Goal: Task Accomplishment & Management: Manage account settings

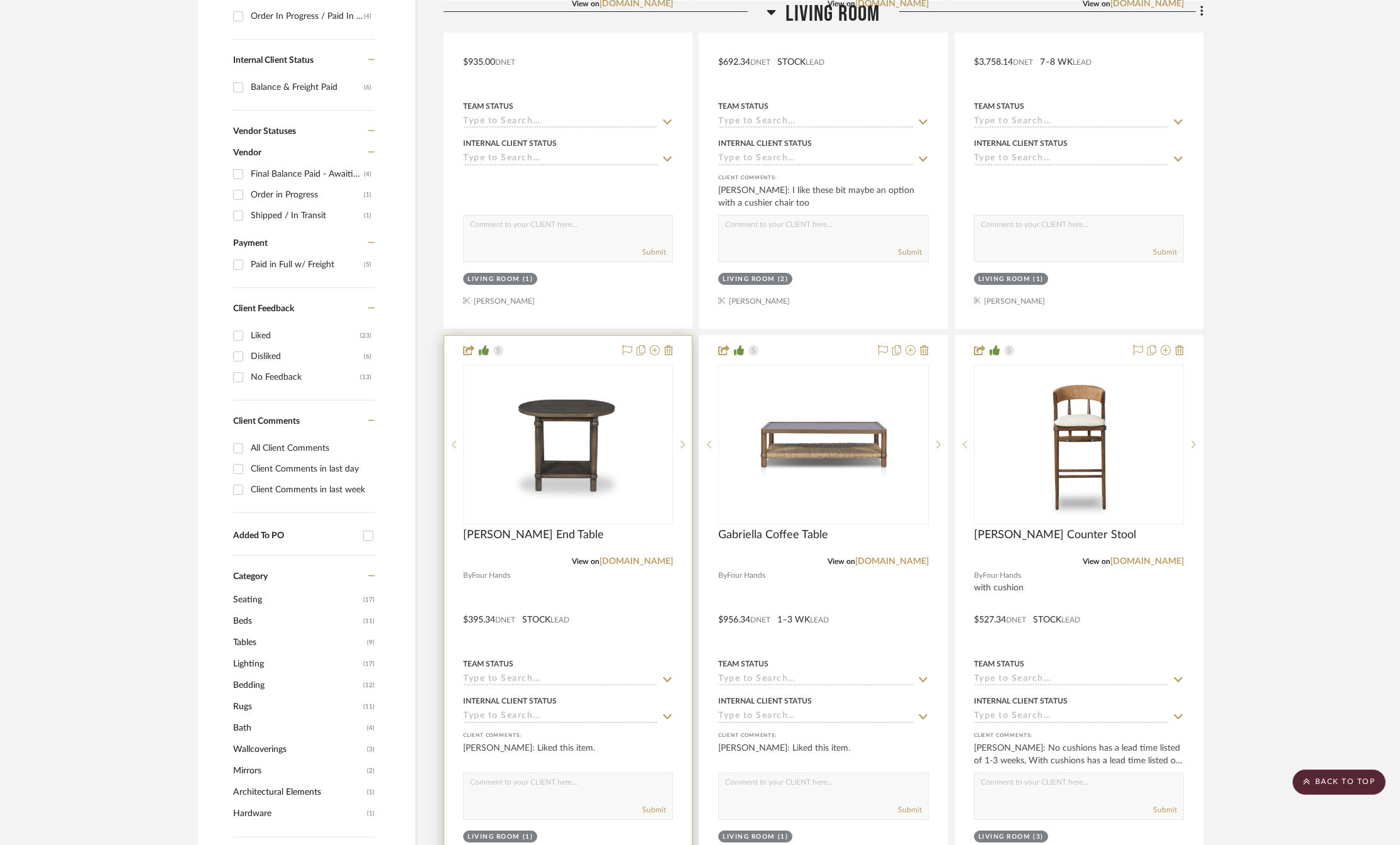
scroll to position [628, 0]
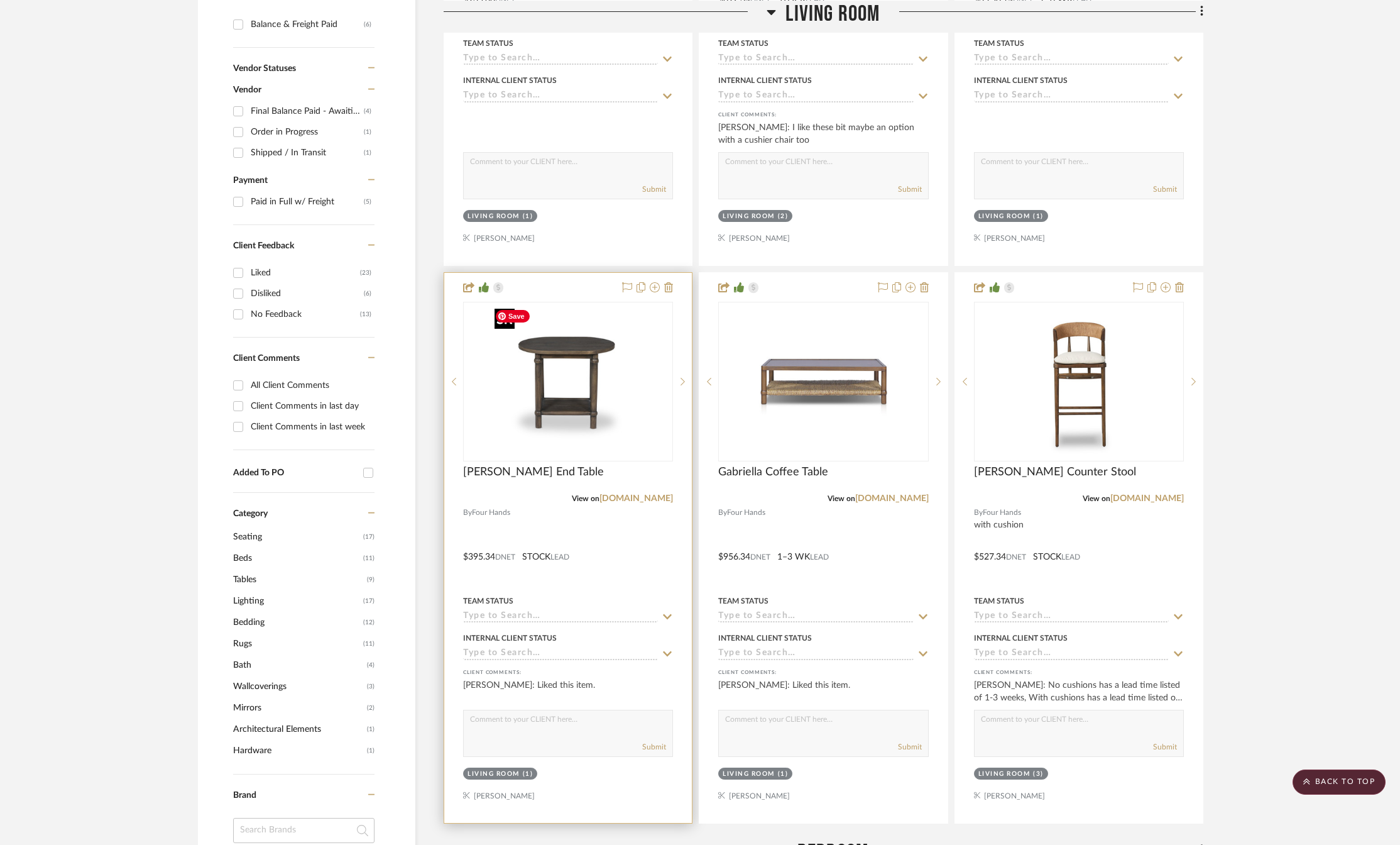
click at [569, 383] on img "0" at bounding box center [568, 381] width 157 height 157
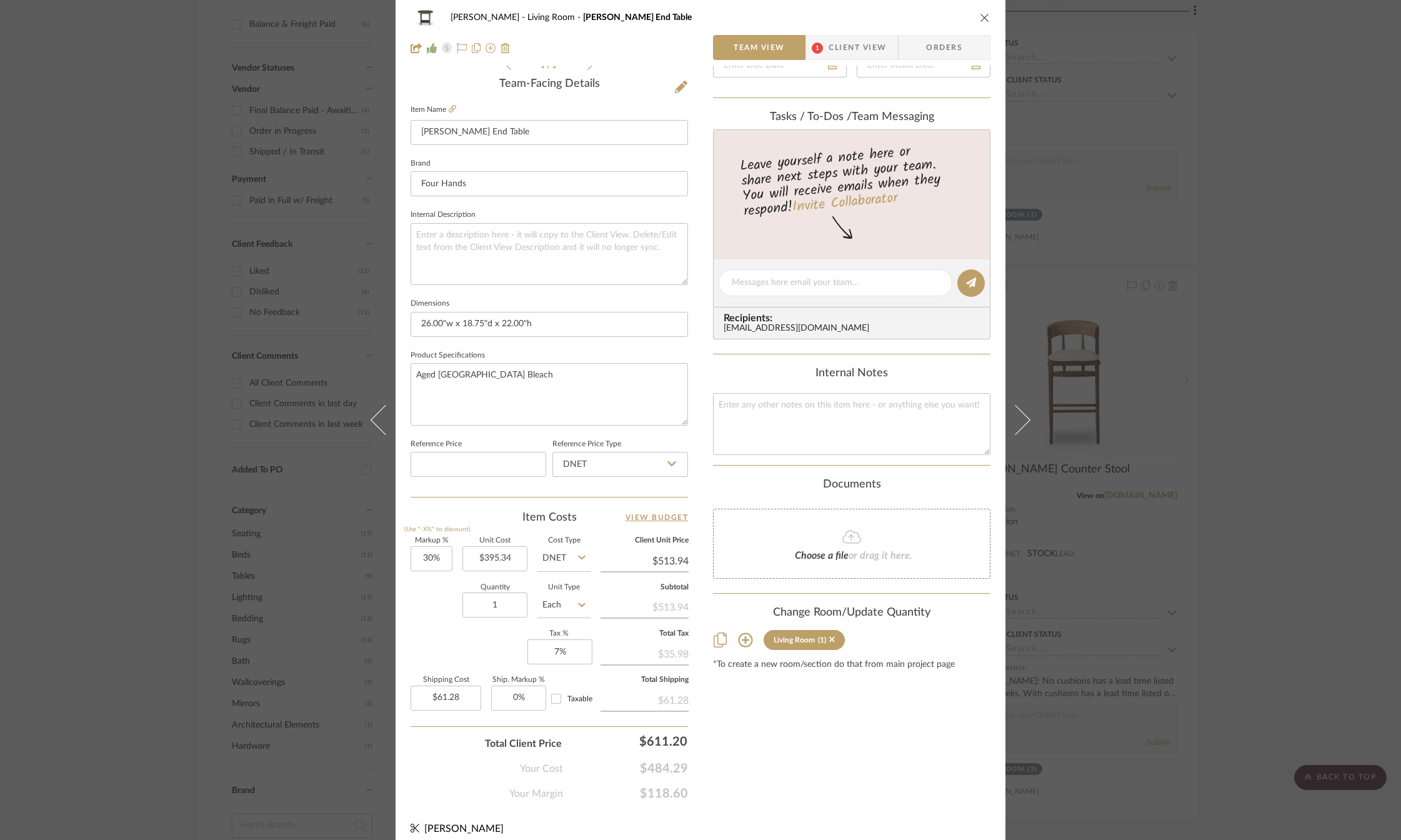
scroll to position [0, 0]
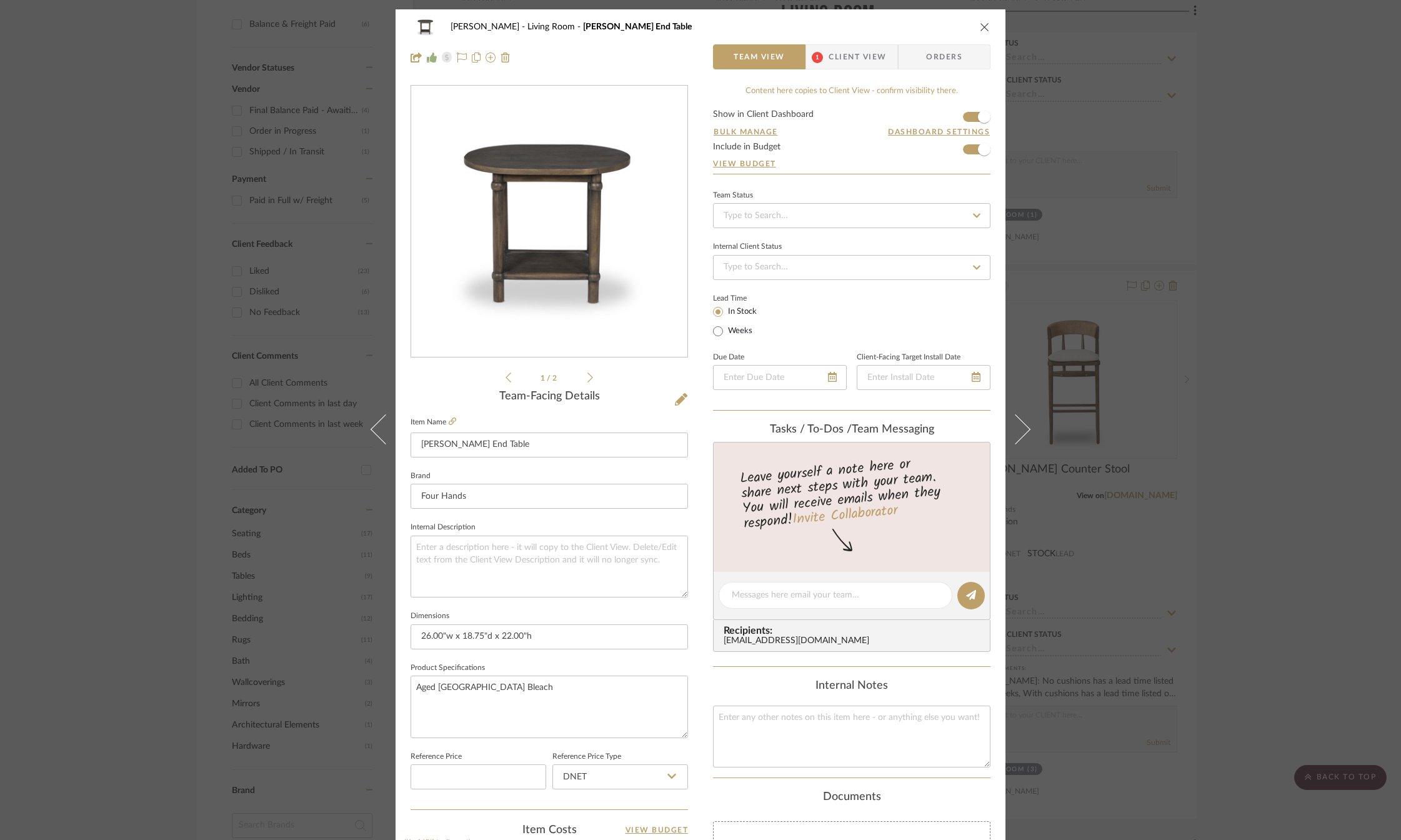
click at [980, 27] on icon "close" at bounding box center [985, 26] width 10 height 10
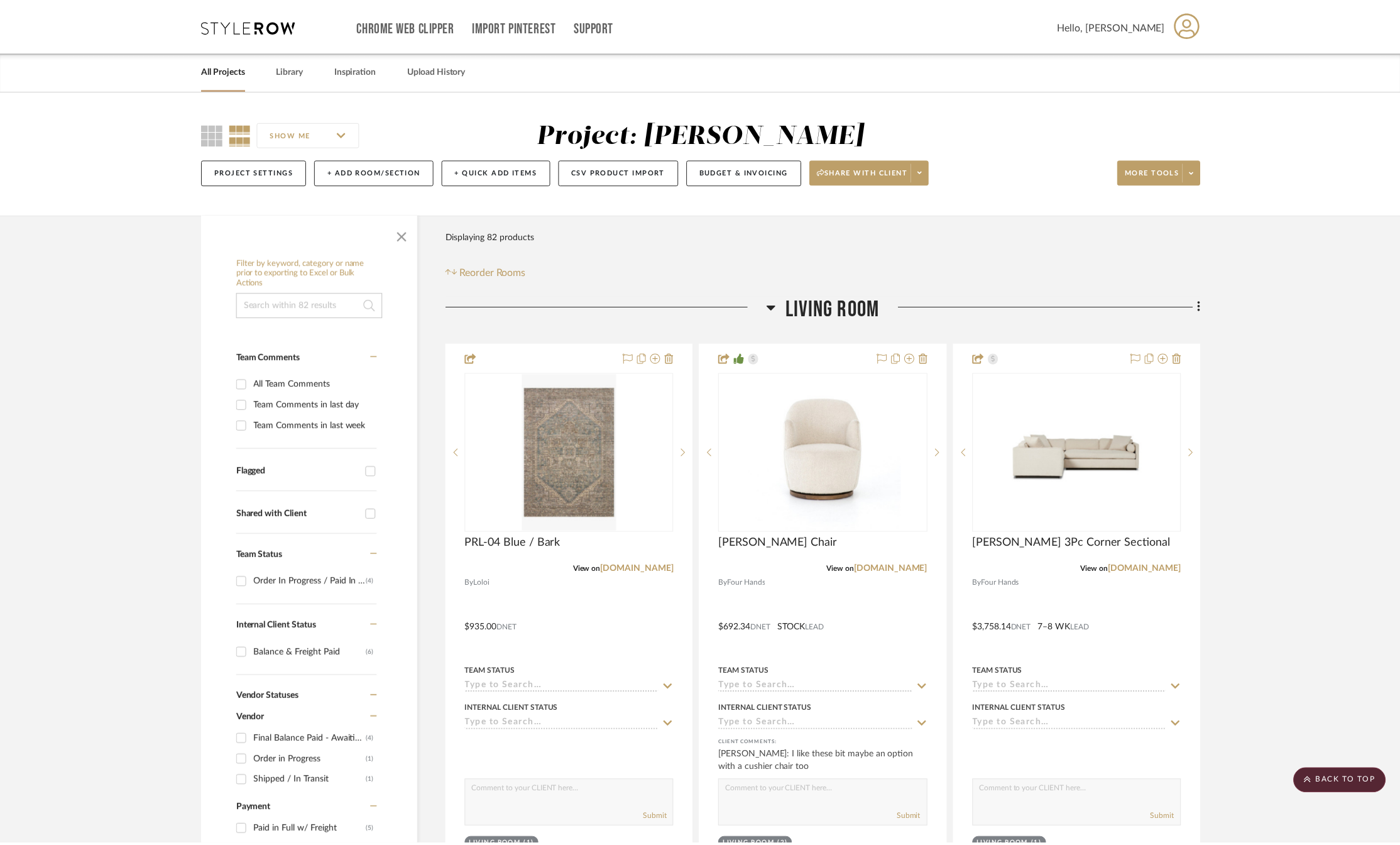
scroll to position [628, 0]
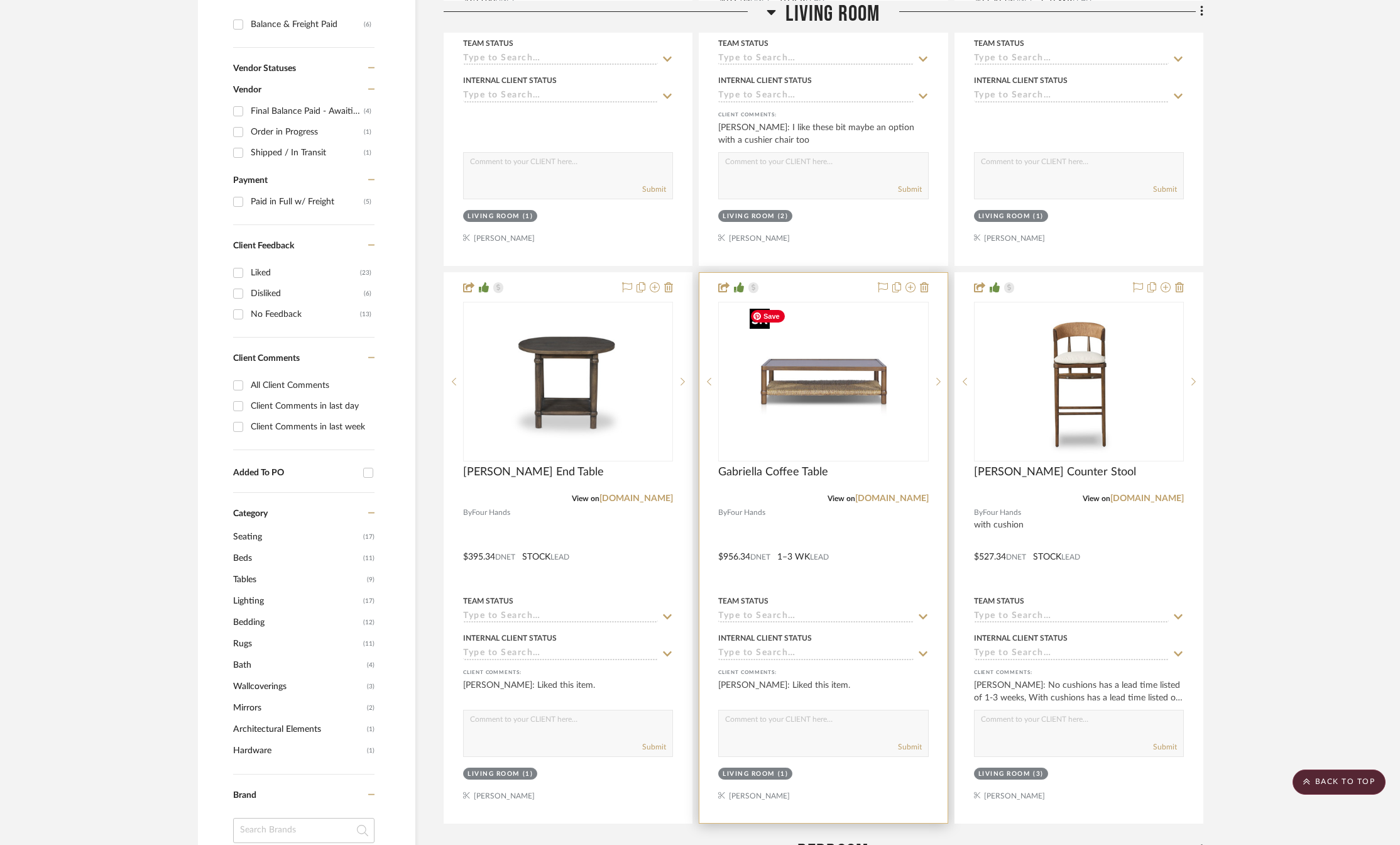
click at [814, 391] on img "0" at bounding box center [823, 381] width 157 height 157
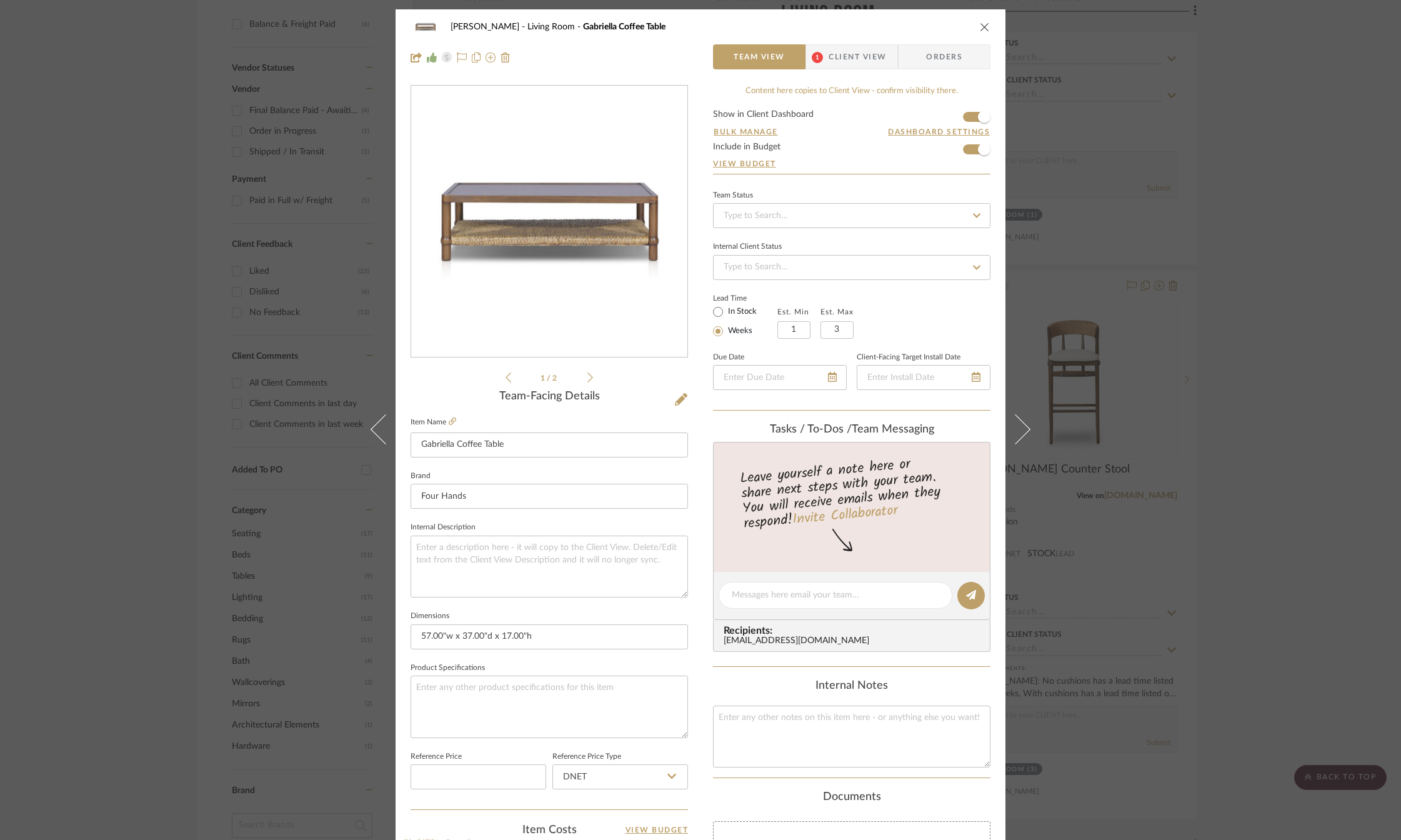
scroll to position [250, 0]
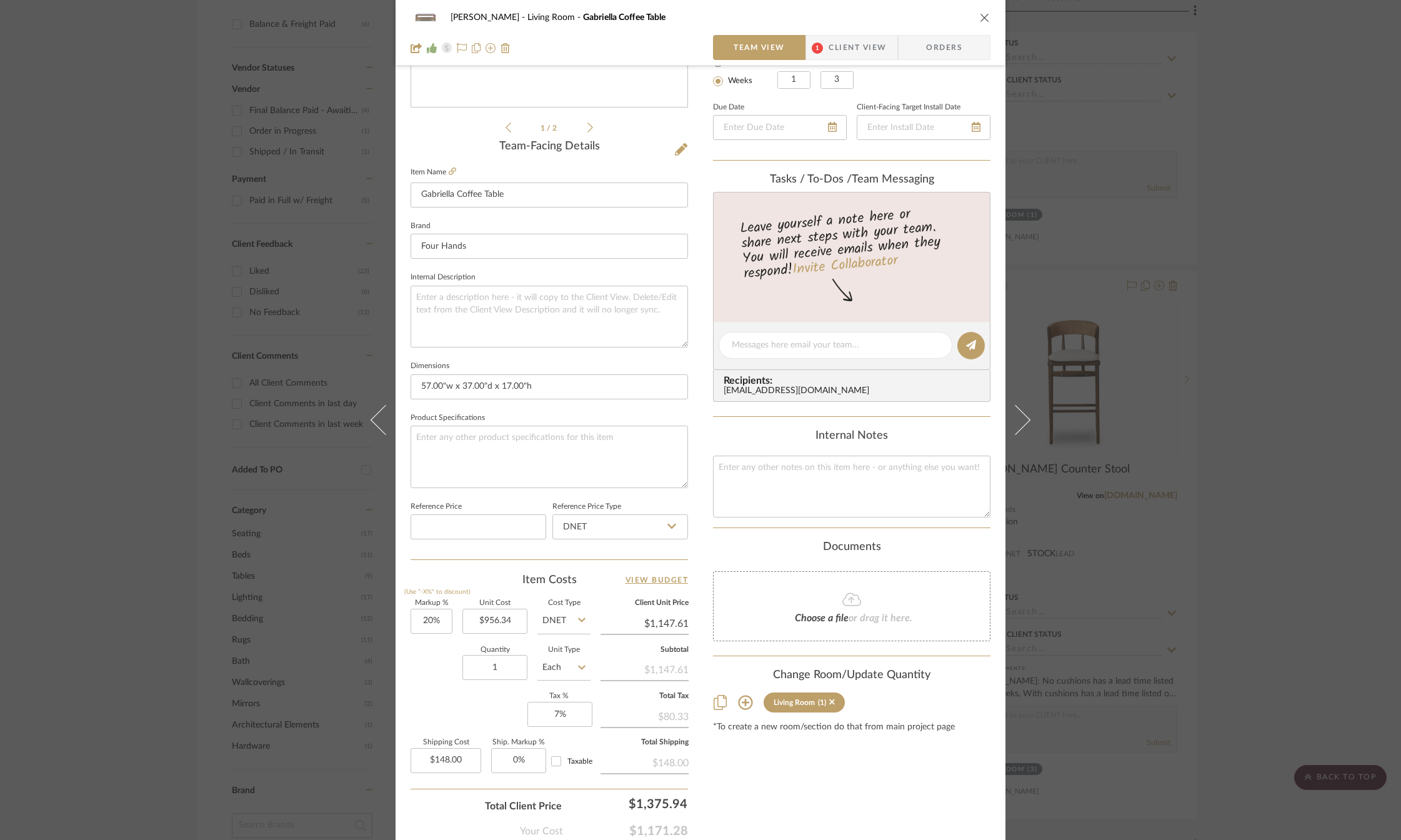
click at [980, 18] on icon "close" at bounding box center [985, 17] width 10 height 10
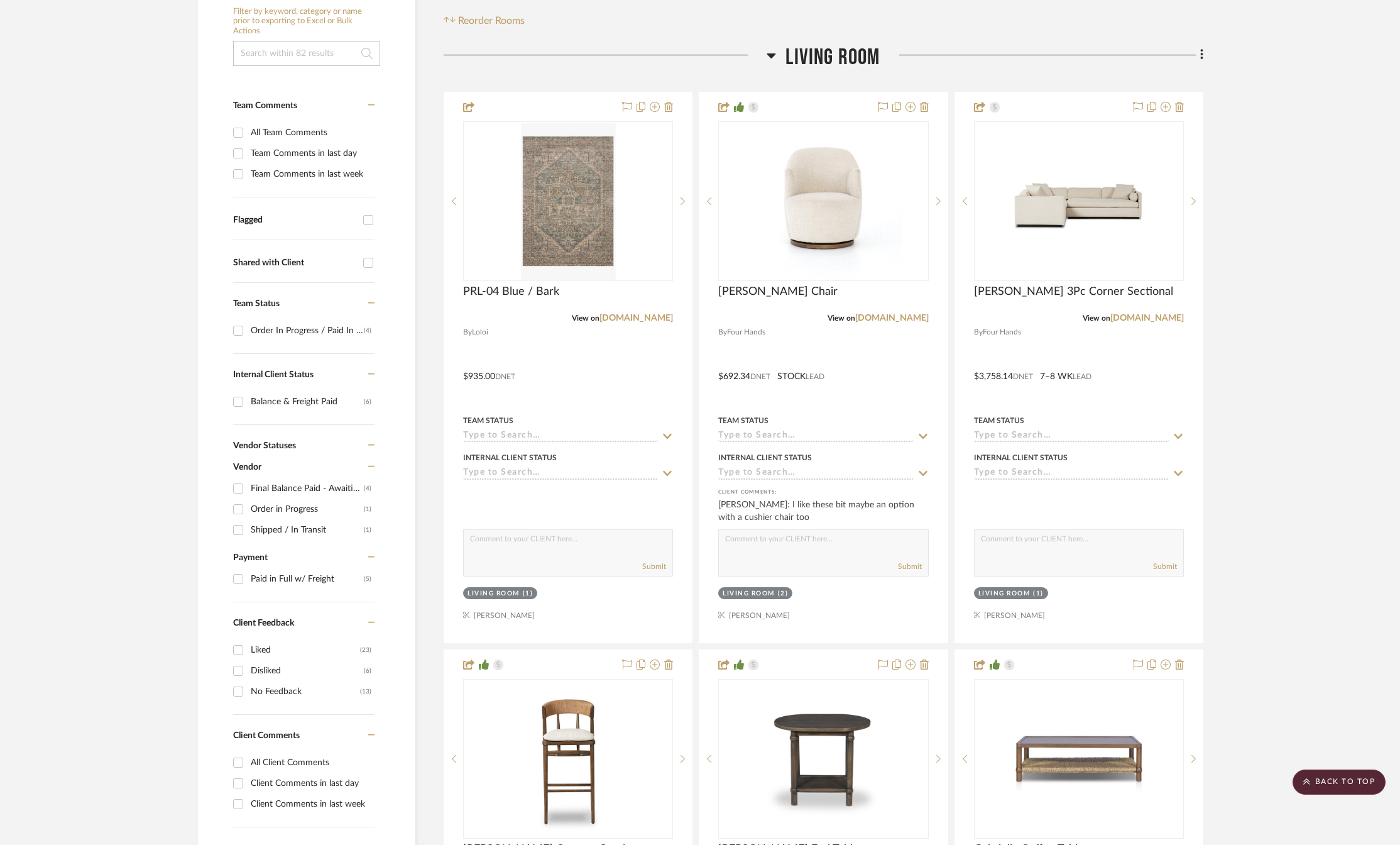
scroll to position [503, 0]
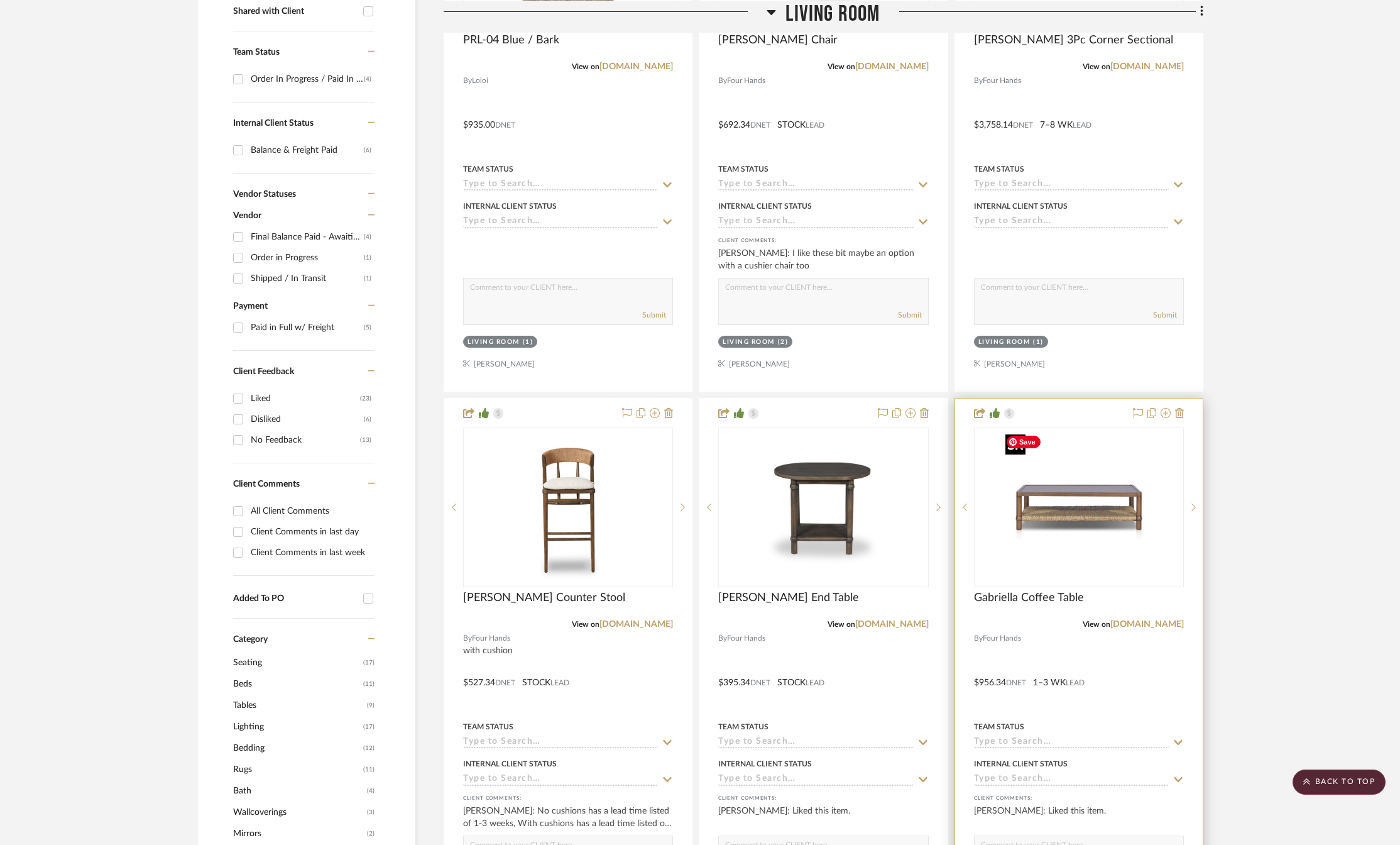
click at [1106, 529] on img "0" at bounding box center [1079, 507] width 157 height 157
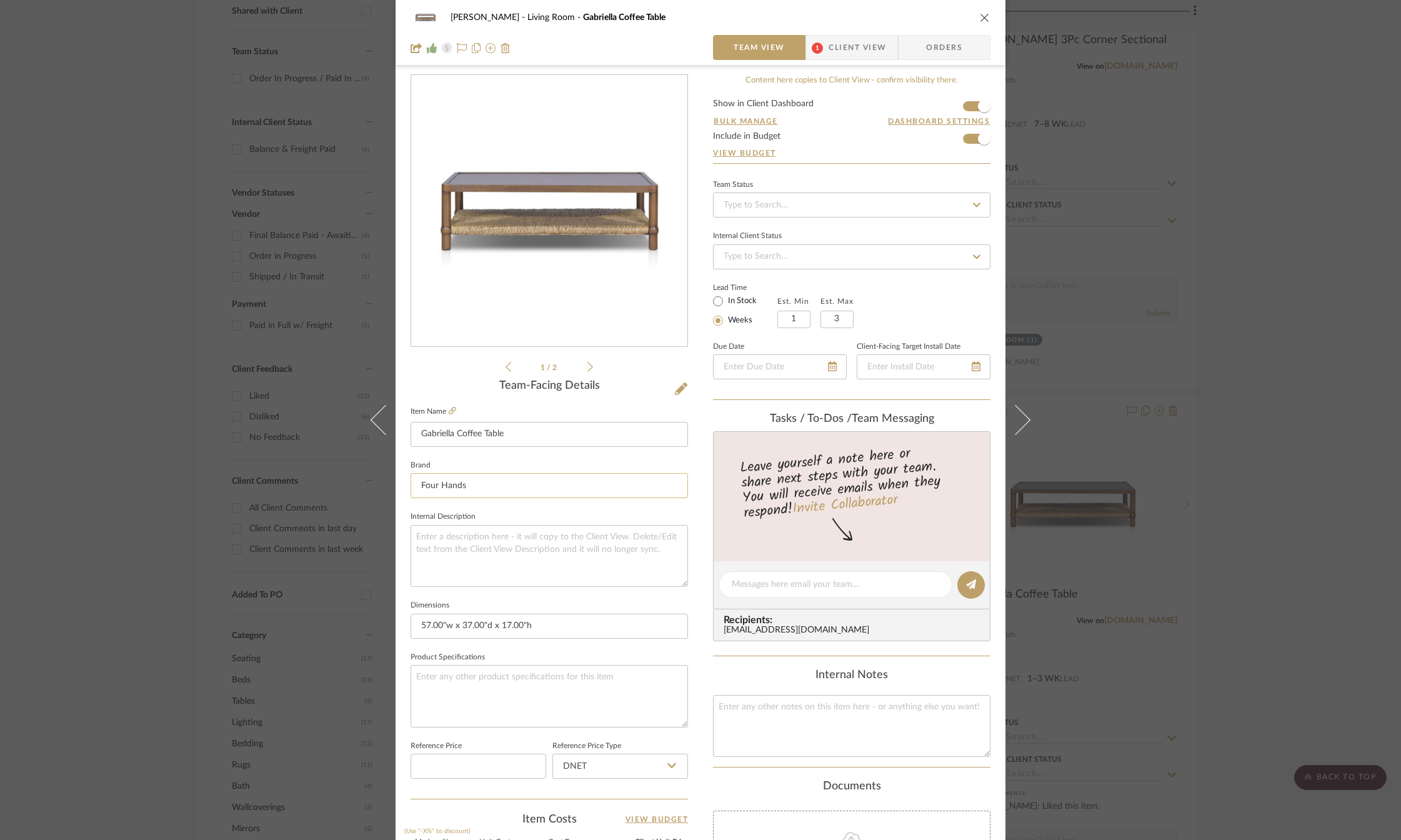
scroll to position [0, 0]
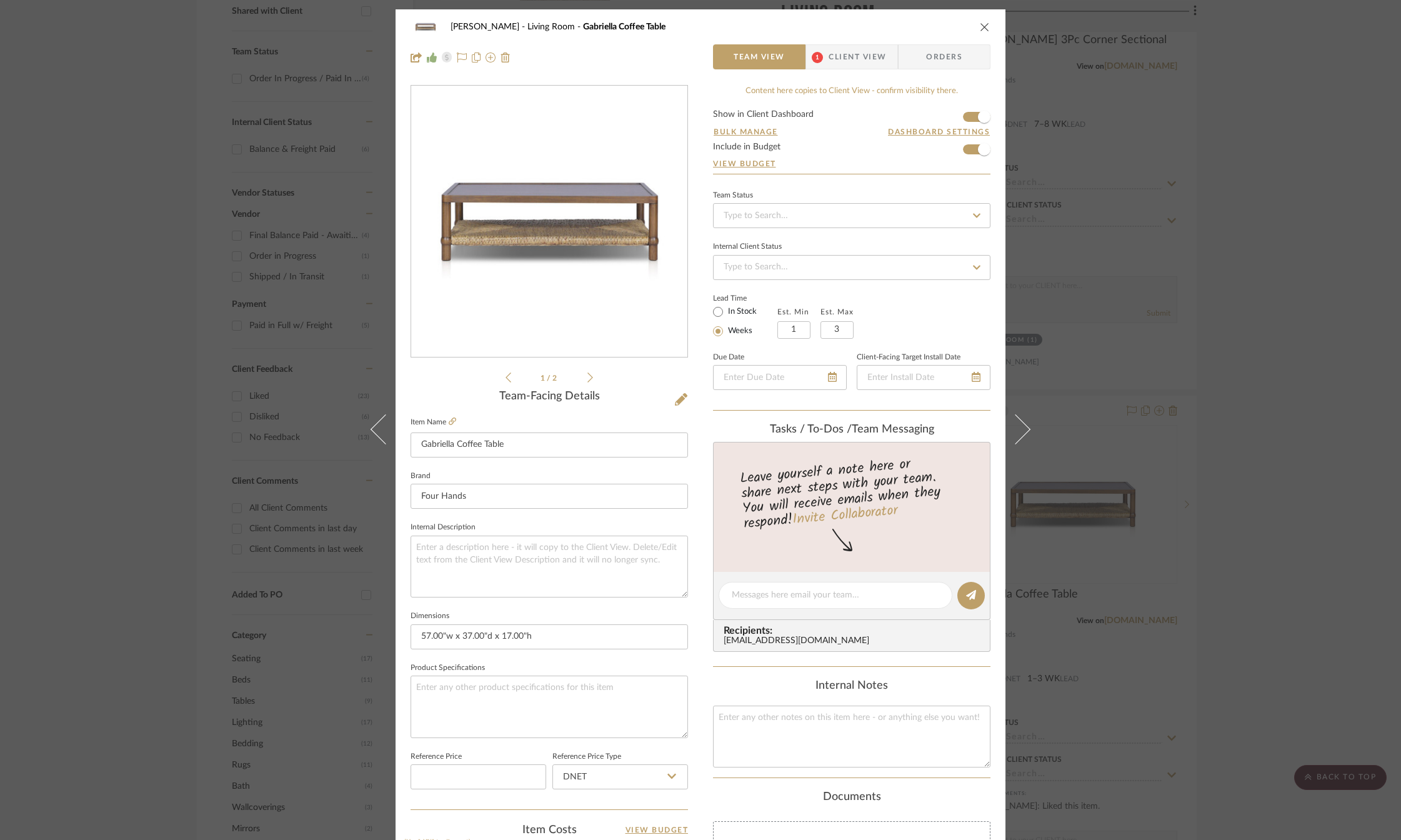
click at [980, 21] on div "[PERSON_NAME] Living Room Gabriella Coffee Table" at bounding box center [700, 27] width 580 height 25
click at [980, 29] on icon "close" at bounding box center [985, 26] width 10 height 10
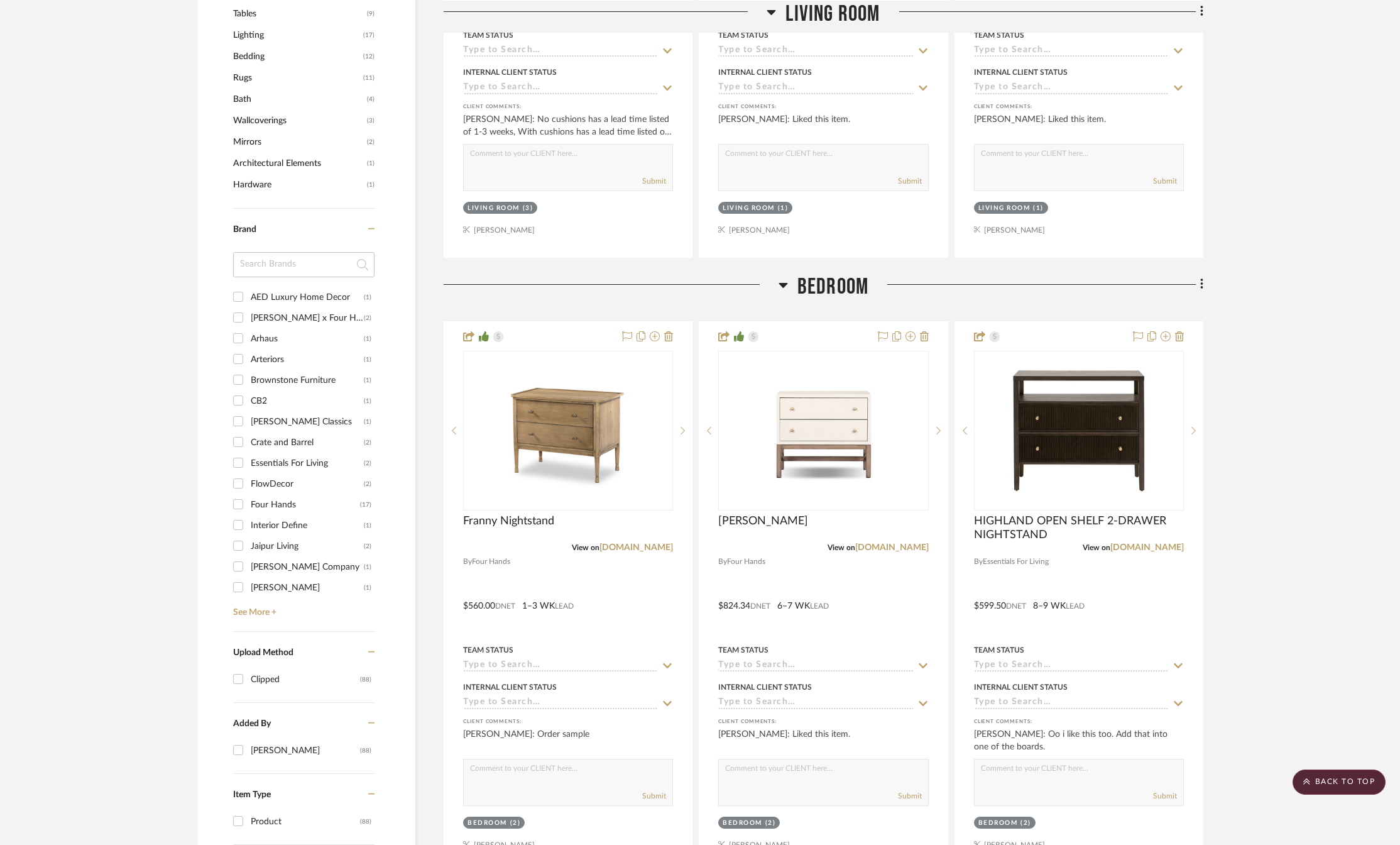
scroll to position [1257, 0]
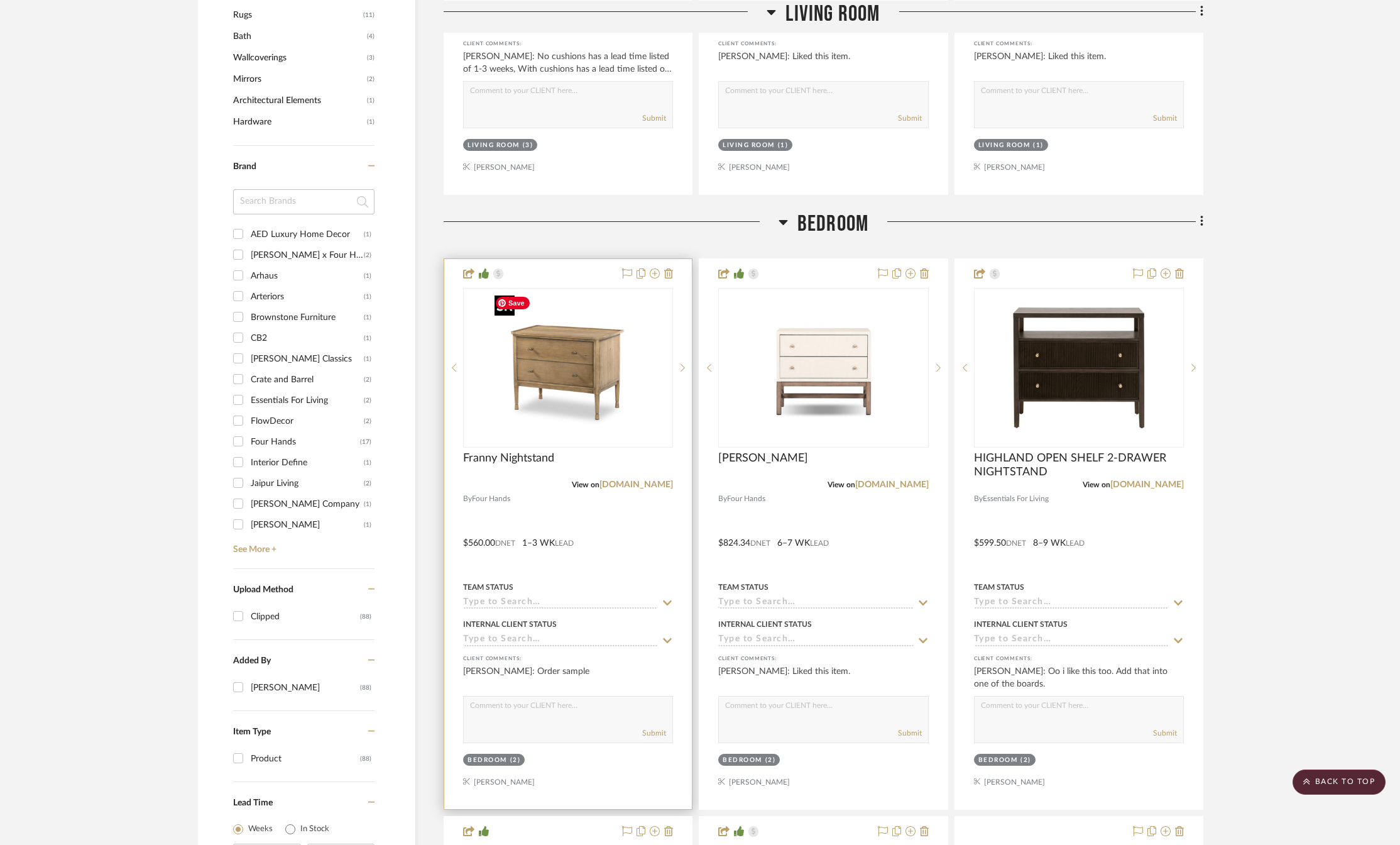
click at [595, 409] on img "0" at bounding box center [568, 368] width 157 height 157
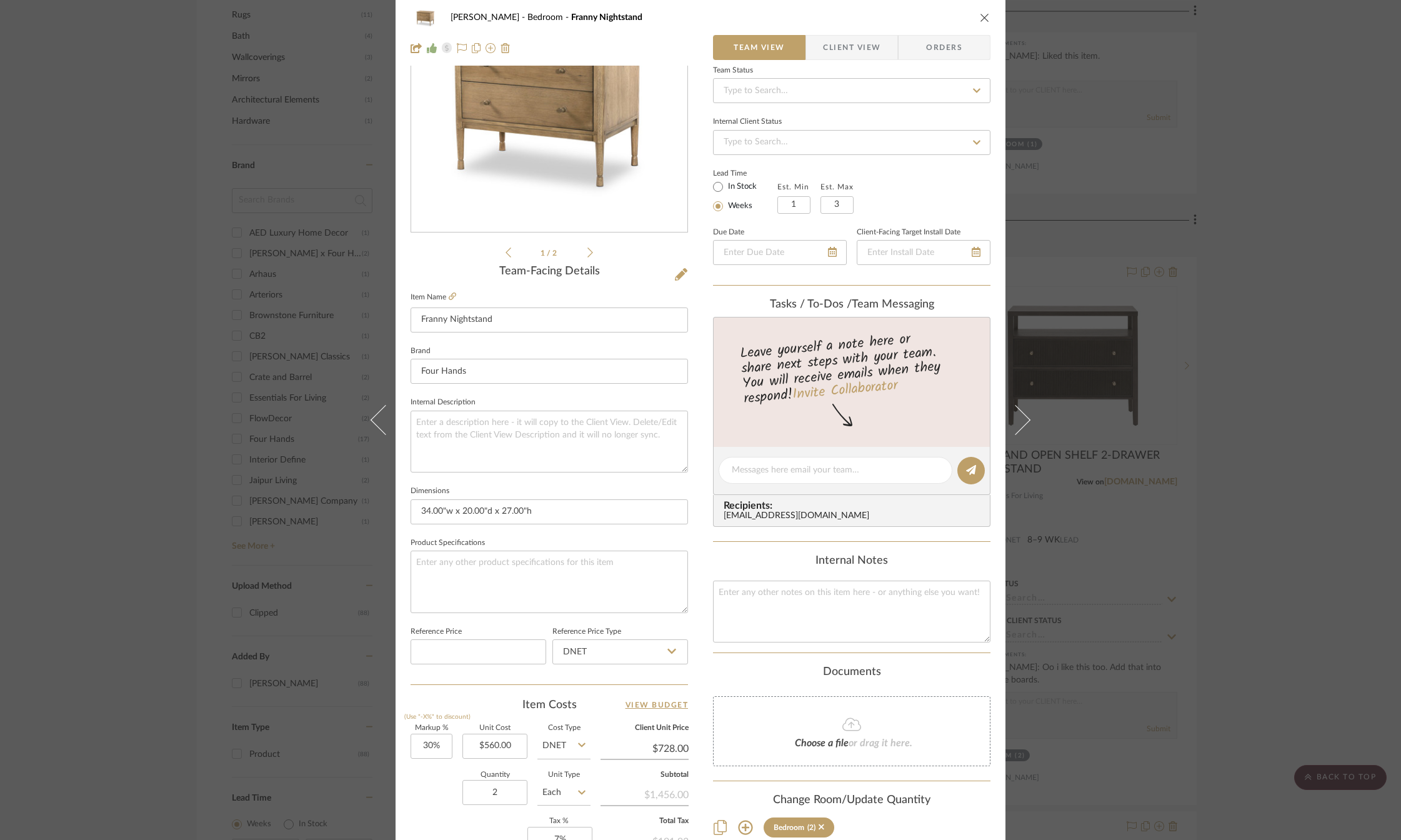
scroll to position [312, 0]
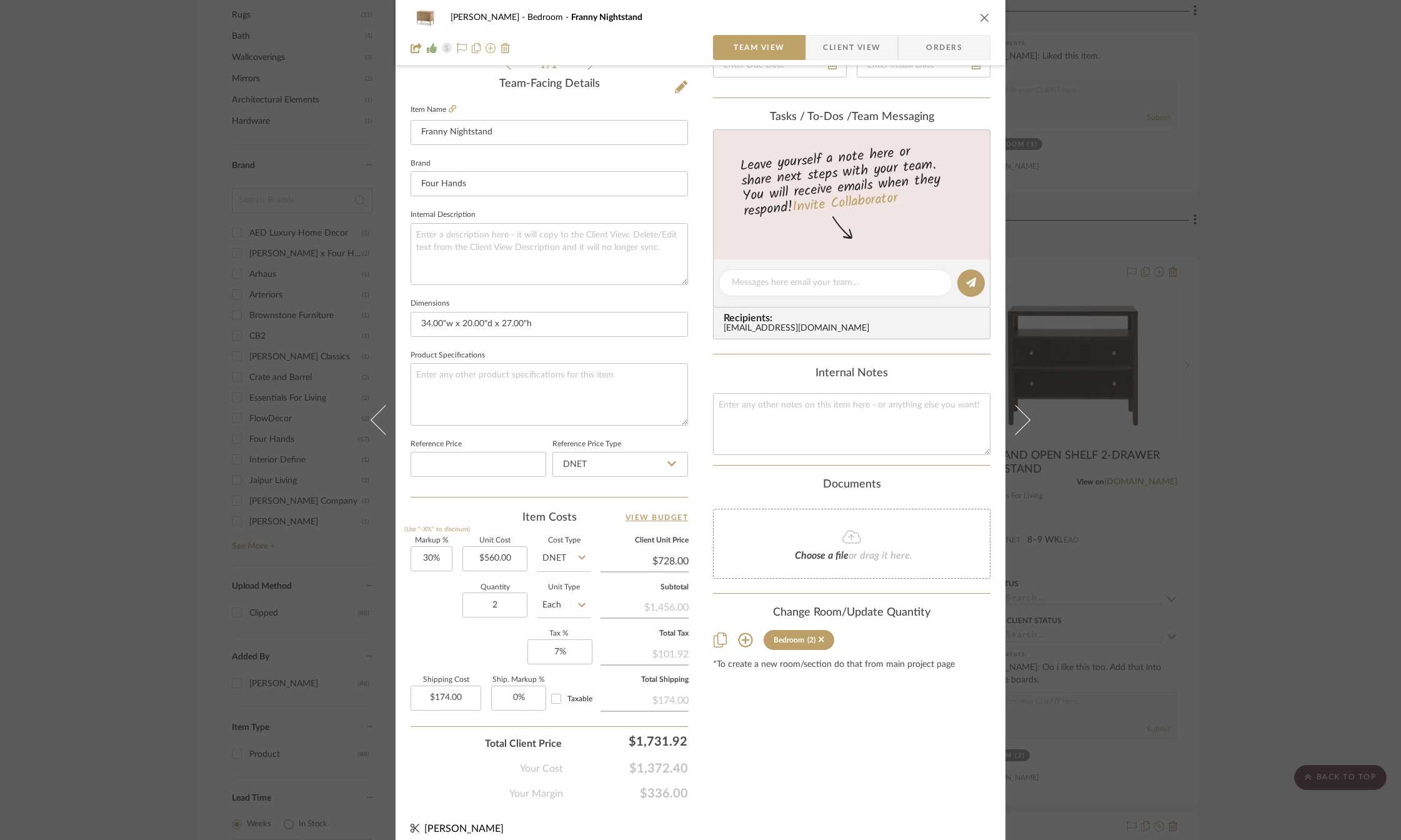
click at [983, 19] on icon "close" at bounding box center [985, 17] width 10 height 10
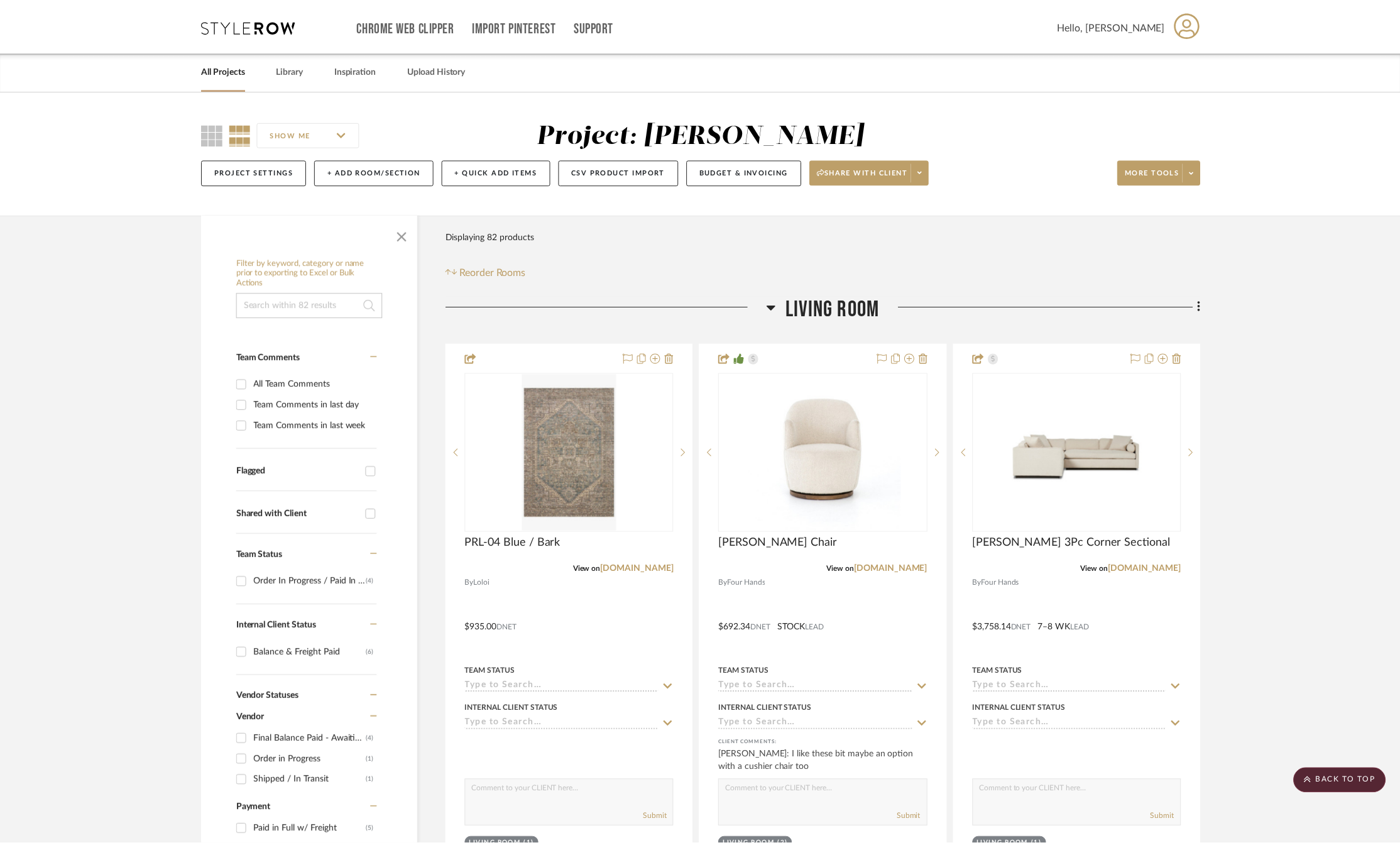
scroll to position [1257, 0]
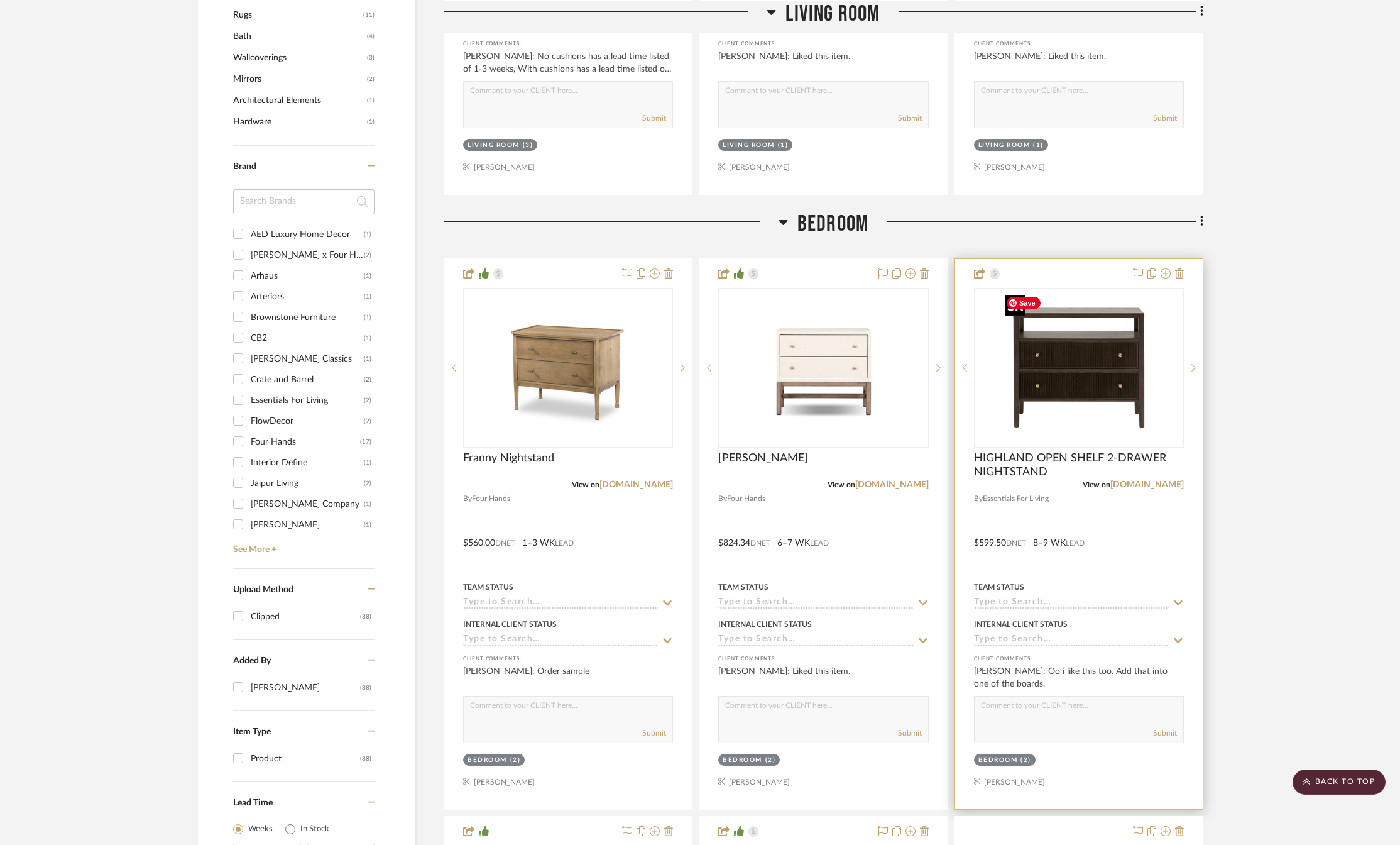
click at [1090, 379] on img "0" at bounding box center [1079, 368] width 157 height 157
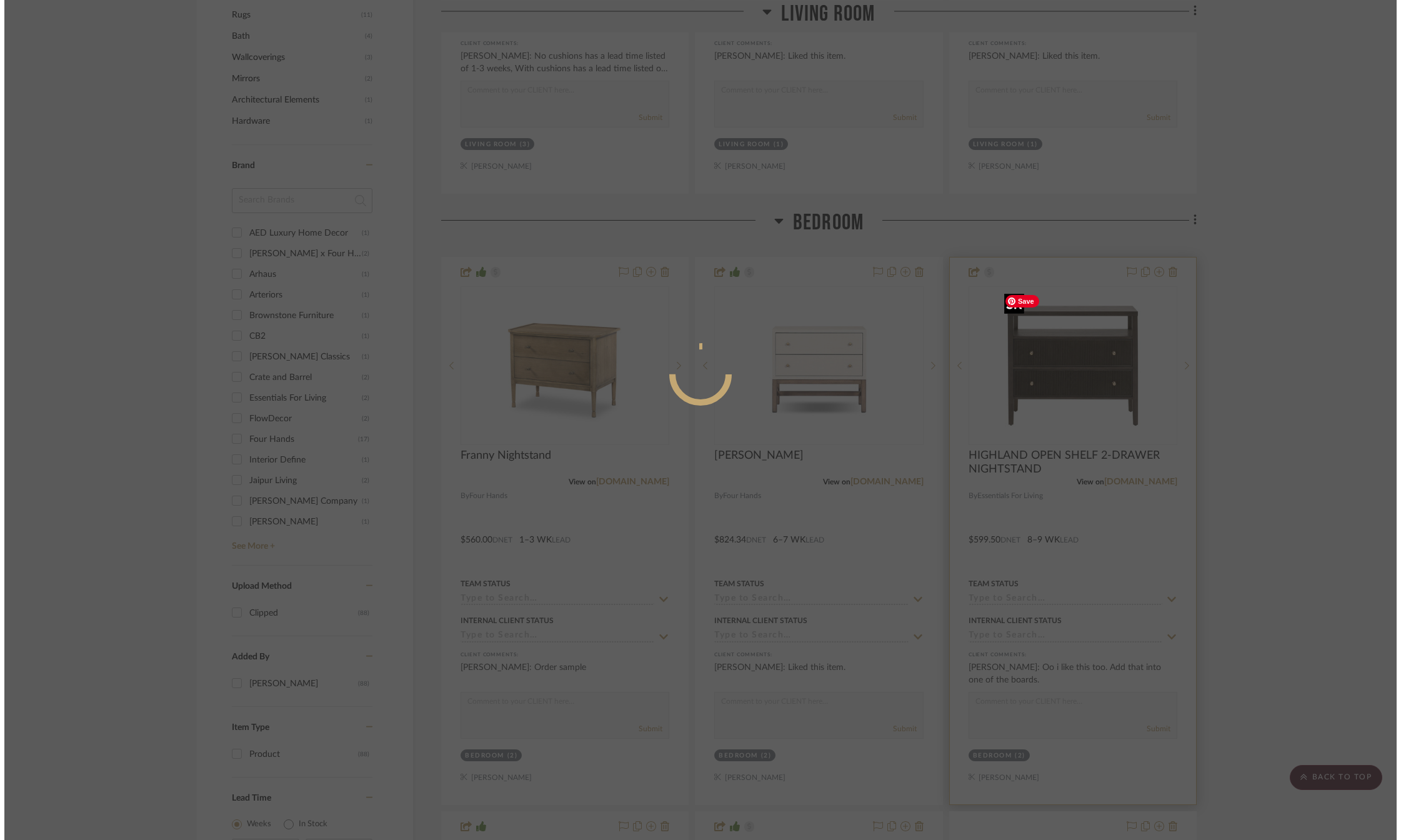
scroll to position [0, 0]
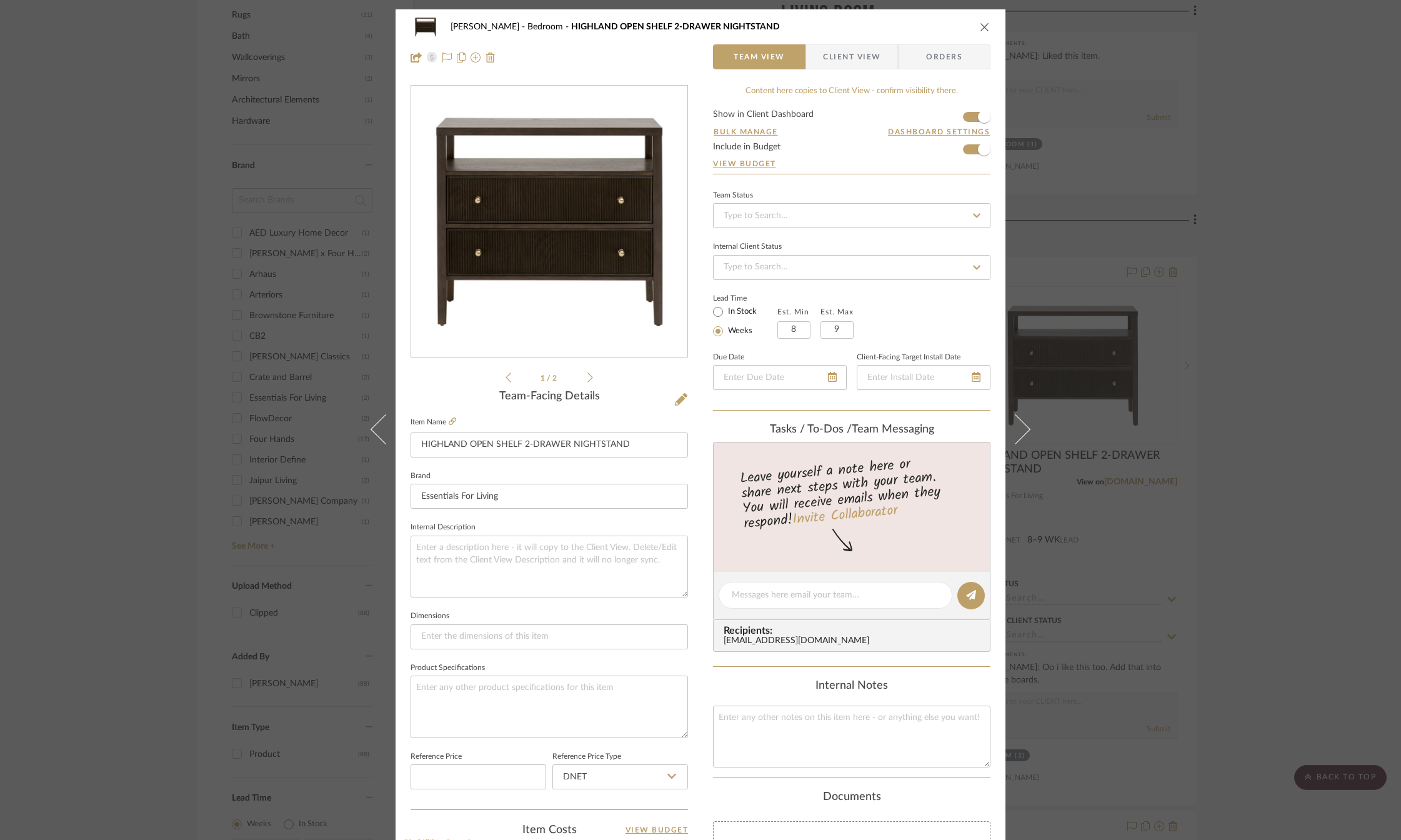
click at [980, 30] on icon "close" at bounding box center [985, 26] width 10 height 10
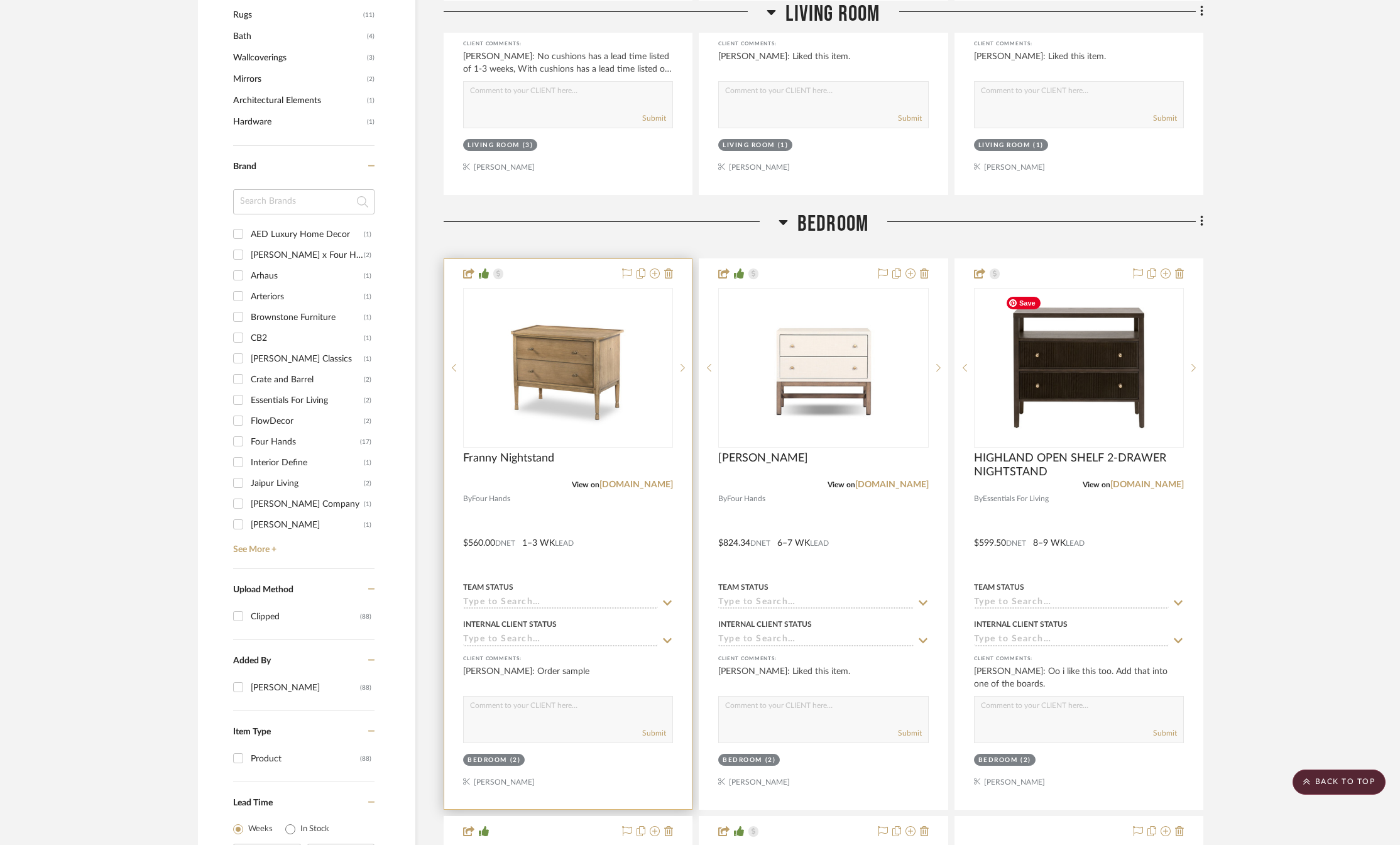
scroll to position [1320, 0]
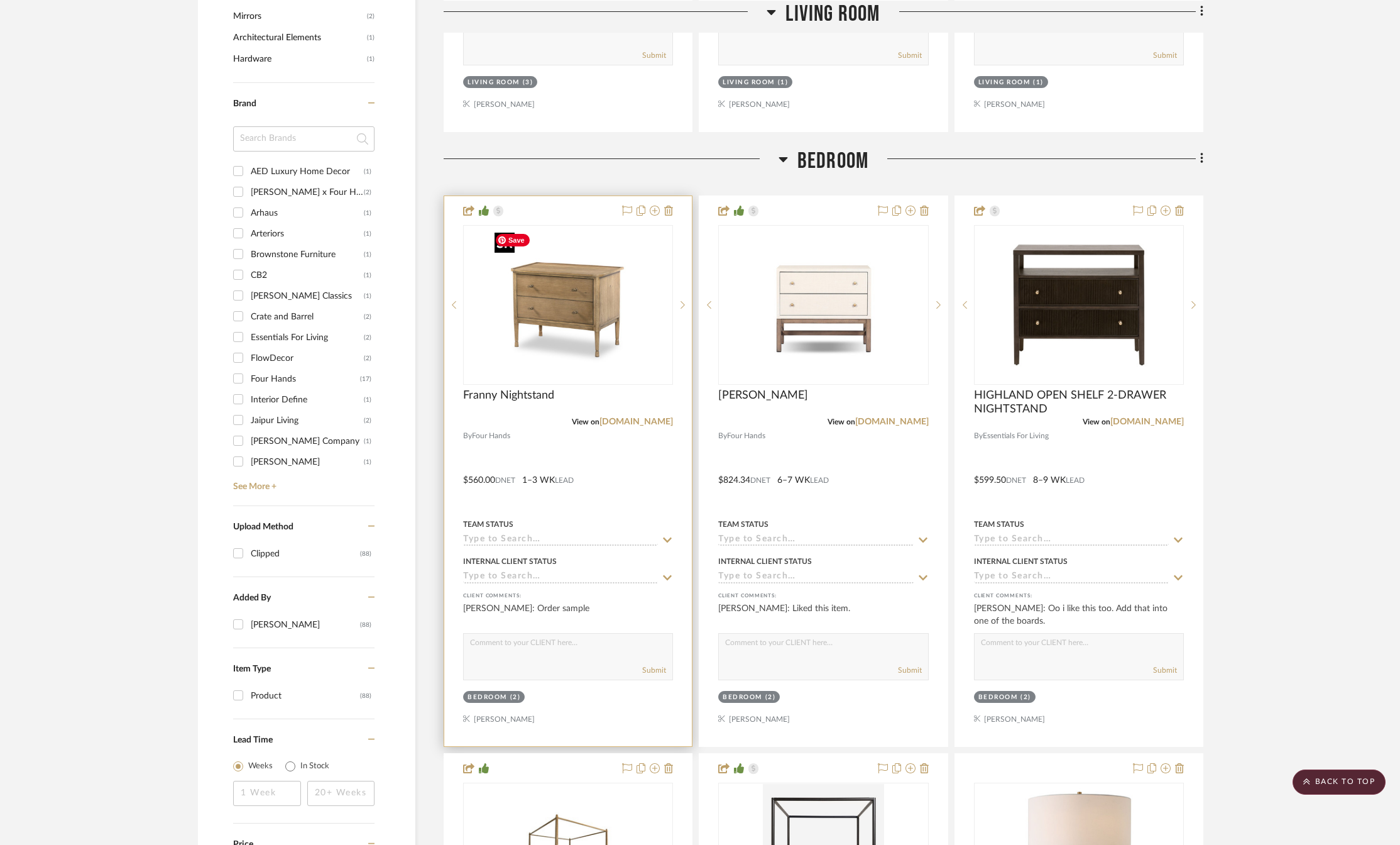
click at [577, 342] on img "0" at bounding box center [568, 305] width 157 height 157
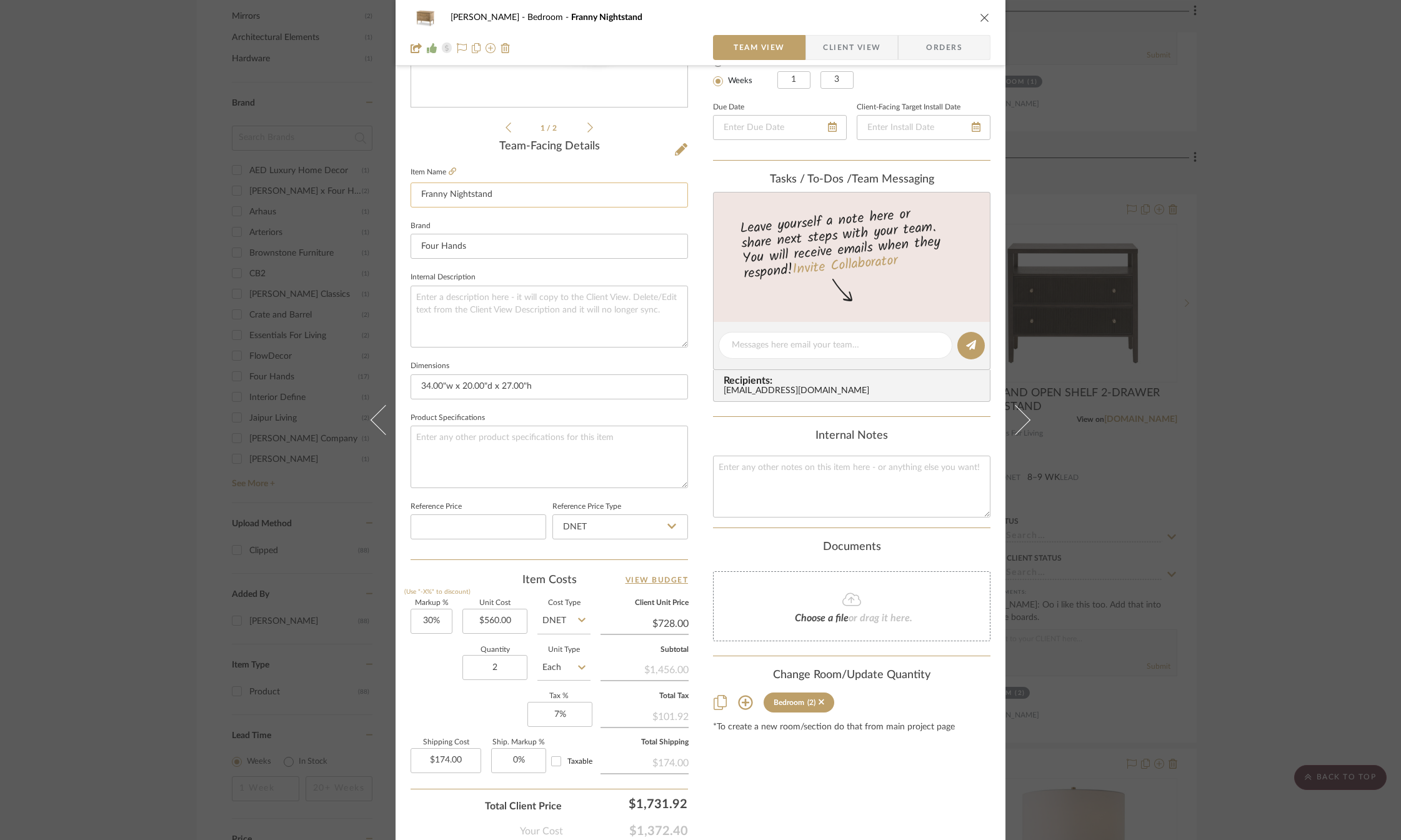
scroll to position [0, 0]
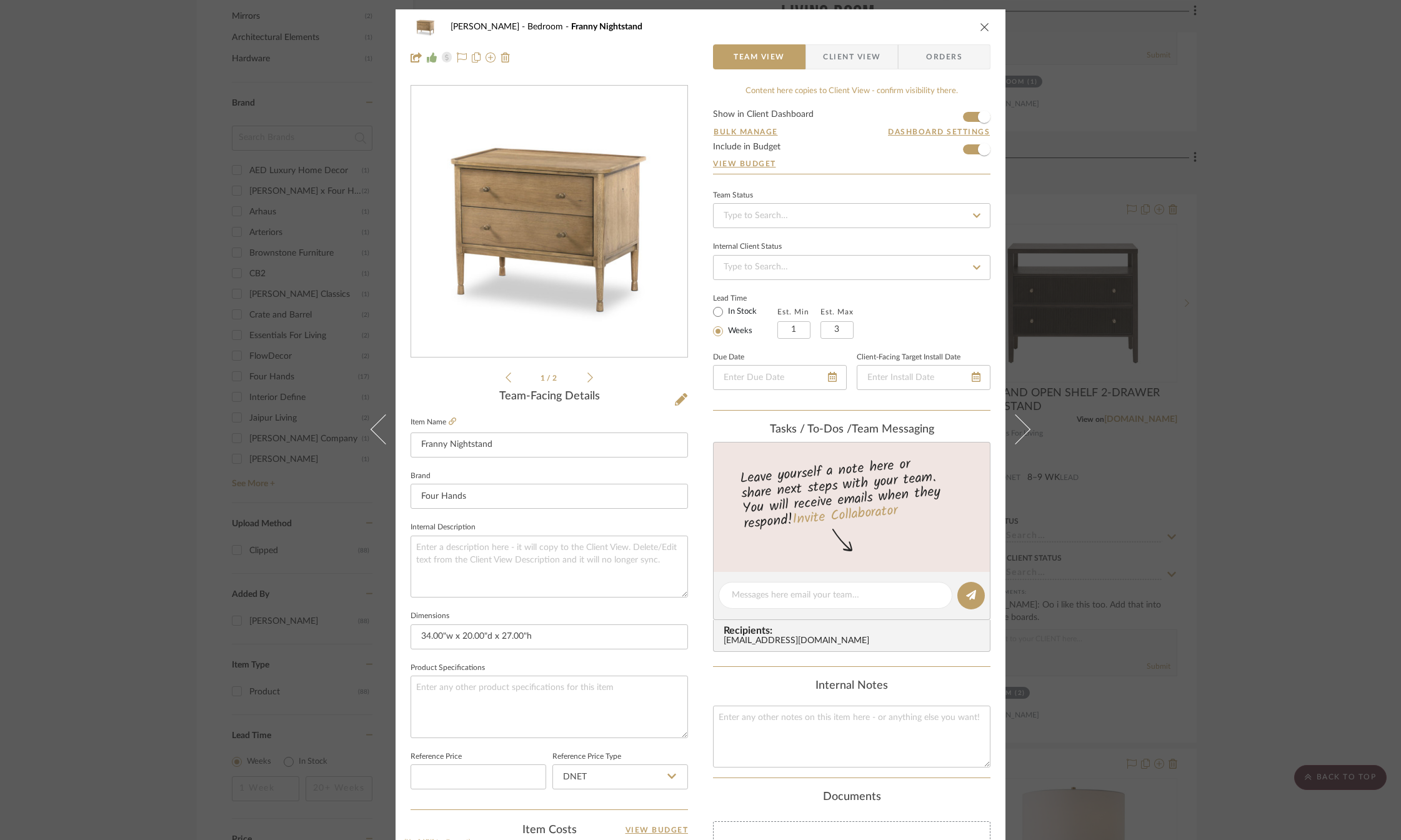
click at [980, 27] on icon "close" at bounding box center [985, 26] width 10 height 10
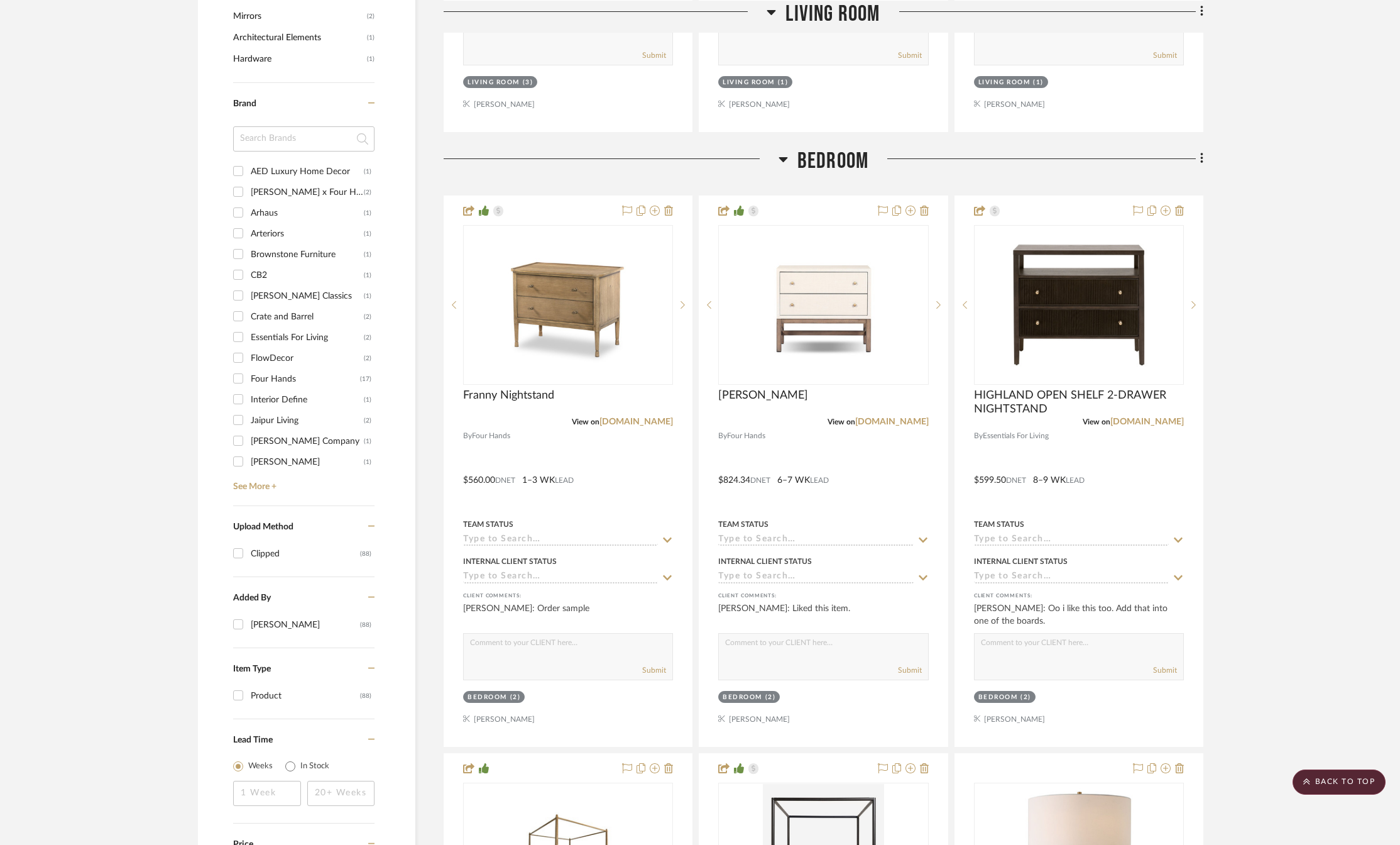
scroll to position [1445, 0]
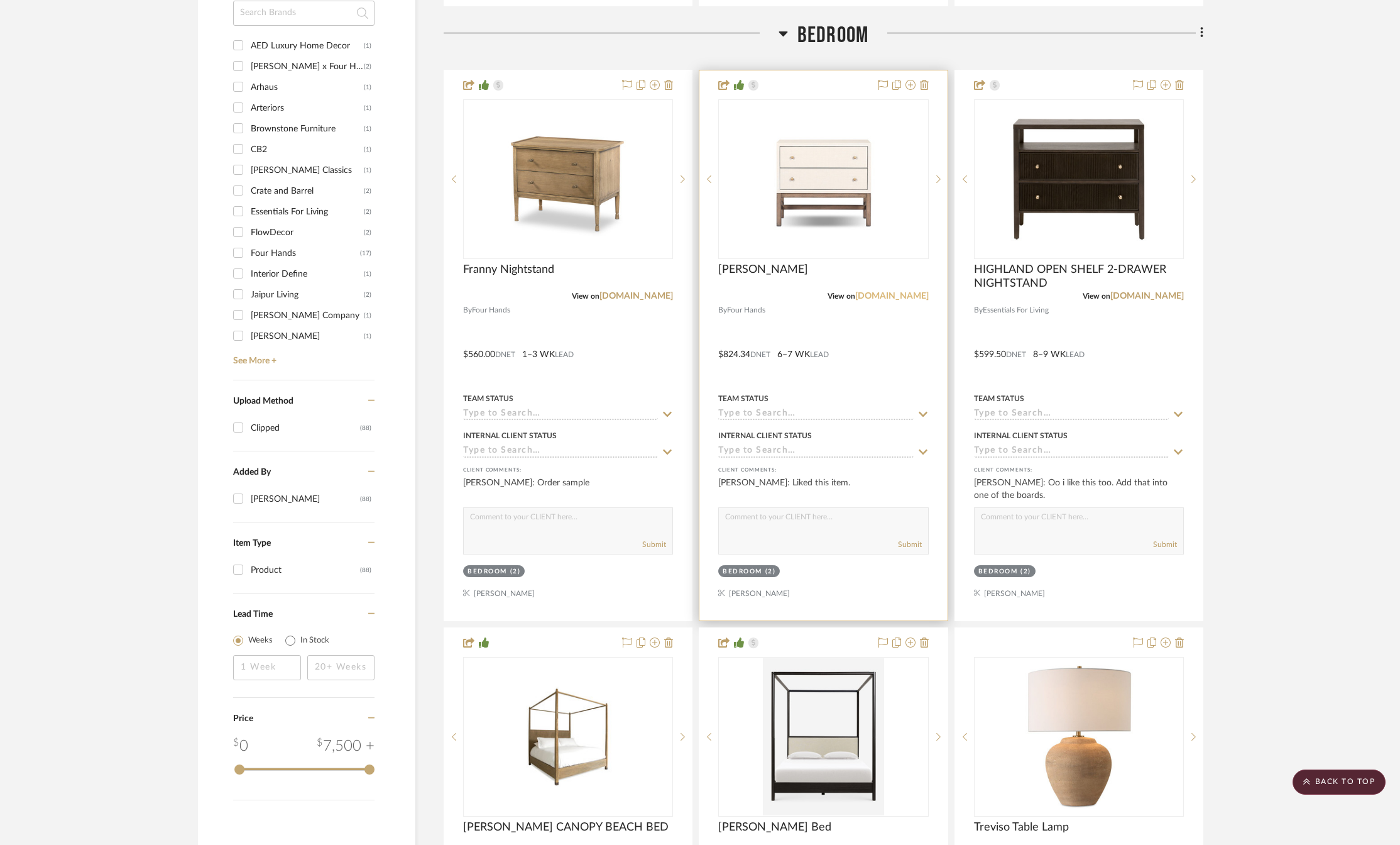
click at [896, 300] on link "[DOMAIN_NAME]" at bounding box center [892, 296] width 73 height 9
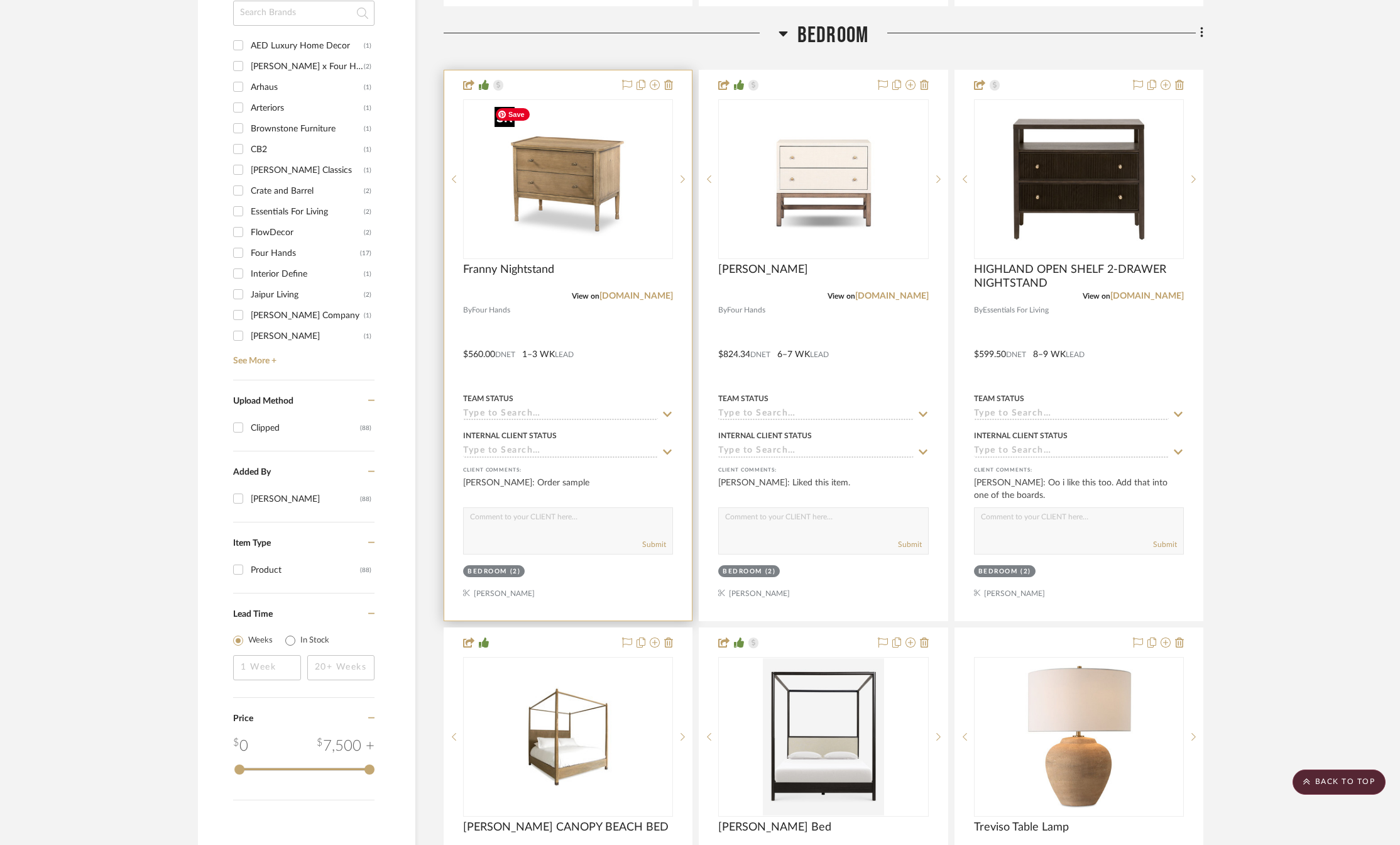
click at [571, 221] on img "0" at bounding box center [568, 179] width 157 height 157
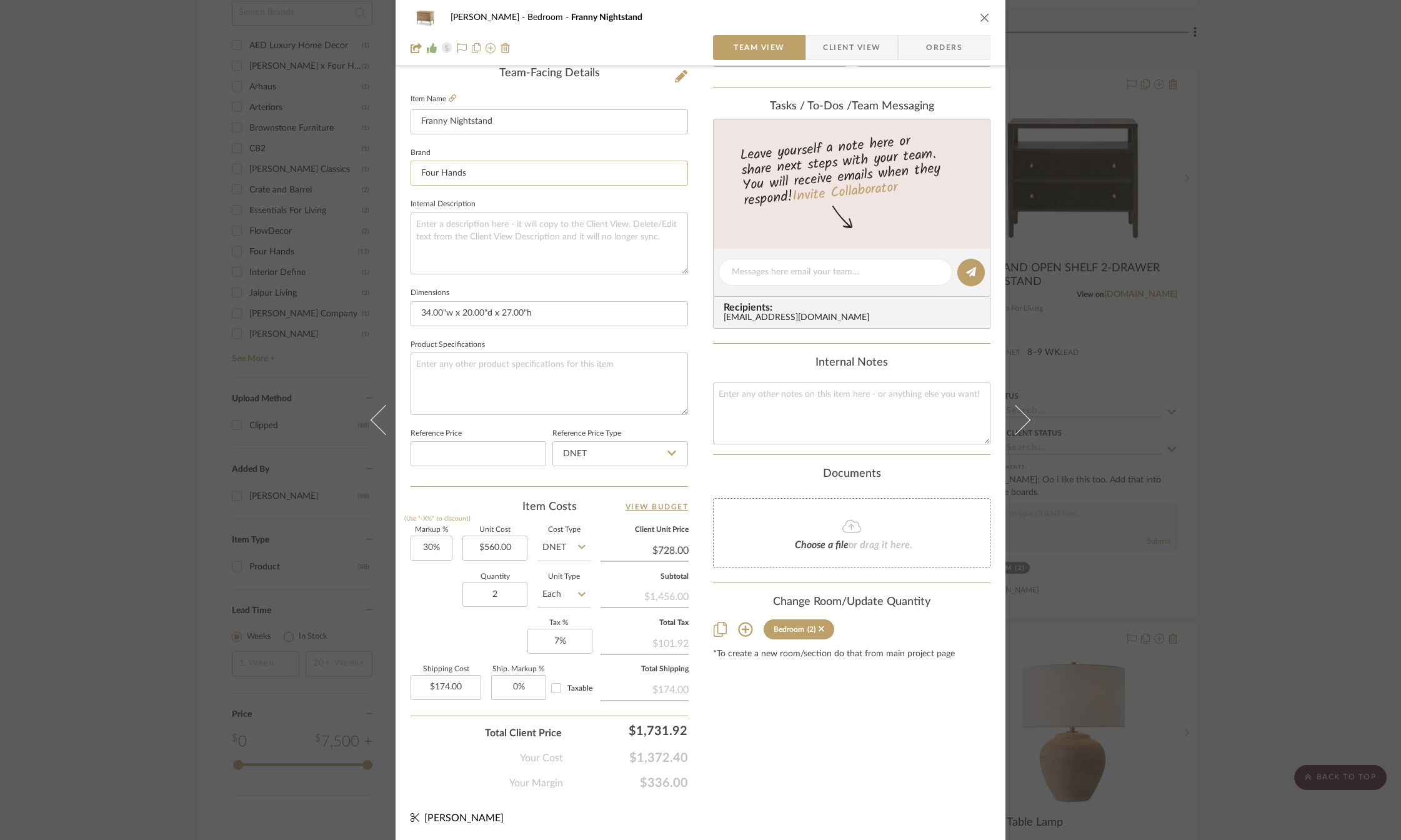
scroll to position [0, 0]
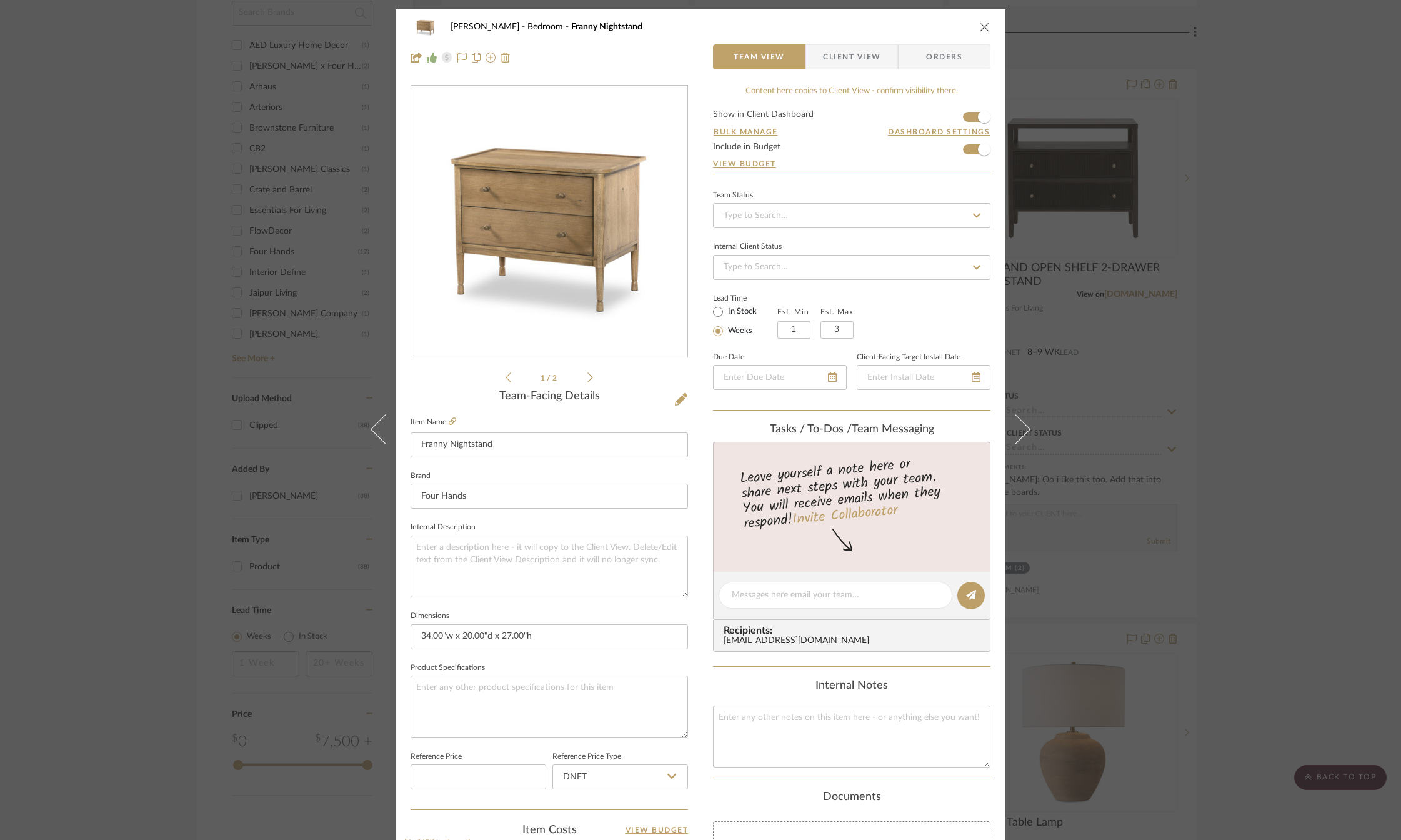
click at [985, 29] on icon "close" at bounding box center [985, 26] width 10 height 10
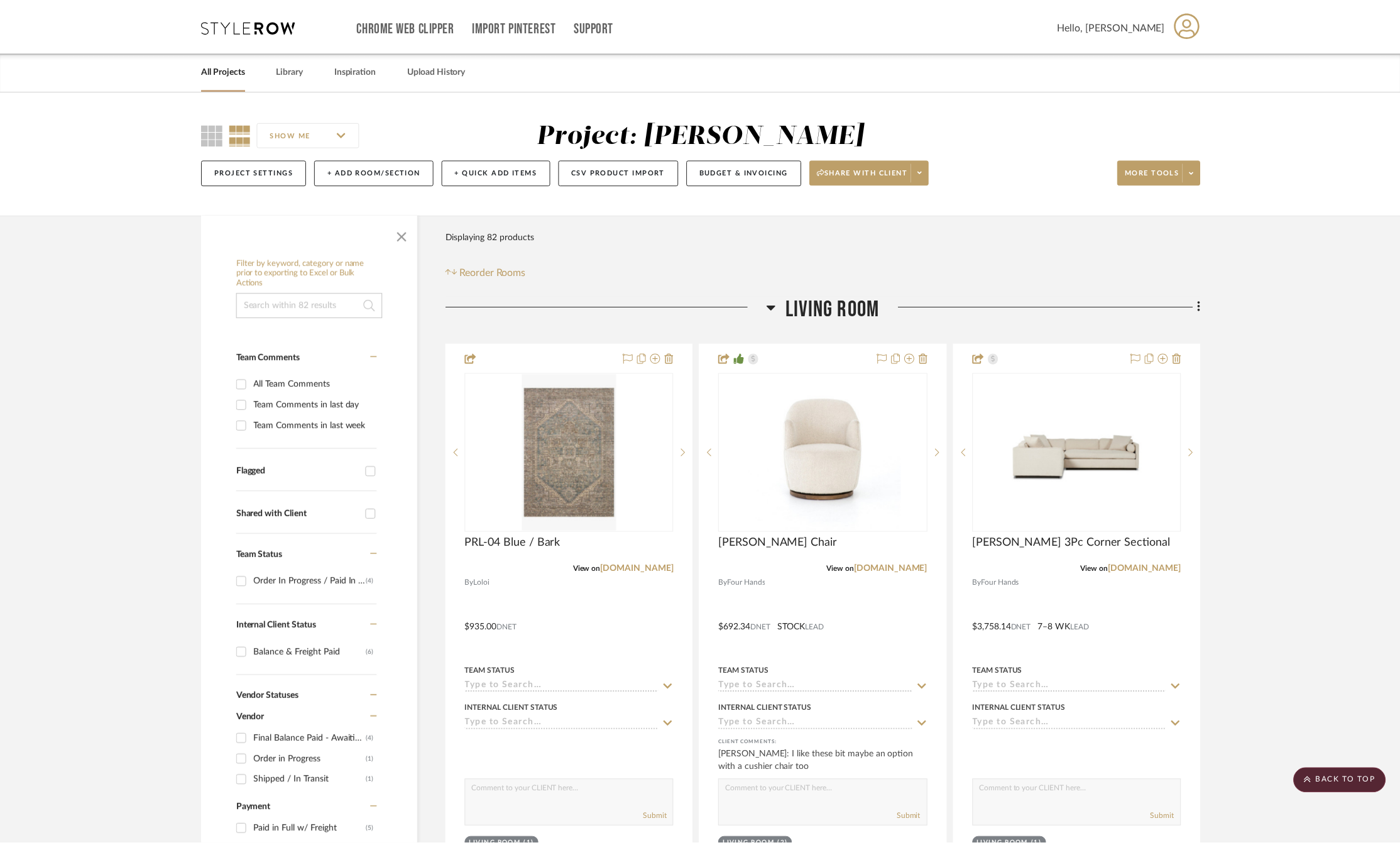
scroll to position [1445, 0]
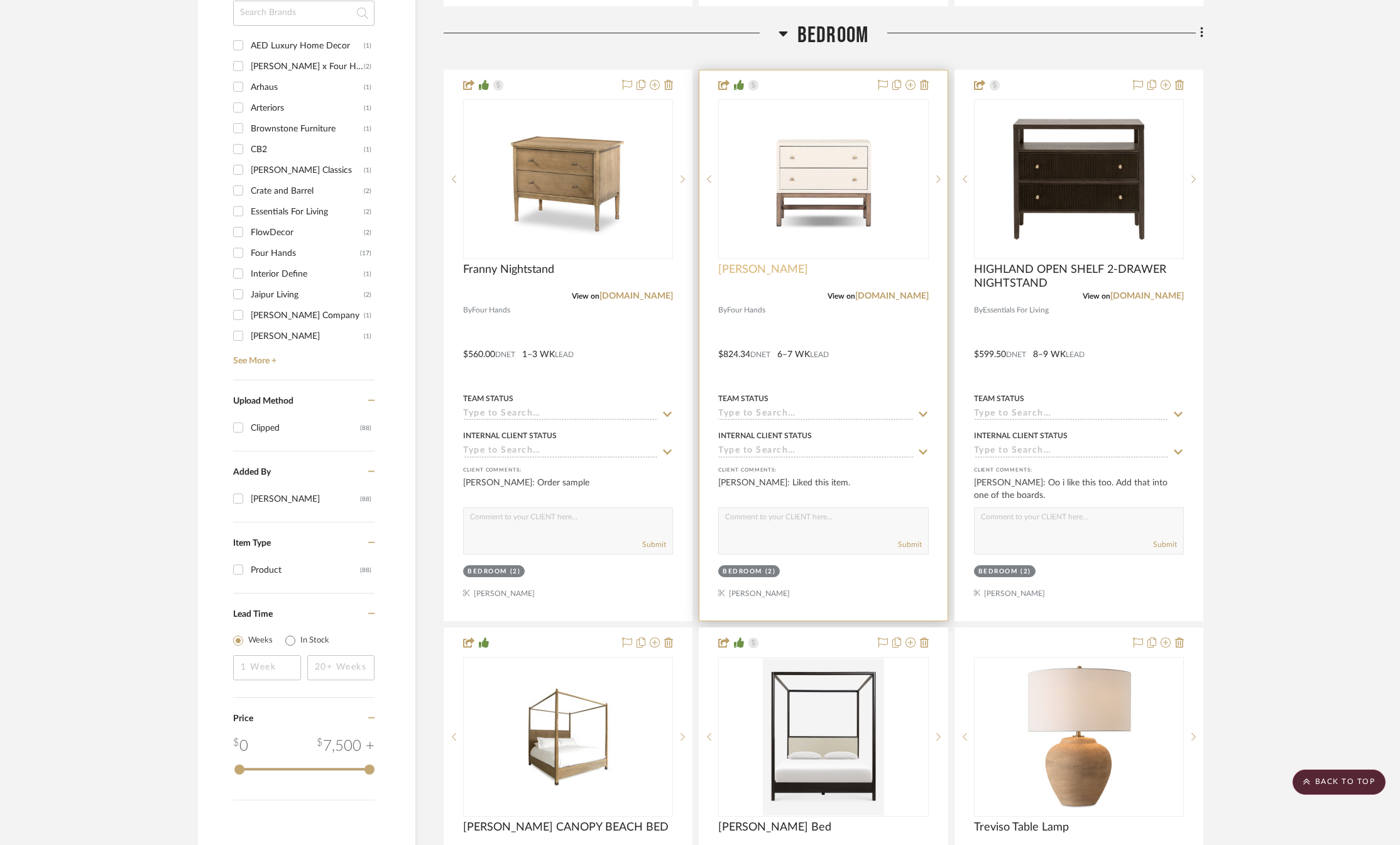
click at [764, 268] on span "[PERSON_NAME]" at bounding box center [764, 269] width 90 height 13
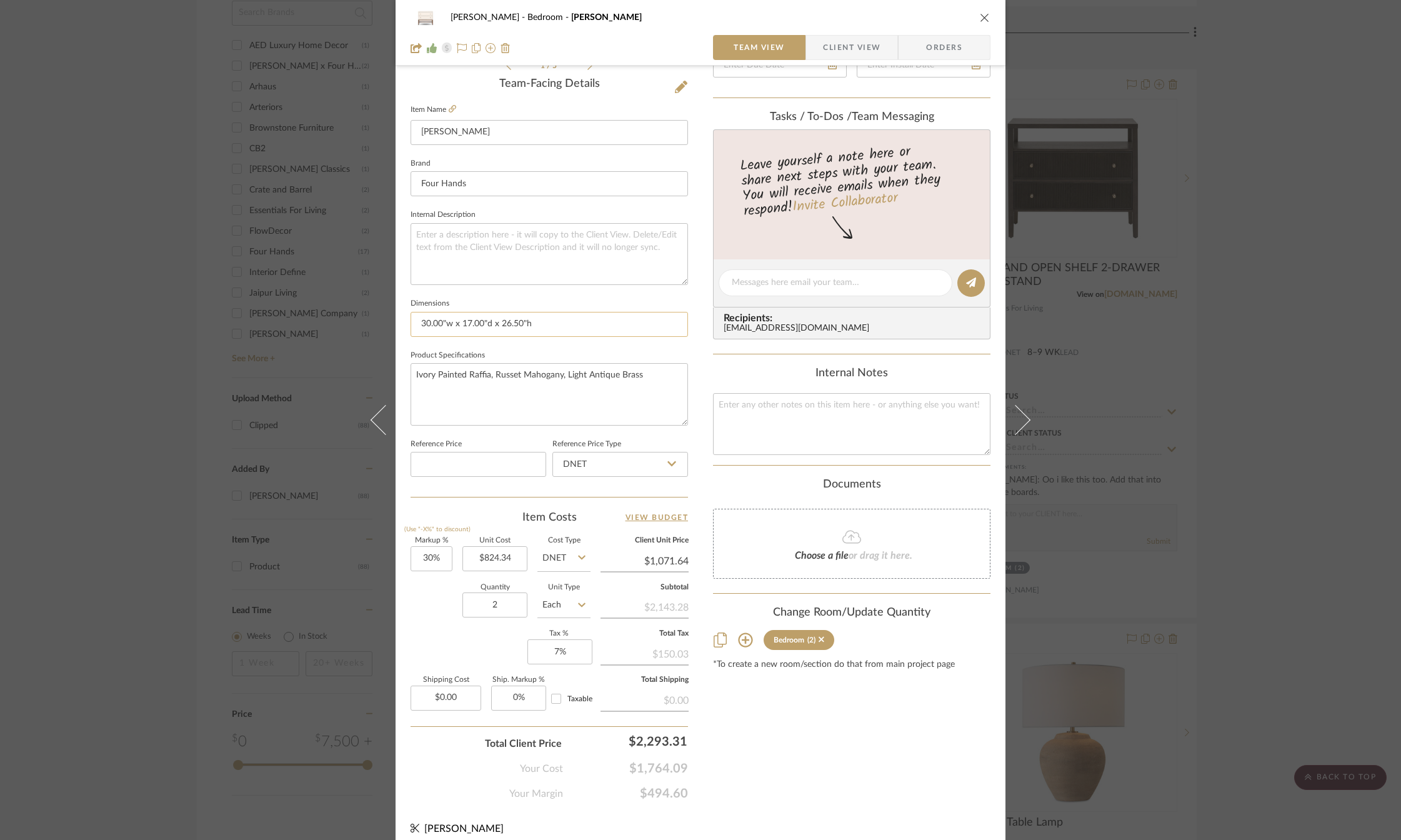
scroll to position [323, 0]
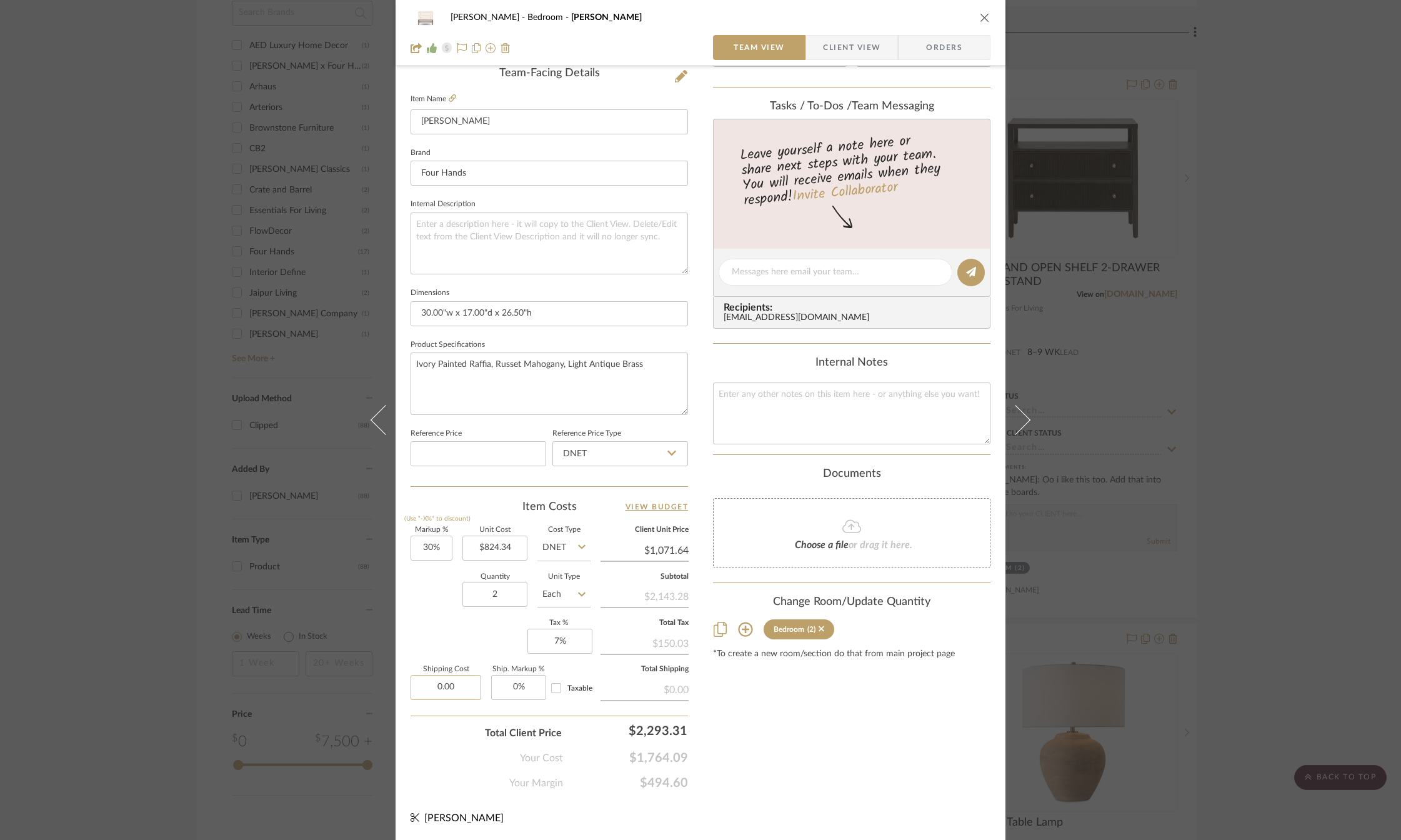
click at [452, 690] on input "0.00" at bounding box center [445, 688] width 71 height 25
type input "$255.55"
click at [445, 644] on div "Markup % (Use "-X%" to discount) 30% Unit Cost $824.34 Cost Type DNET Client Un…" at bounding box center [549, 617] width 277 height 182
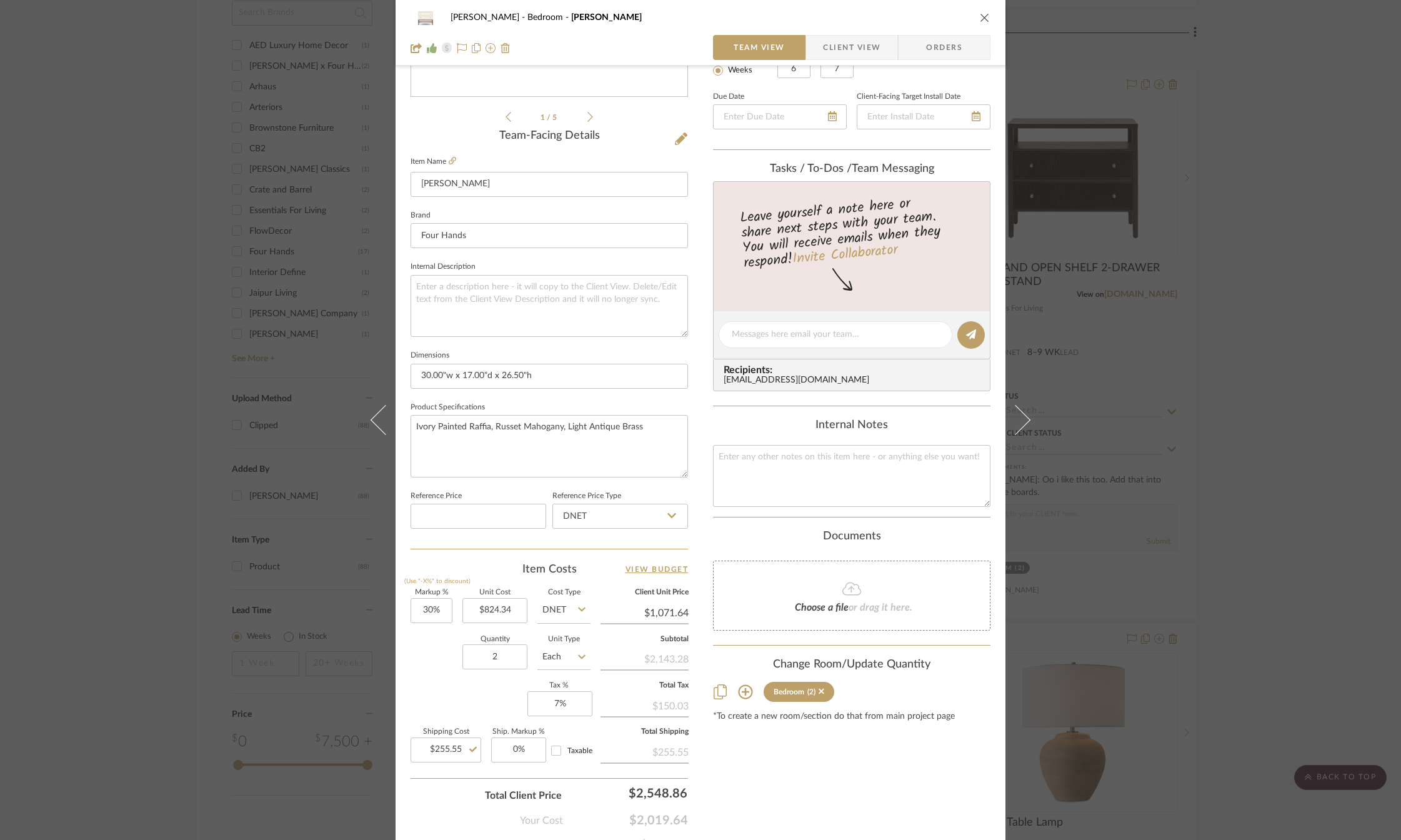
scroll to position [0, 0]
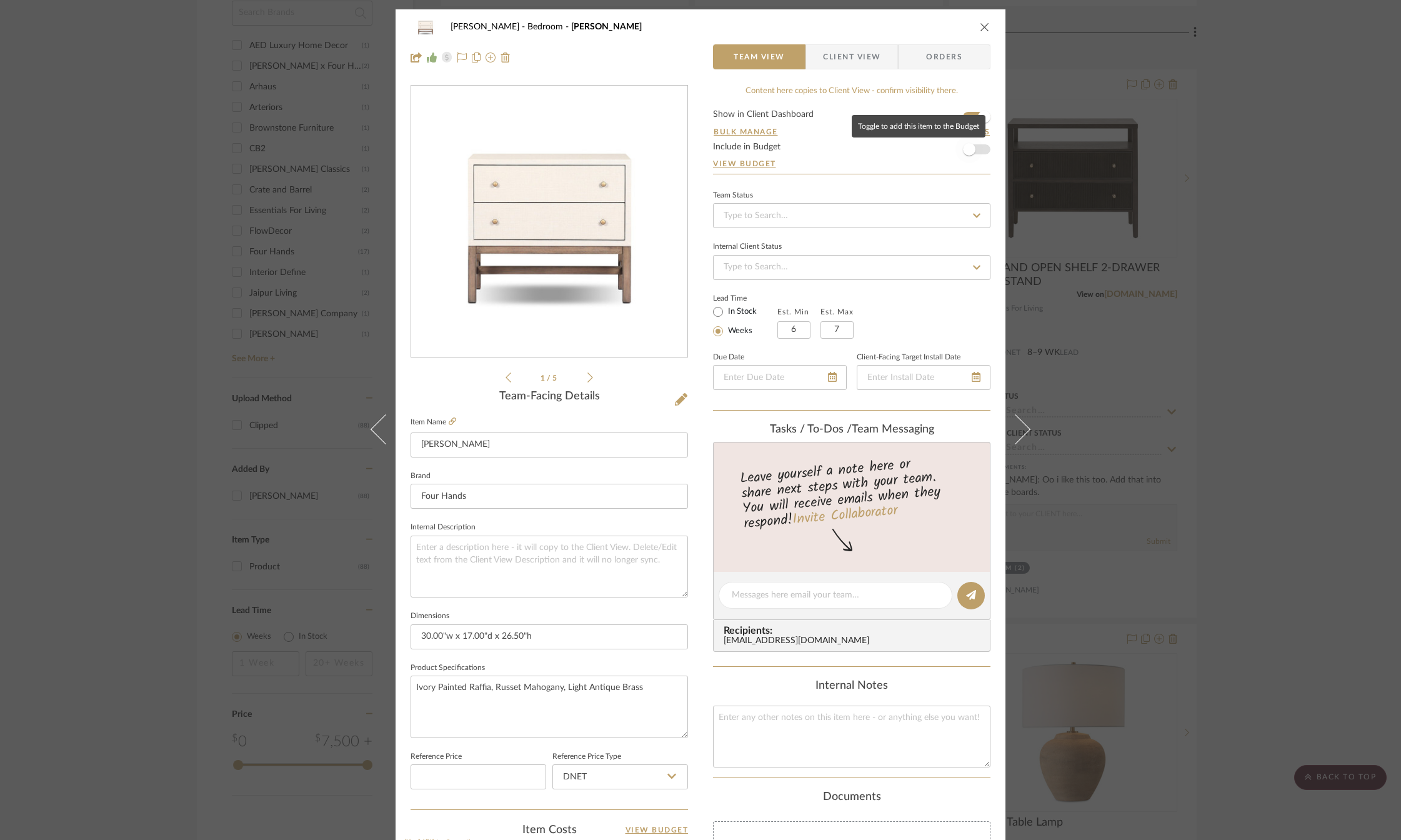
click at [973, 148] on span "button" at bounding box center [969, 149] width 28 height 28
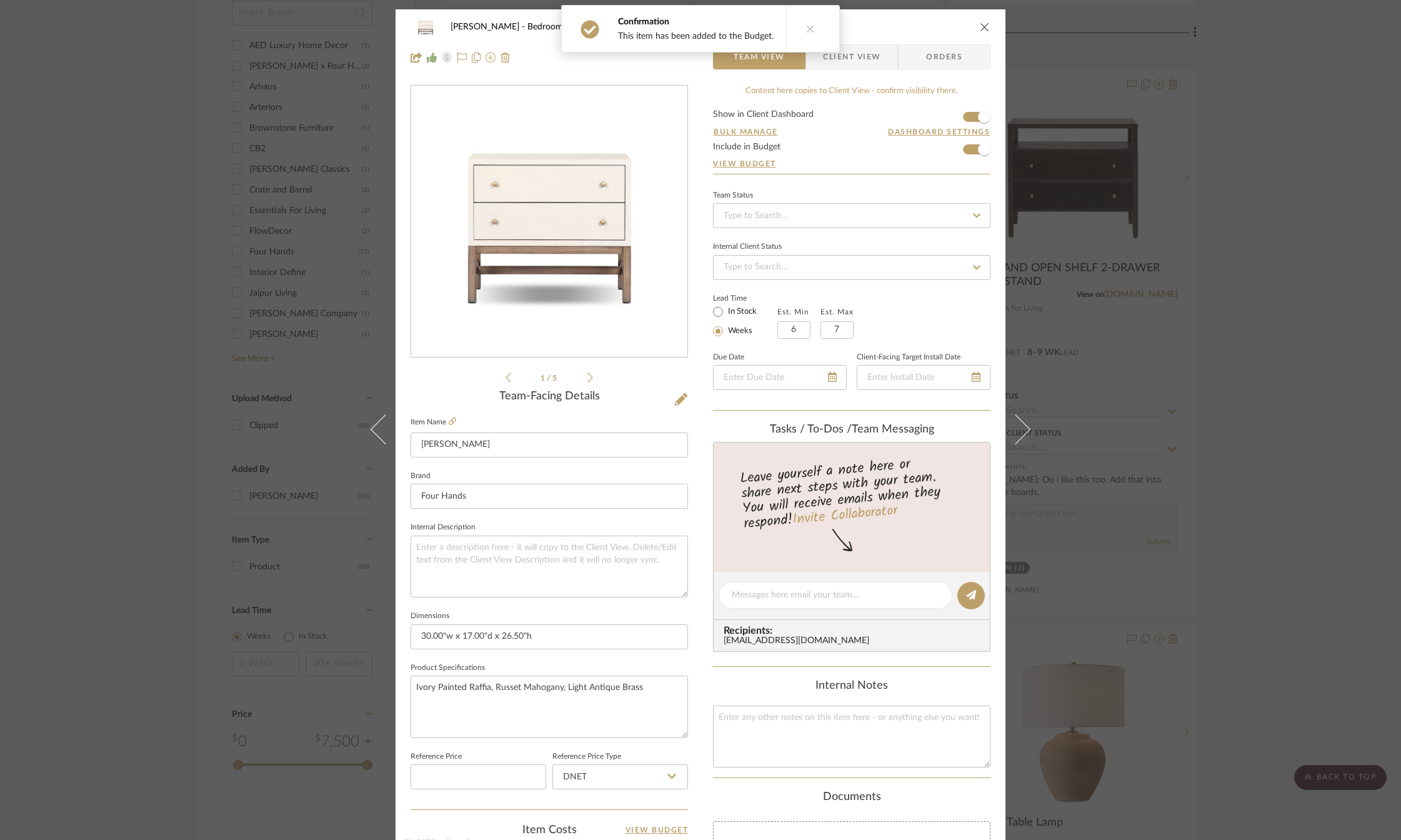
click at [982, 23] on icon "close" at bounding box center [985, 26] width 10 height 10
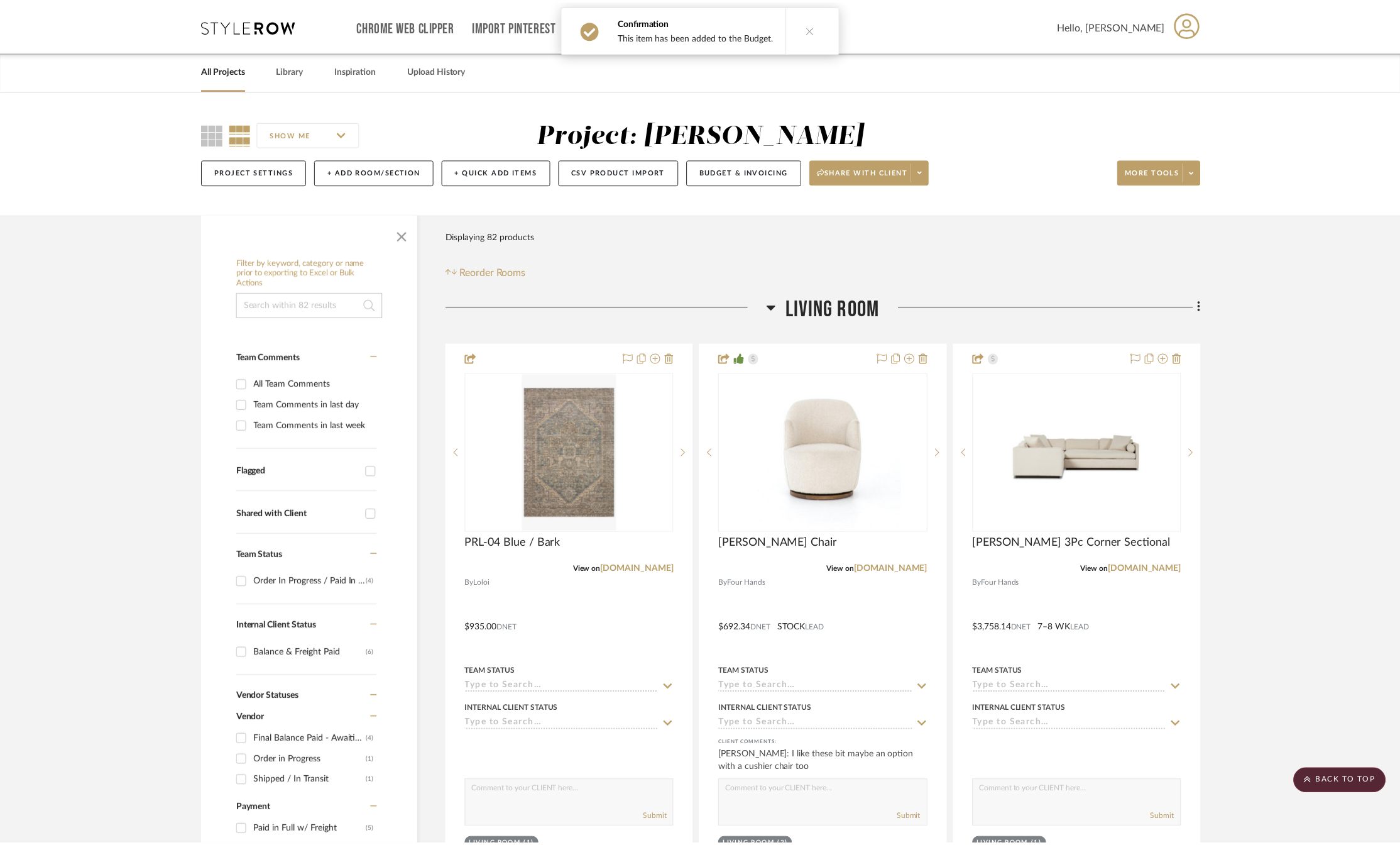
scroll to position [1445, 0]
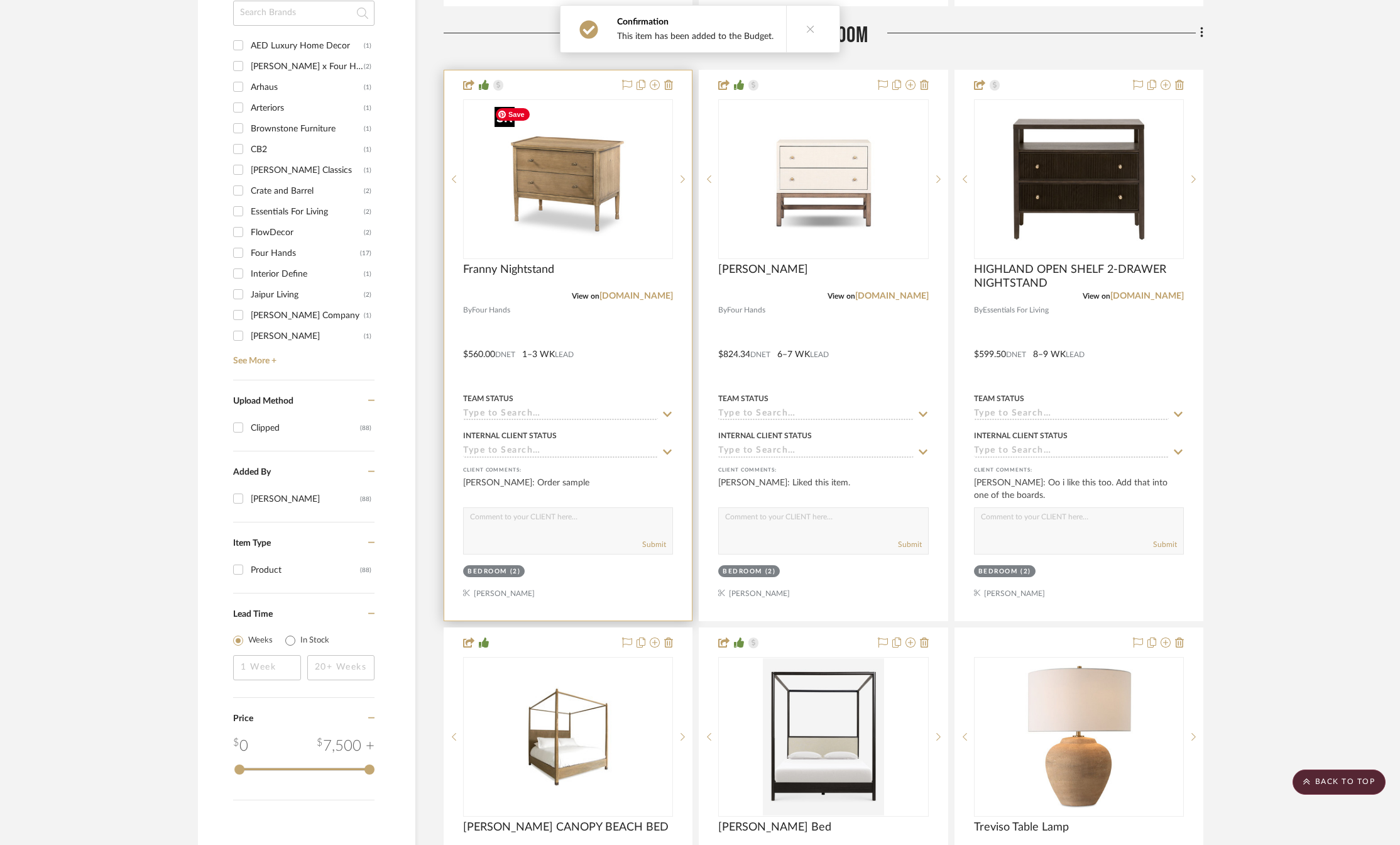
click at [566, 215] on img "0" at bounding box center [568, 179] width 157 height 157
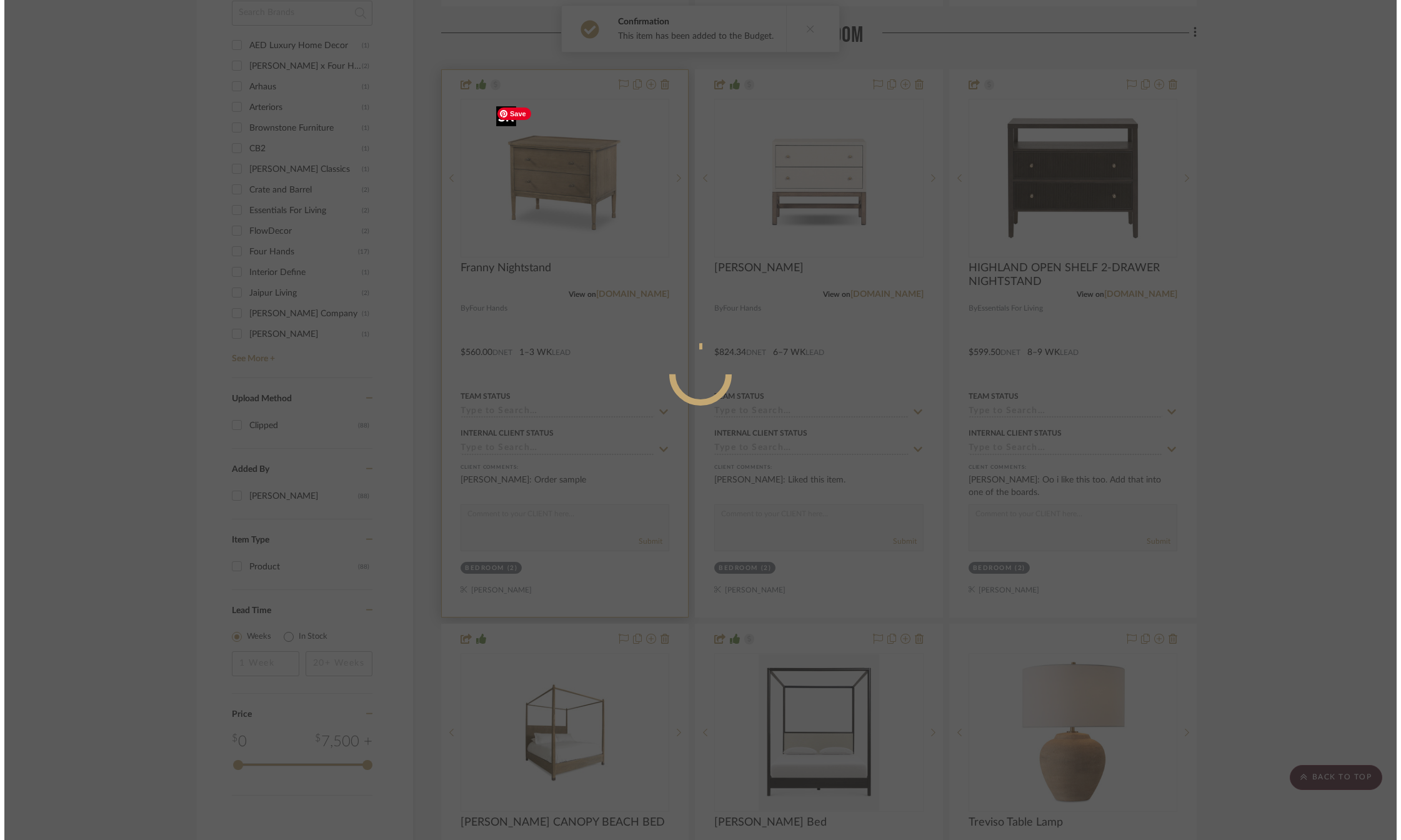
scroll to position [0, 0]
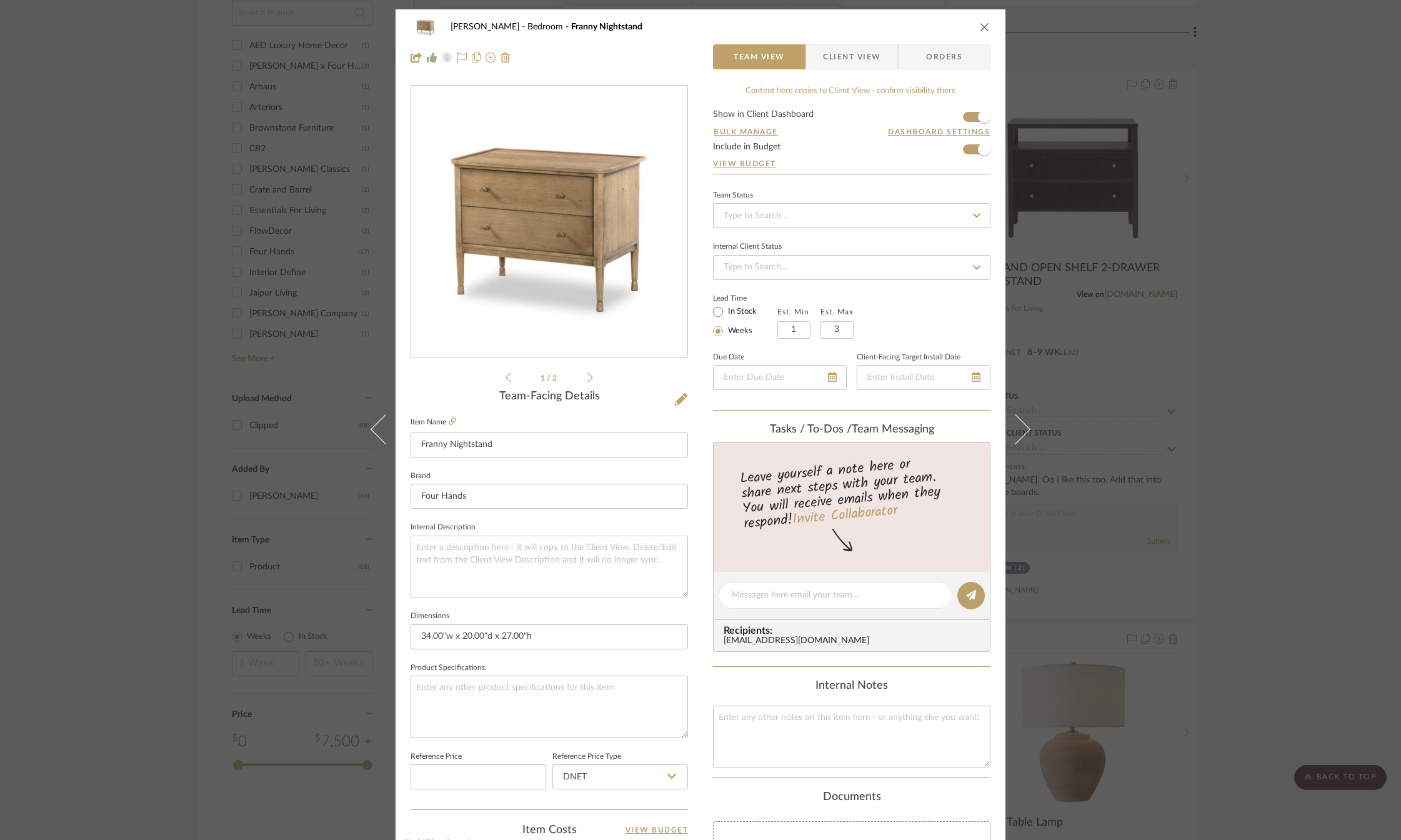
click at [981, 21] on div "[PERSON_NAME] Bedroom Franny Nightstand" at bounding box center [700, 27] width 580 height 25
click at [982, 28] on icon "close" at bounding box center [985, 26] width 10 height 10
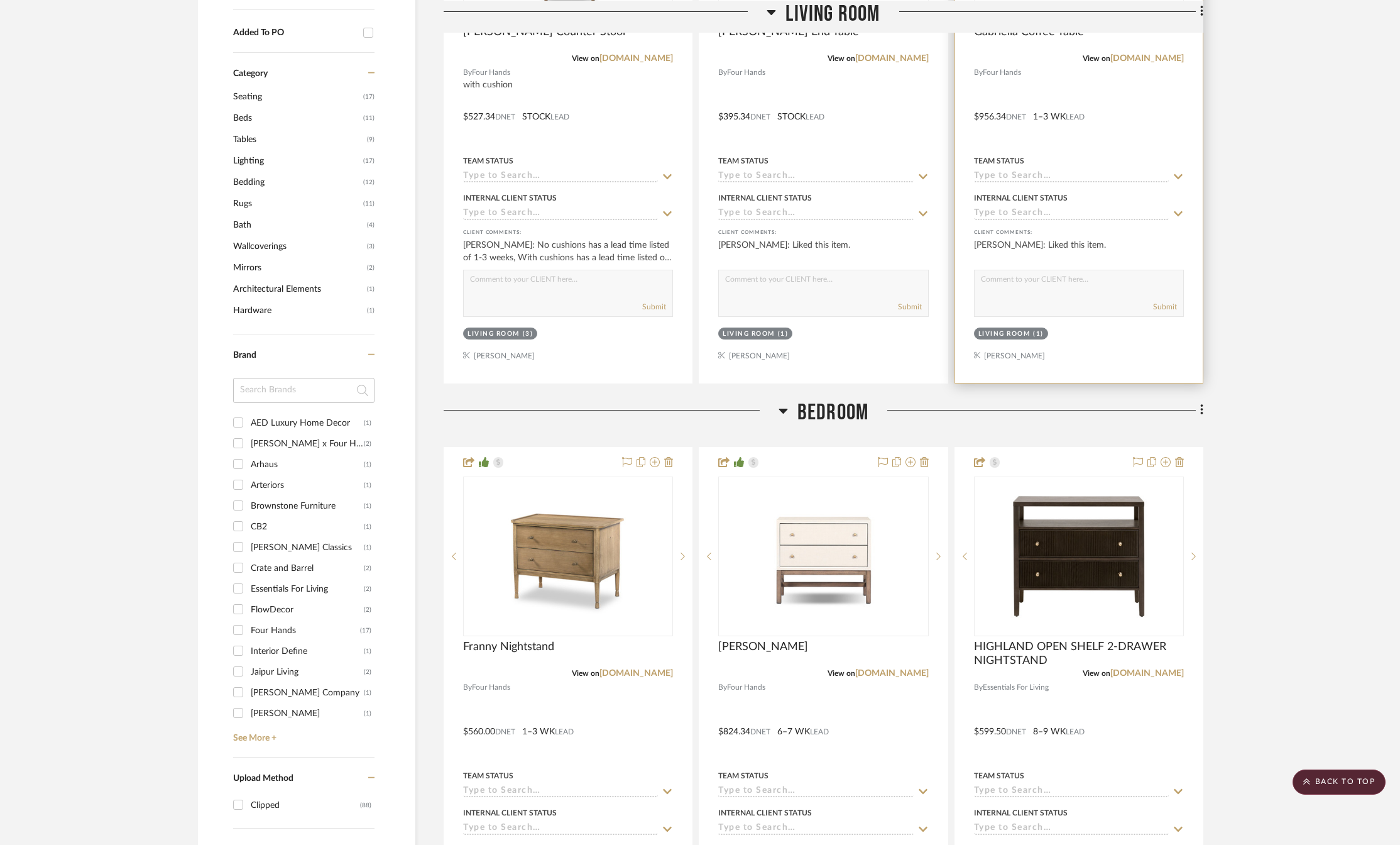
scroll to position [817, 0]
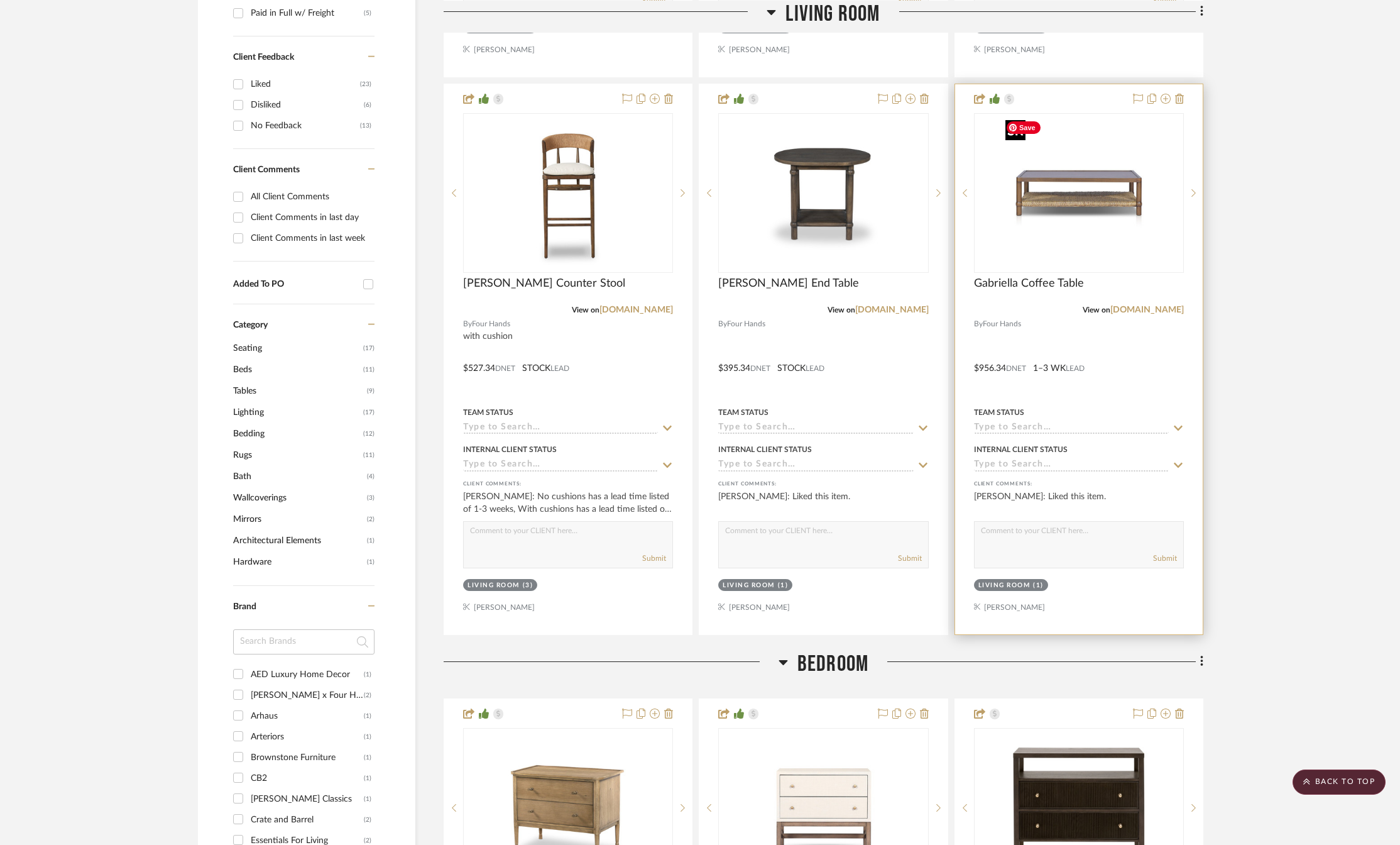
click at [1061, 195] on img "0" at bounding box center [1079, 193] width 157 height 157
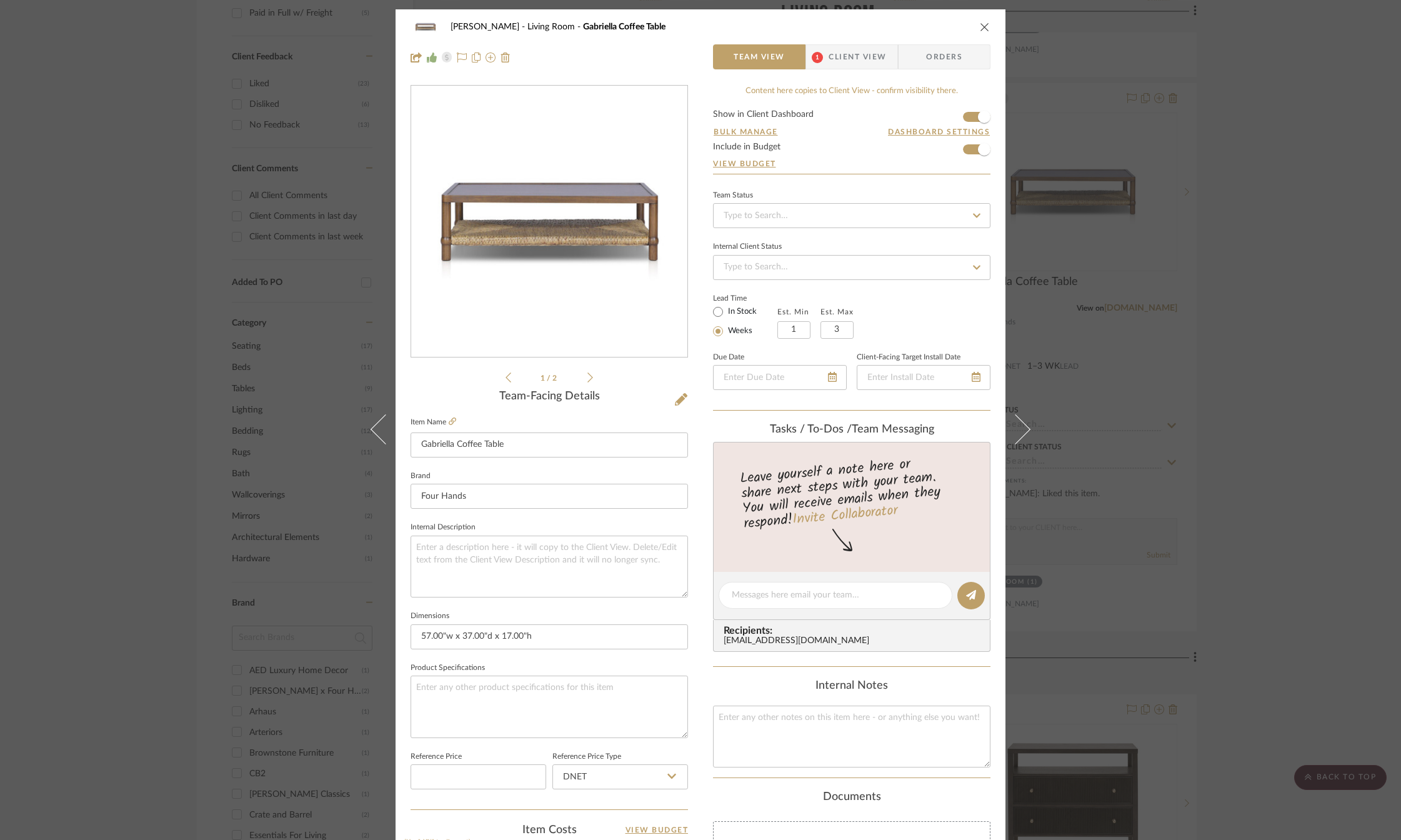
click at [980, 25] on icon "close" at bounding box center [985, 26] width 10 height 10
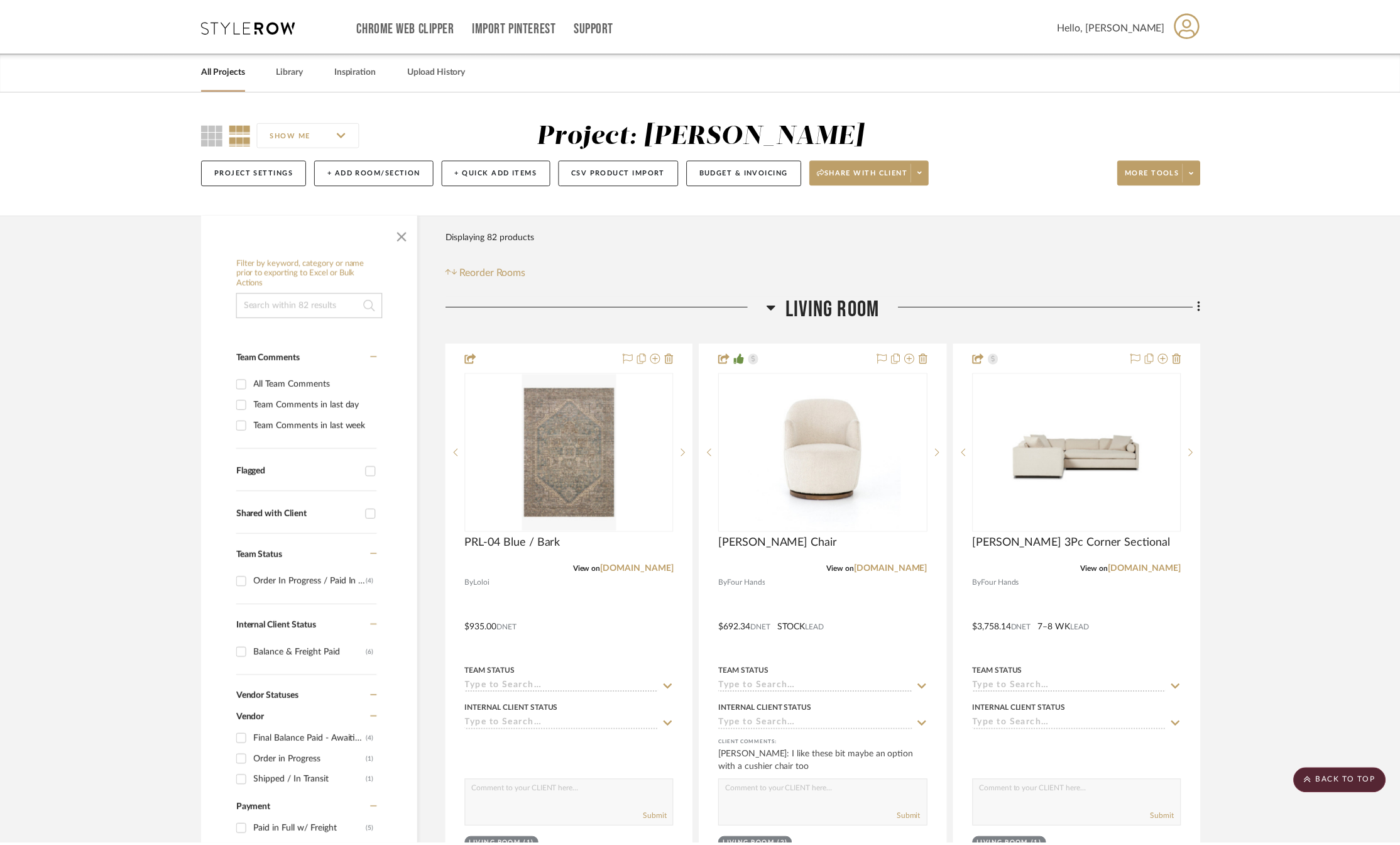
scroll to position [817, 0]
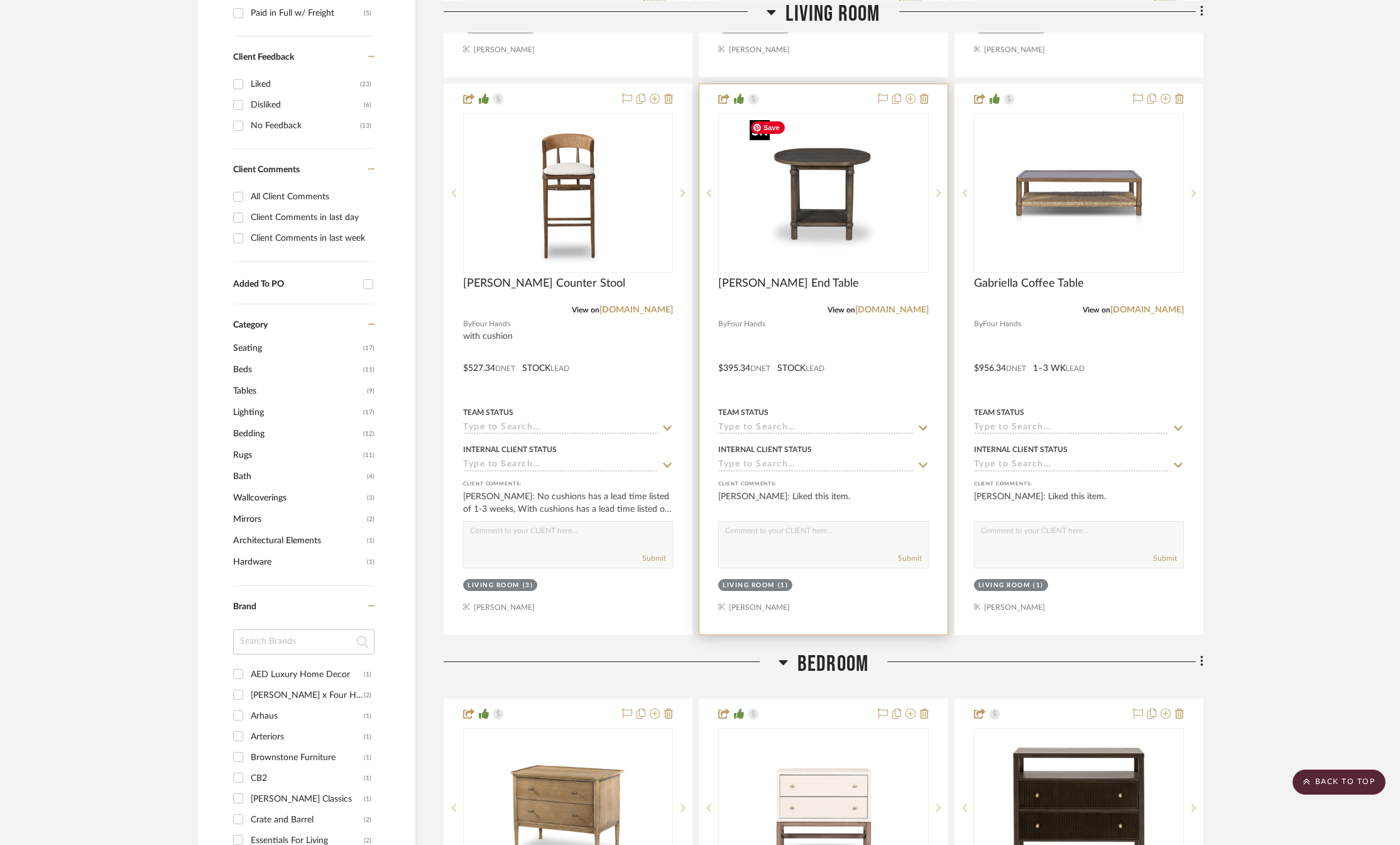
click at [797, 190] on img "0" at bounding box center [823, 193] width 157 height 157
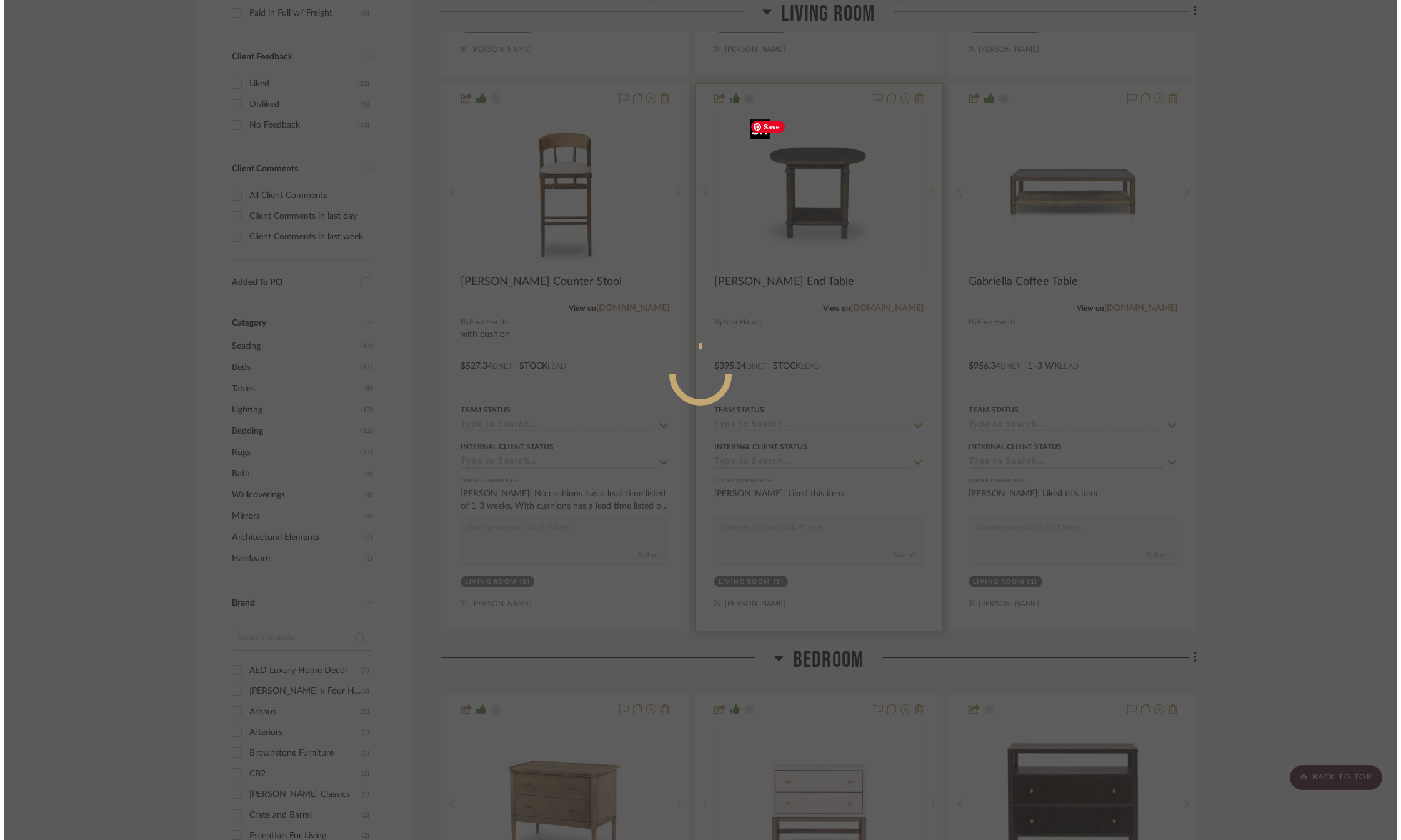
scroll to position [0, 0]
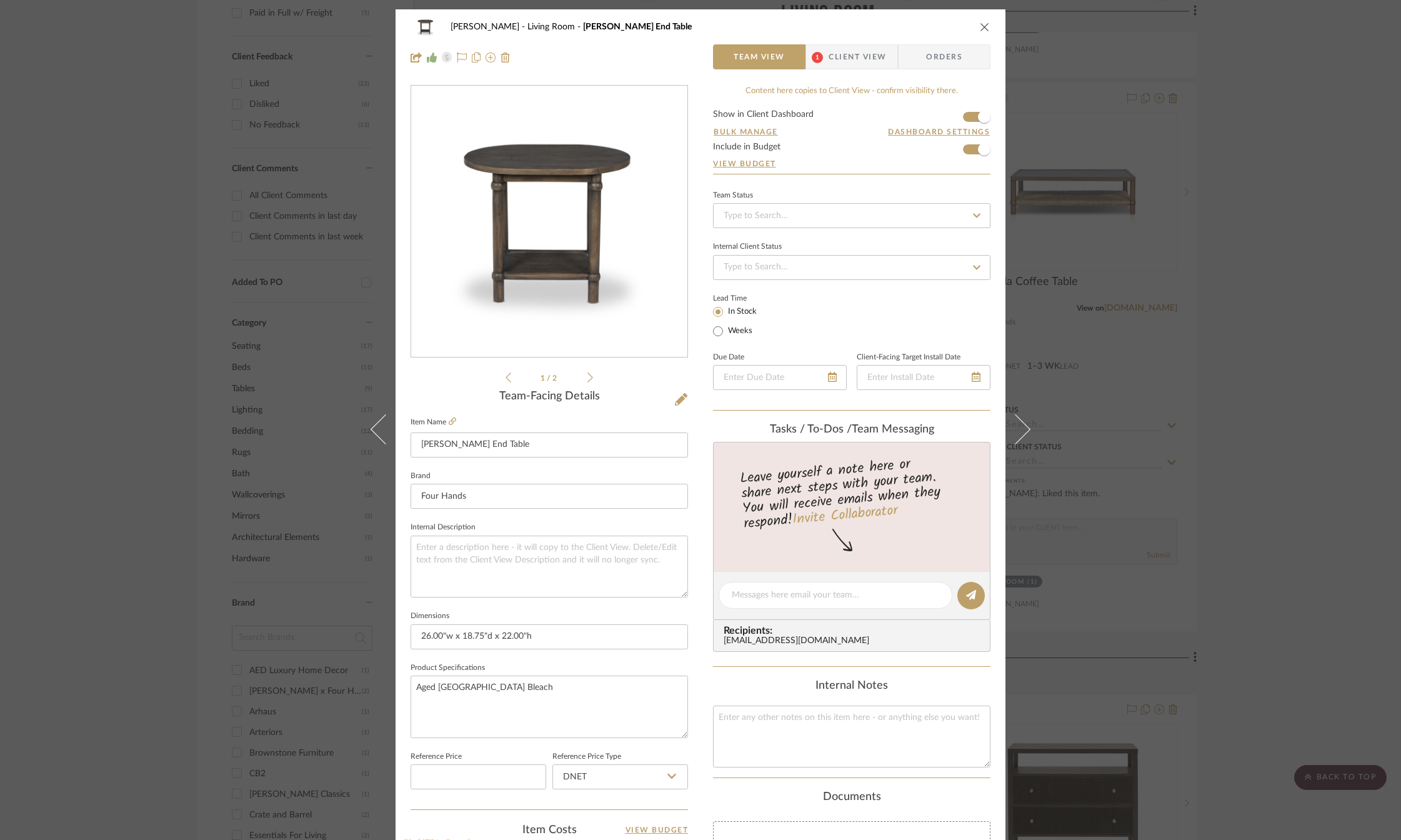
click at [981, 25] on icon "close" at bounding box center [985, 26] width 10 height 10
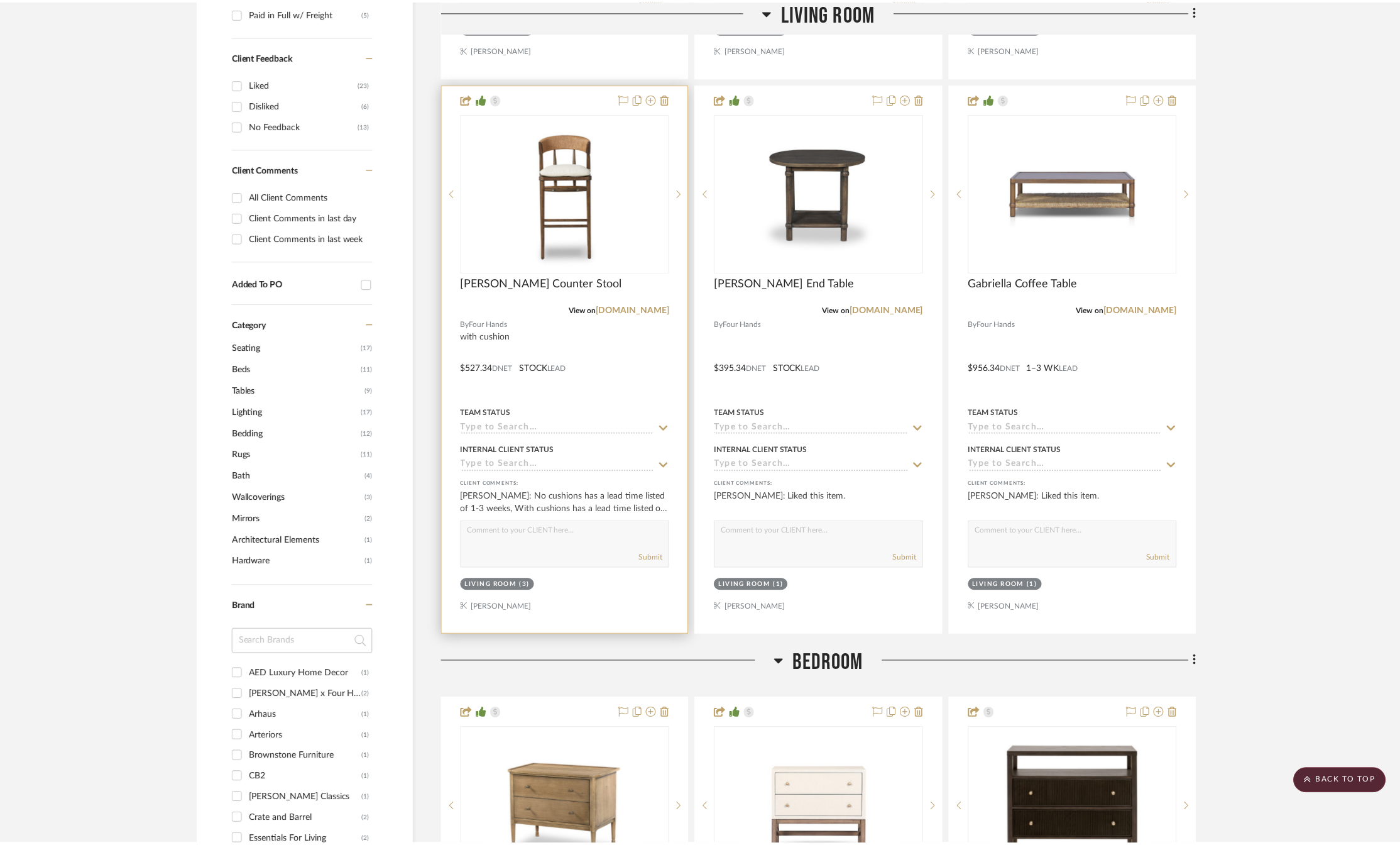
scroll to position [817, 0]
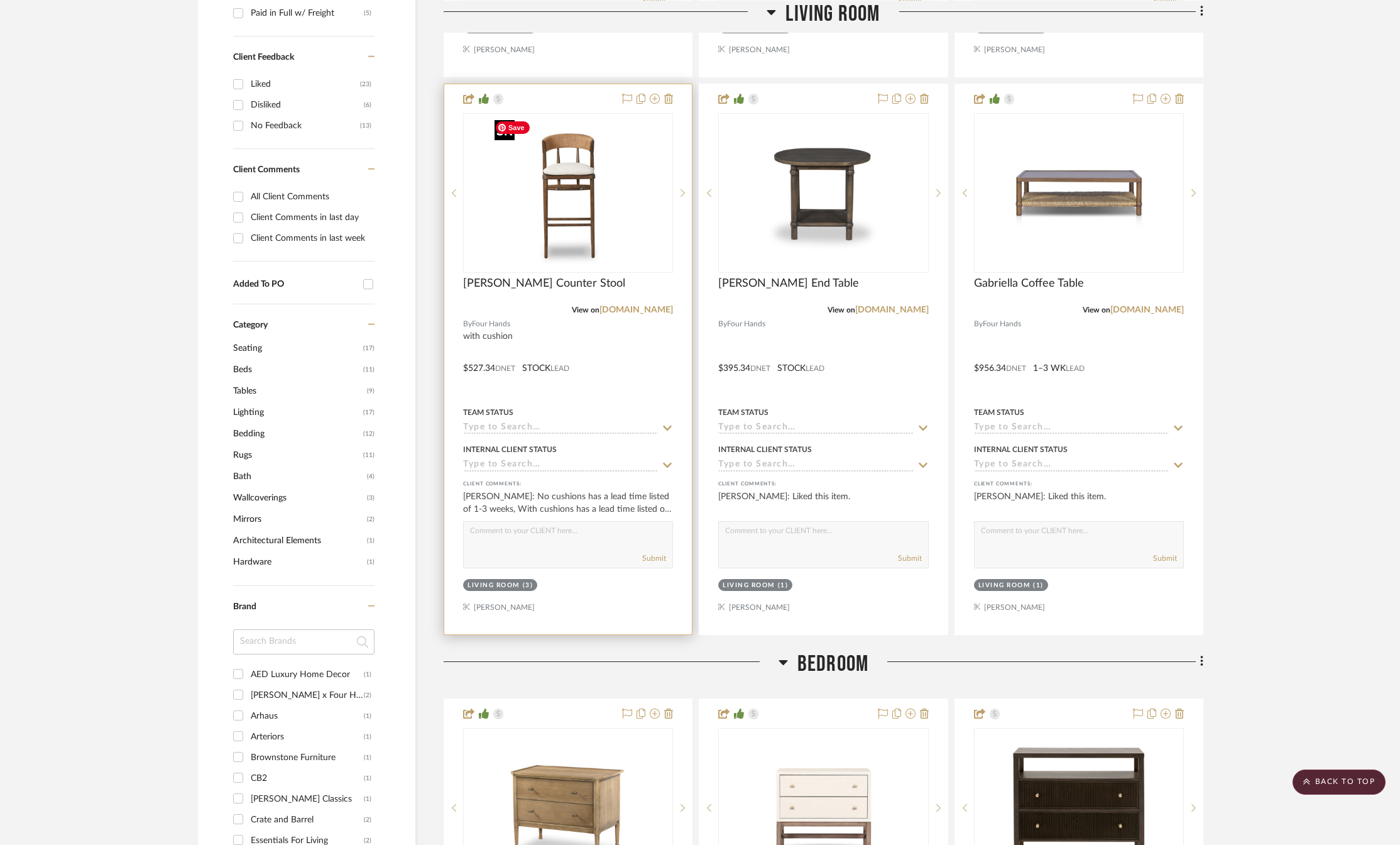
click at [592, 202] on img "0" at bounding box center [568, 193] width 157 height 157
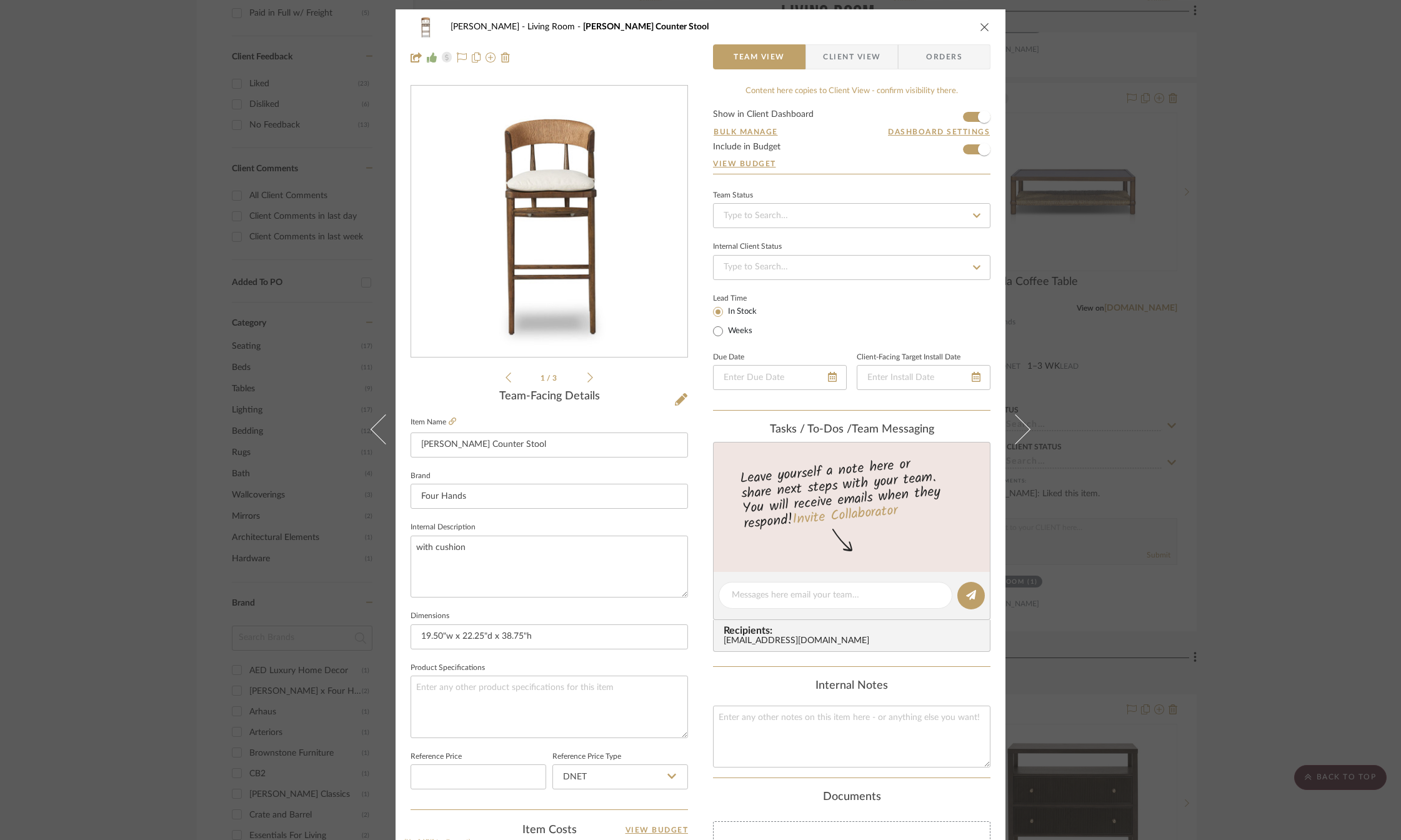
click at [982, 28] on icon "close" at bounding box center [985, 26] width 10 height 10
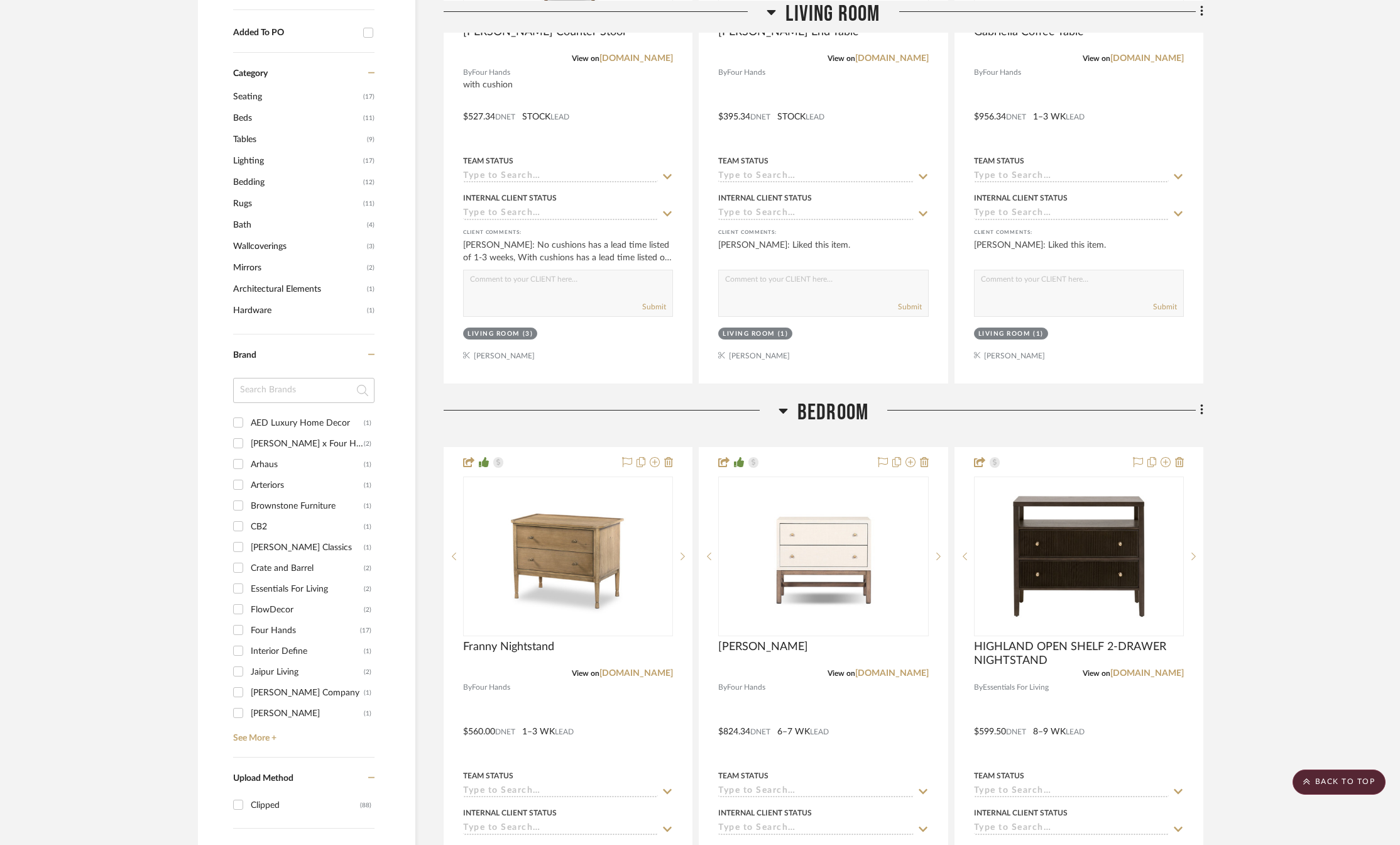
scroll to position [1257, 0]
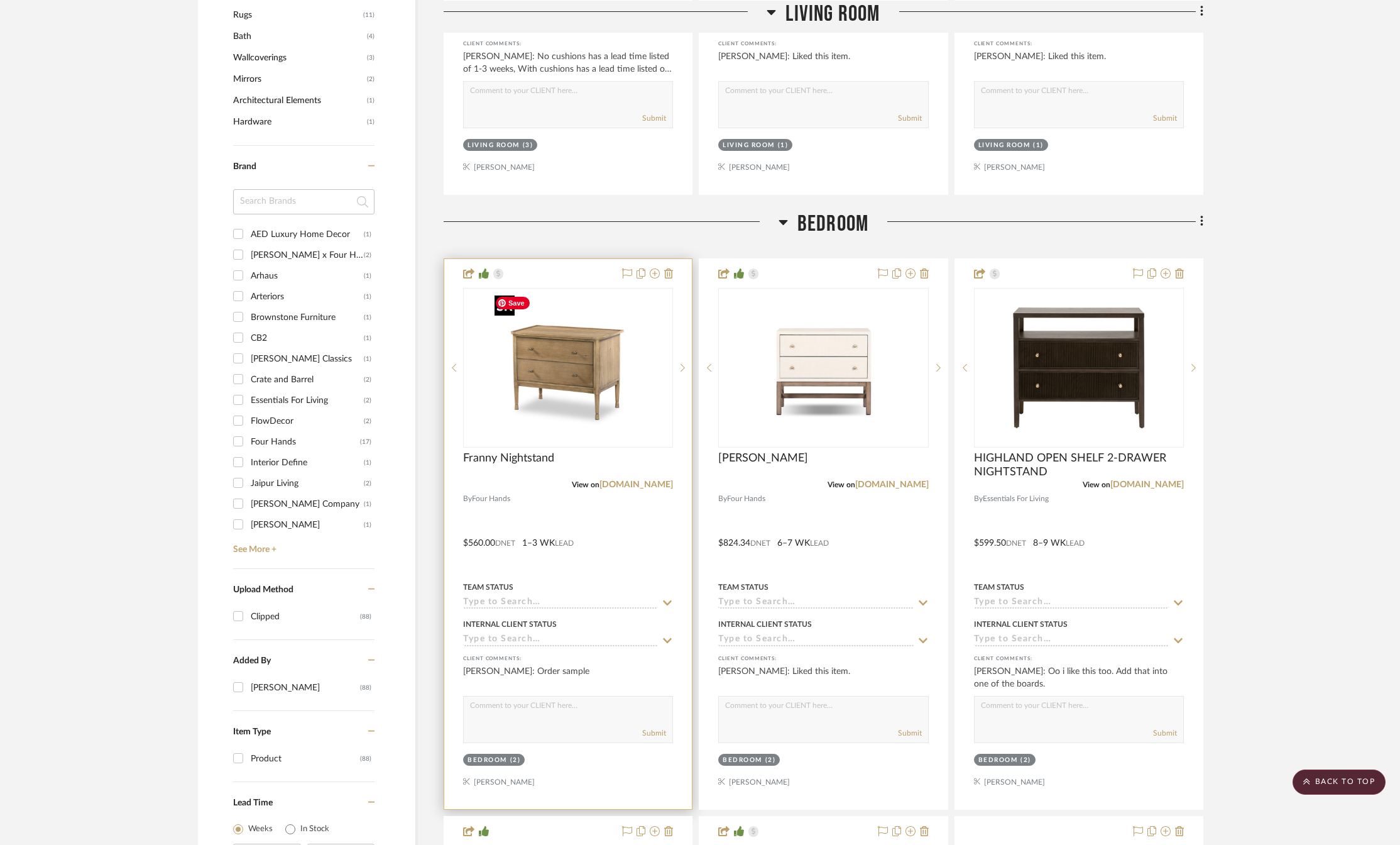
click at [630, 405] on img "0" at bounding box center [568, 368] width 157 height 157
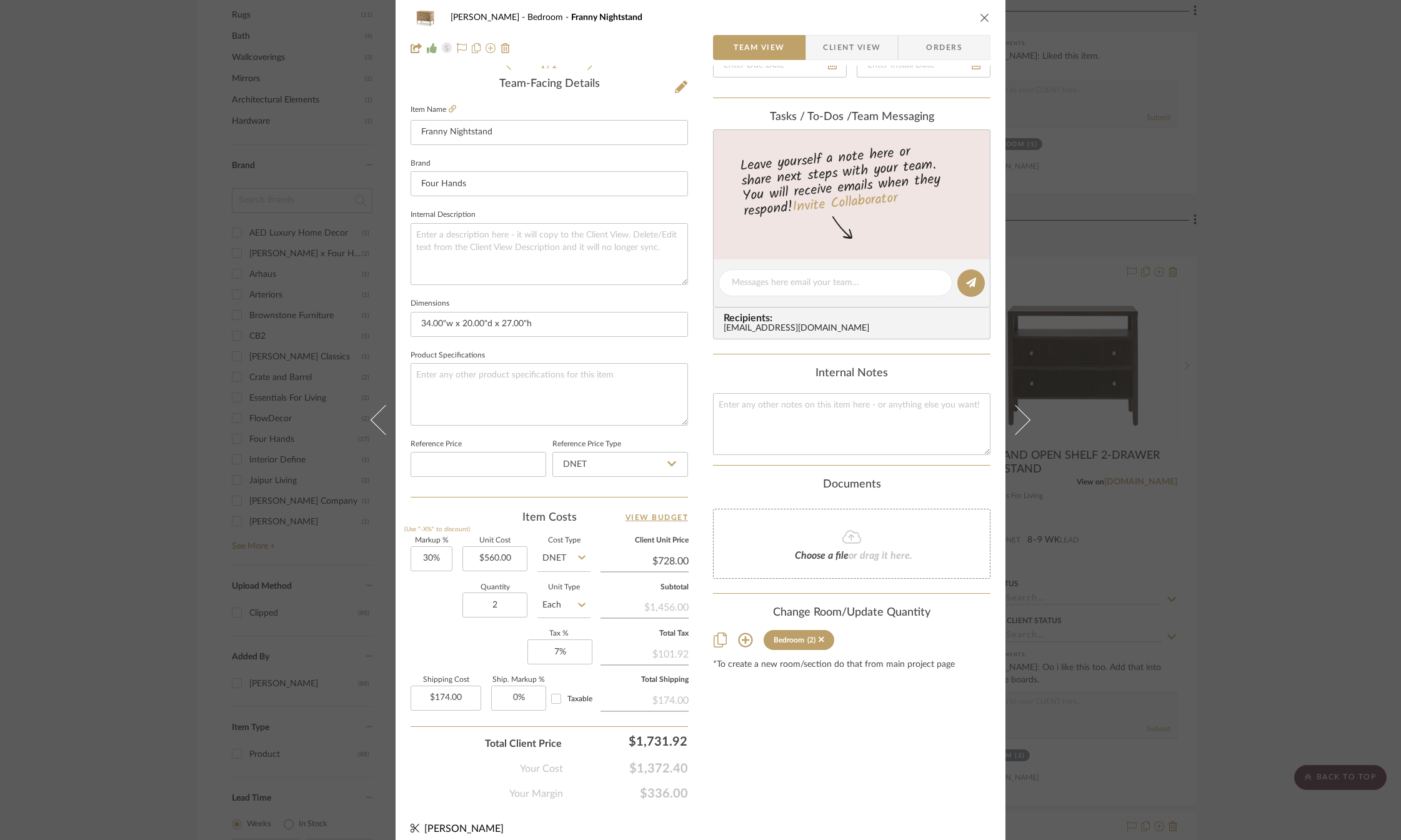
scroll to position [323, 0]
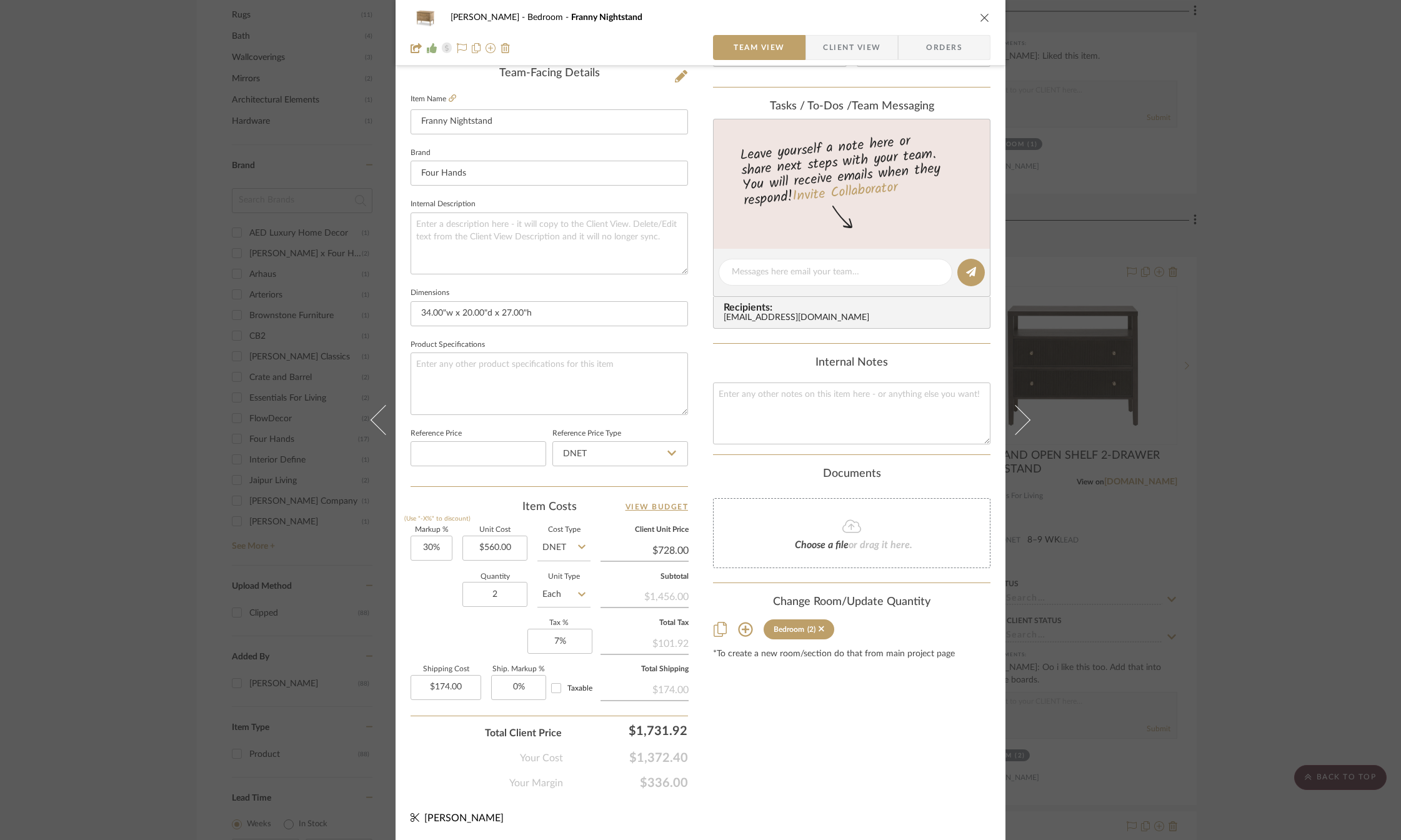
click at [980, 15] on icon "close" at bounding box center [985, 17] width 10 height 10
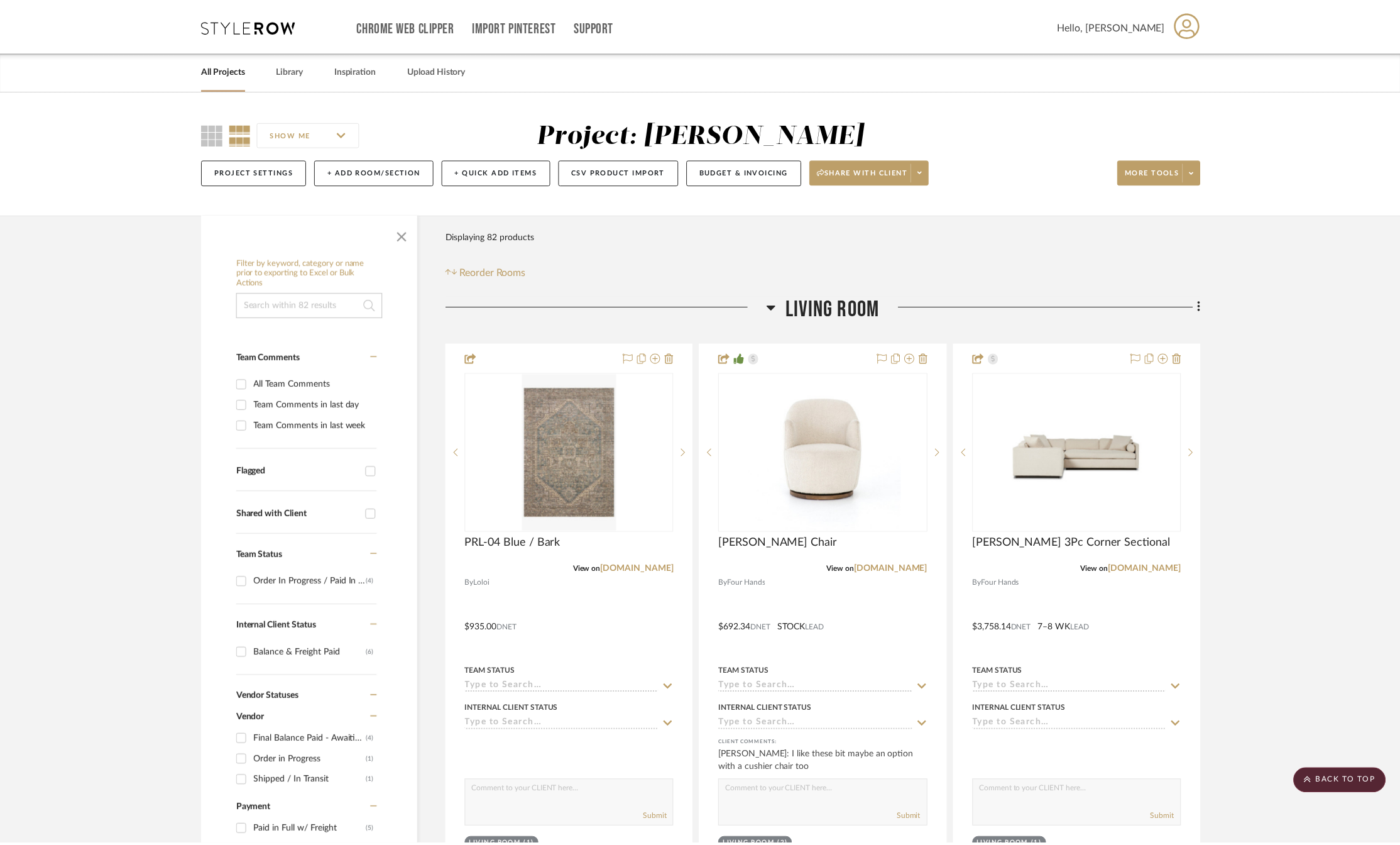
scroll to position [1257, 0]
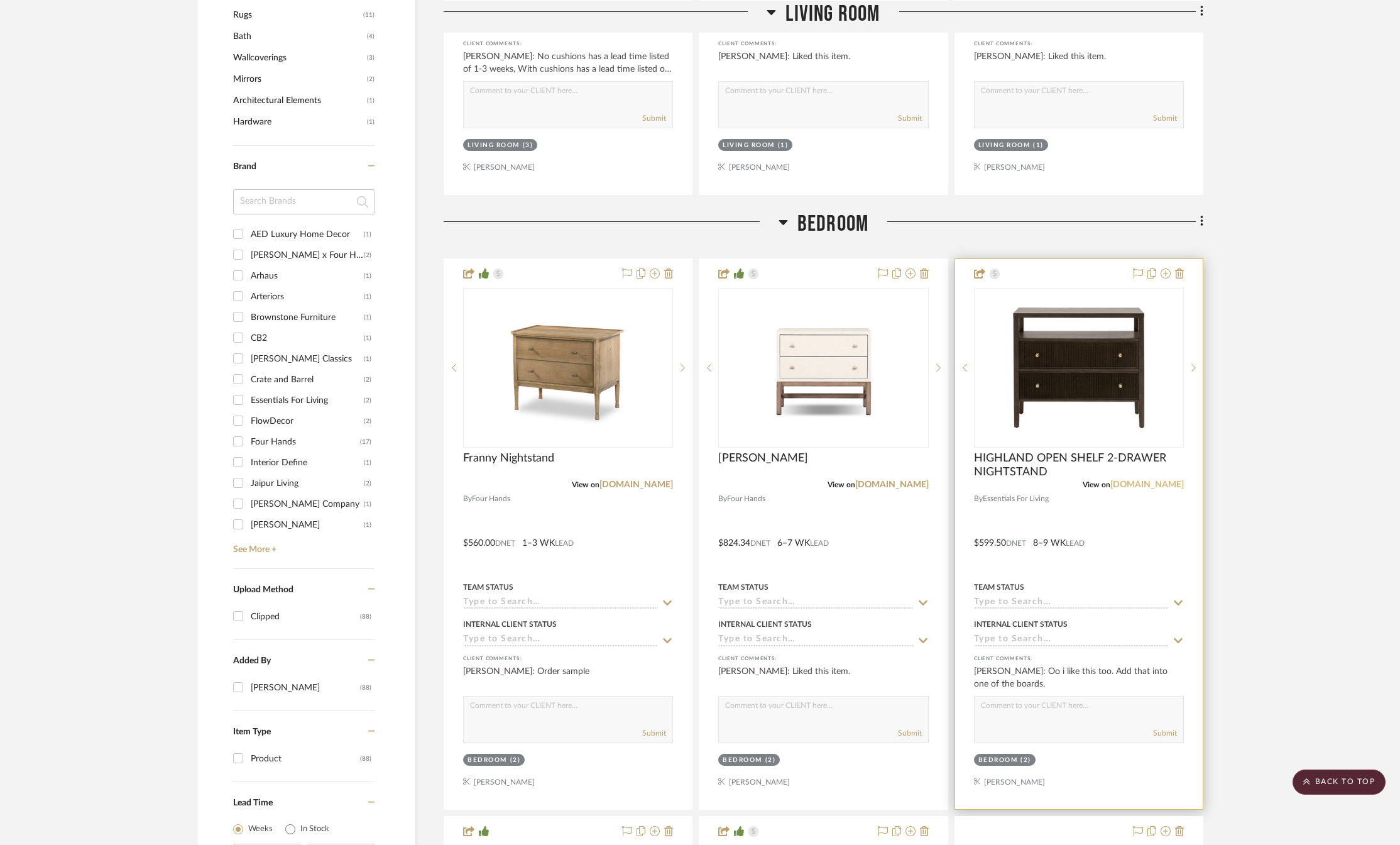
click at [1120, 487] on link "[DOMAIN_NAME]" at bounding box center [1147, 485] width 73 height 9
click at [1046, 404] on img "0" at bounding box center [1079, 368] width 157 height 157
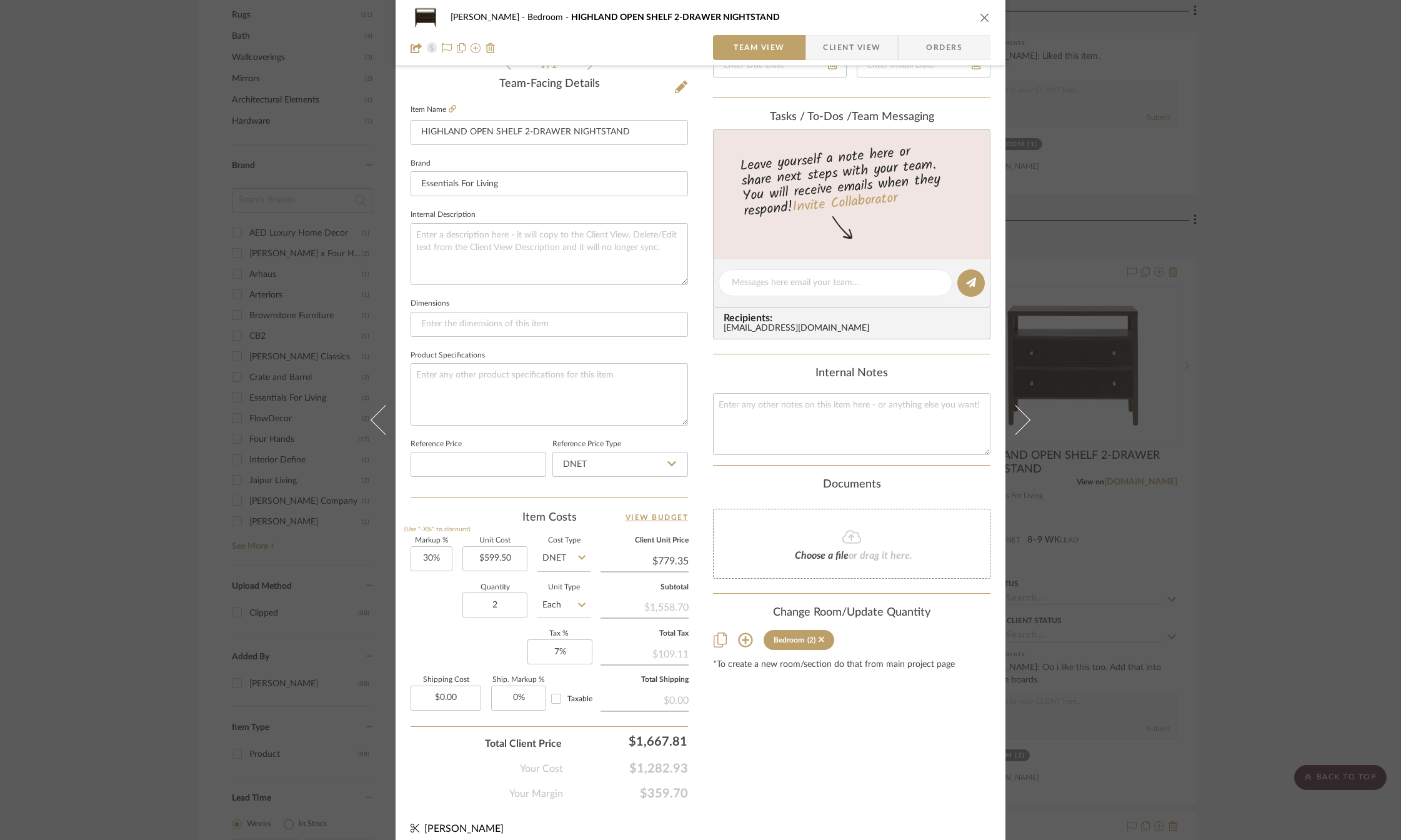
scroll to position [323, 0]
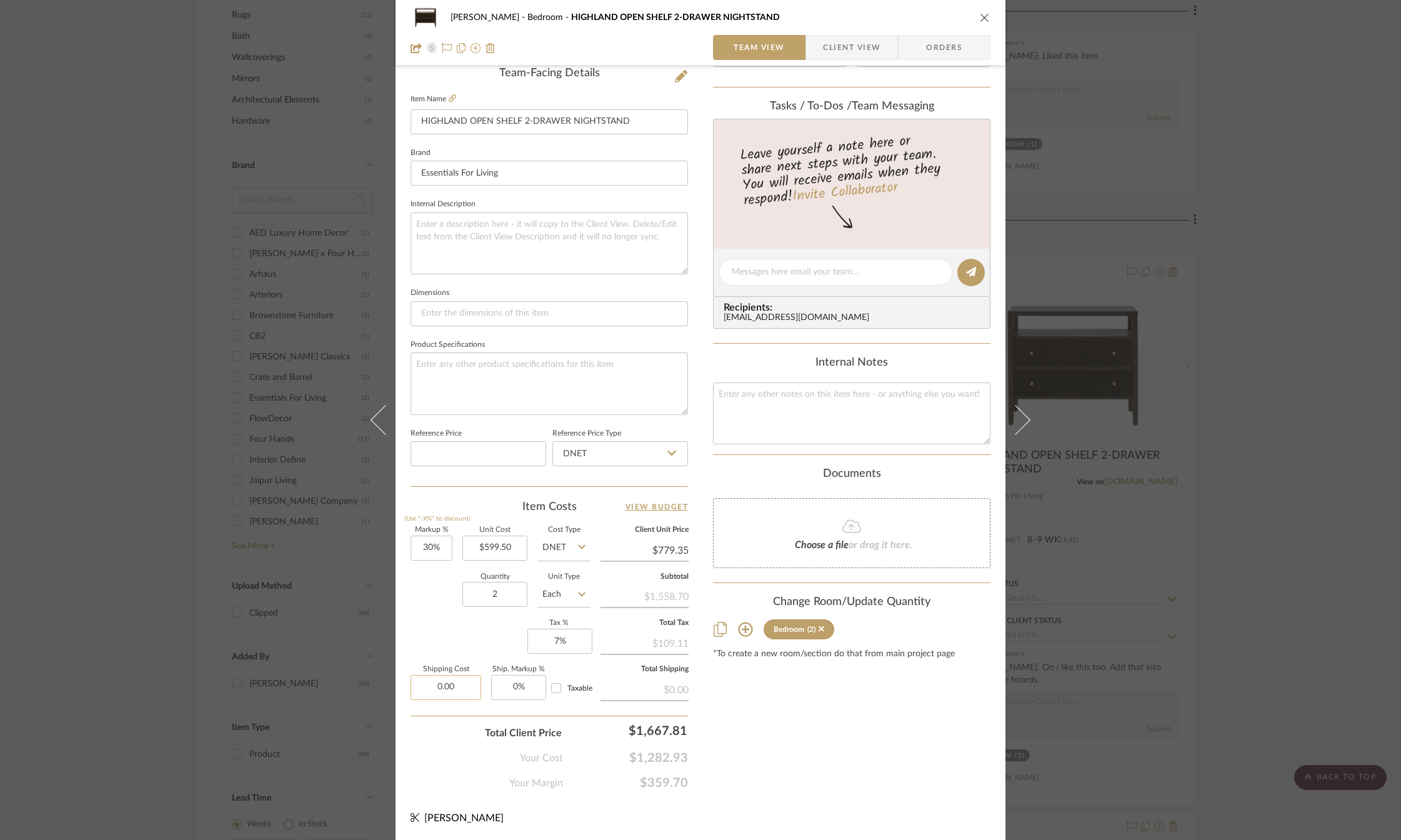
click at [460, 688] on input "0.00" at bounding box center [445, 688] width 71 height 25
type input "$300.00"
click at [786, 714] on div "Content here copies to Client View - confirm visibility there. Show in Client D…" at bounding box center [851, 276] width 277 height 1028
click at [981, 18] on icon "close" at bounding box center [985, 17] width 10 height 10
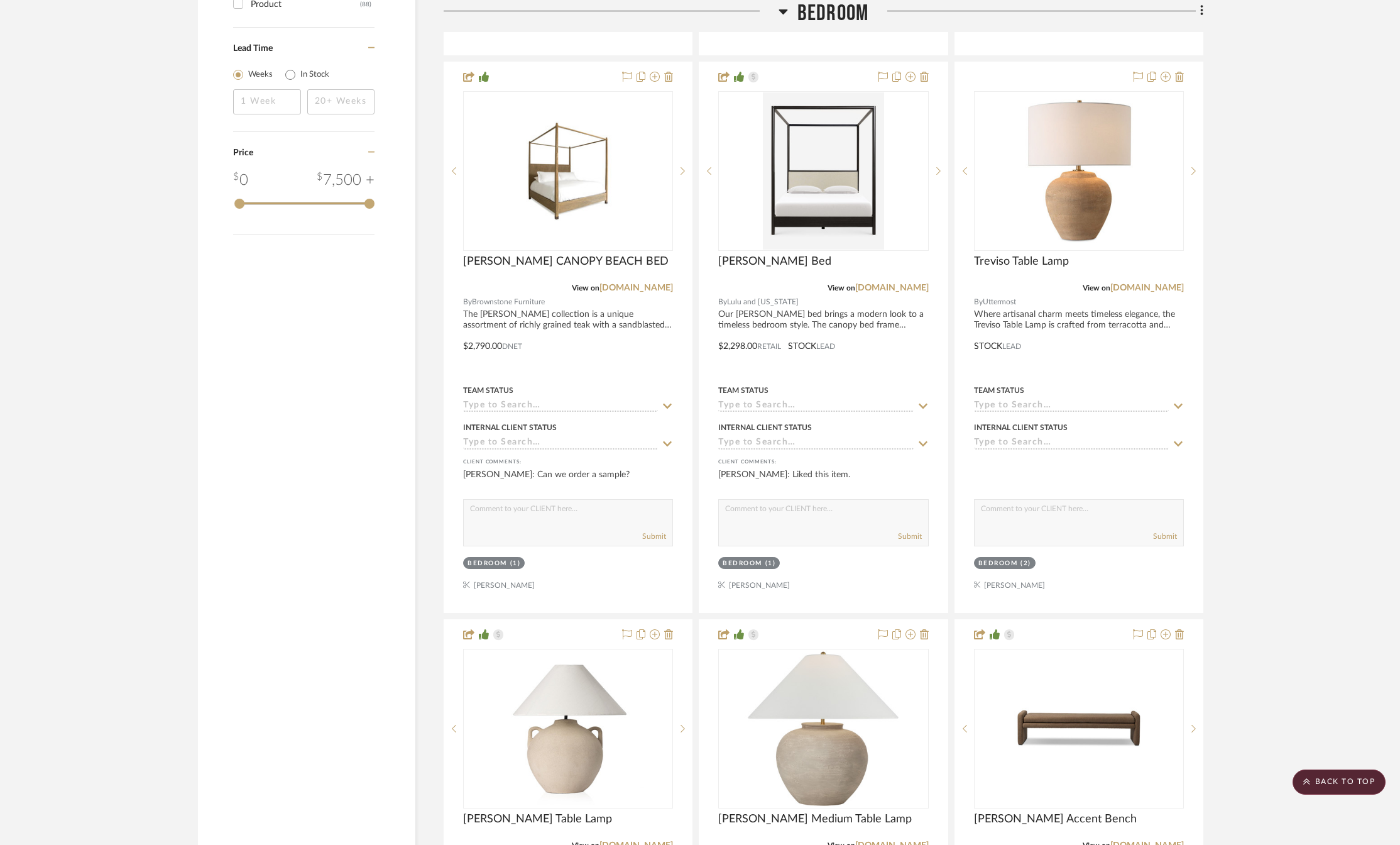
scroll to position [1885, 0]
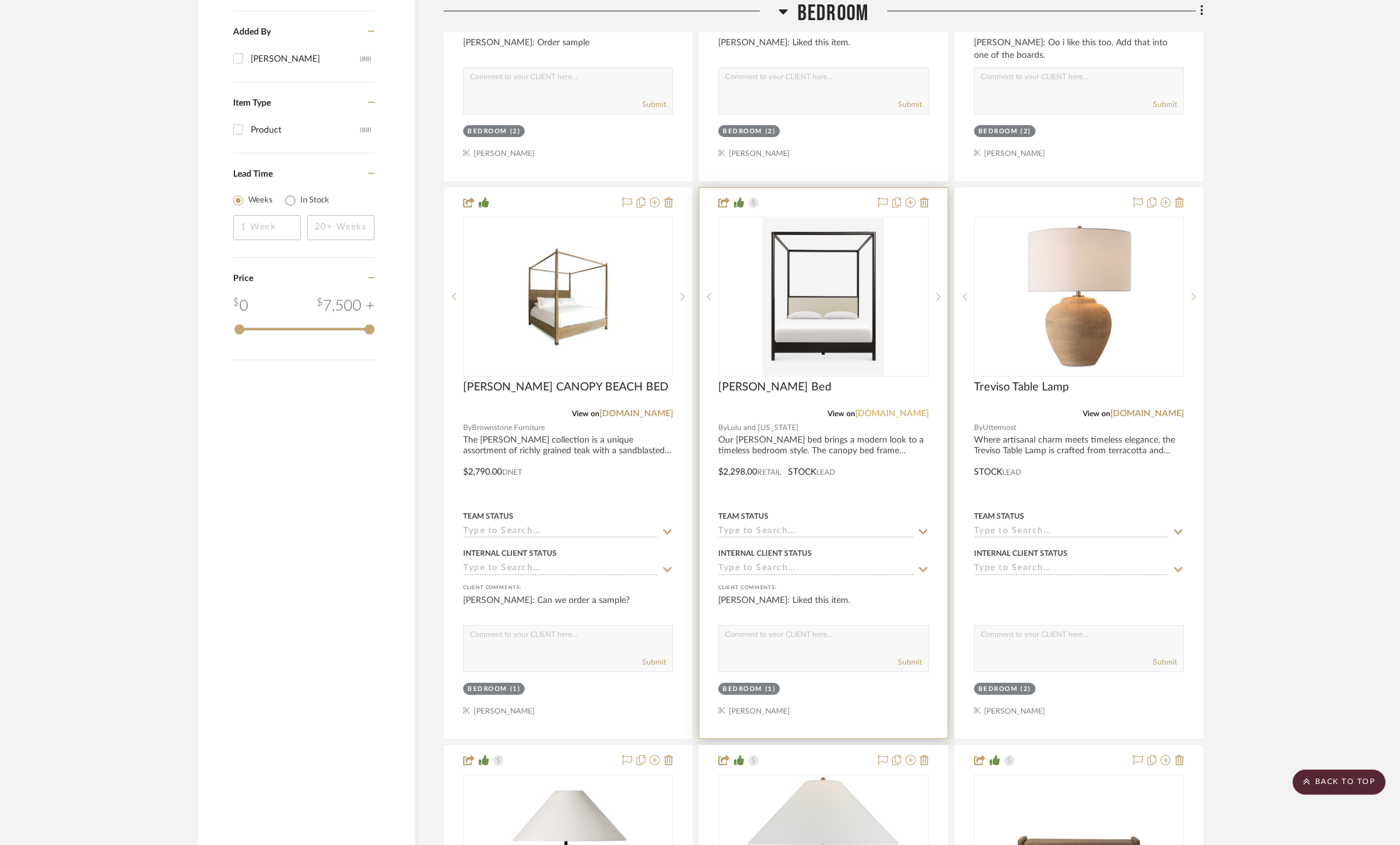
click at [865, 413] on link "[DOMAIN_NAME]" at bounding box center [892, 414] width 73 height 9
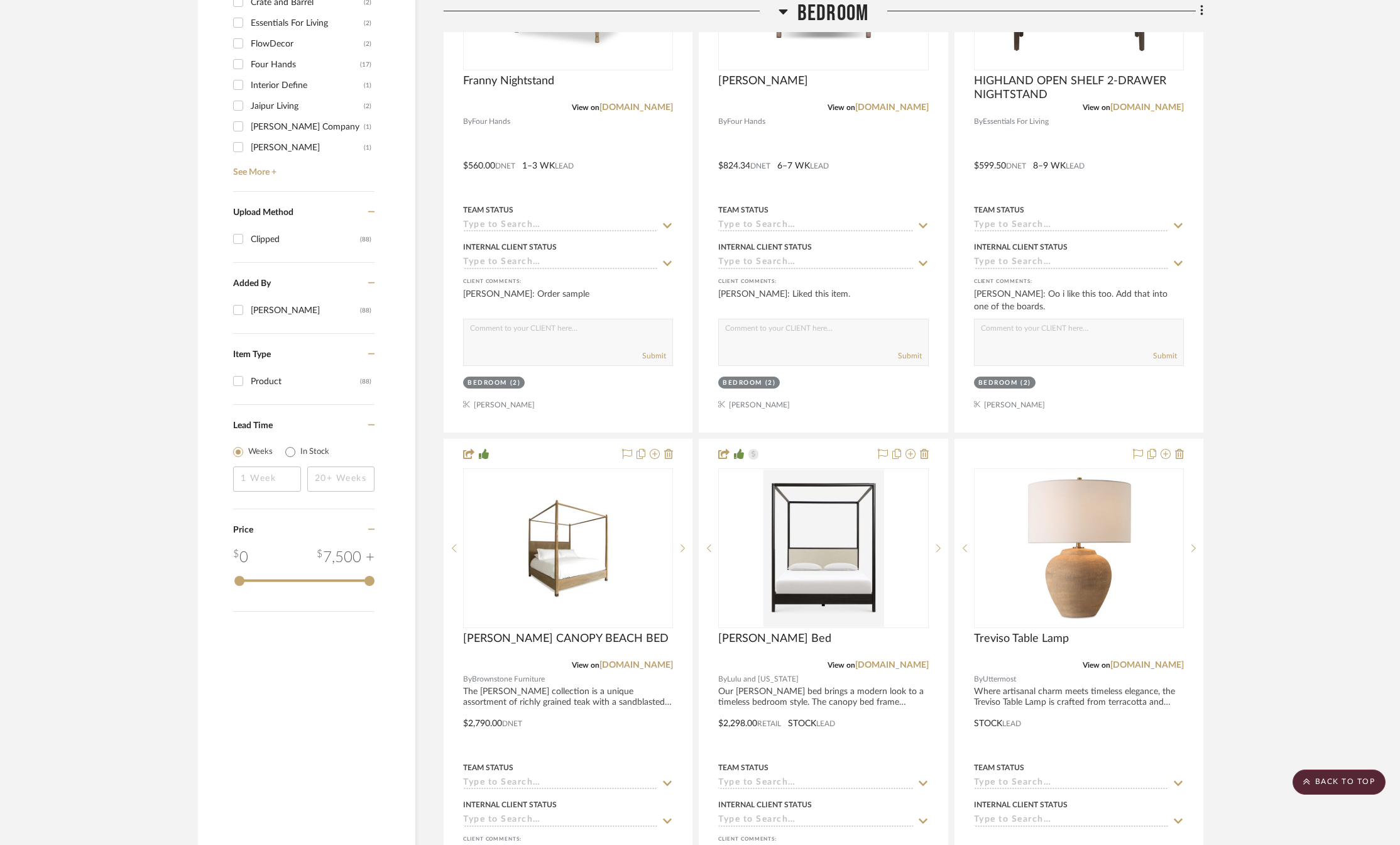
scroll to position [1320, 0]
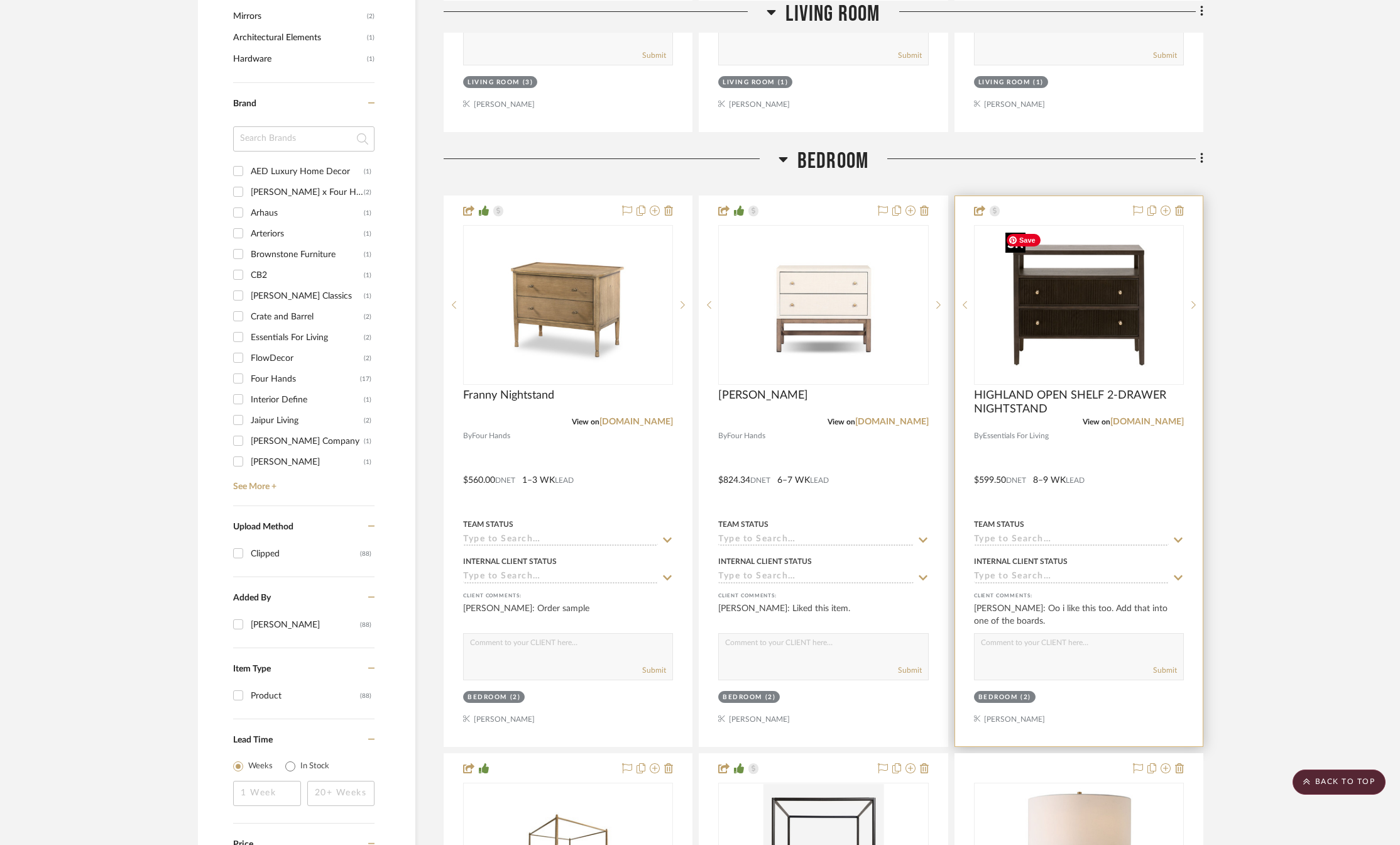
click at [1099, 342] on img "0" at bounding box center [1079, 305] width 157 height 157
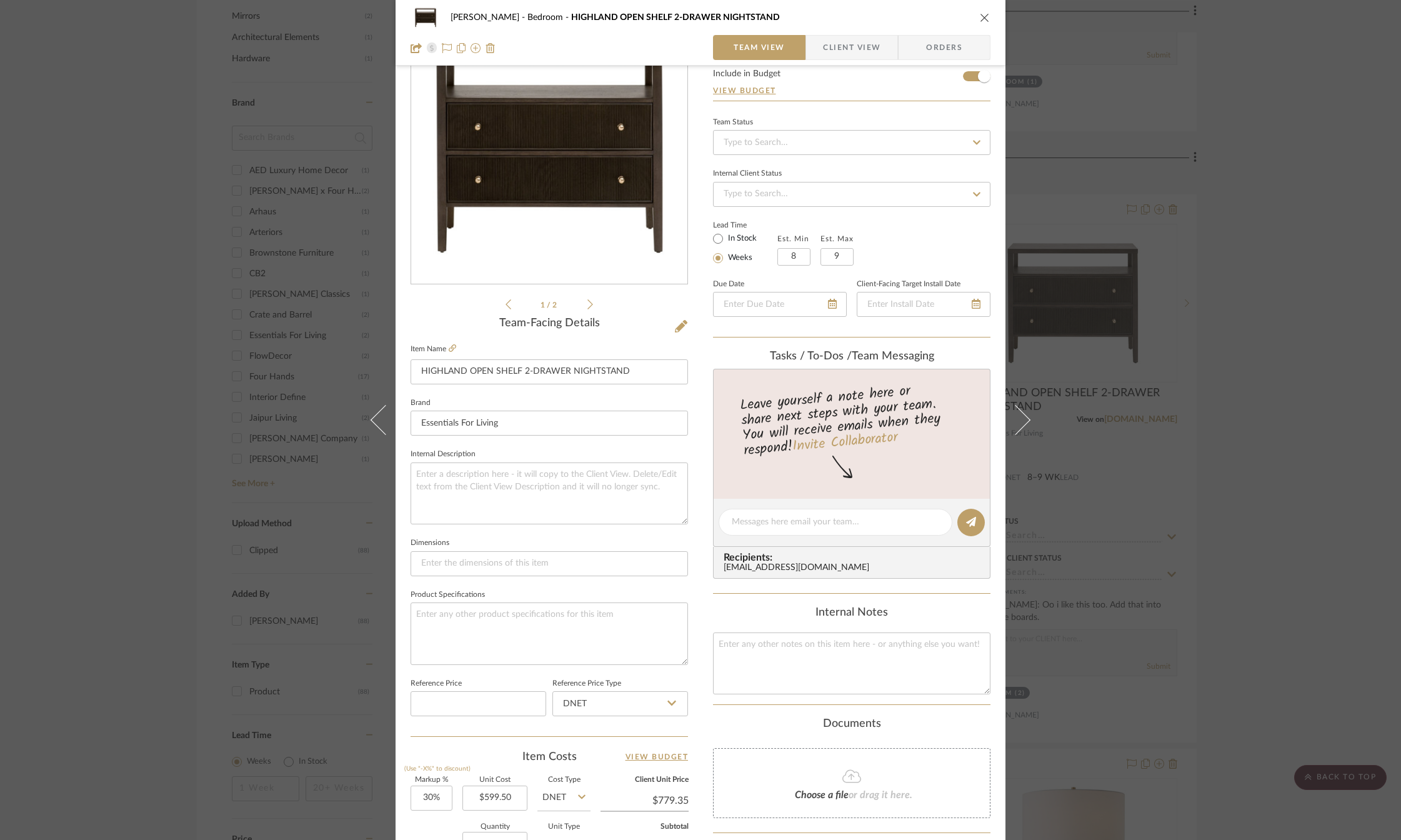
scroll to position [0, 0]
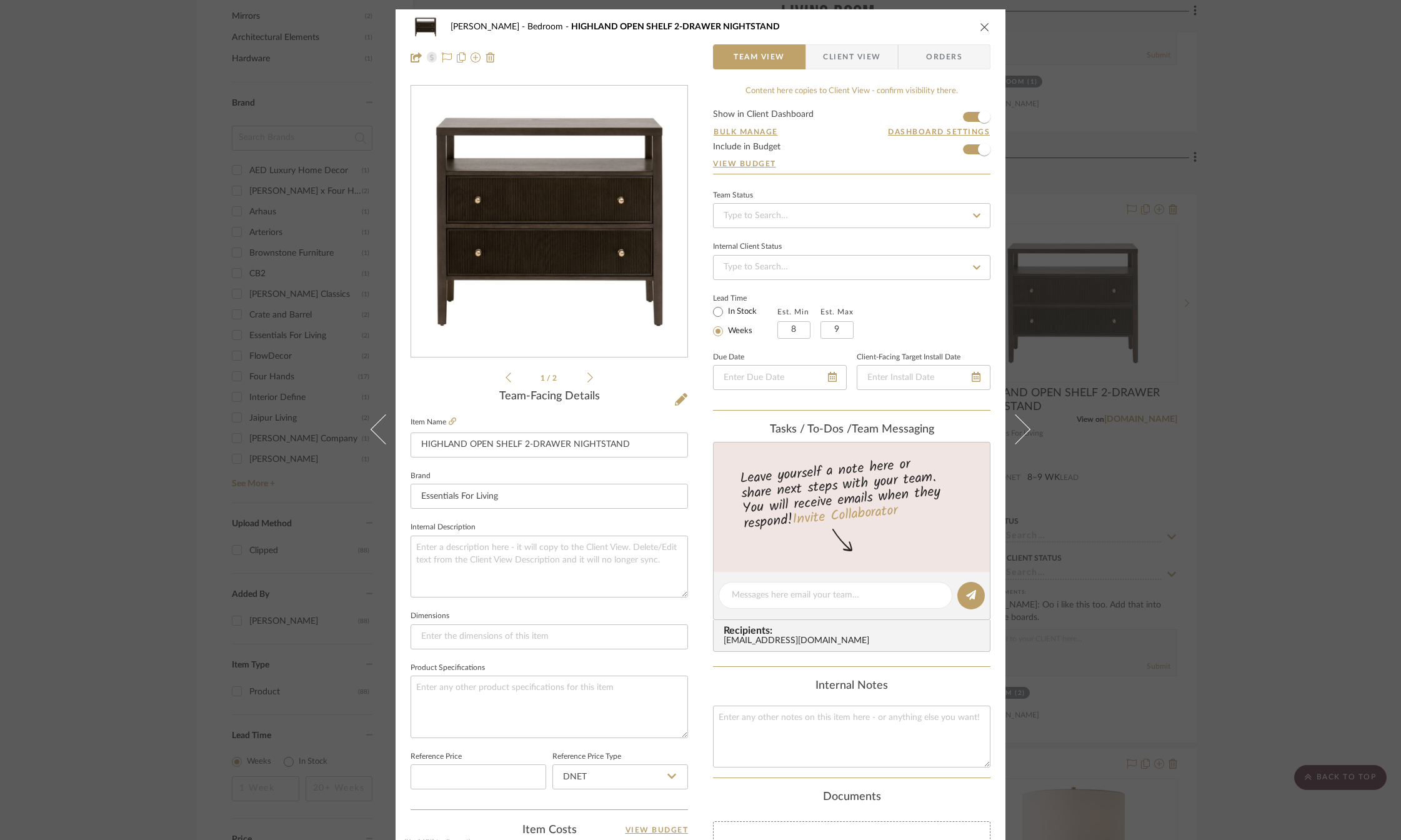
drag, startPoint x: 979, startPoint y: 27, endPoint x: 982, endPoint y: 186, distance: 159.0
click at [980, 27] on icon "close" at bounding box center [985, 26] width 10 height 10
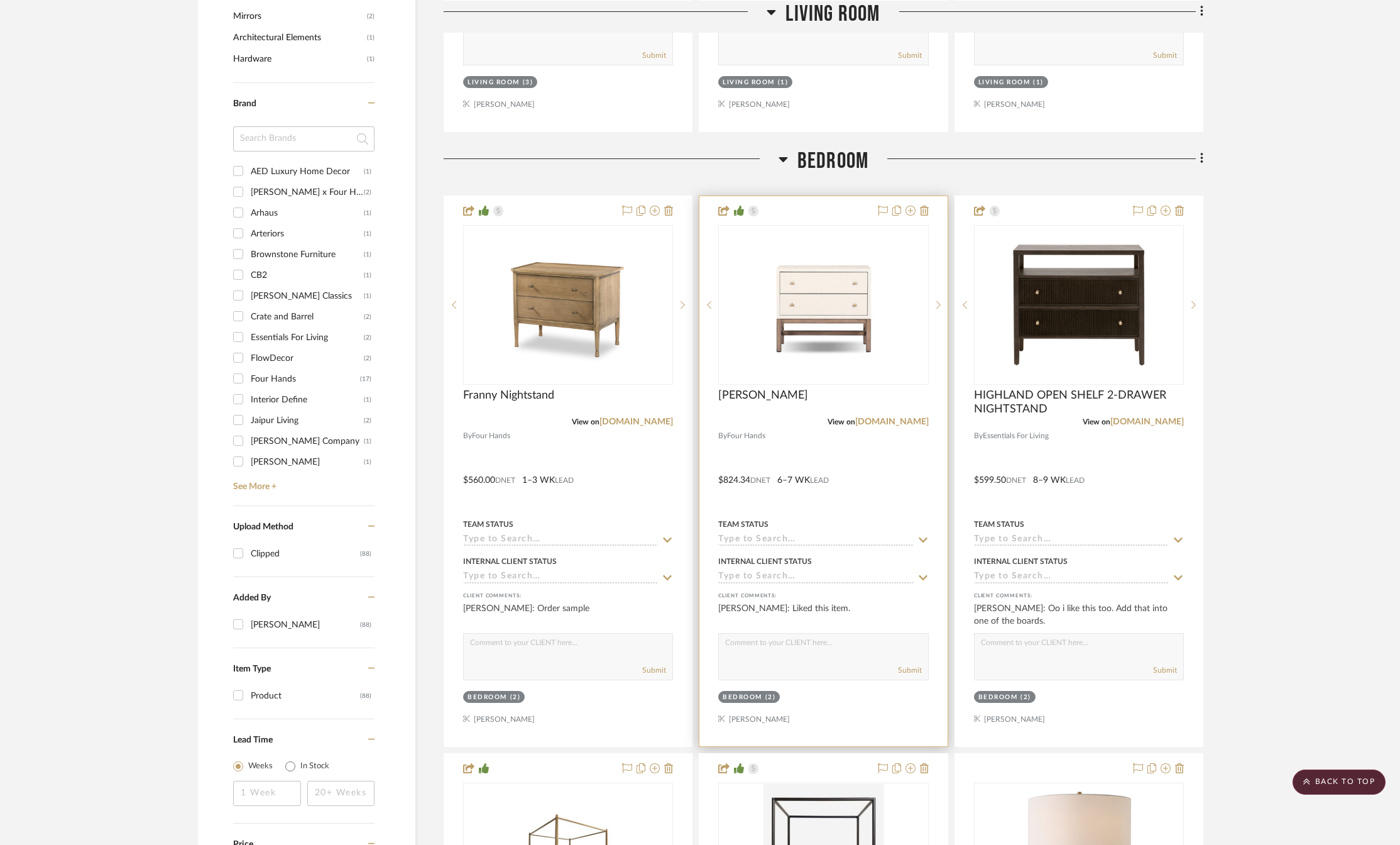
scroll to position [1571, 0]
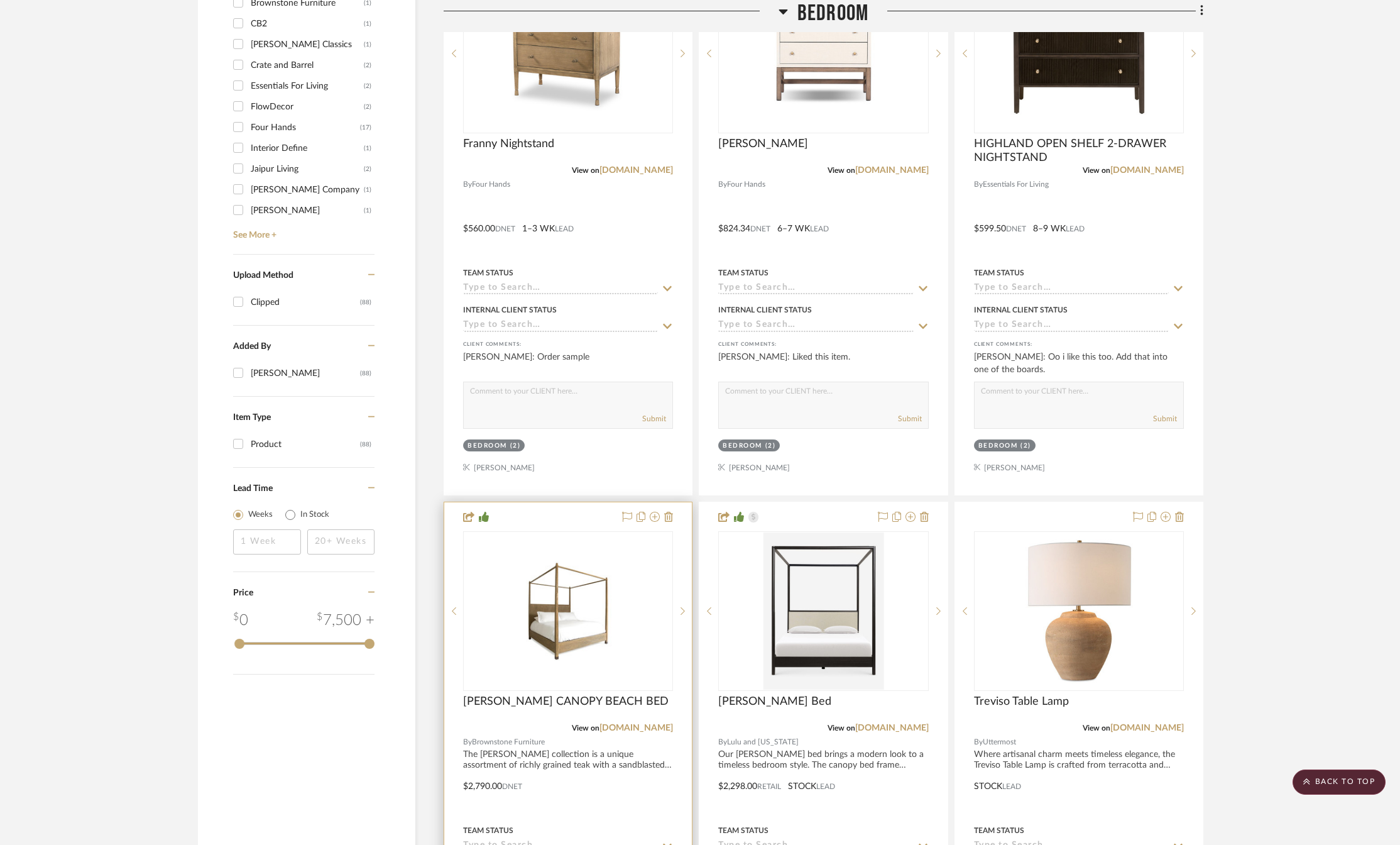
click at [500, 681] on div "0" at bounding box center [568, 611] width 209 height 159
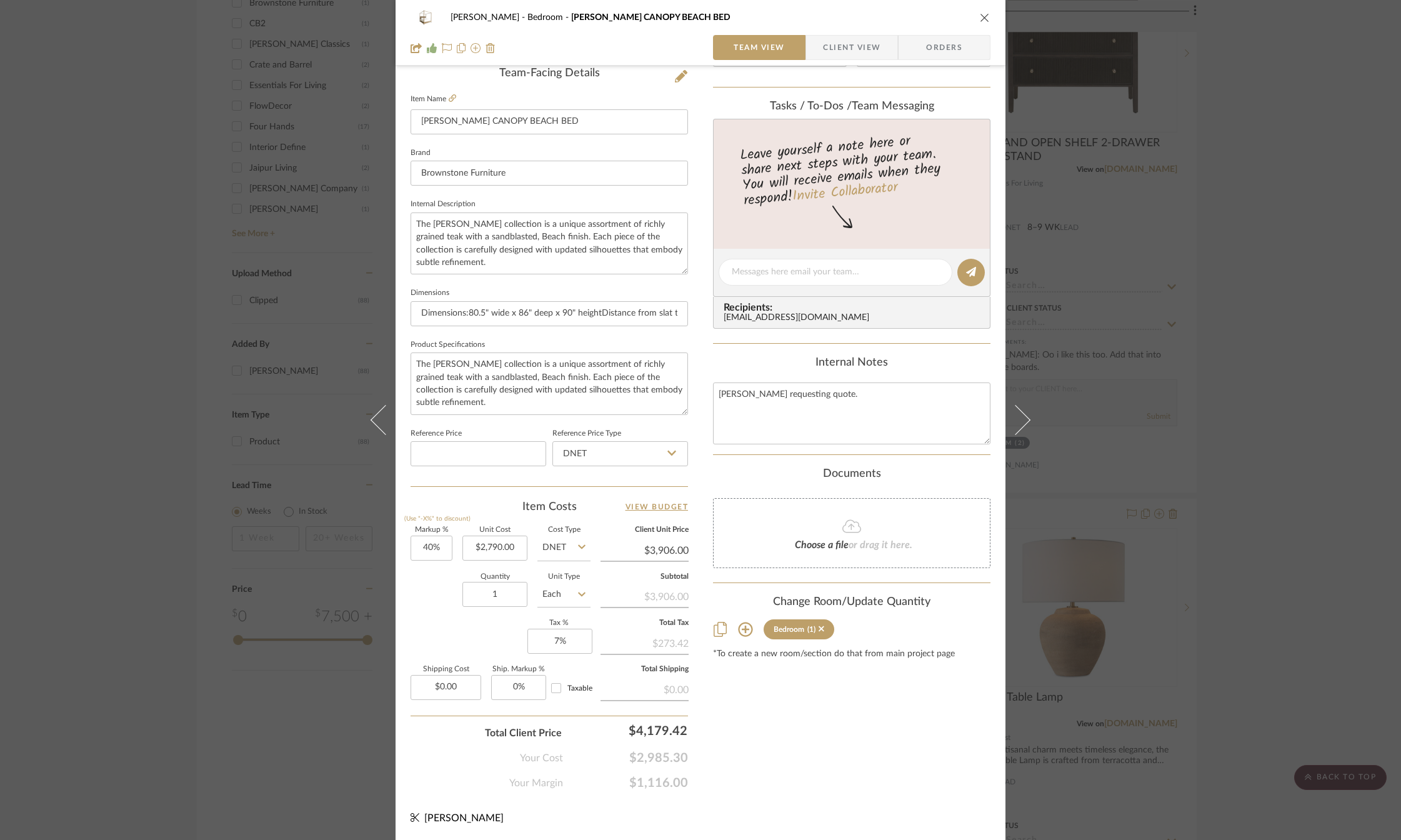
scroll to position [0, 0]
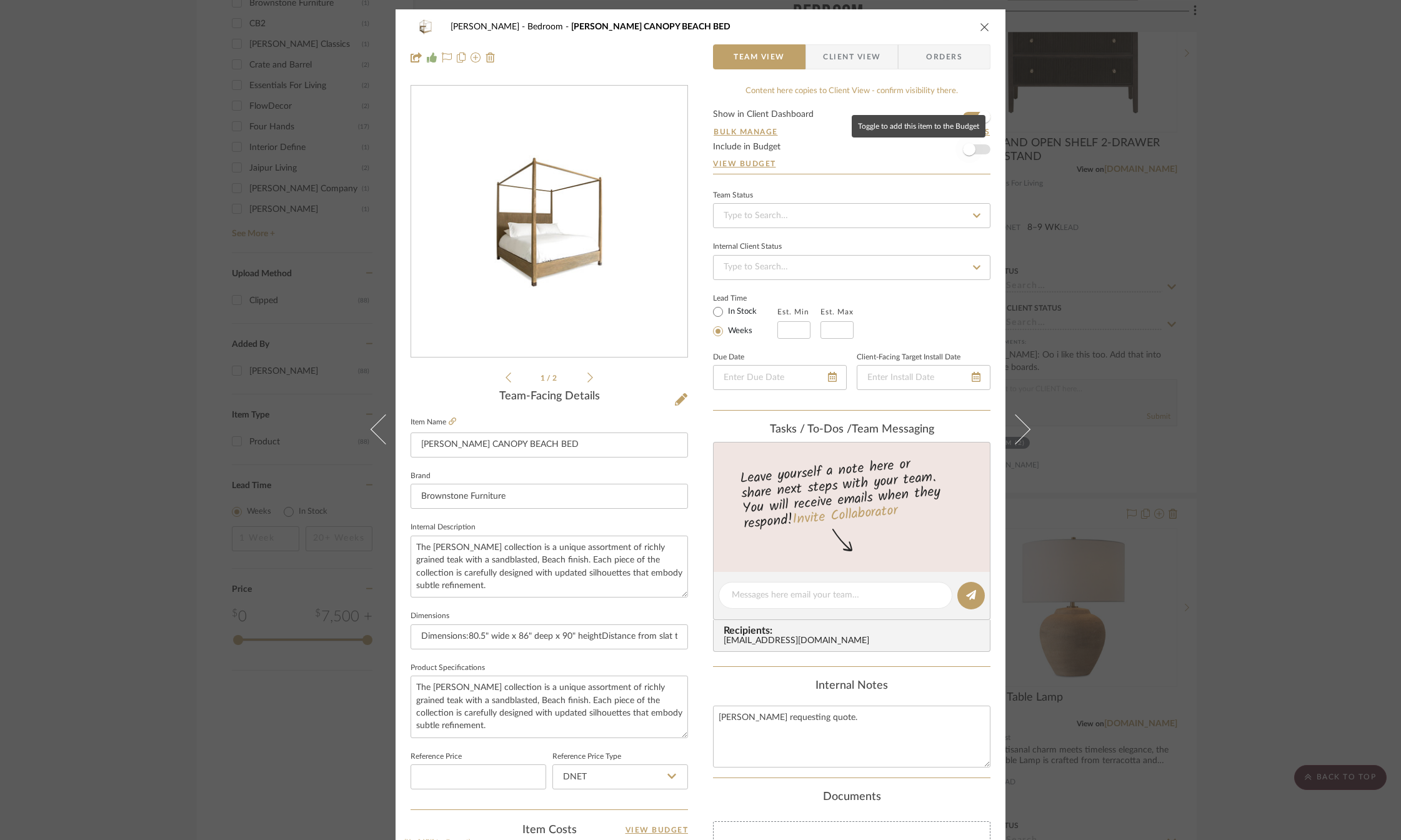
click at [972, 147] on span "button" at bounding box center [969, 149] width 28 height 28
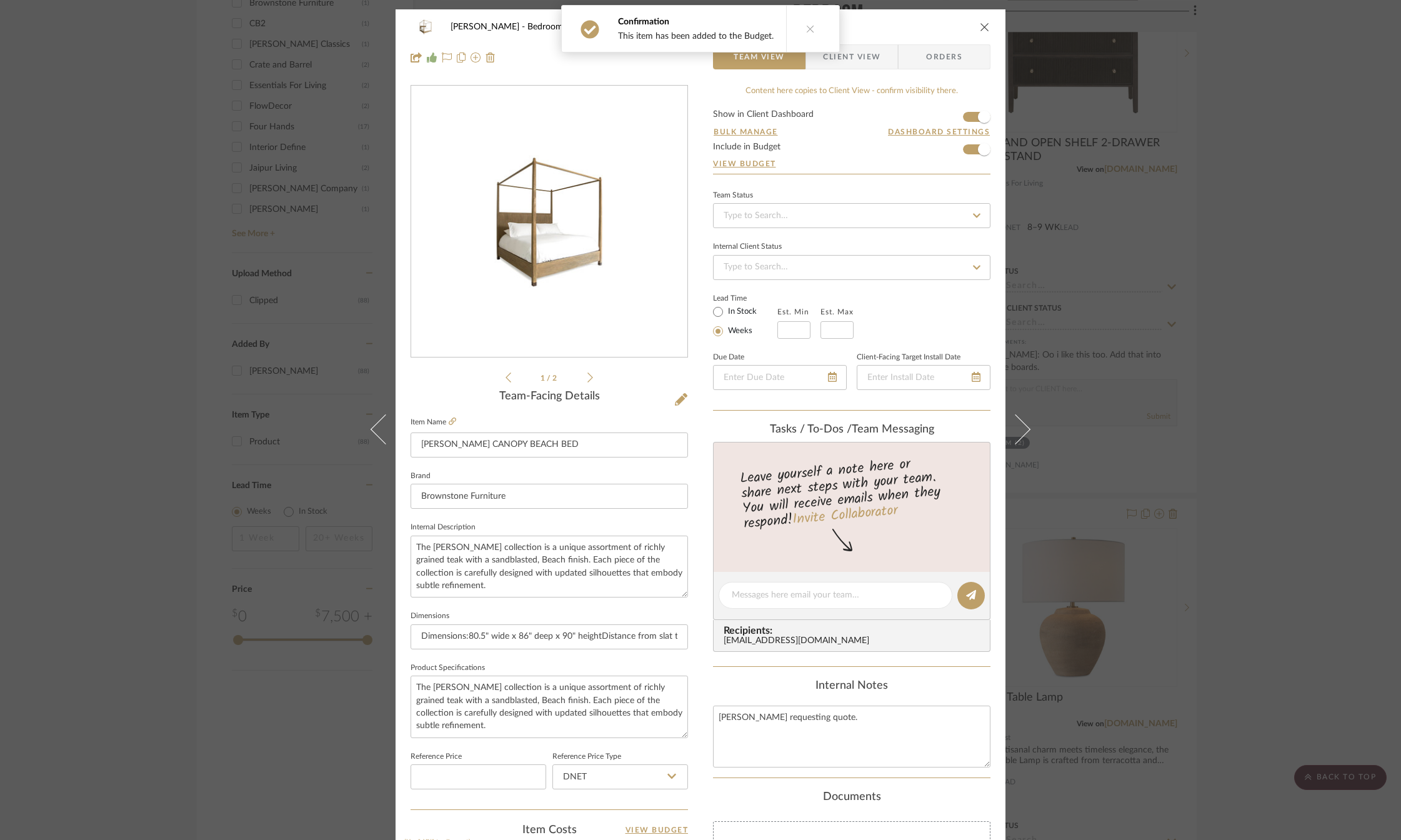
click at [980, 26] on icon "close" at bounding box center [985, 26] width 10 height 10
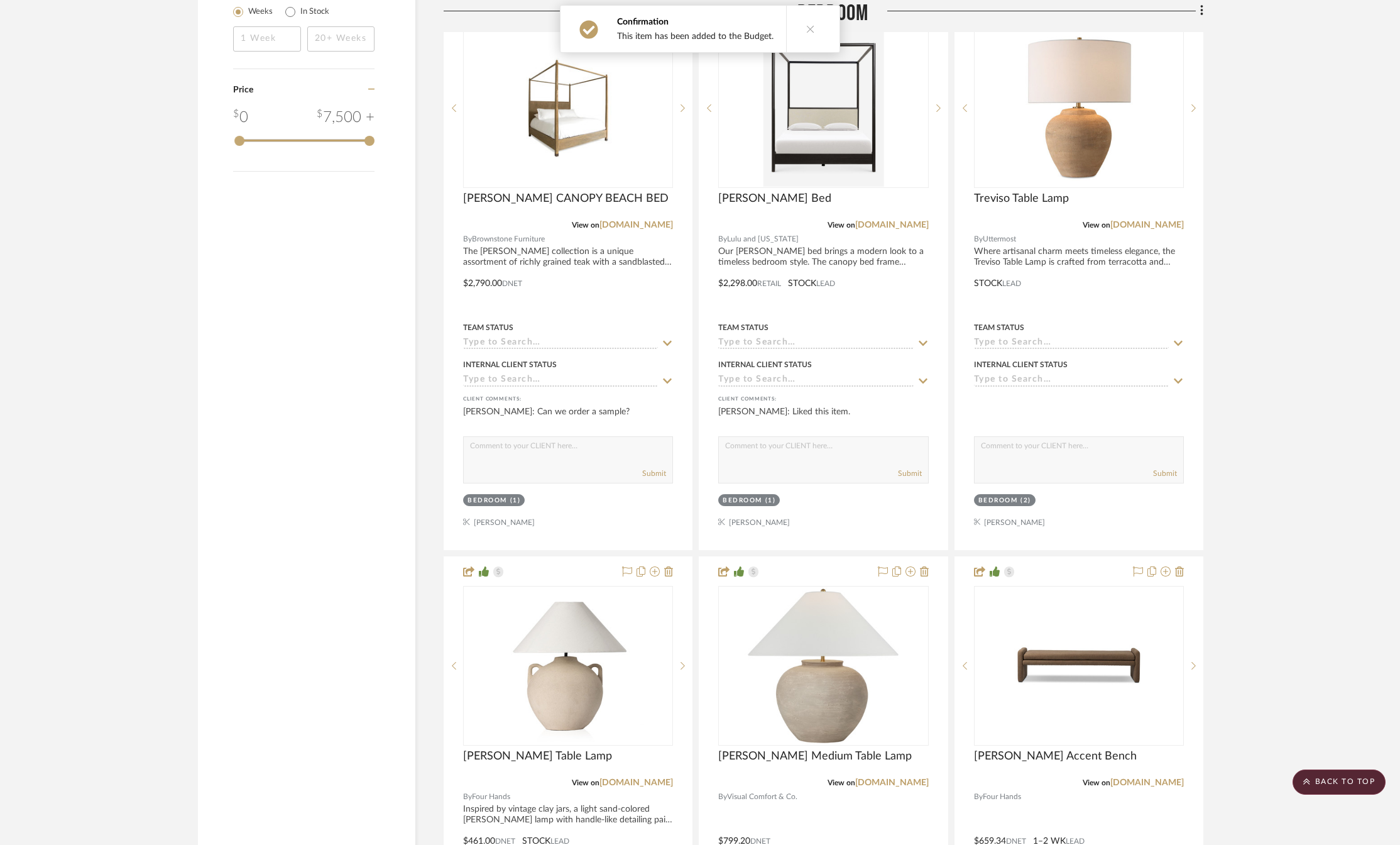
scroll to position [2326, 0]
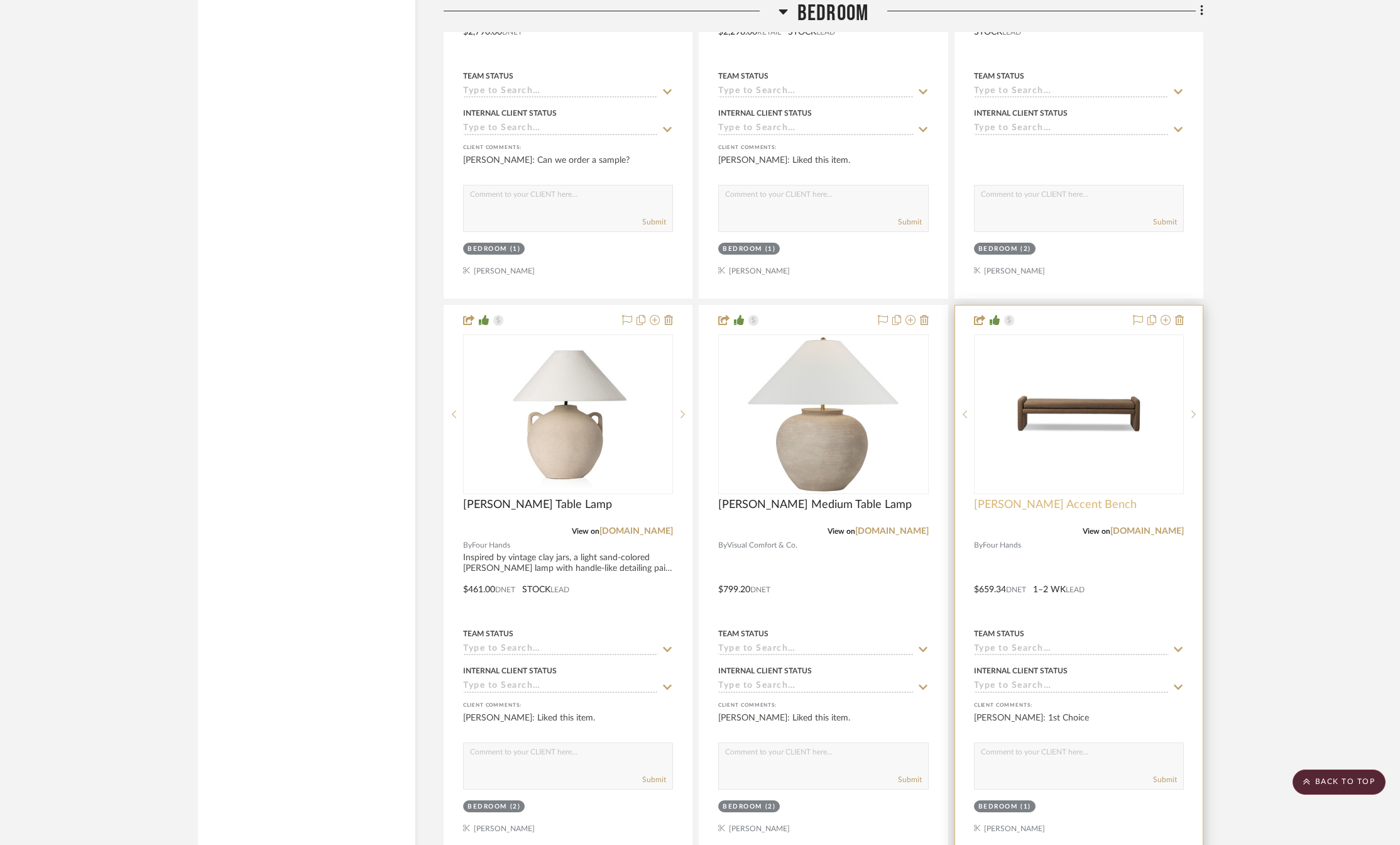
click at [1015, 506] on span "[PERSON_NAME] Accent Bench" at bounding box center [1056, 505] width 163 height 13
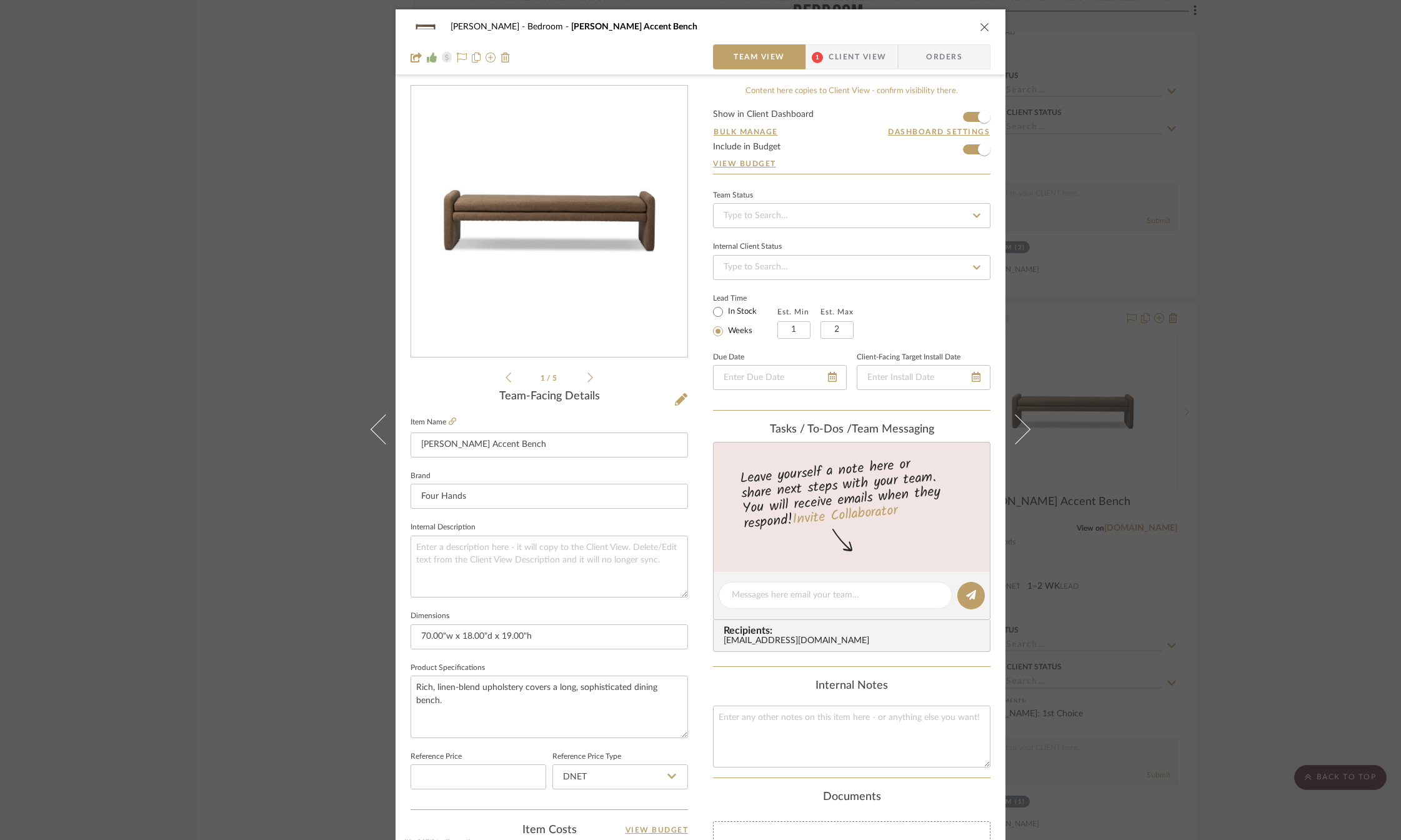
scroll to position [323, 0]
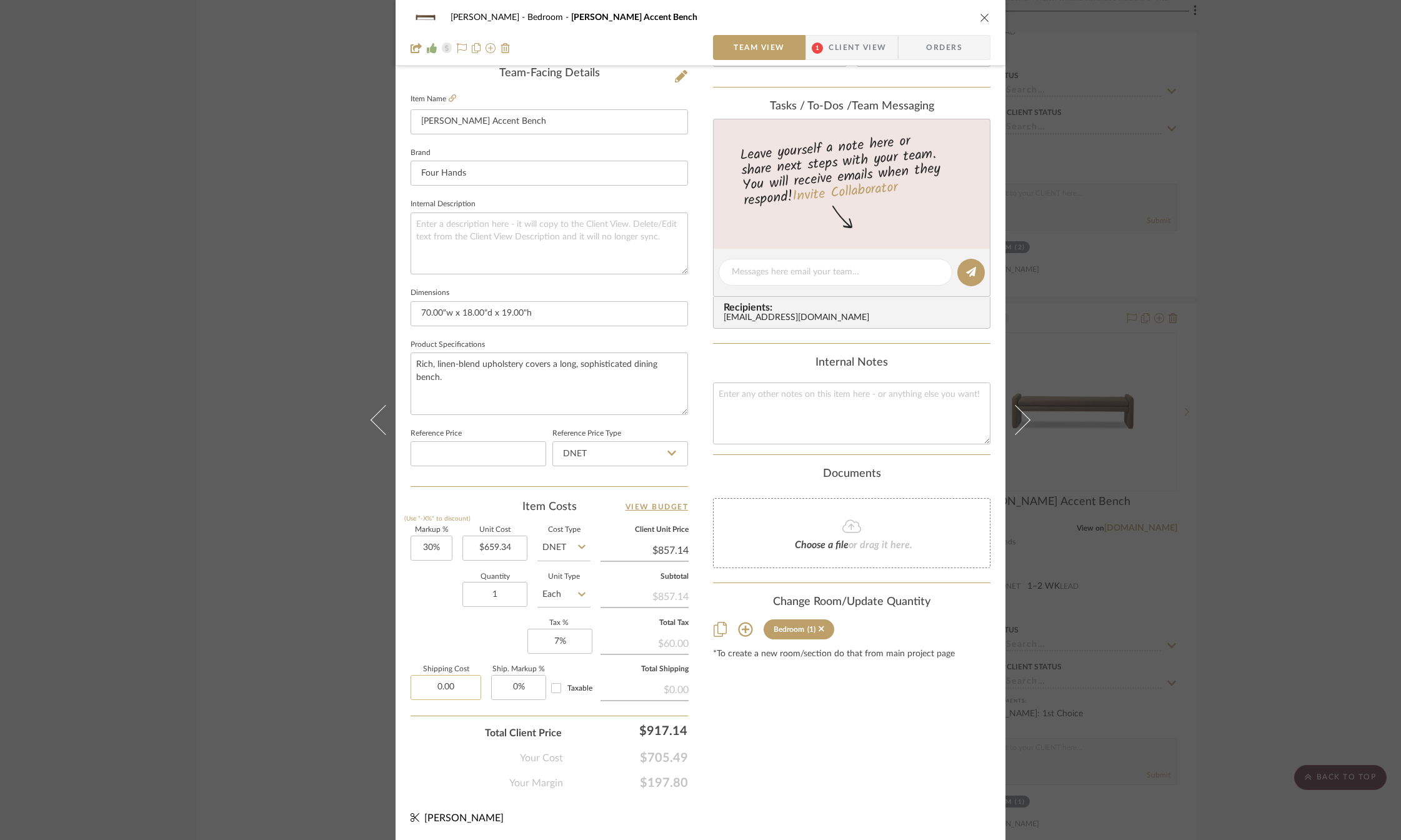
click at [419, 691] on input "0.00" at bounding box center [445, 688] width 71 height 25
type input "$102.00"
click at [442, 629] on div "Markup % (Use "-X%" to discount) 30% Unit Cost $659.34 Cost Type DNET Client Un…" at bounding box center [549, 617] width 277 height 182
click at [769, 704] on div "Content here copies to Client View - confirm visibility there. Show in Client D…" at bounding box center [851, 276] width 277 height 1028
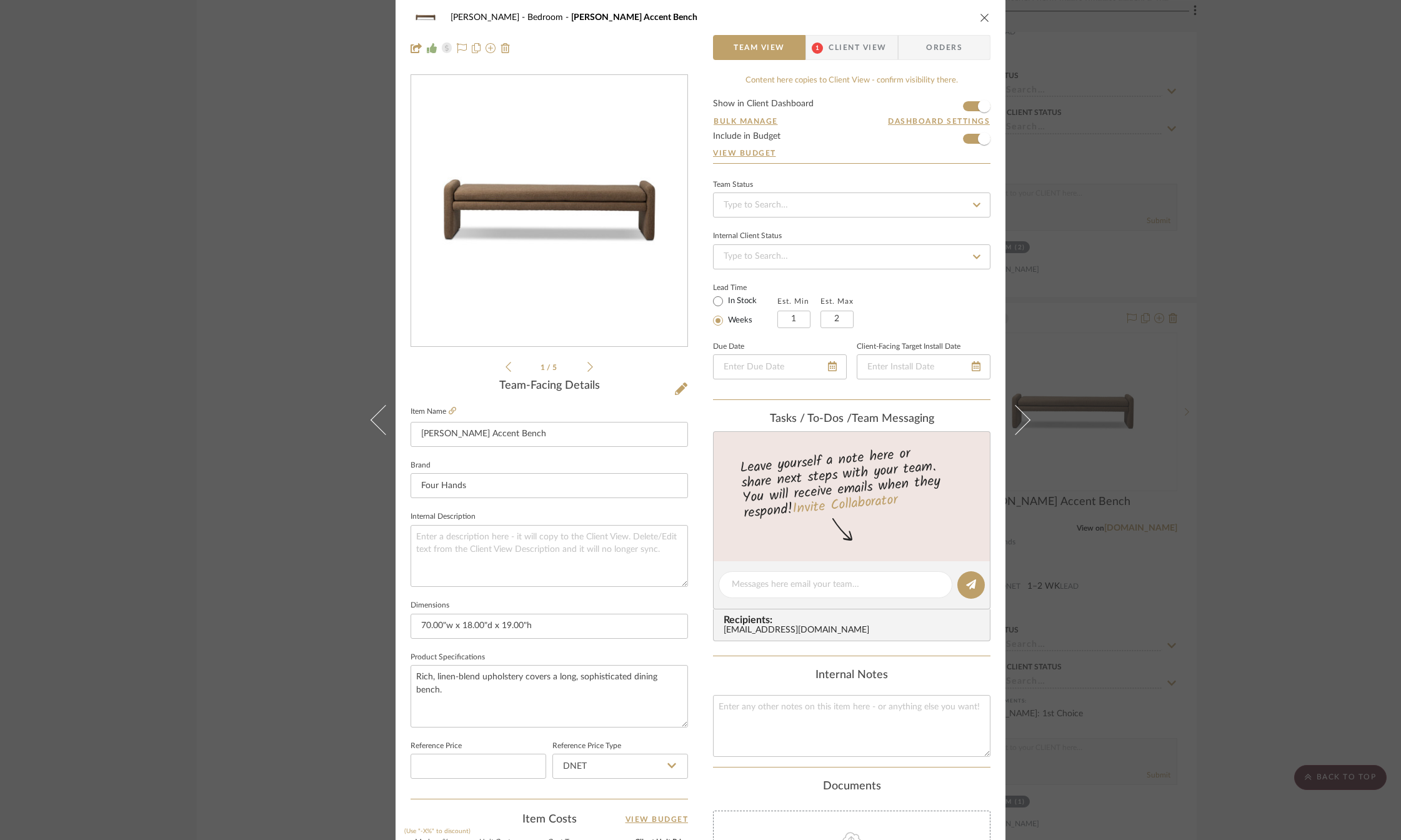
scroll to position [0, 0]
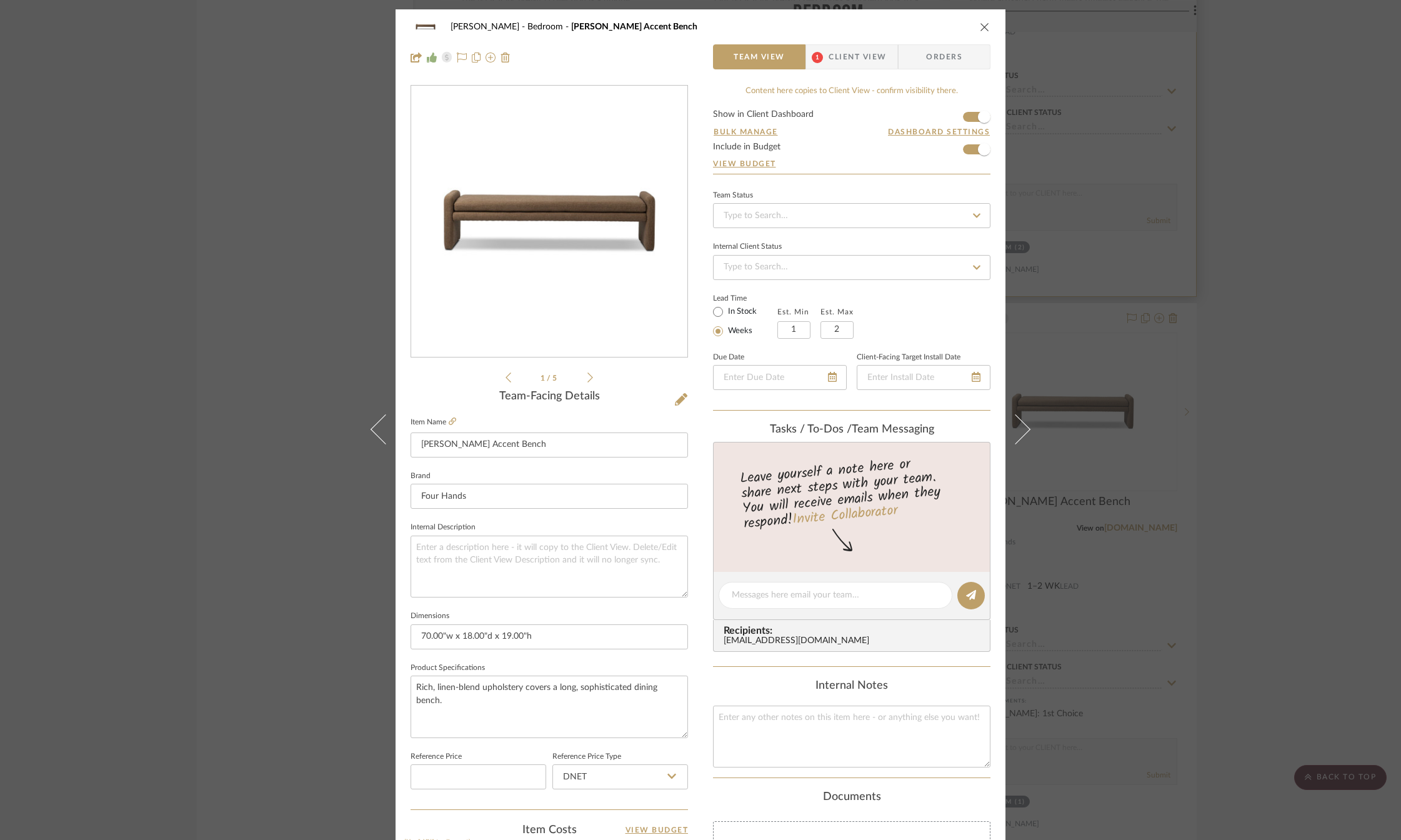
drag, startPoint x: 981, startPoint y: 28, endPoint x: 1005, endPoint y: 178, distance: 151.9
click at [981, 28] on icon "close" at bounding box center [985, 26] width 10 height 10
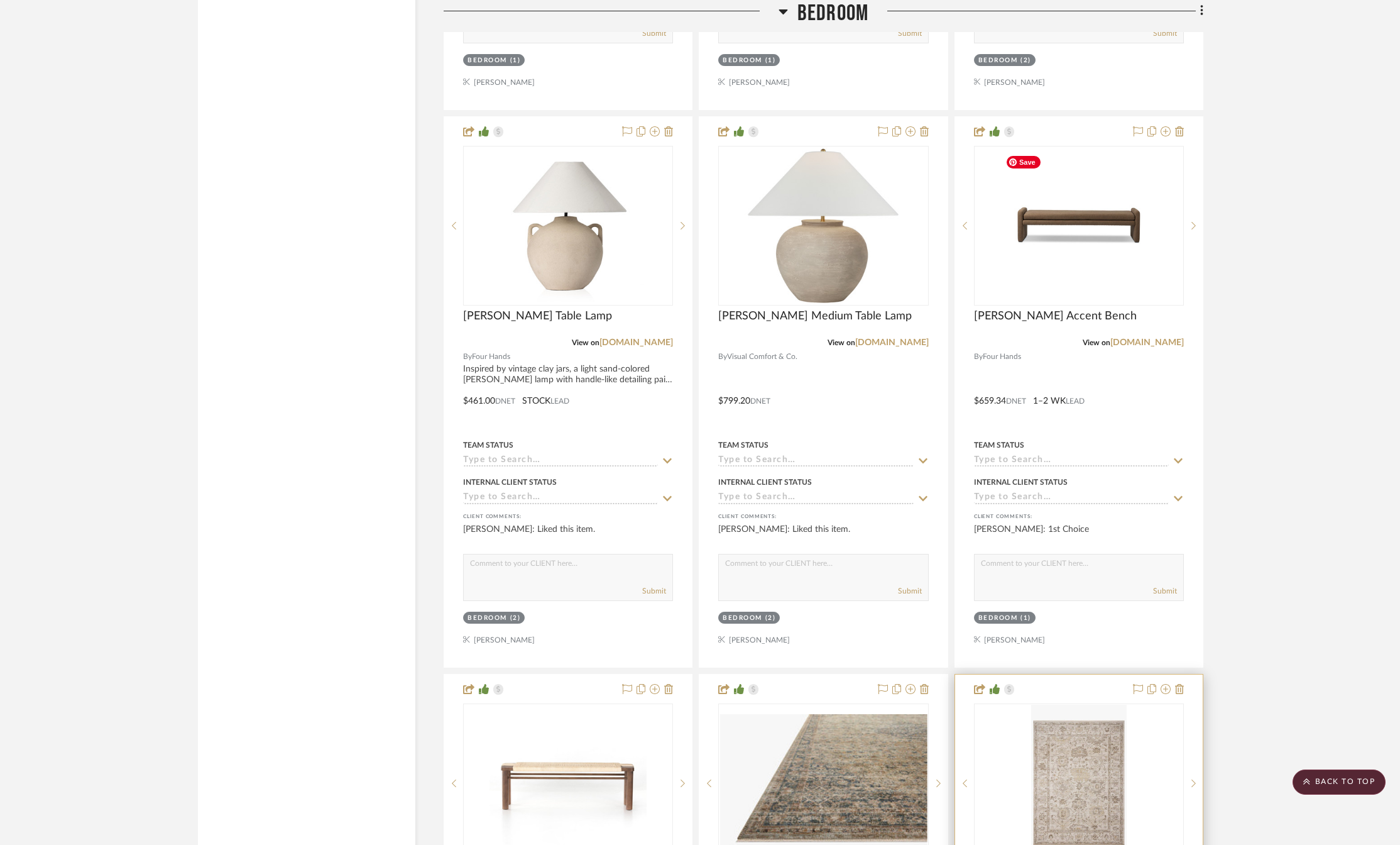
scroll to position [2765, 0]
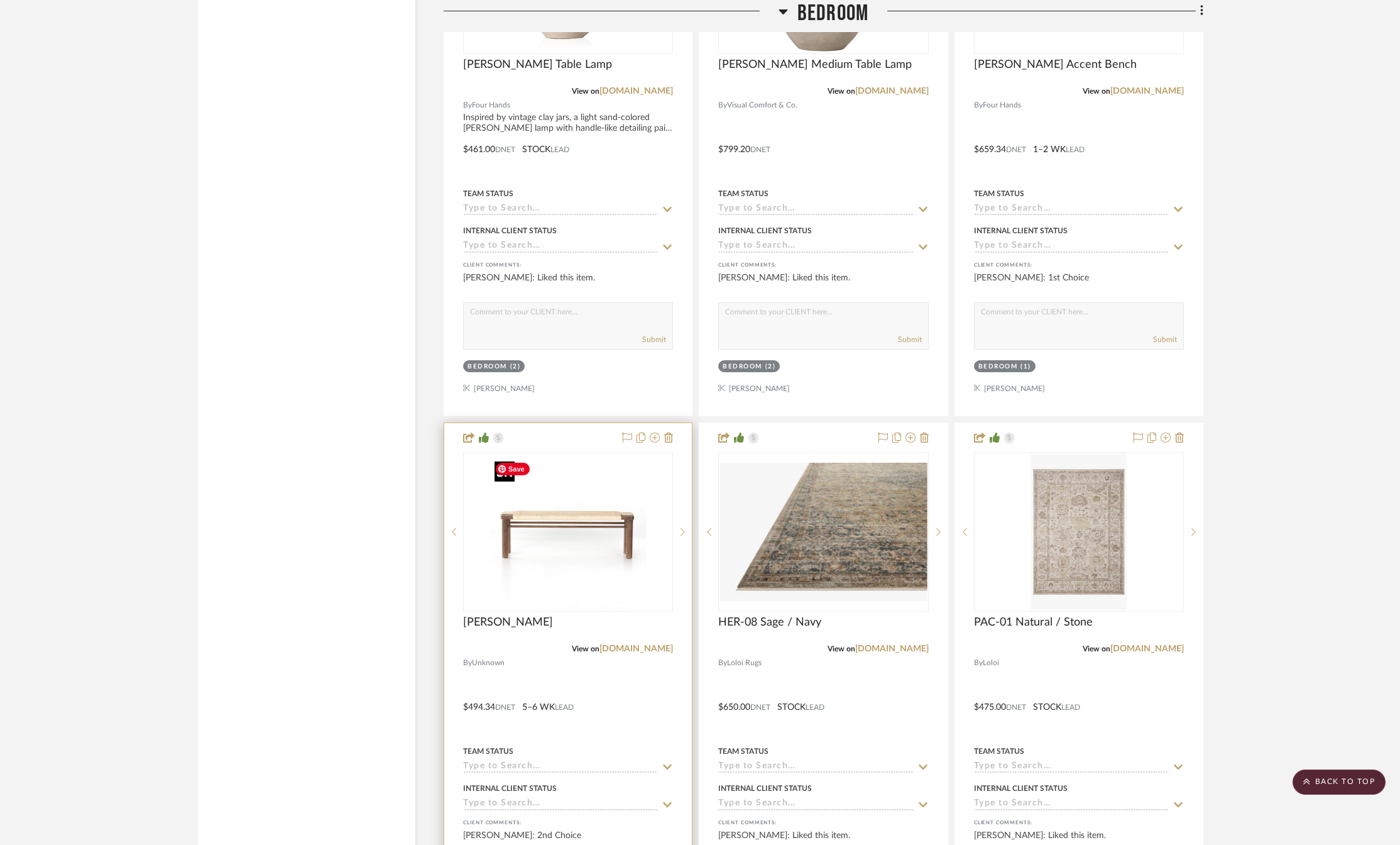
click at [0, 0] on img at bounding box center [0, 0] width 0 height 0
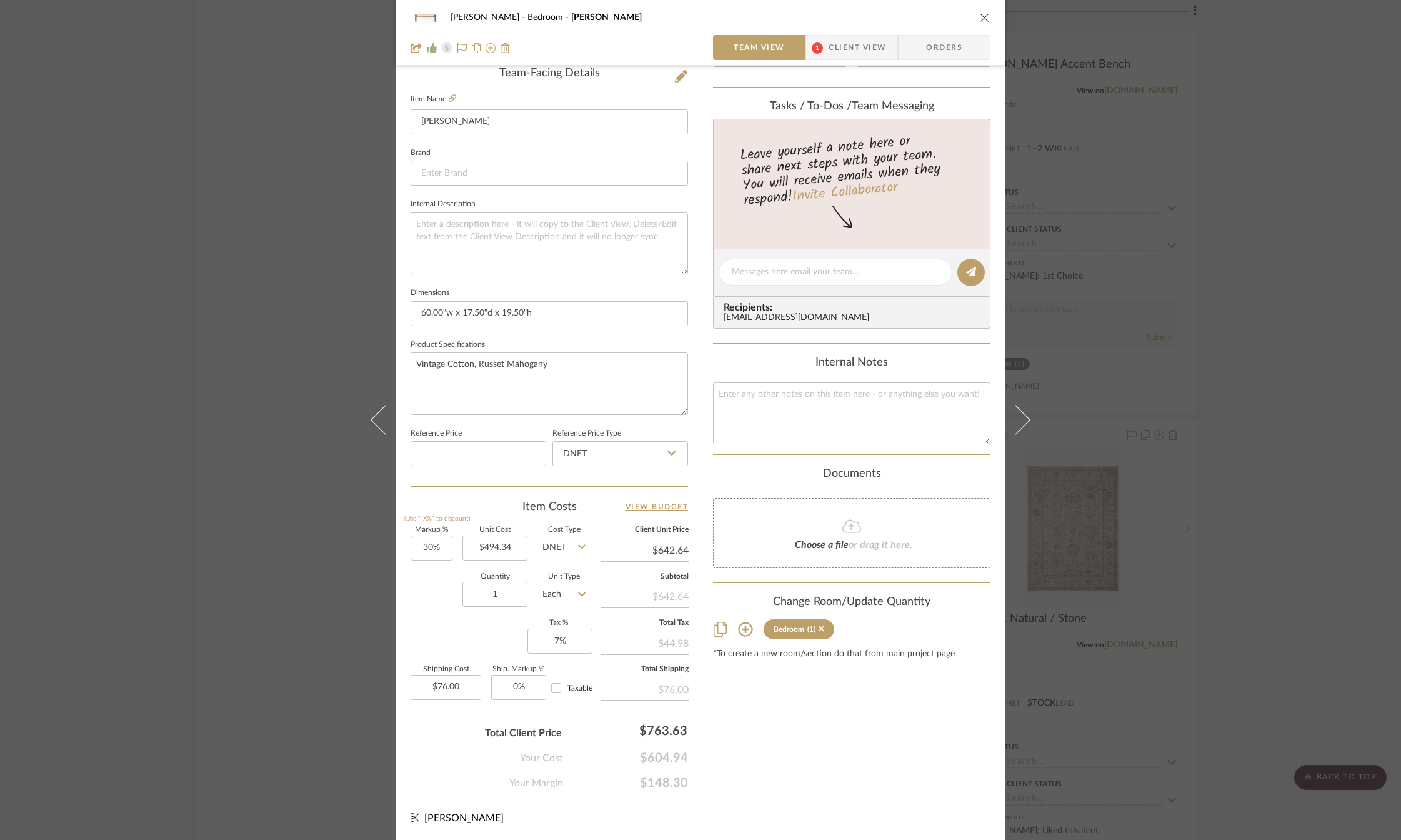
scroll to position [0, 0]
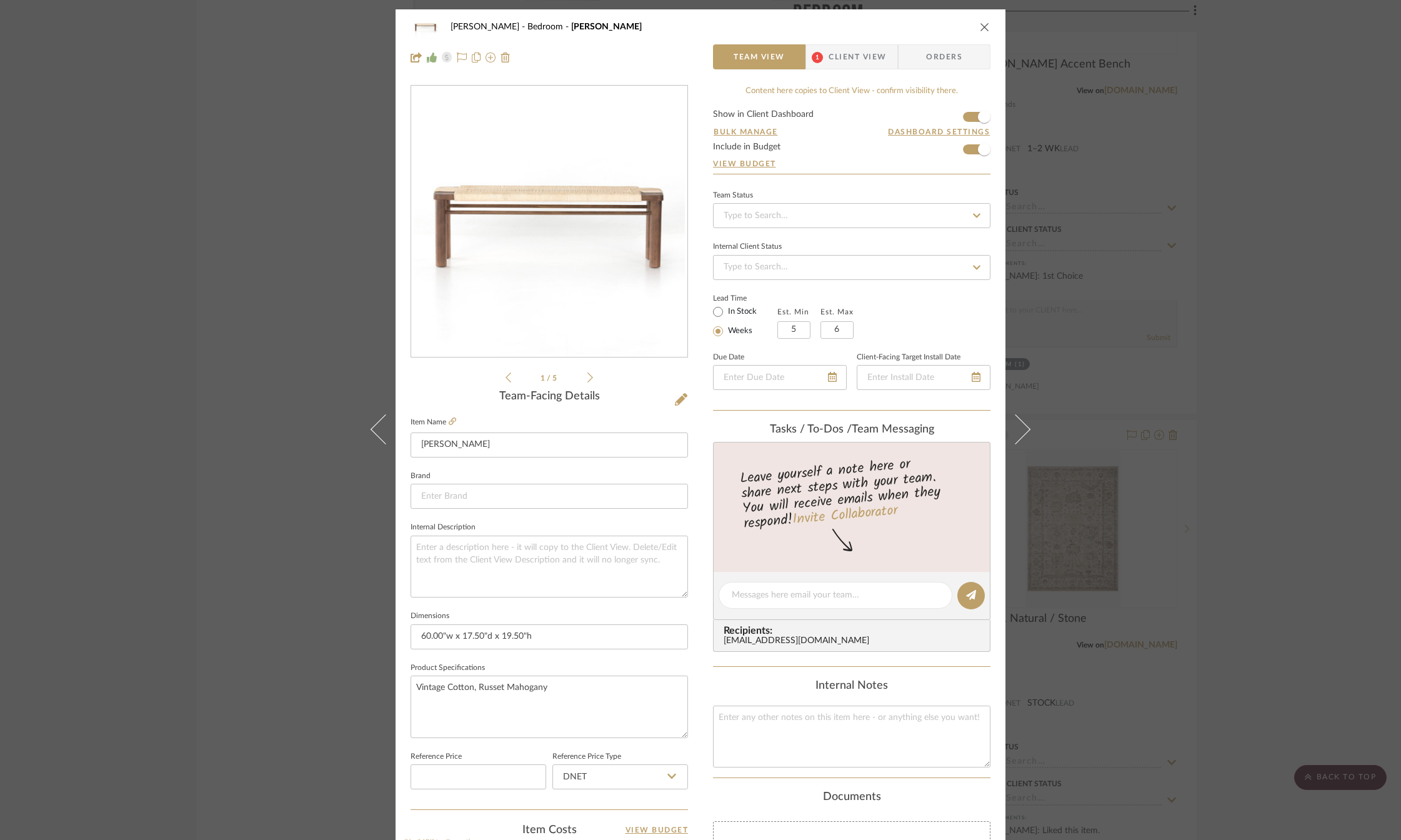
click at [980, 29] on icon "close" at bounding box center [985, 26] width 10 height 10
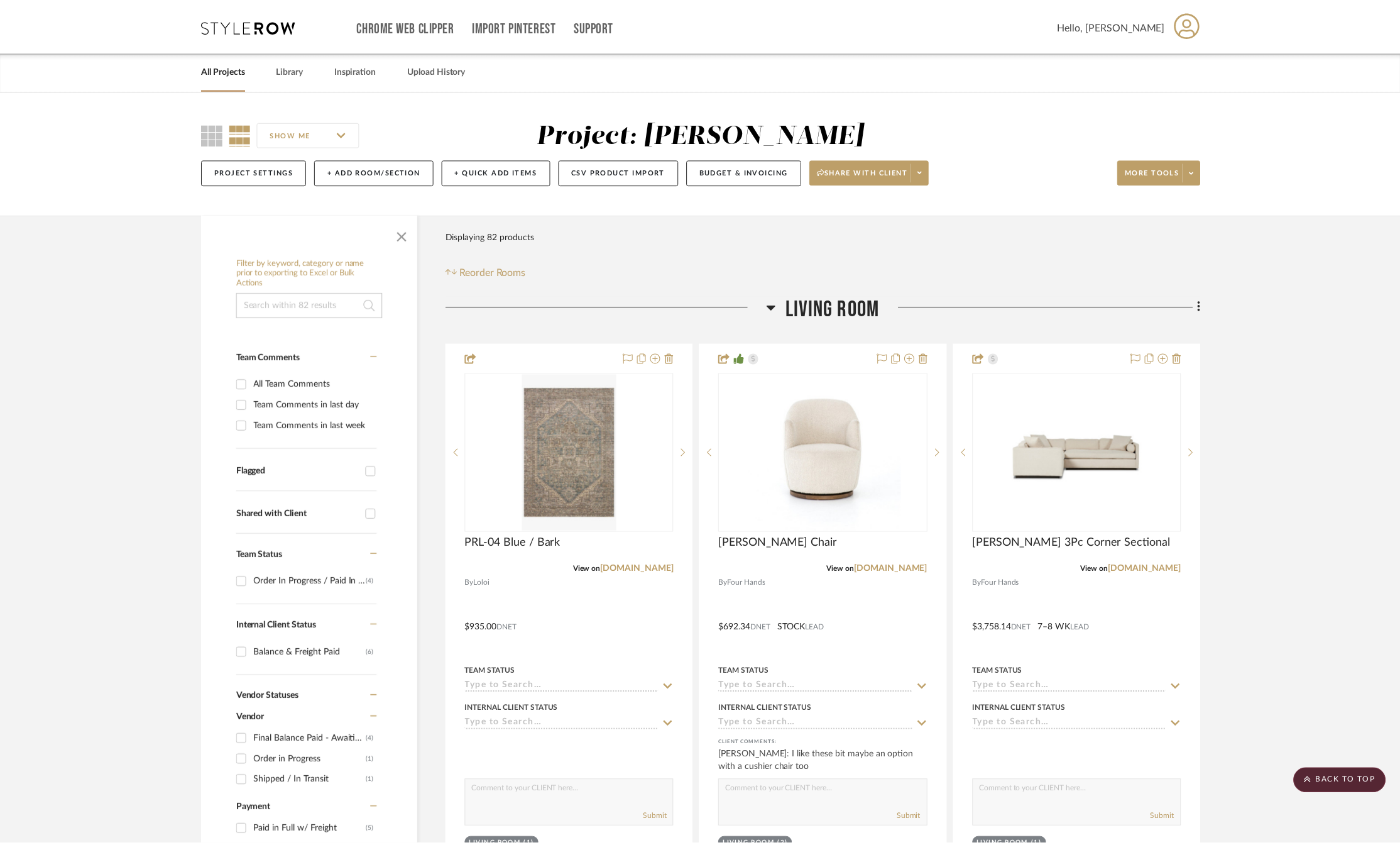
scroll to position [2765, 0]
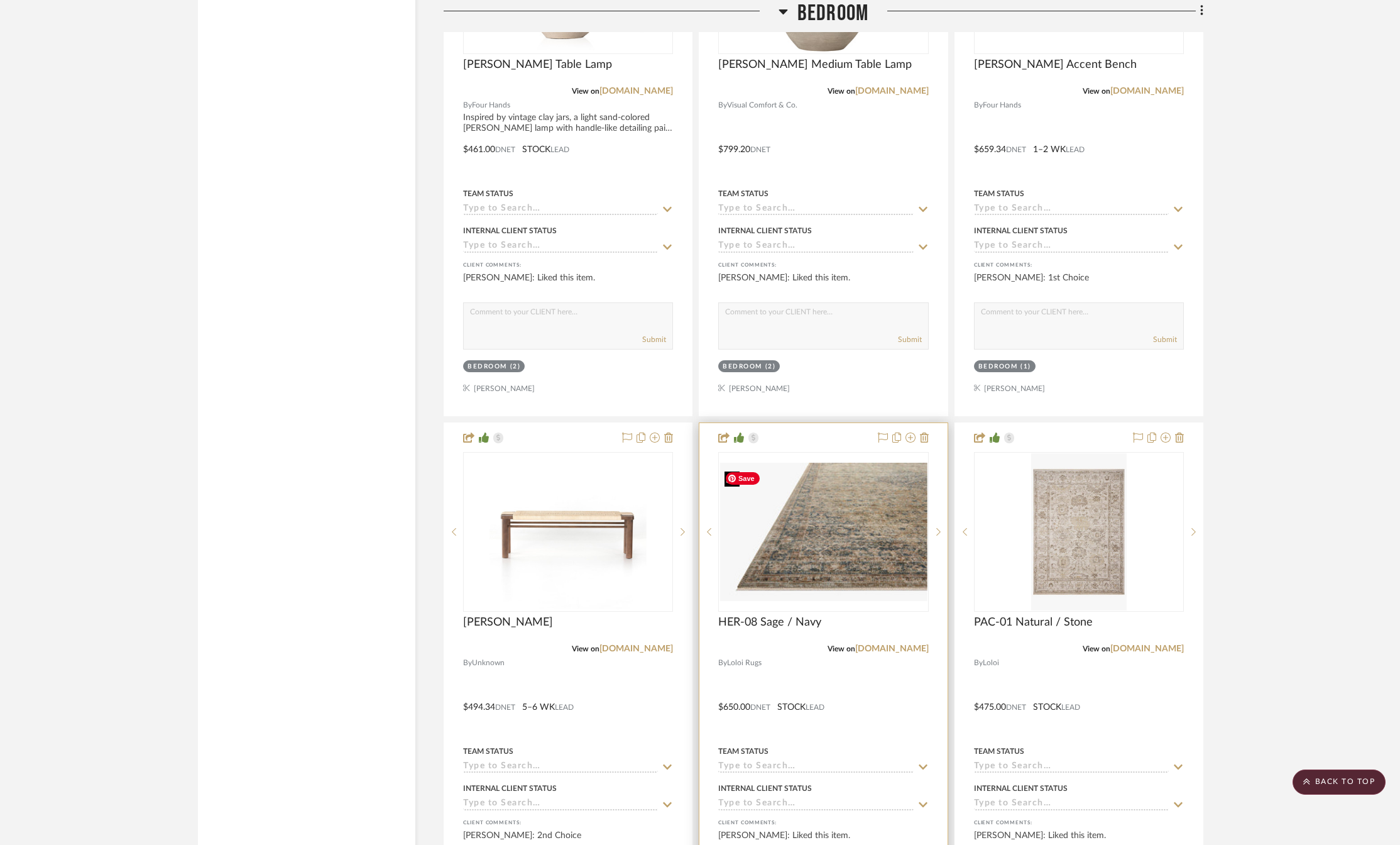
click at [822, 552] on img "0" at bounding box center [823, 532] width 207 height 138
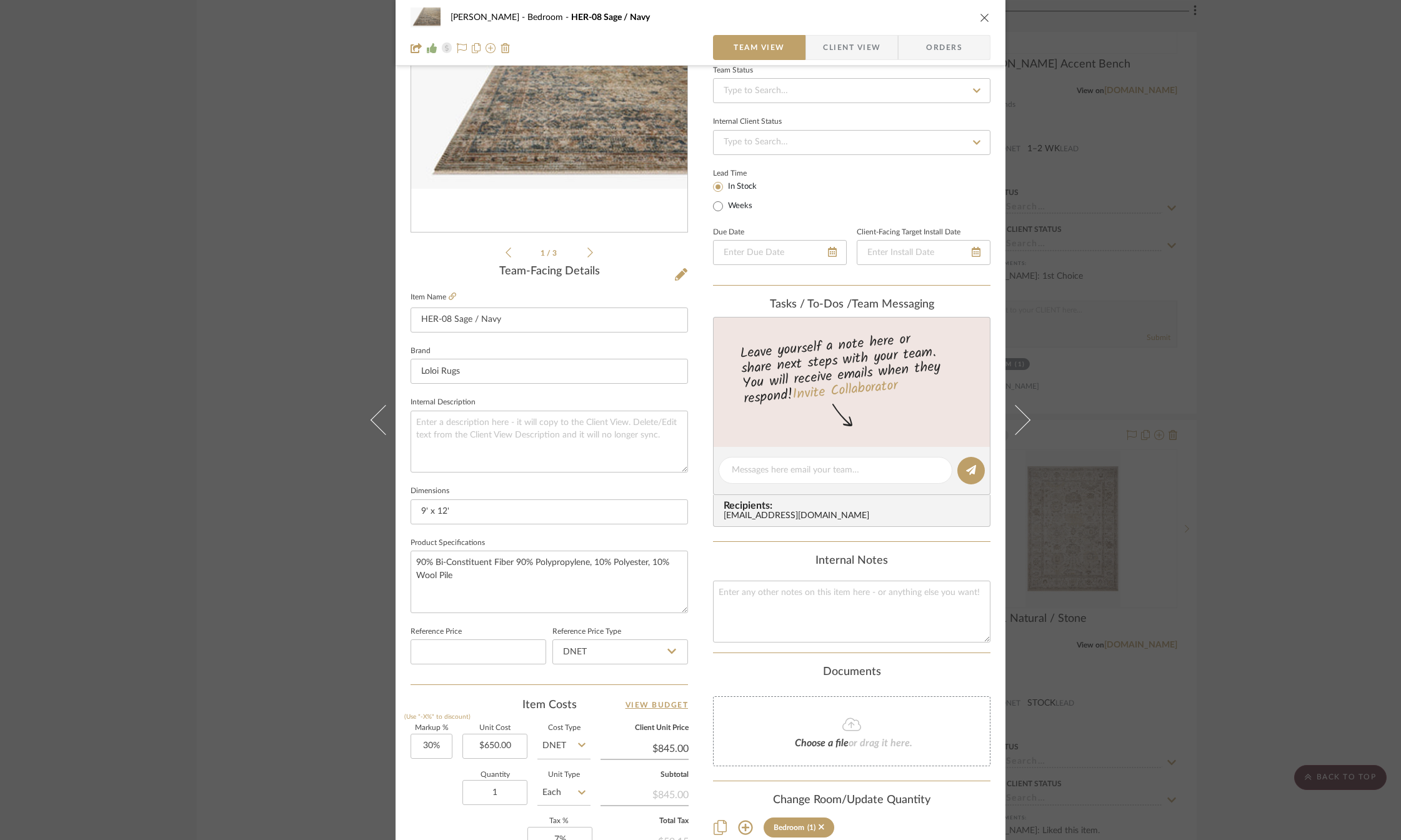
scroll to position [0, 0]
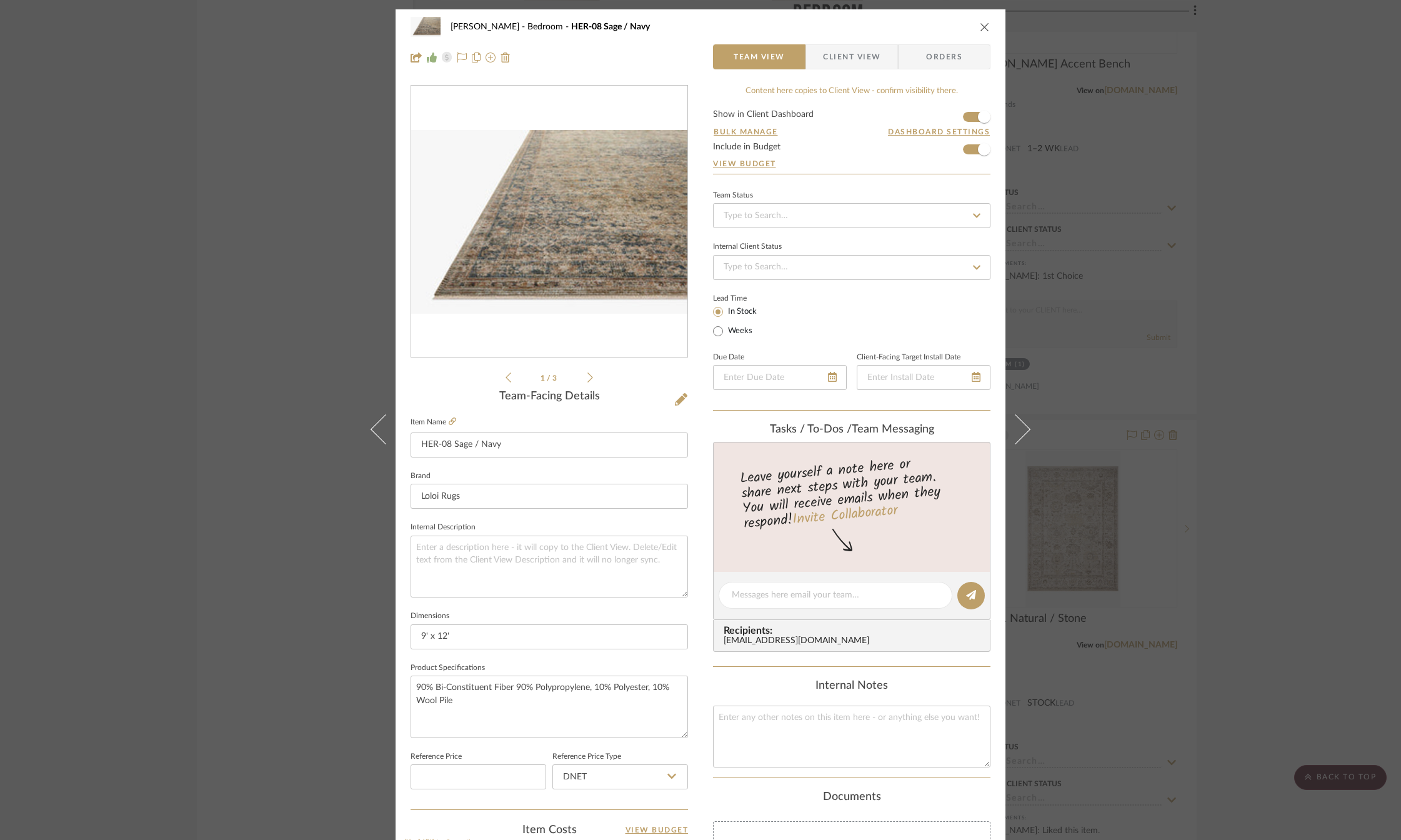
click at [985, 30] on icon "close" at bounding box center [985, 26] width 10 height 10
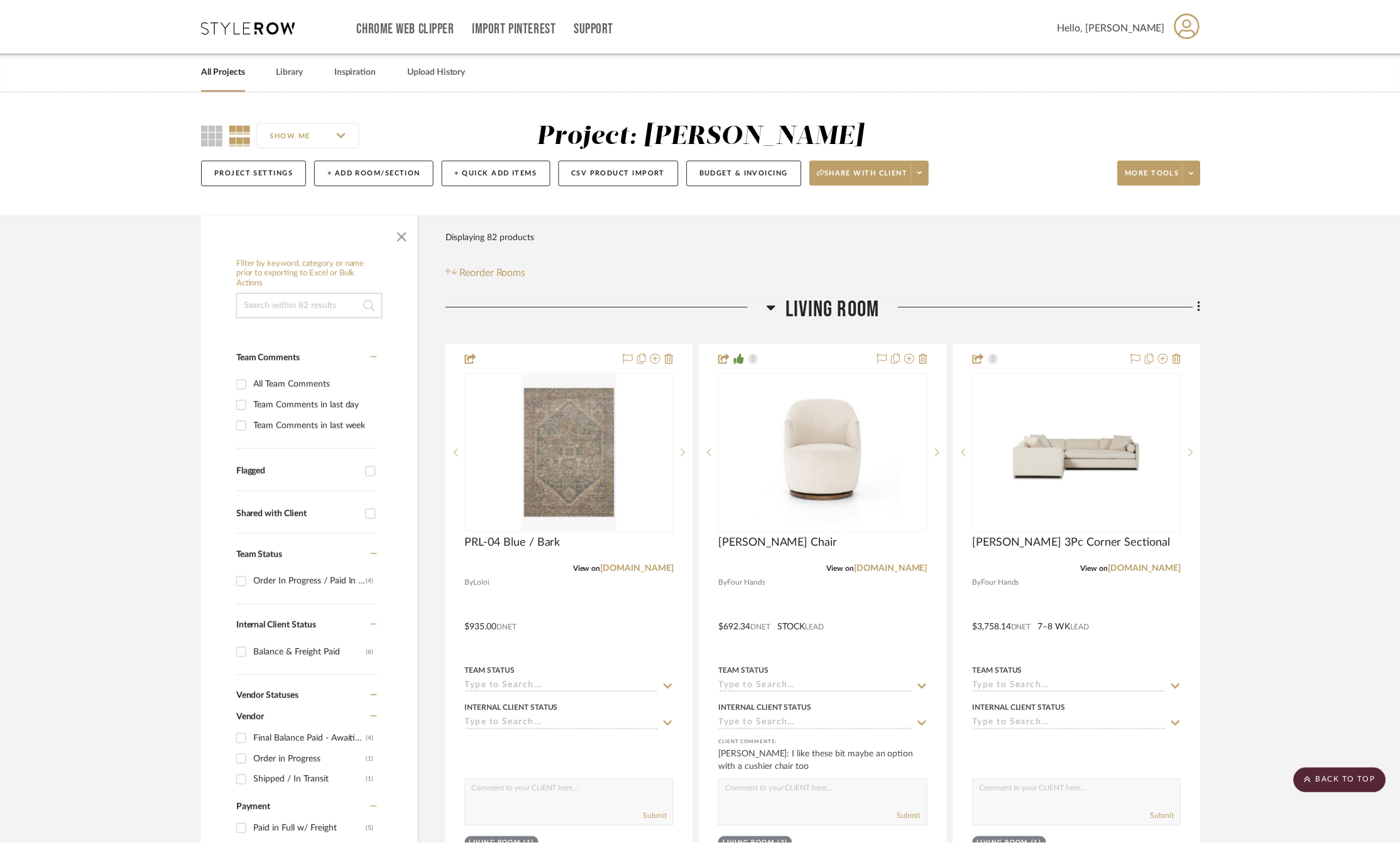
scroll to position [2765, 0]
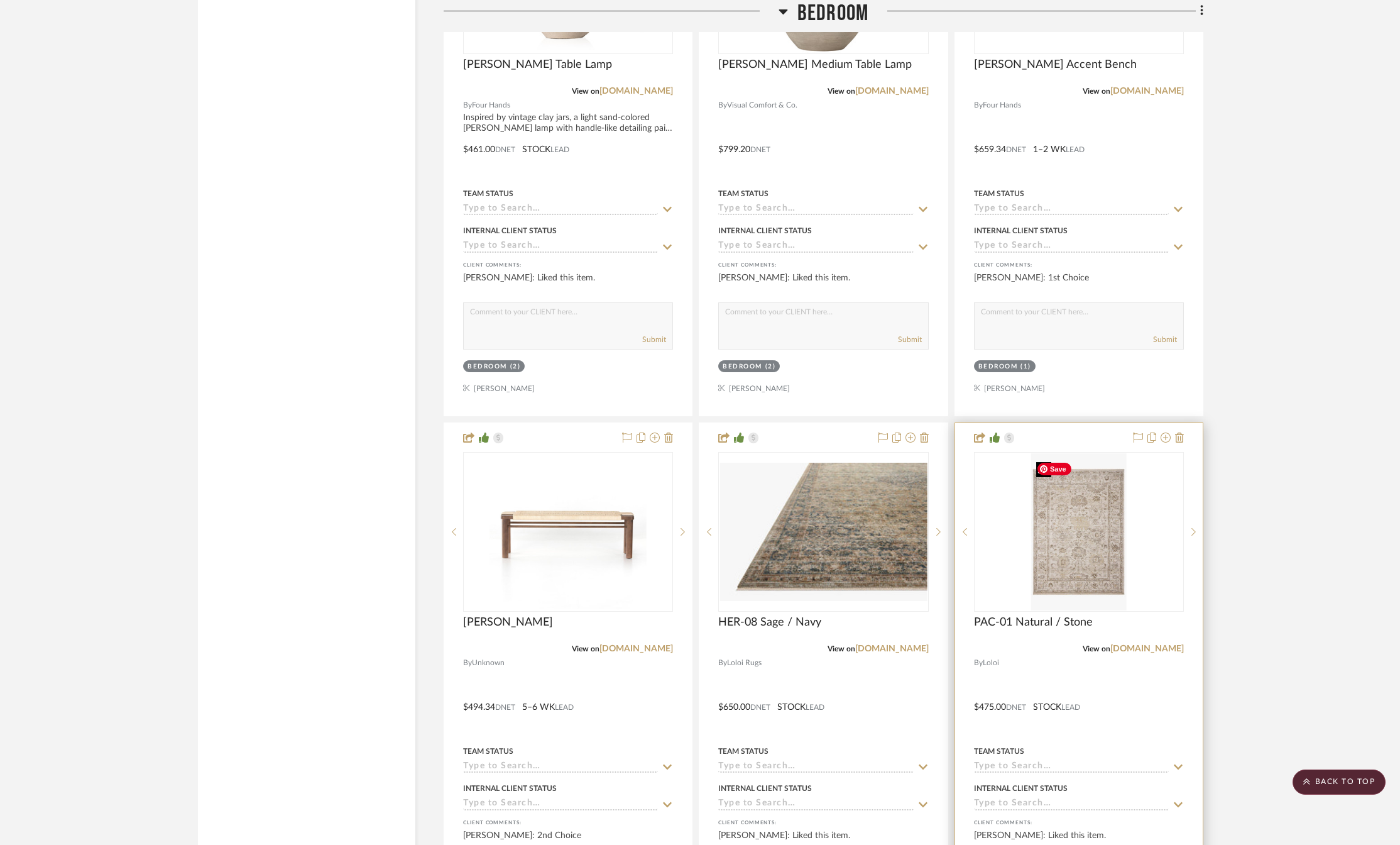
click at [0, 0] on img at bounding box center [0, 0] width 0 height 0
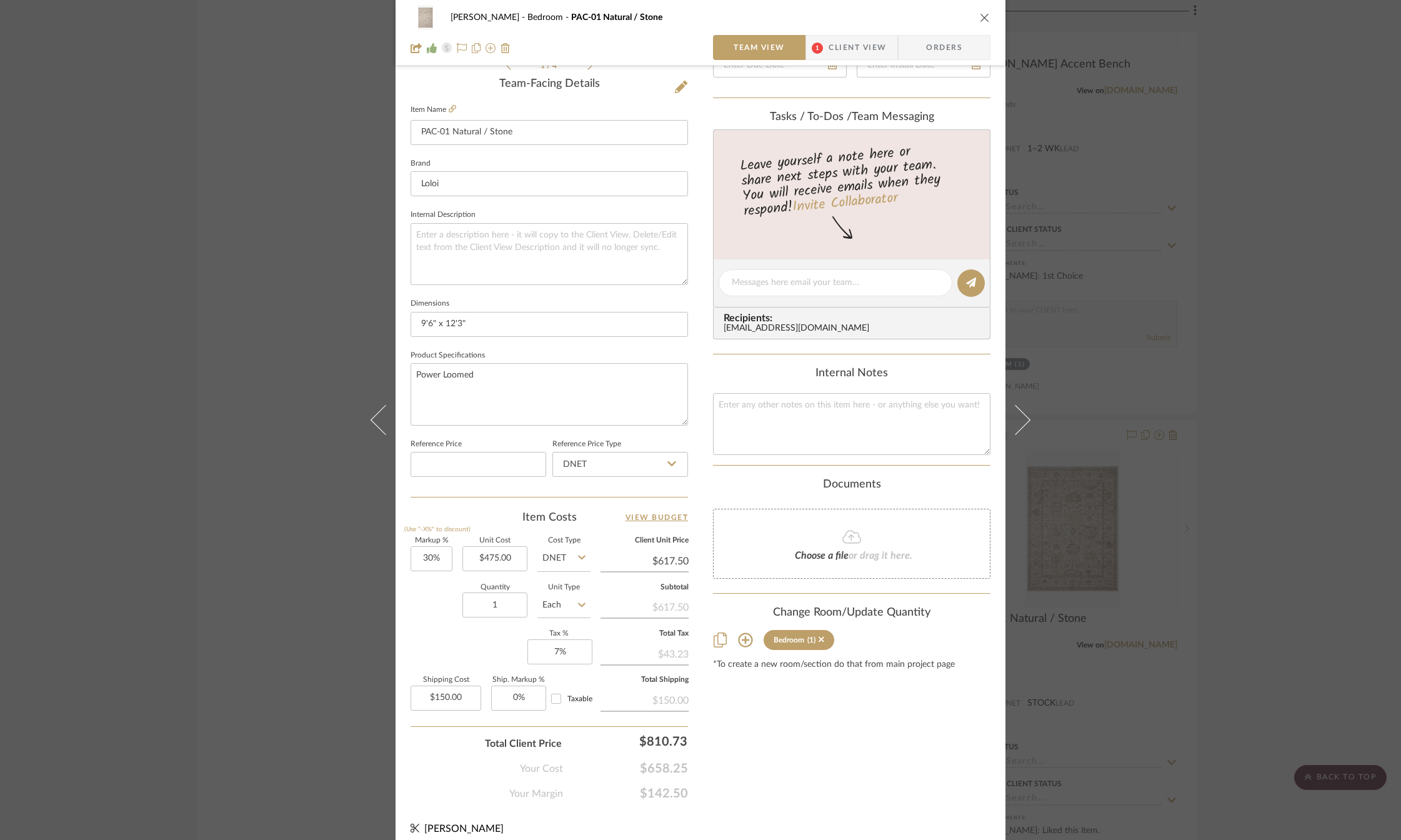
scroll to position [0, 0]
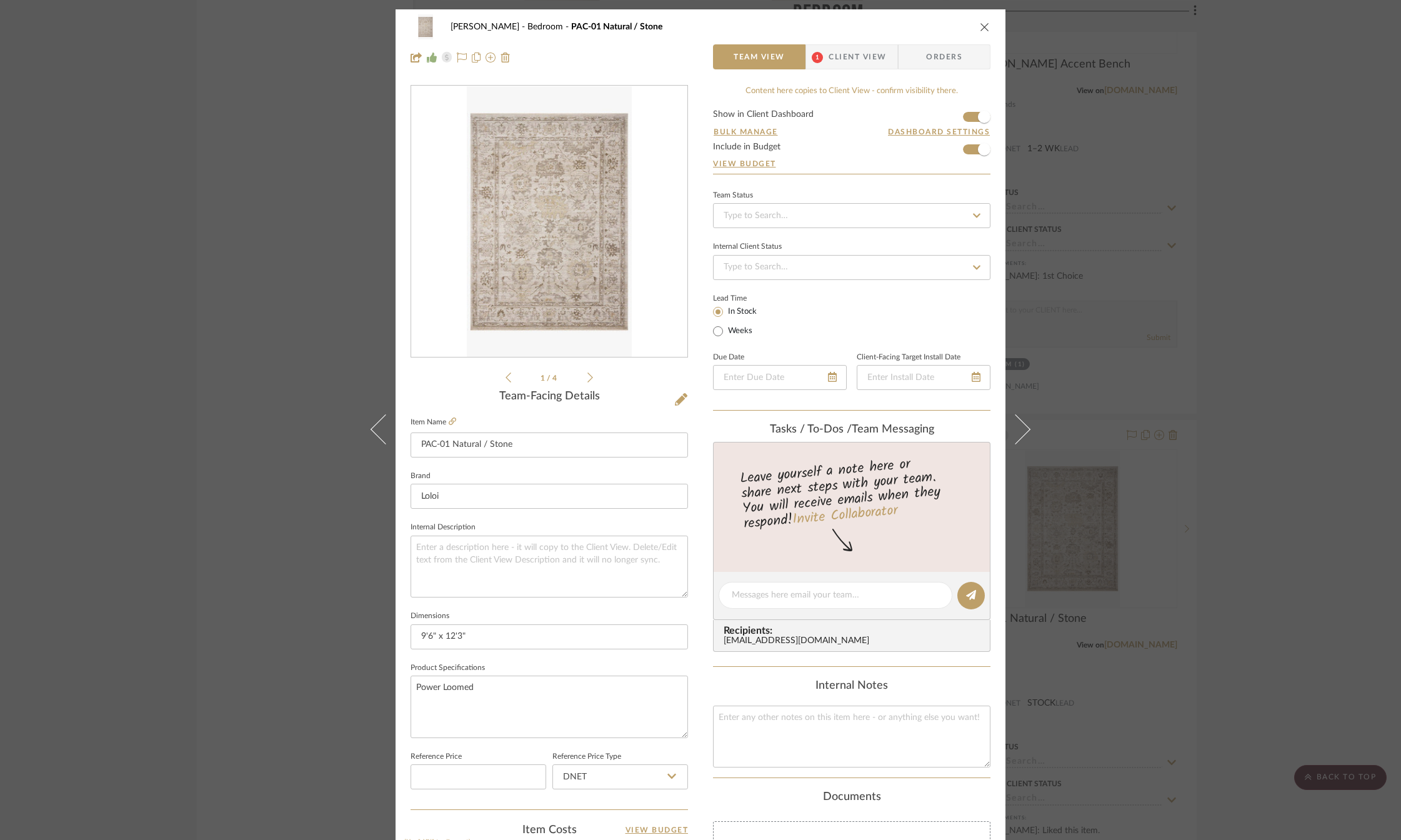
click at [980, 26] on icon "close" at bounding box center [985, 26] width 10 height 10
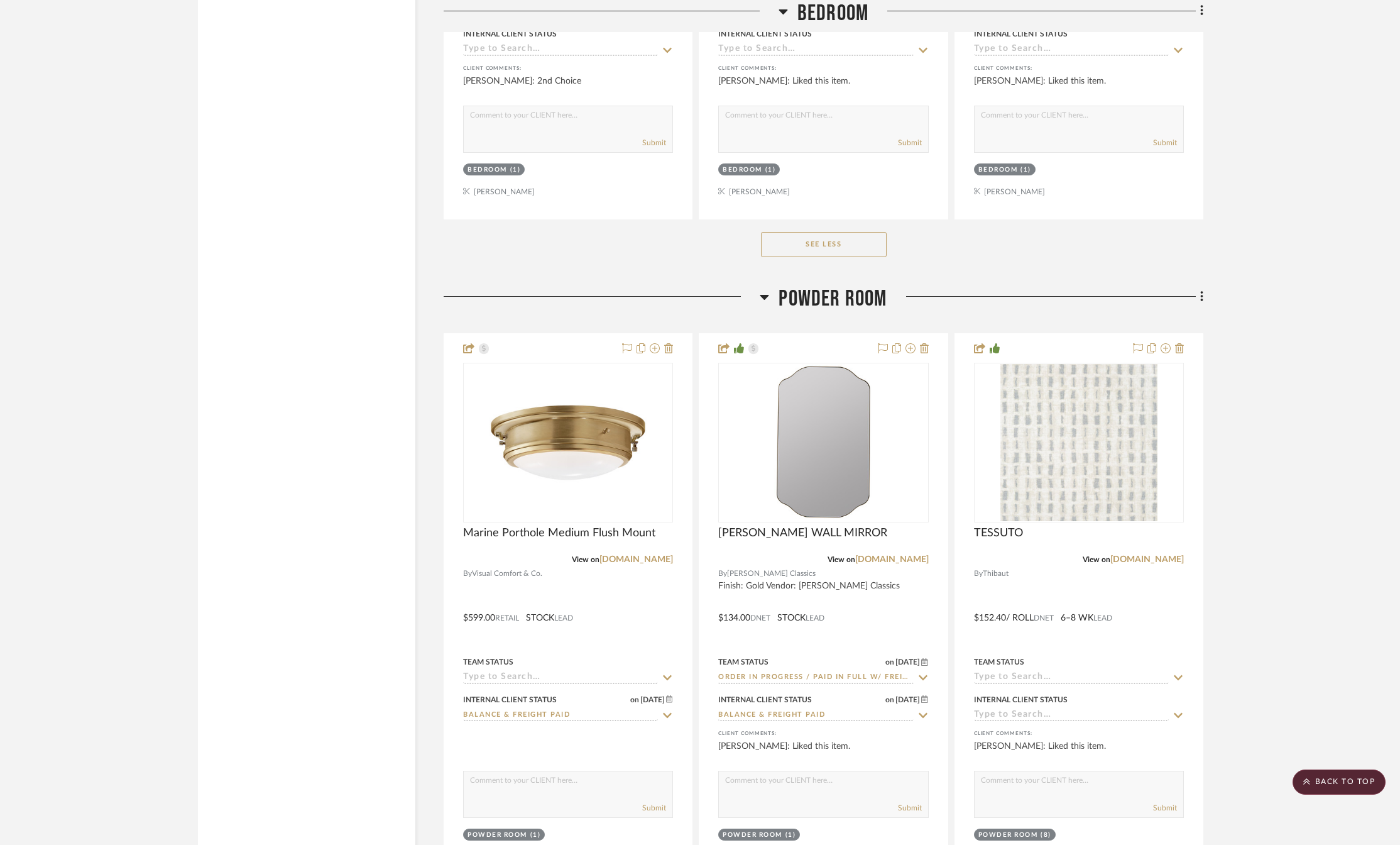
scroll to position [3079, 0]
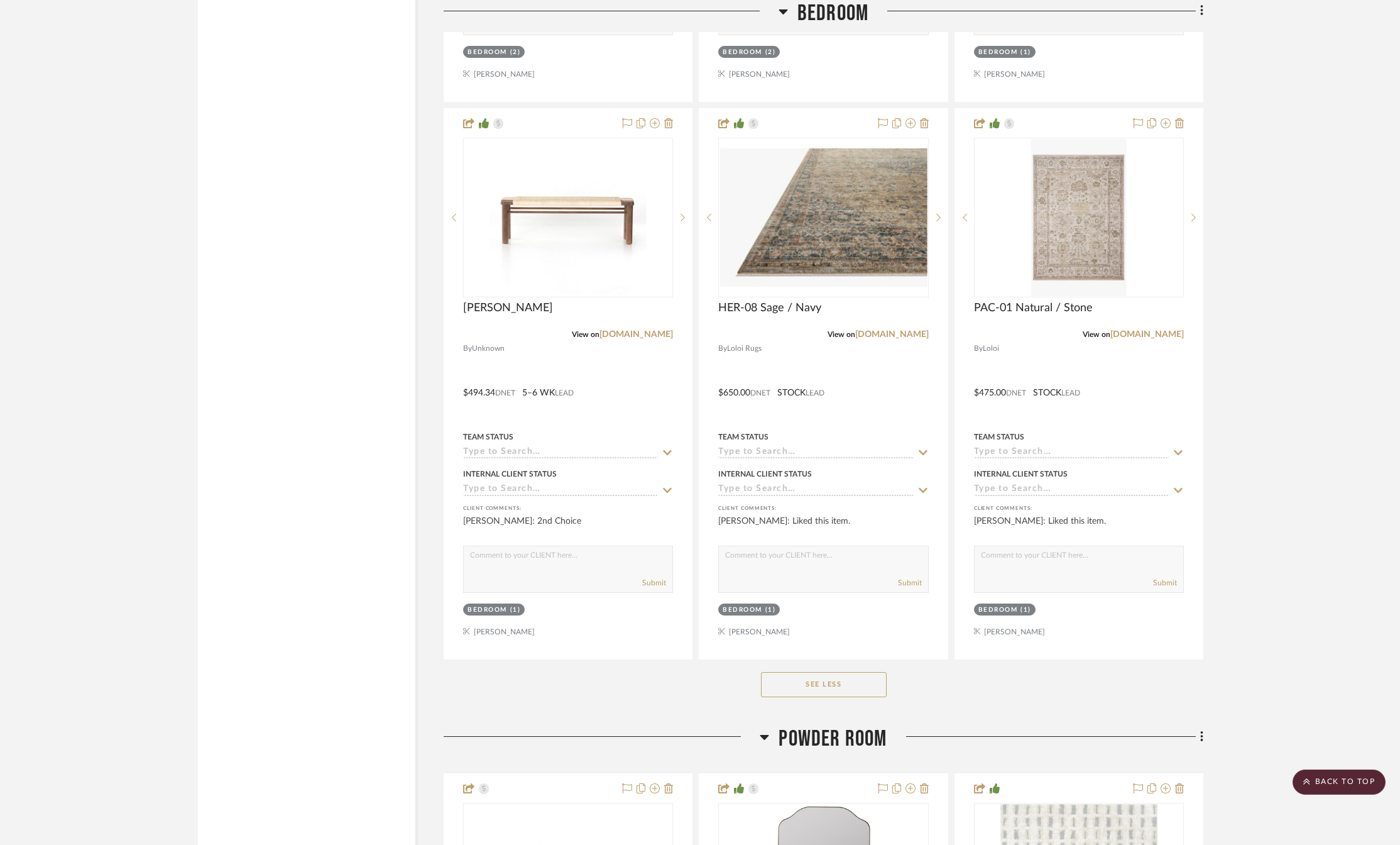
click at [839, 694] on button "See Less" at bounding box center [824, 684] width 126 height 25
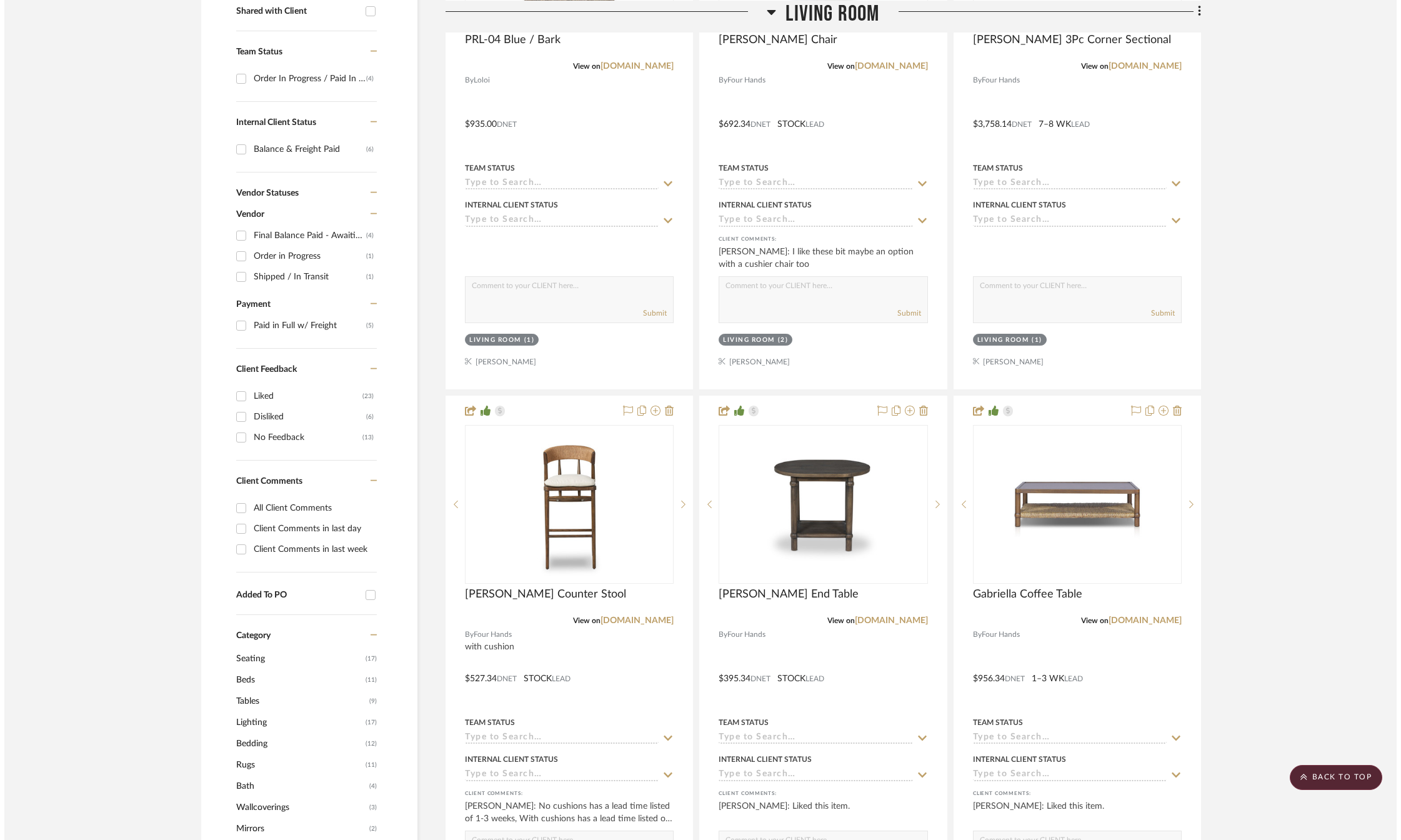
scroll to position [0, 0]
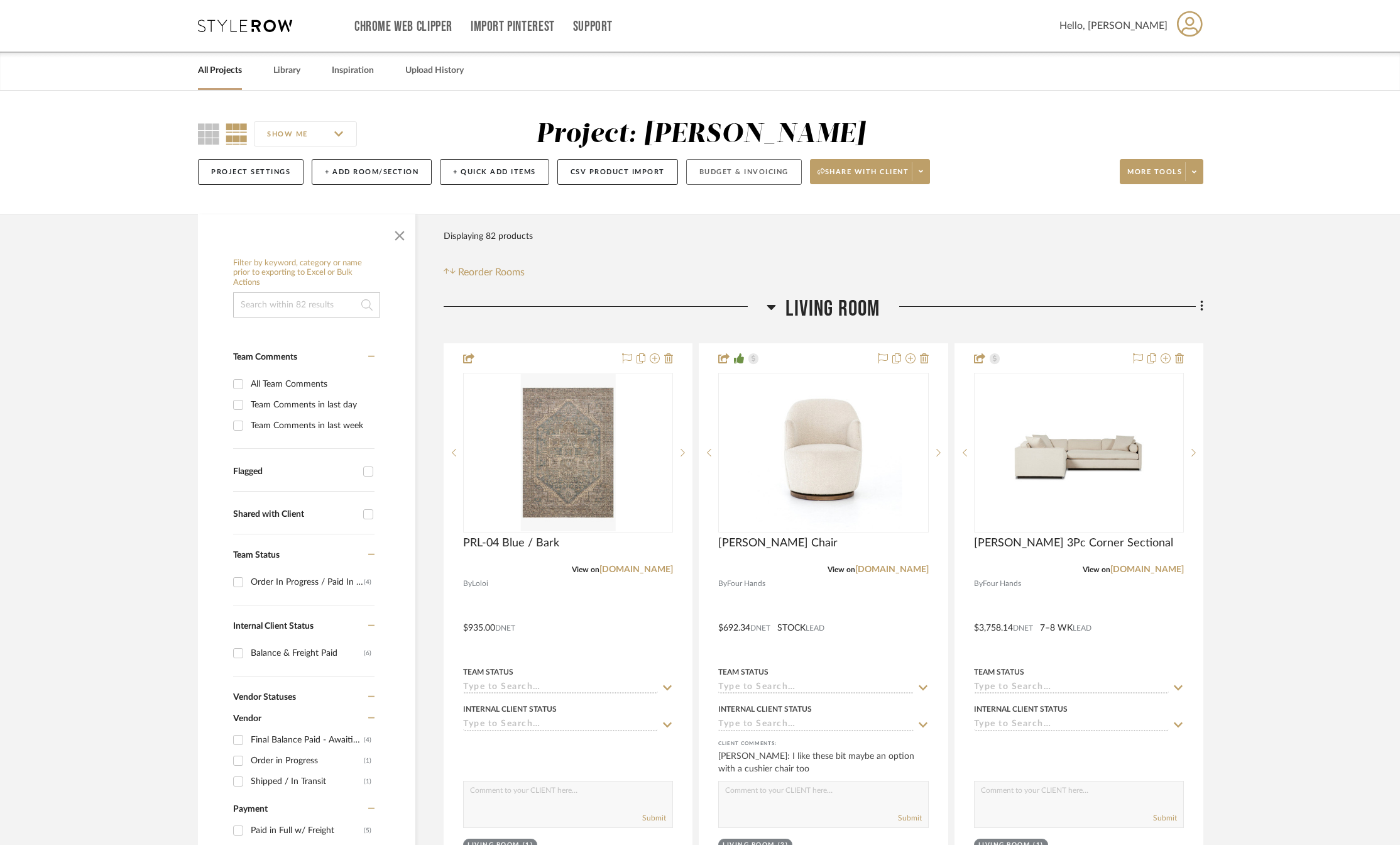
click at [764, 171] on button "Budget & Invoicing" at bounding box center [744, 172] width 116 height 25
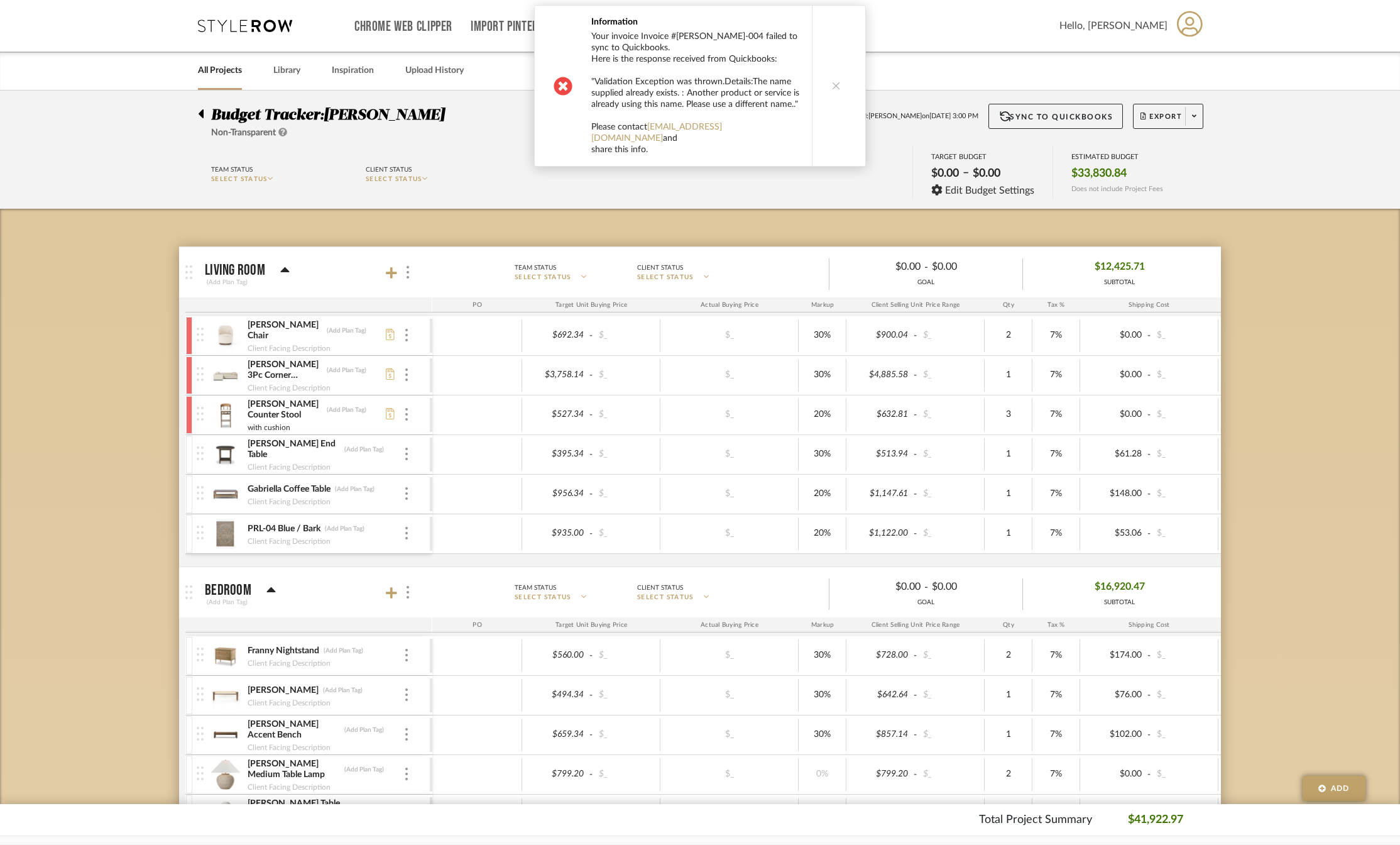
click at [835, 85] on icon at bounding box center [837, 85] width 9 height 9
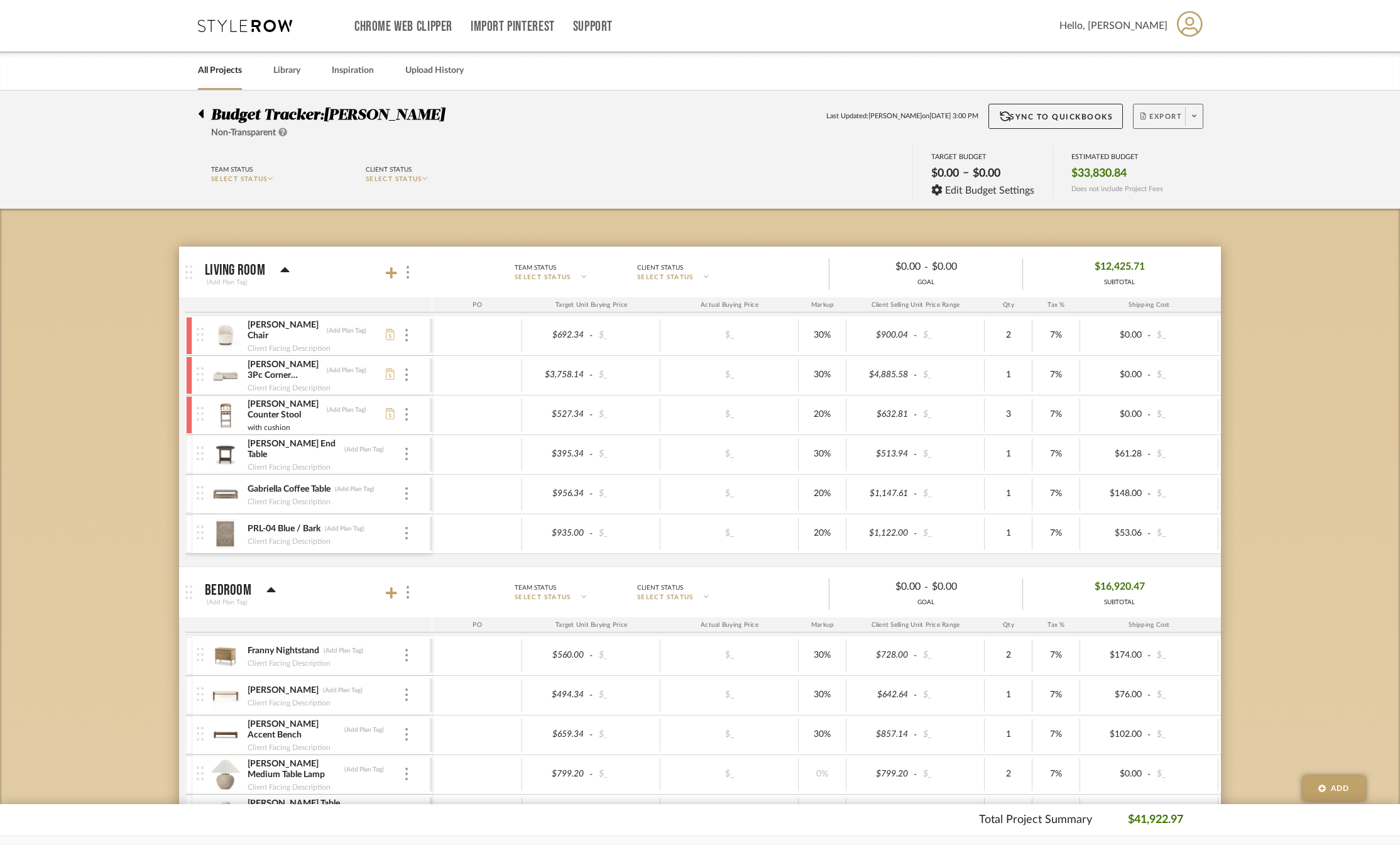
click at [1197, 112] on span at bounding box center [1194, 116] width 18 height 19
click at [1167, 154] on span "Export PDF" at bounding box center [1191, 153] width 94 height 10
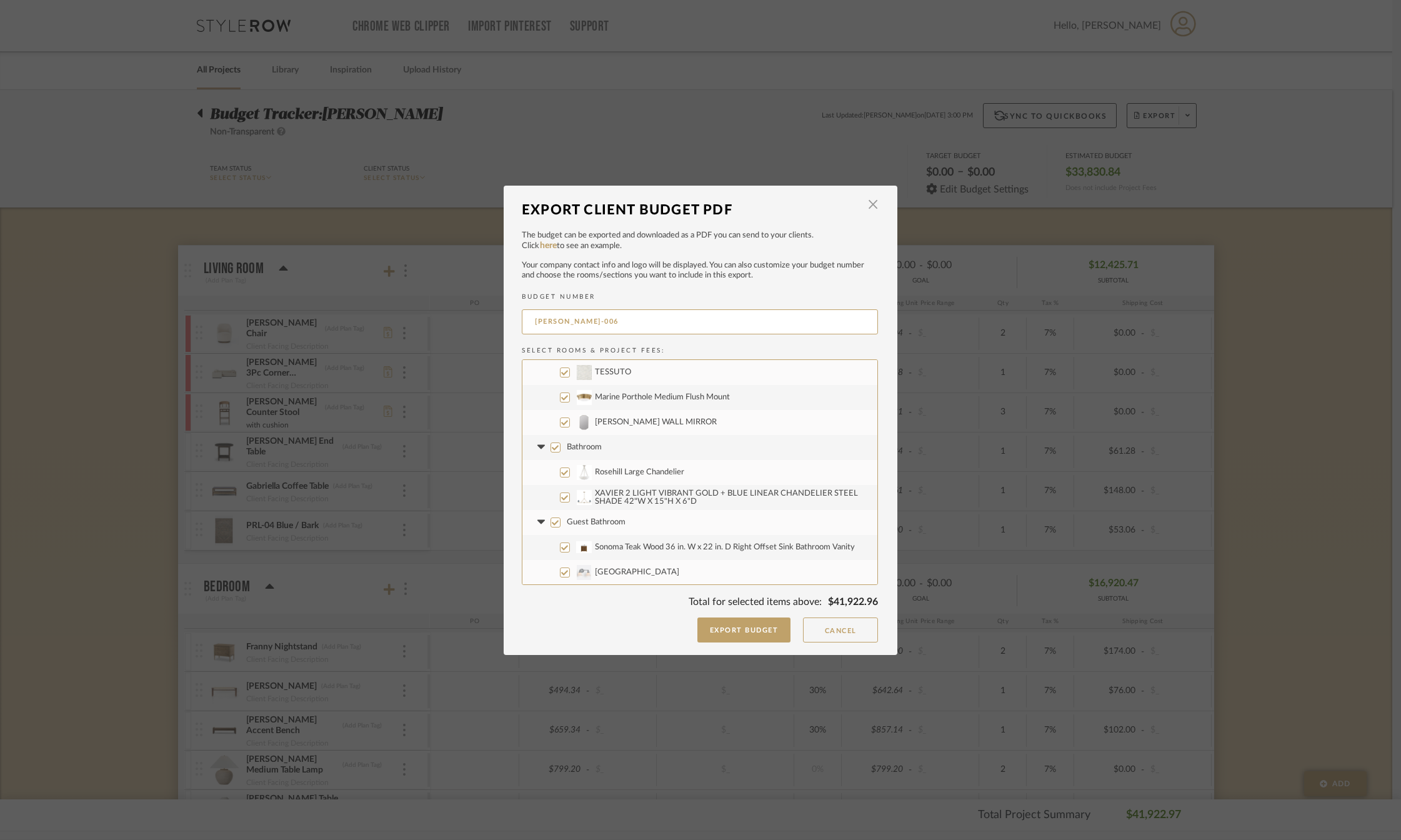
scroll to position [375, 0]
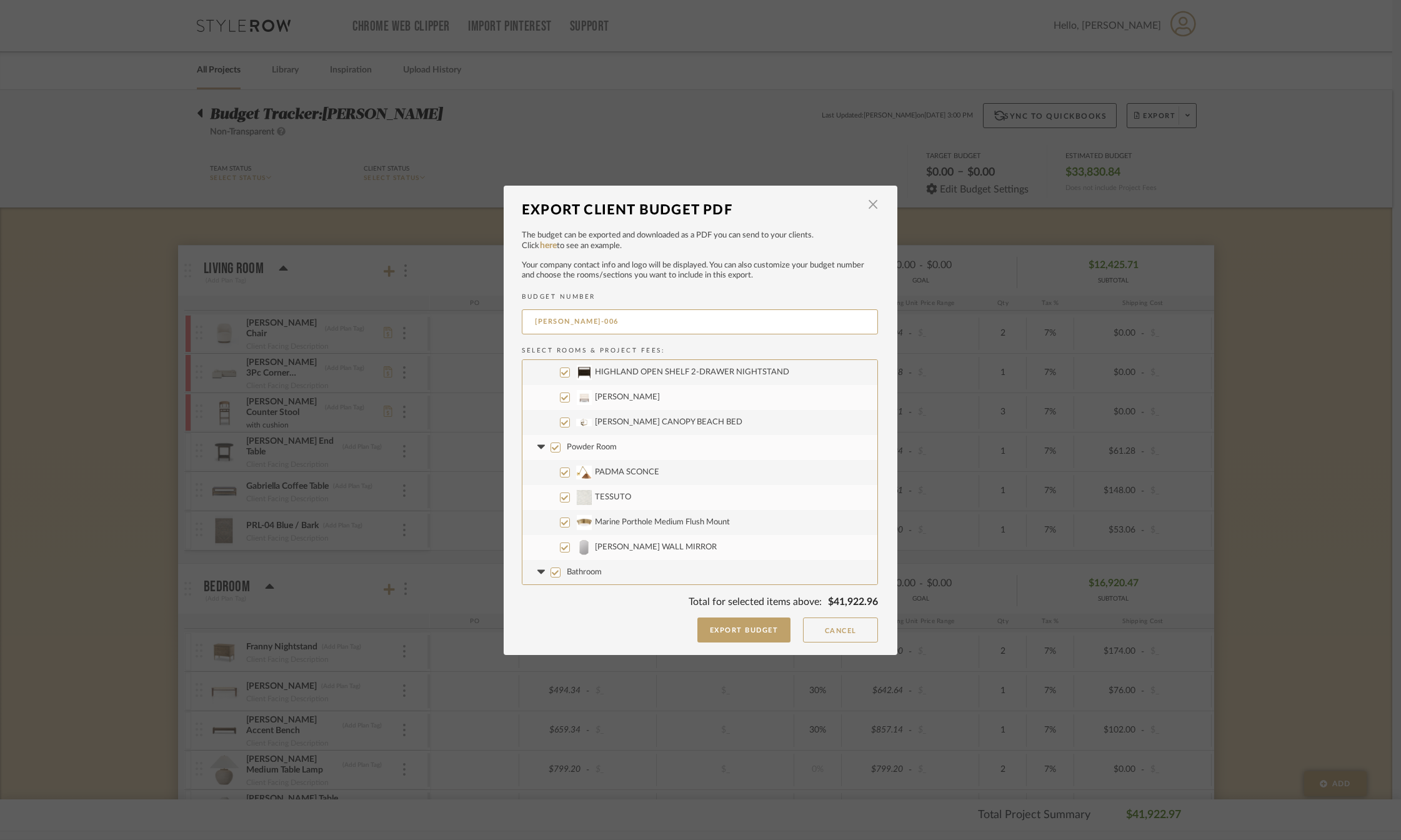
click at [551, 446] on input "Powder Room" at bounding box center [555, 447] width 10 height 10
checkbox input "false"
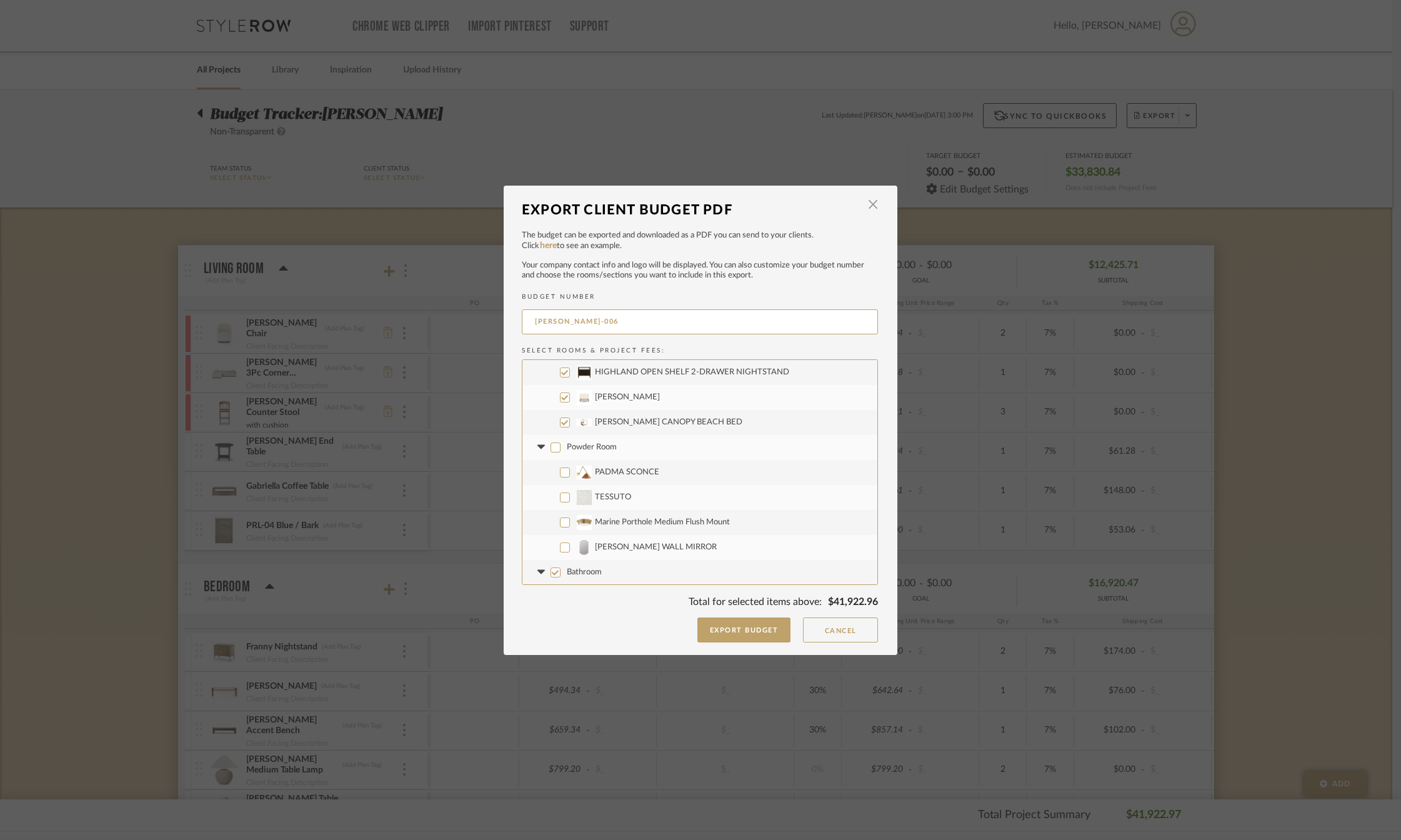
checkbox input "false"
click at [554, 567] on input "Bathroom" at bounding box center [555, 572] width 10 height 10
checkbox input "false"
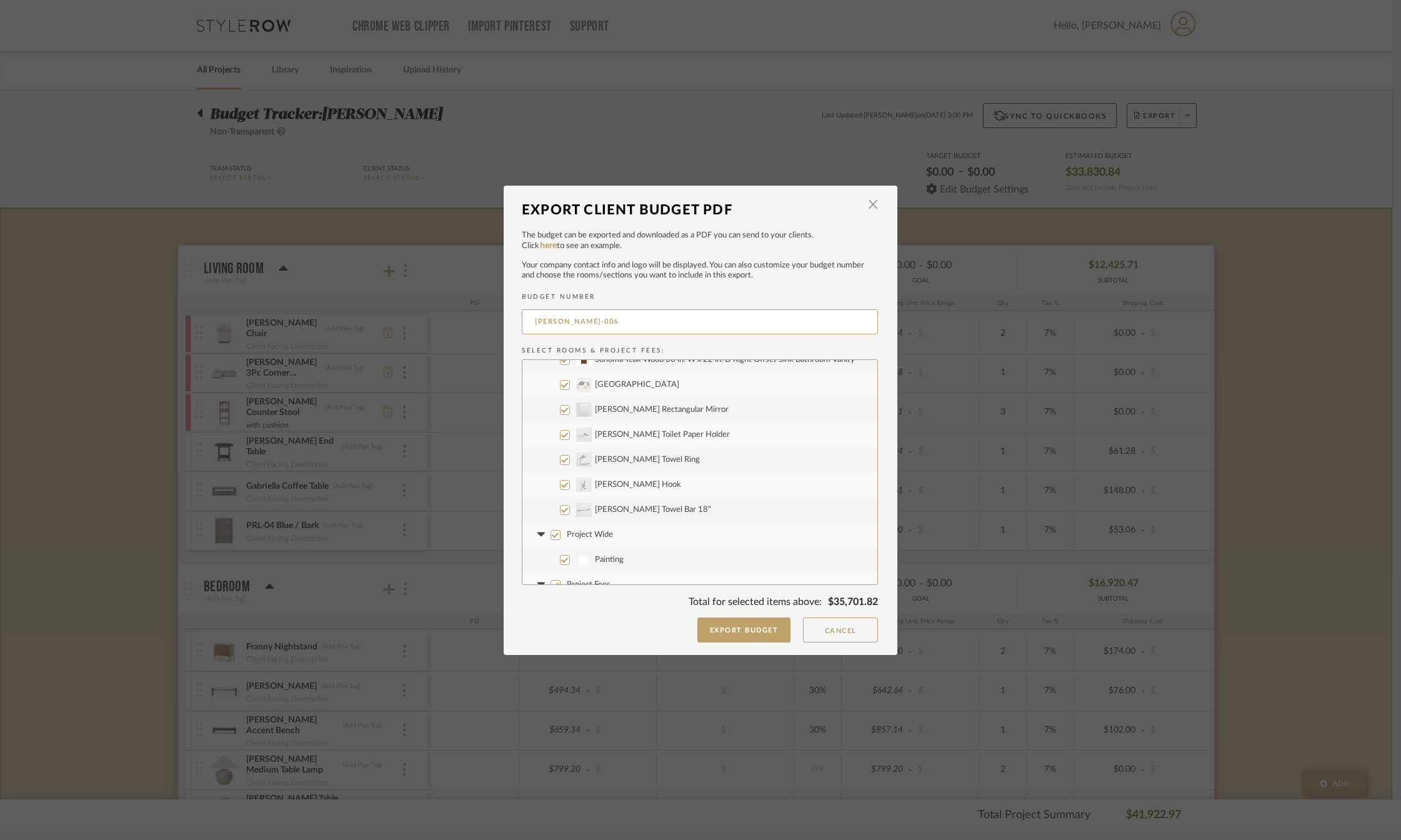
scroll to position [726, 0]
click at [560, 370] on input "[PERSON_NAME] Rectangular Mirror" at bounding box center [564, 371] width 10 height 10
checkbox input "false"
click at [562, 390] on label "[PERSON_NAME] Toilet Paper Holder" at bounding box center [700, 397] width 355 height 25
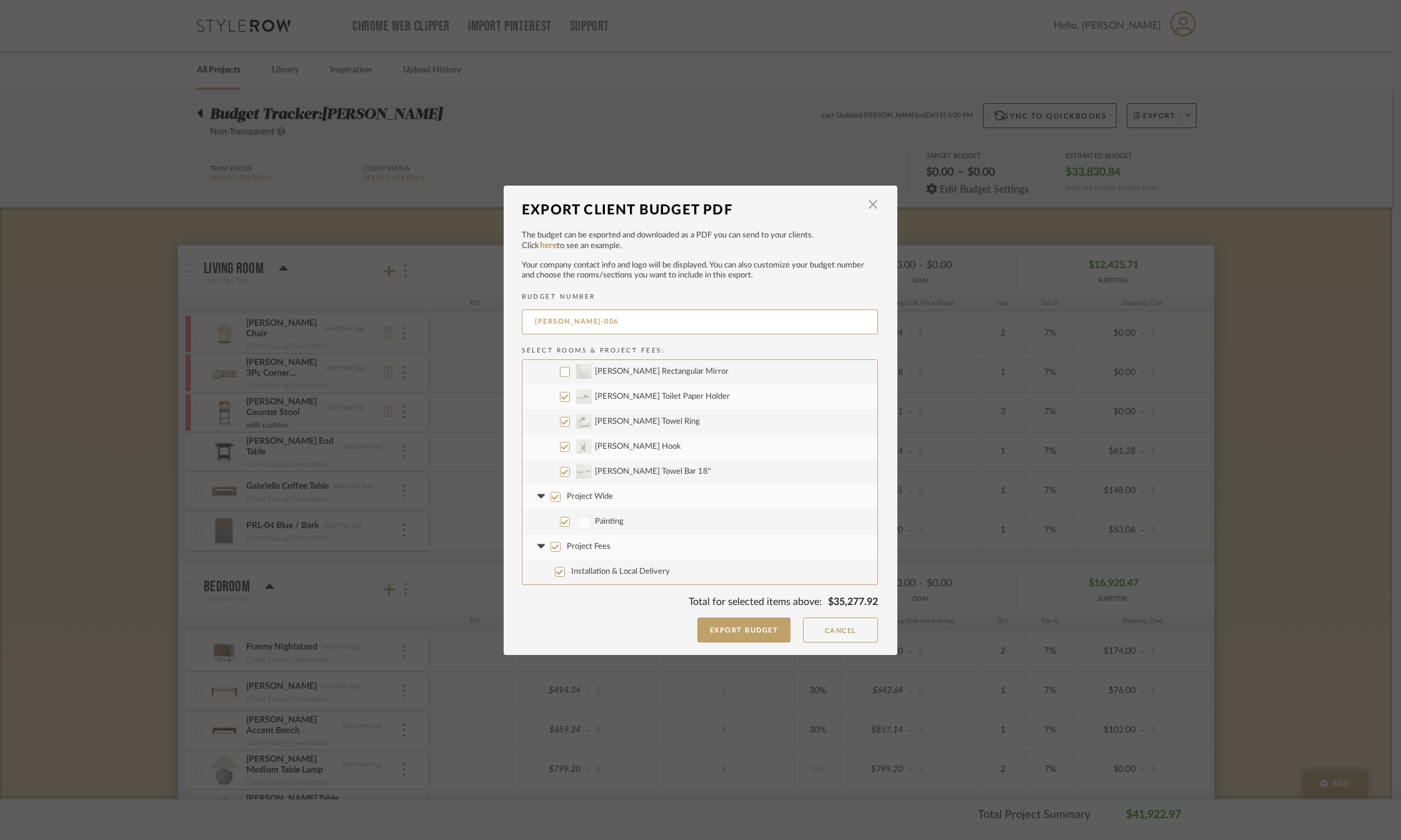
click at [562, 392] on input "[PERSON_NAME] Toilet Paper Holder" at bounding box center [564, 396] width 10 height 10
checkbox input "false"
click at [562, 420] on input "[PERSON_NAME] Towel Ring" at bounding box center [564, 421] width 10 height 10
checkbox input "false"
click at [560, 446] on input "[PERSON_NAME] Hook" at bounding box center [564, 446] width 10 height 10
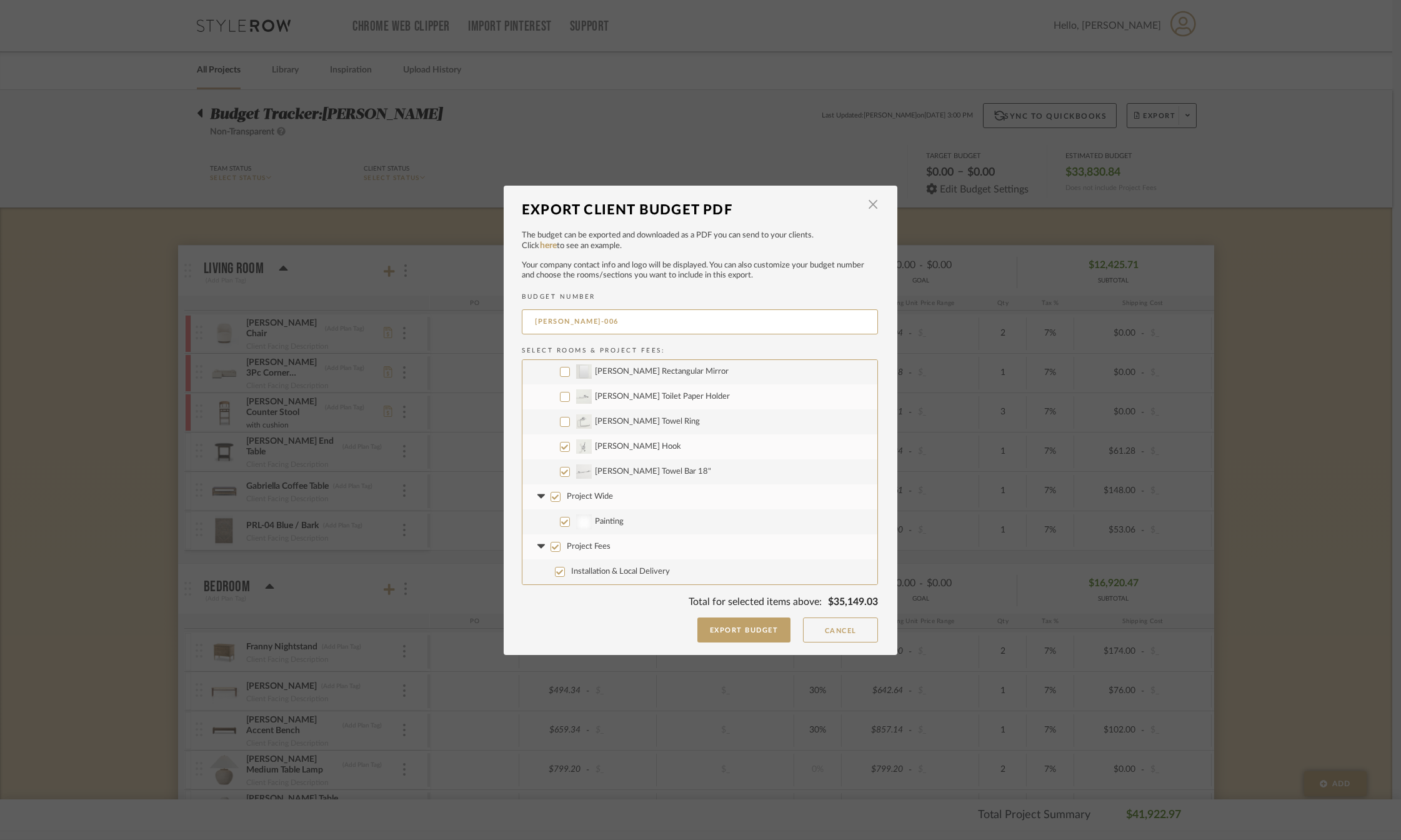
checkbox input "false"
click at [560, 471] on input "[PERSON_NAME] Towel Bar 18"" at bounding box center [564, 471] width 10 height 10
checkbox input "false"
click at [550, 496] on input "Project Wide" at bounding box center [555, 496] width 10 height 10
checkbox input "false"
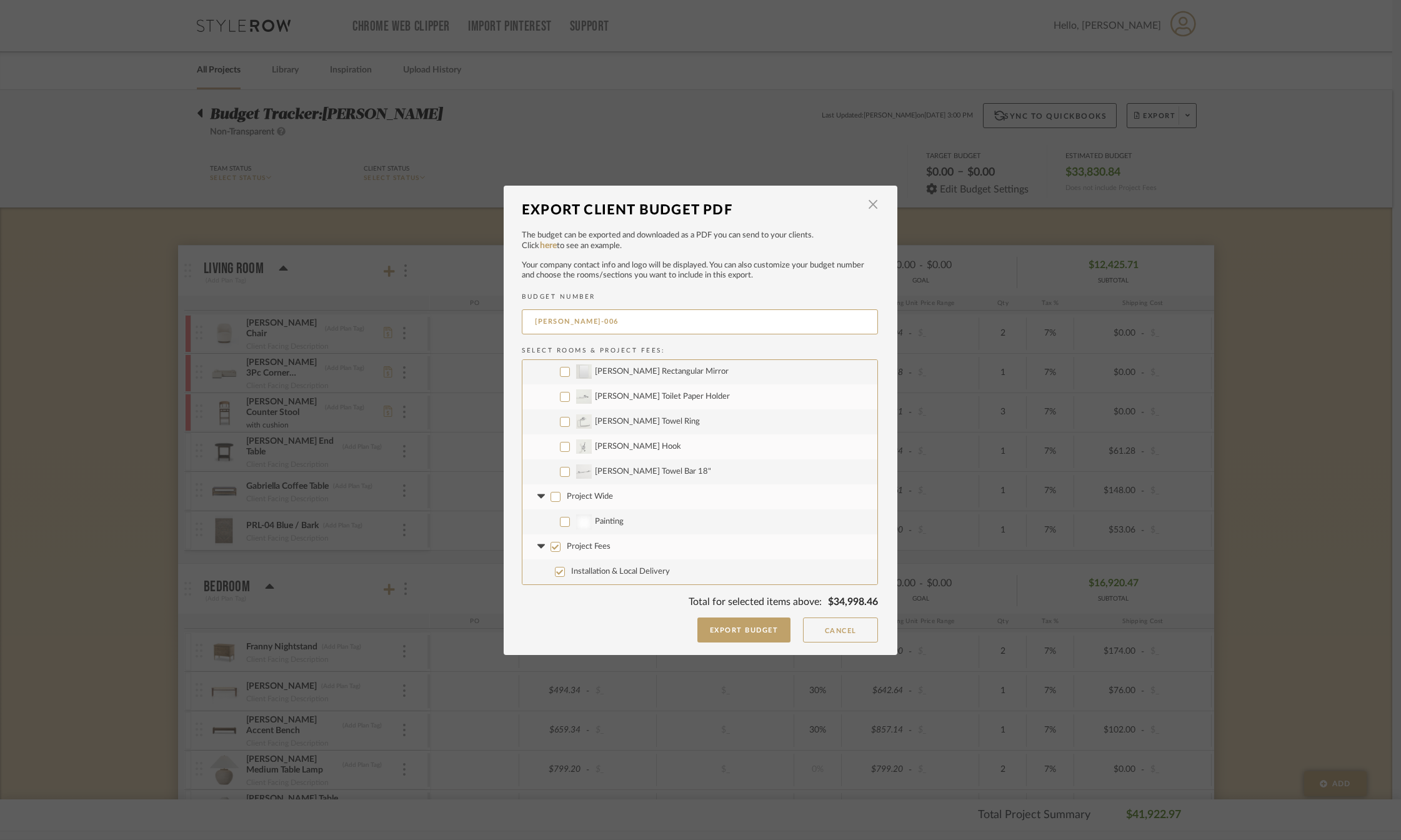
checkbox input "false"
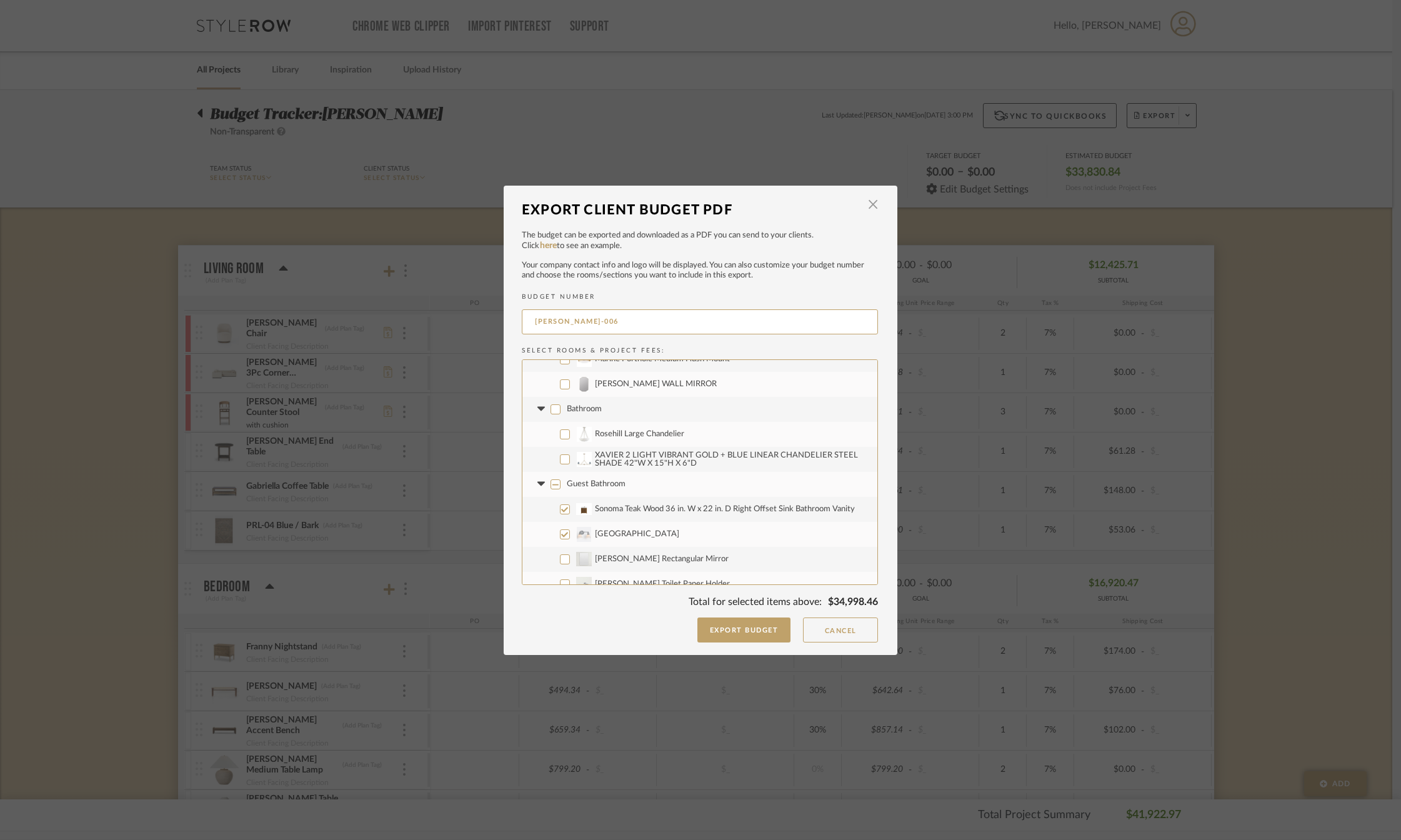
click at [554, 482] on input "Guest Bathroom" at bounding box center [555, 484] width 10 height 10
checkbox input "true"
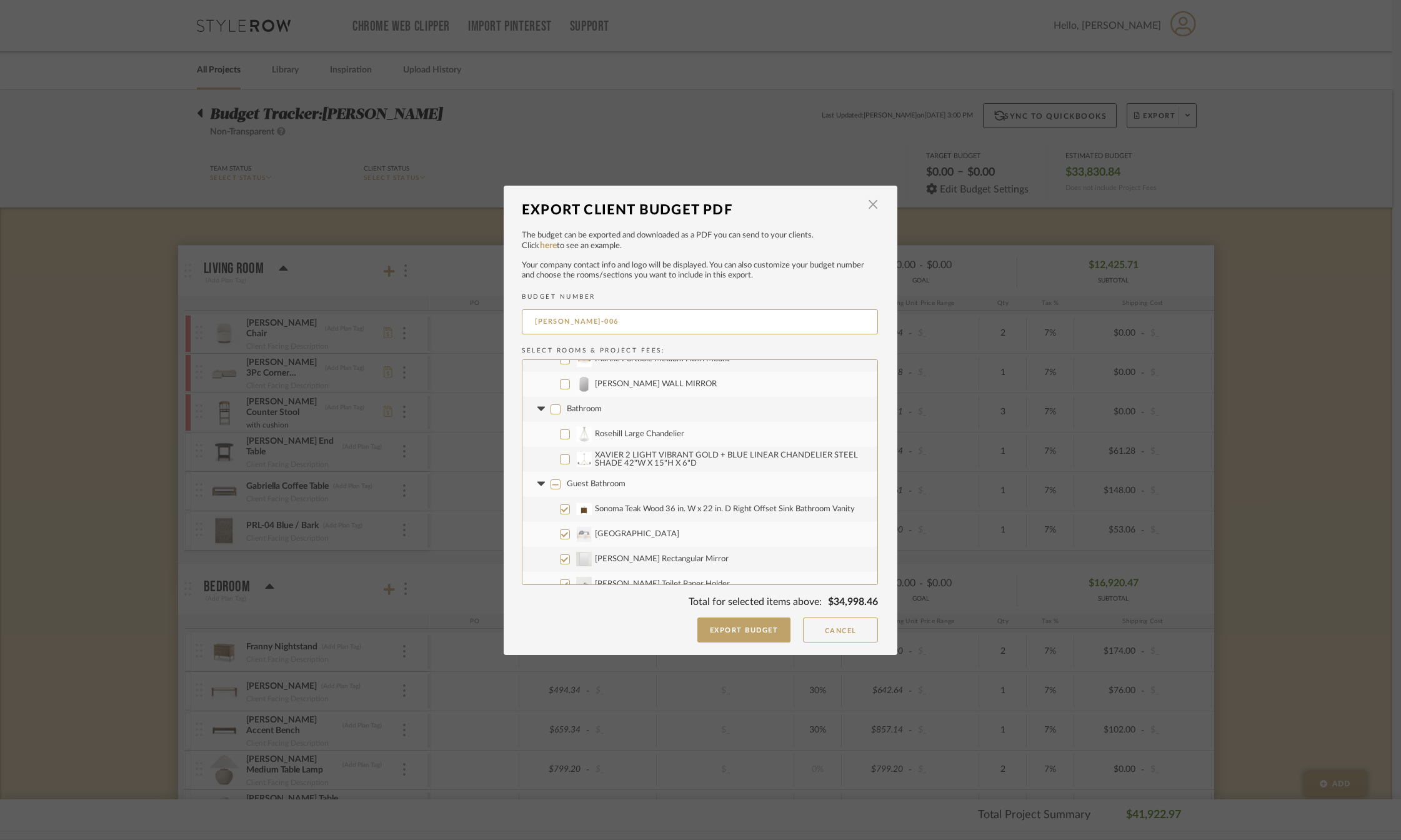
checkbox input "true"
click at [554, 482] on input "Guest Bathroom" at bounding box center [555, 484] width 10 height 10
checkbox input "false"
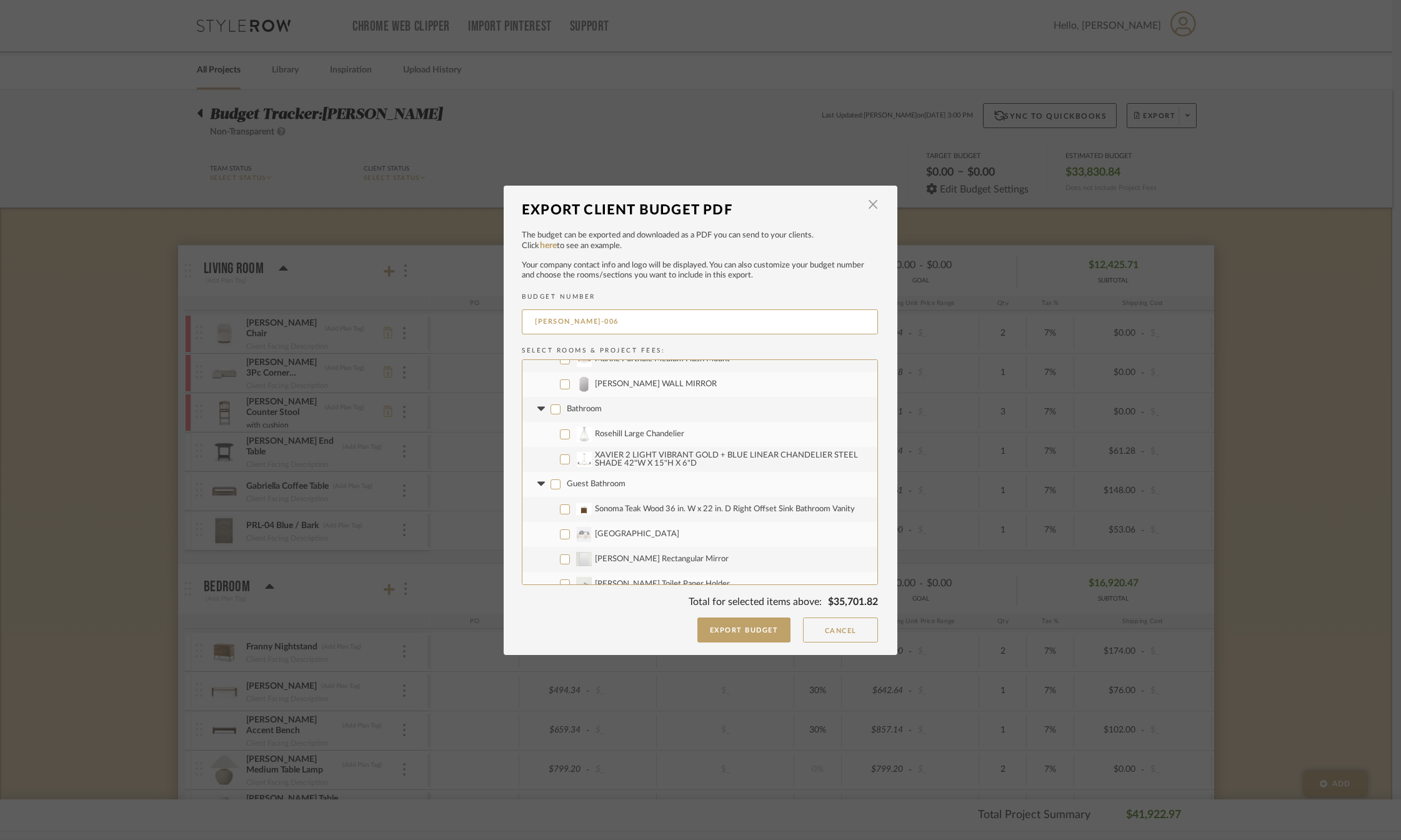
checkbox input "false"
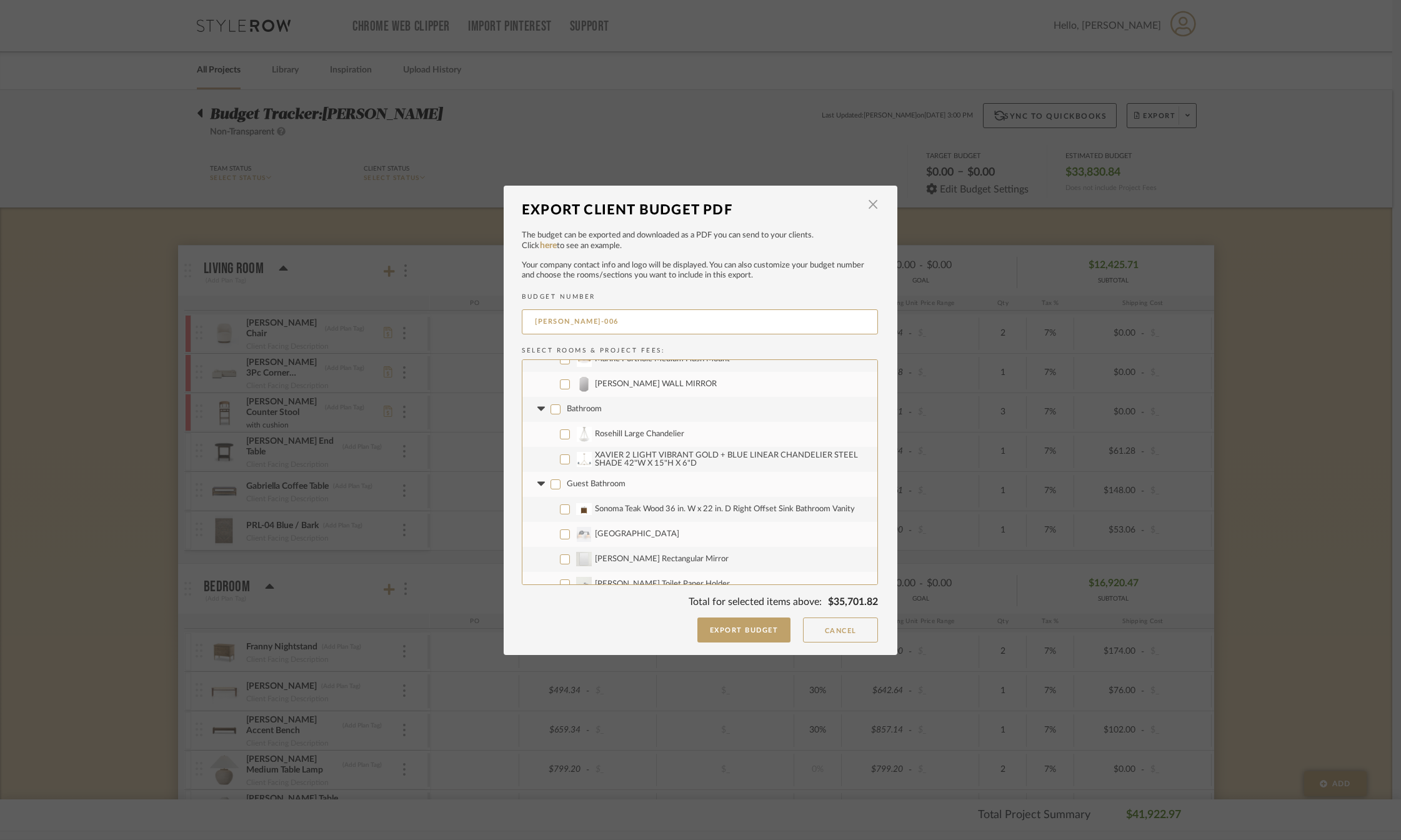
checkbox input "false"
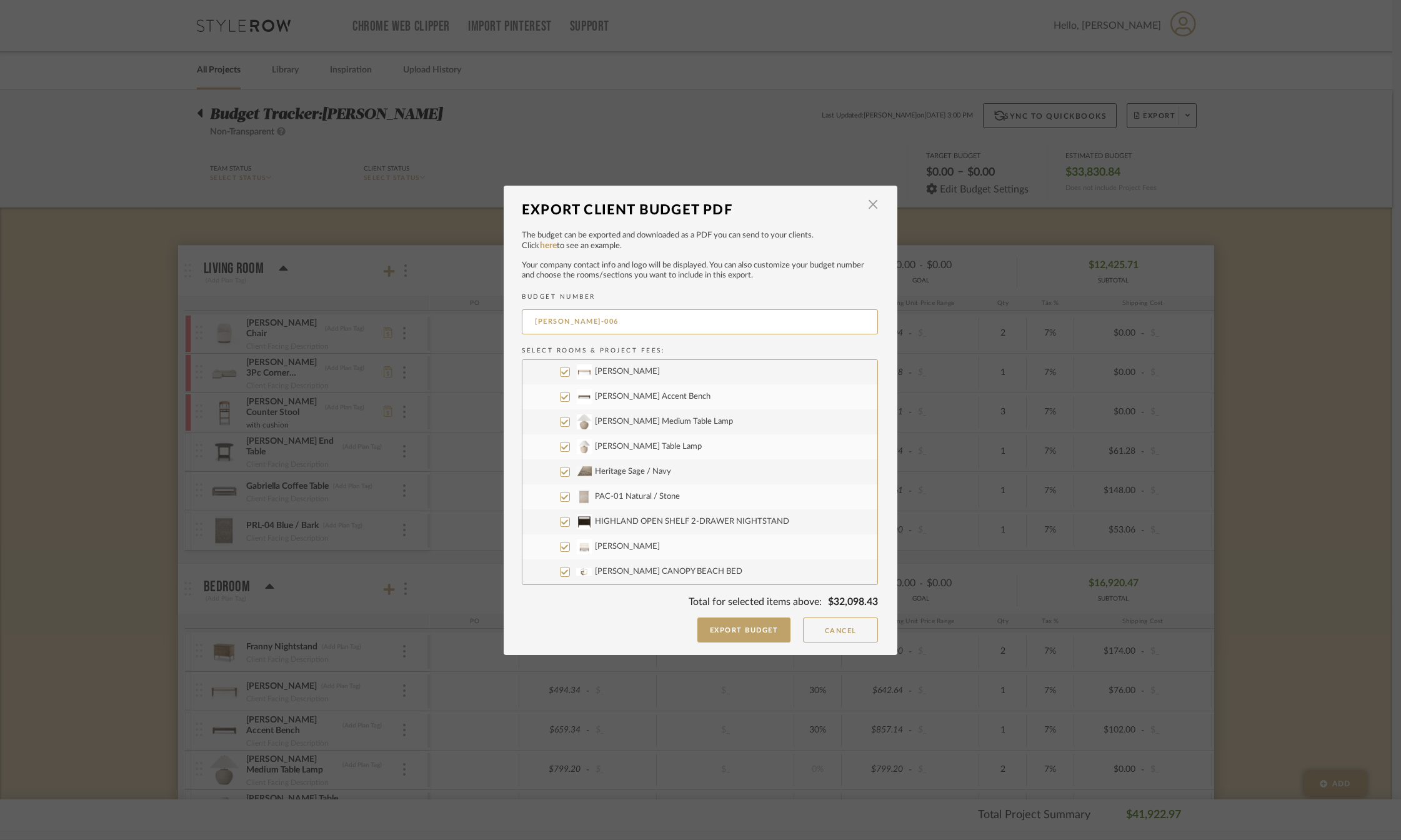
click at [562, 447] on input "[PERSON_NAME] Table Lamp" at bounding box center [564, 446] width 10 height 10
checkbox input "false"
click at [561, 422] on input "[PERSON_NAME] Medium Table Lamp" at bounding box center [564, 421] width 10 height 10
checkbox input "false"
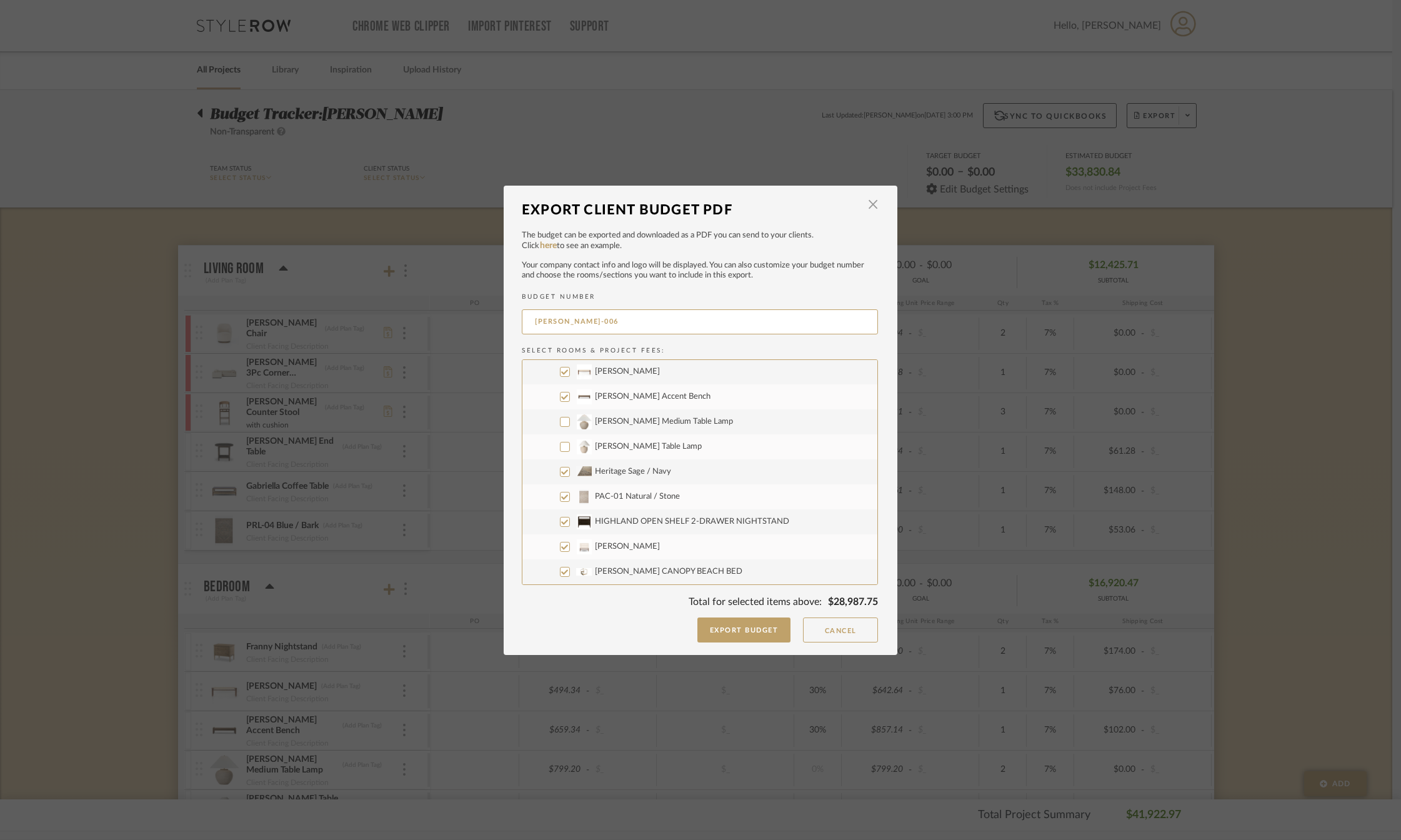
click at [560, 449] on input "[PERSON_NAME] Table Lamp" at bounding box center [564, 446] width 10 height 10
click at [561, 447] on input "[PERSON_NAME] Table Lamp" at bounding box center [564, 446] width 10 height 10
checkbox input "false"
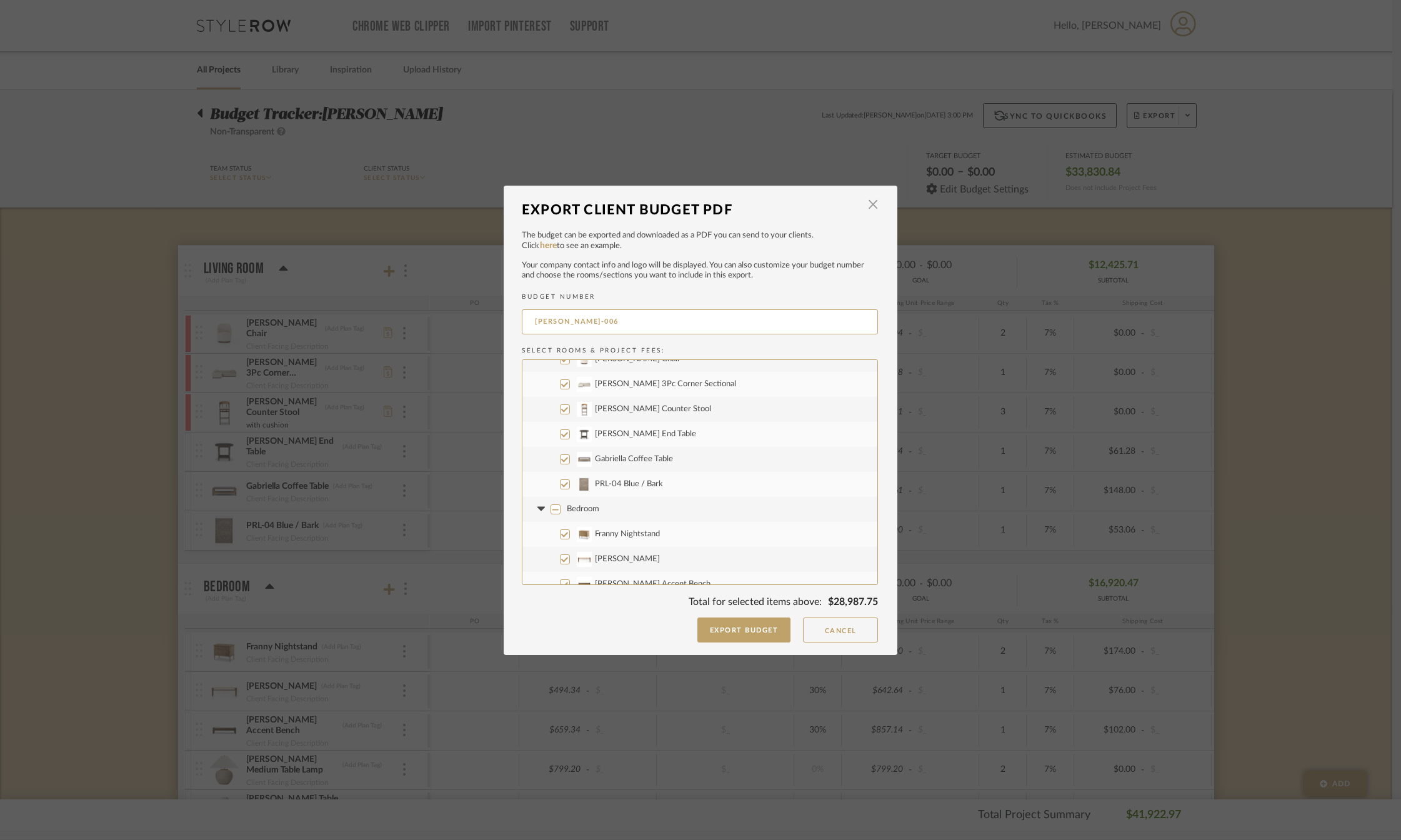
scroll to position [0, 0]
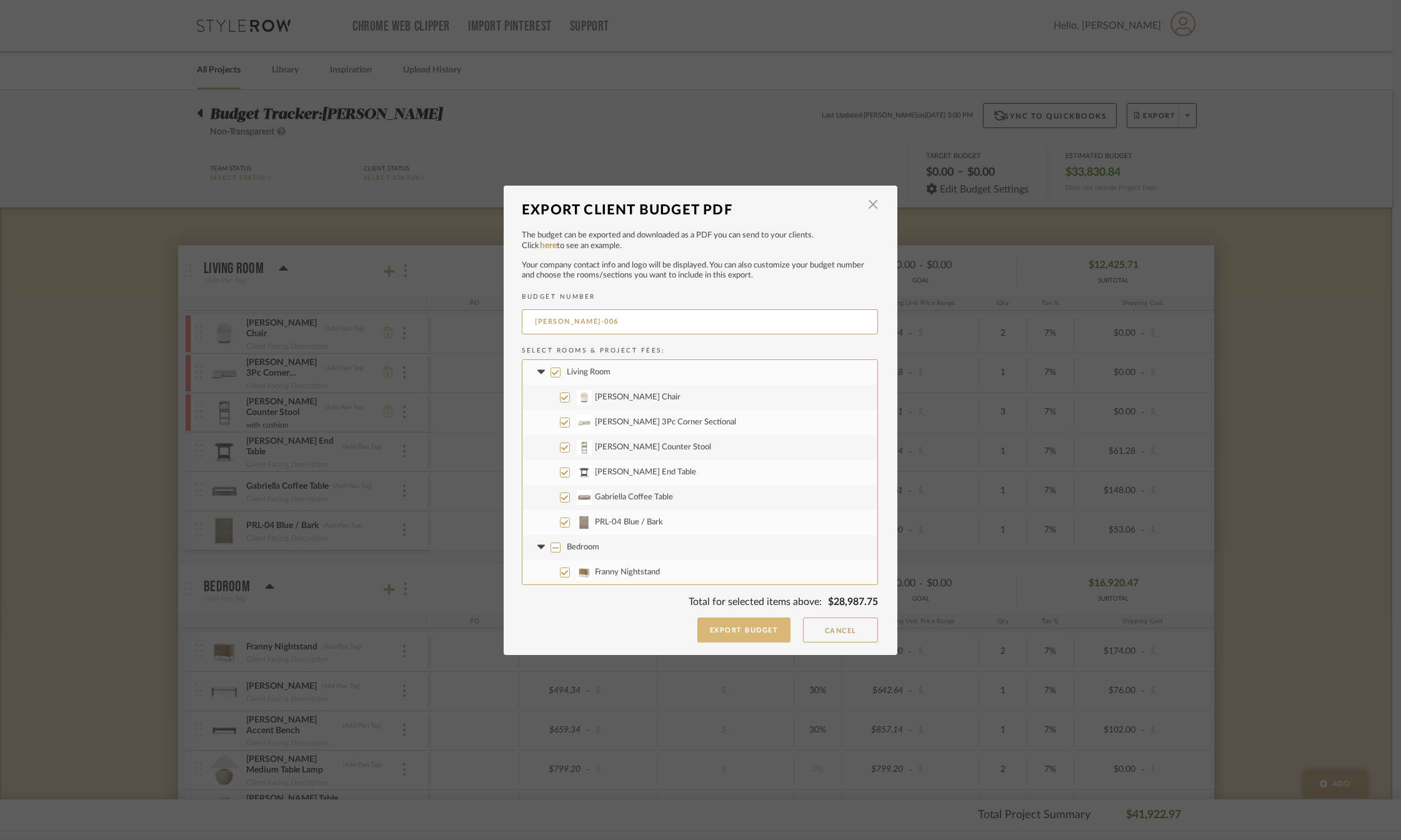
click at [746, 627] on button "Export Budget" at bounding box center [744, 630] width 94 height 25
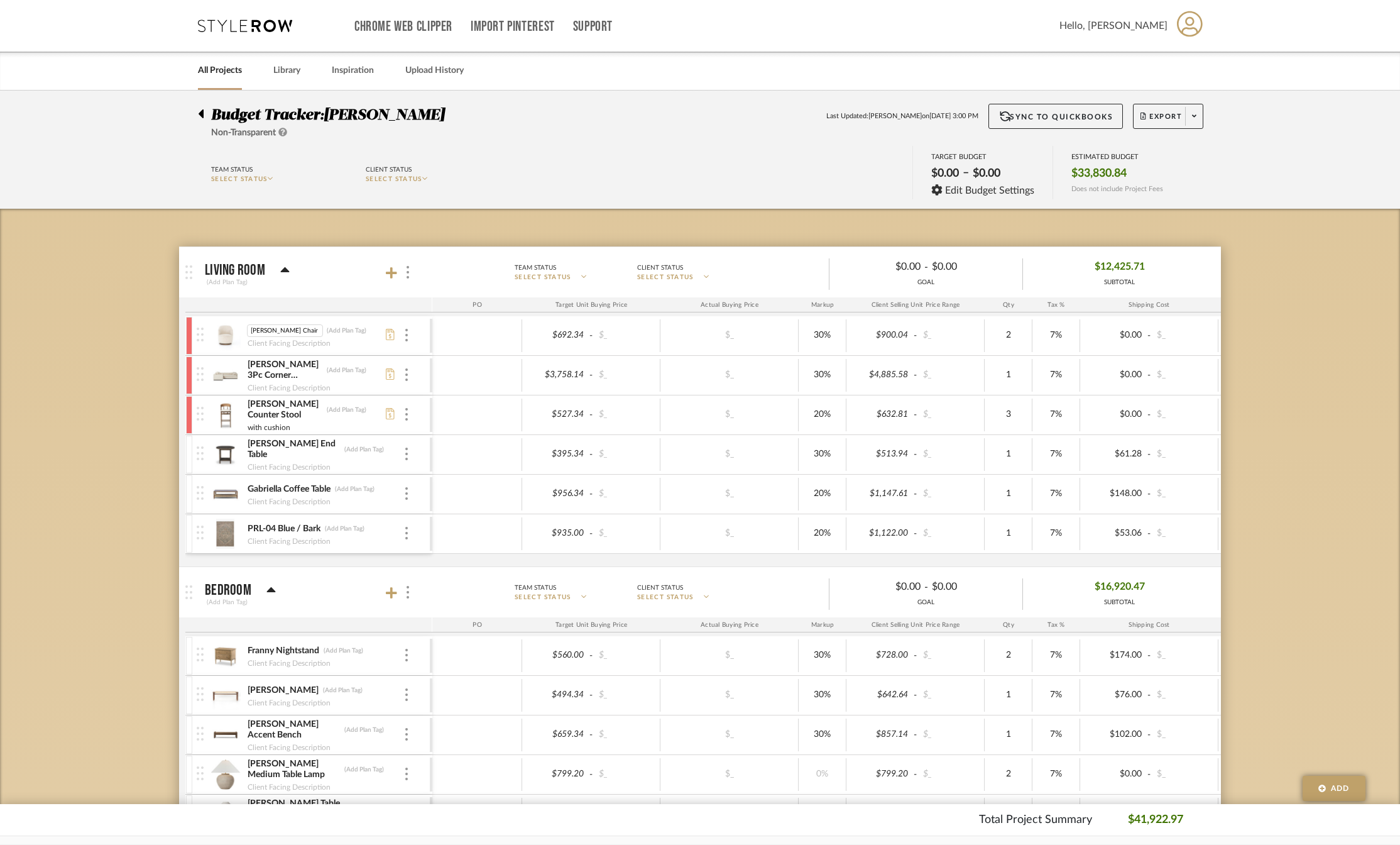
click at [221, 333] on img at bounding box center [225, 336] width 31 height 30
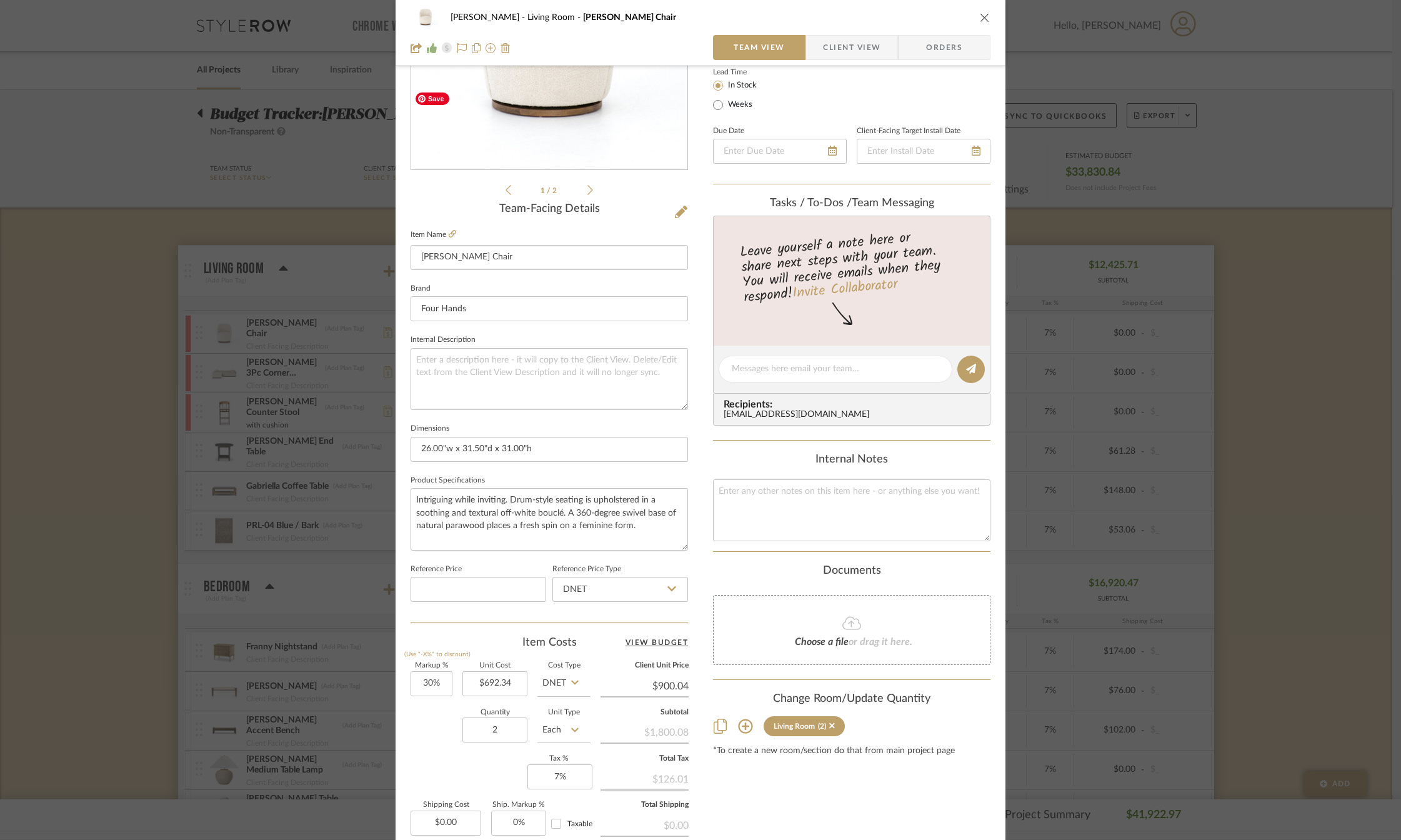
scroll to position [323, 0]
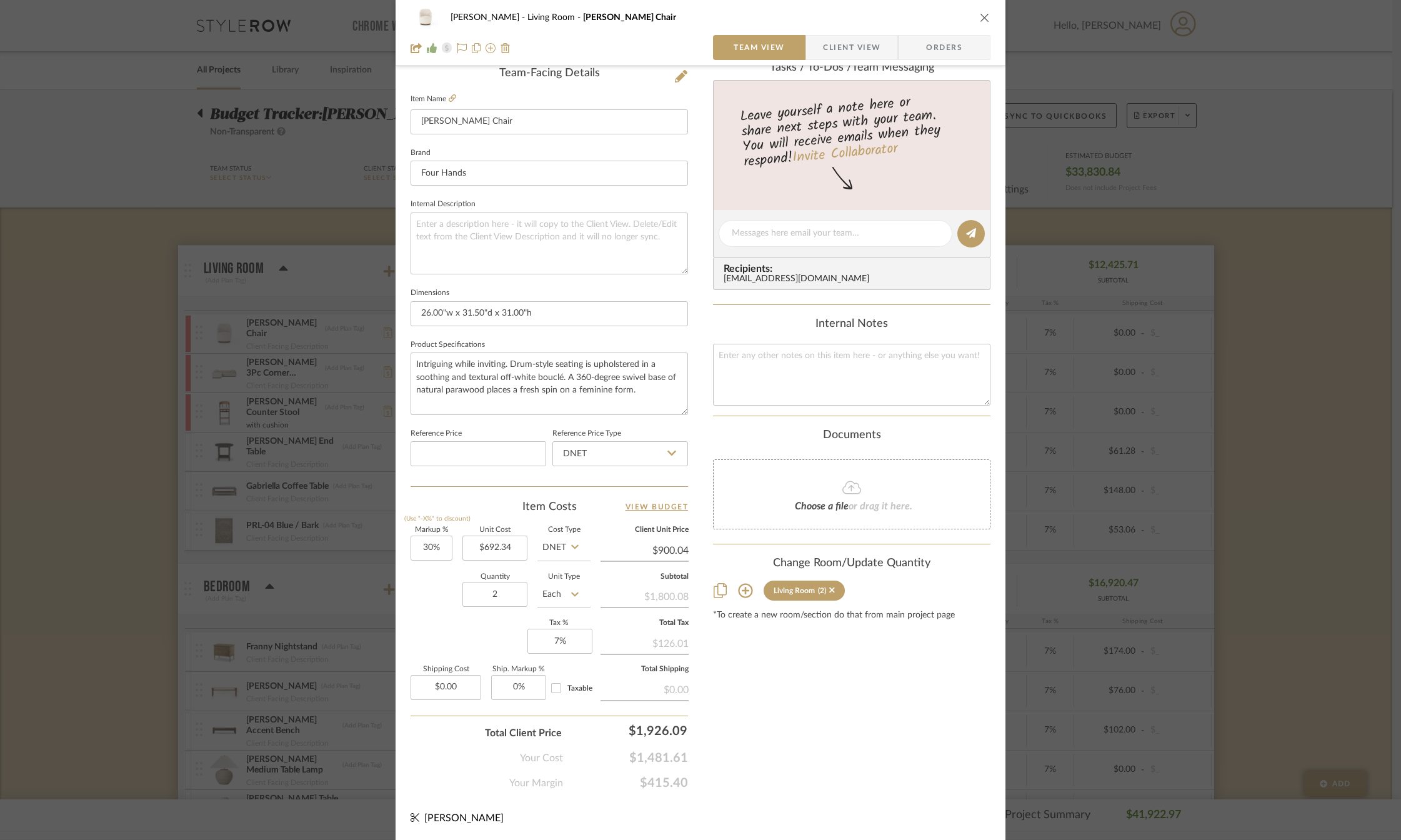
click at [981, 17] on icon "close" at bounding box center [985, 17] width 10 height 10
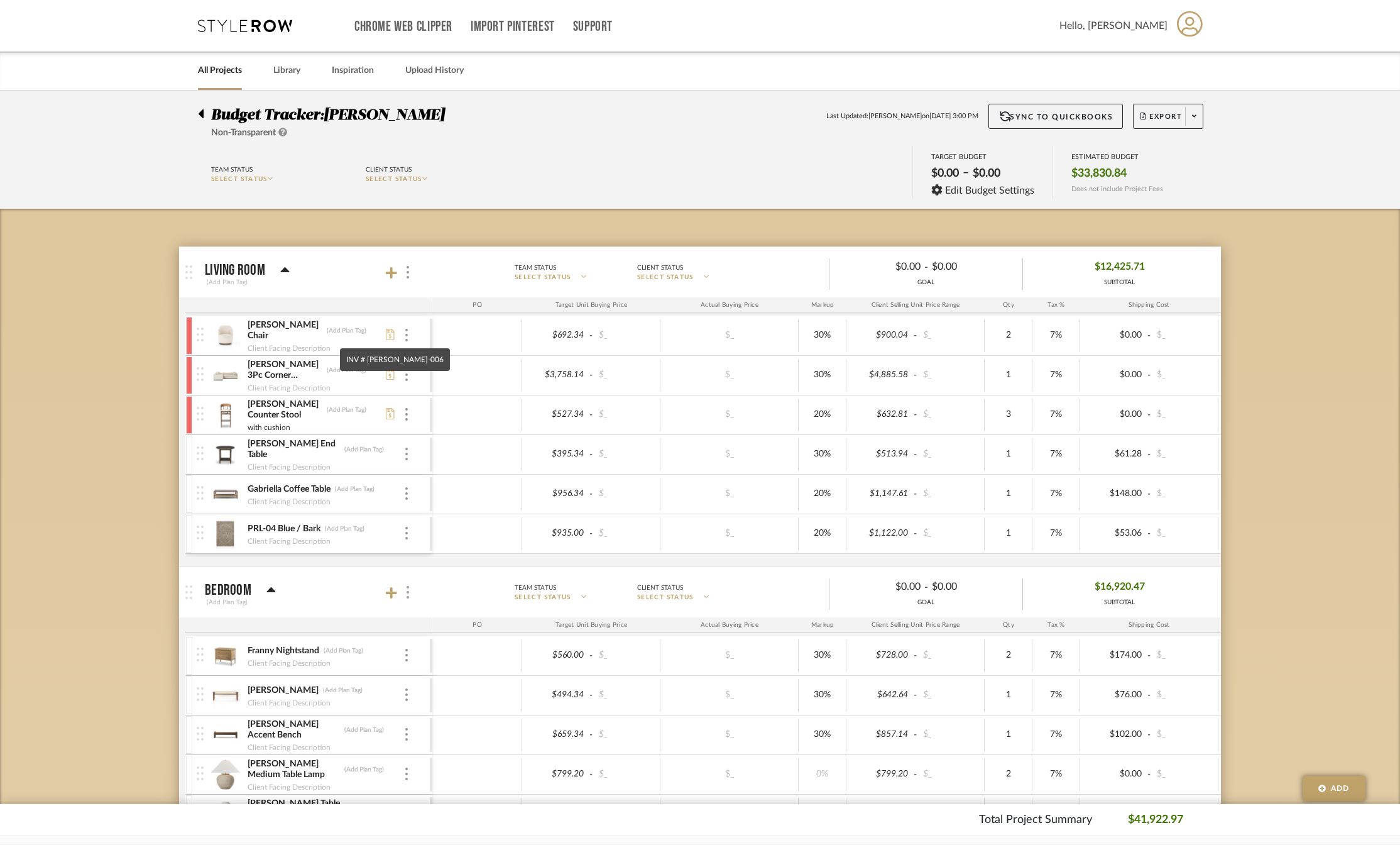
click at [387, 333] on icon at bounding box center [390, 334] width 9 height 11
click at [388, 329] on icon at bounding box center [390, 334] width 9 height 11
click at [224, 423] on img at bounding box center [225, 415] width 31 height 30
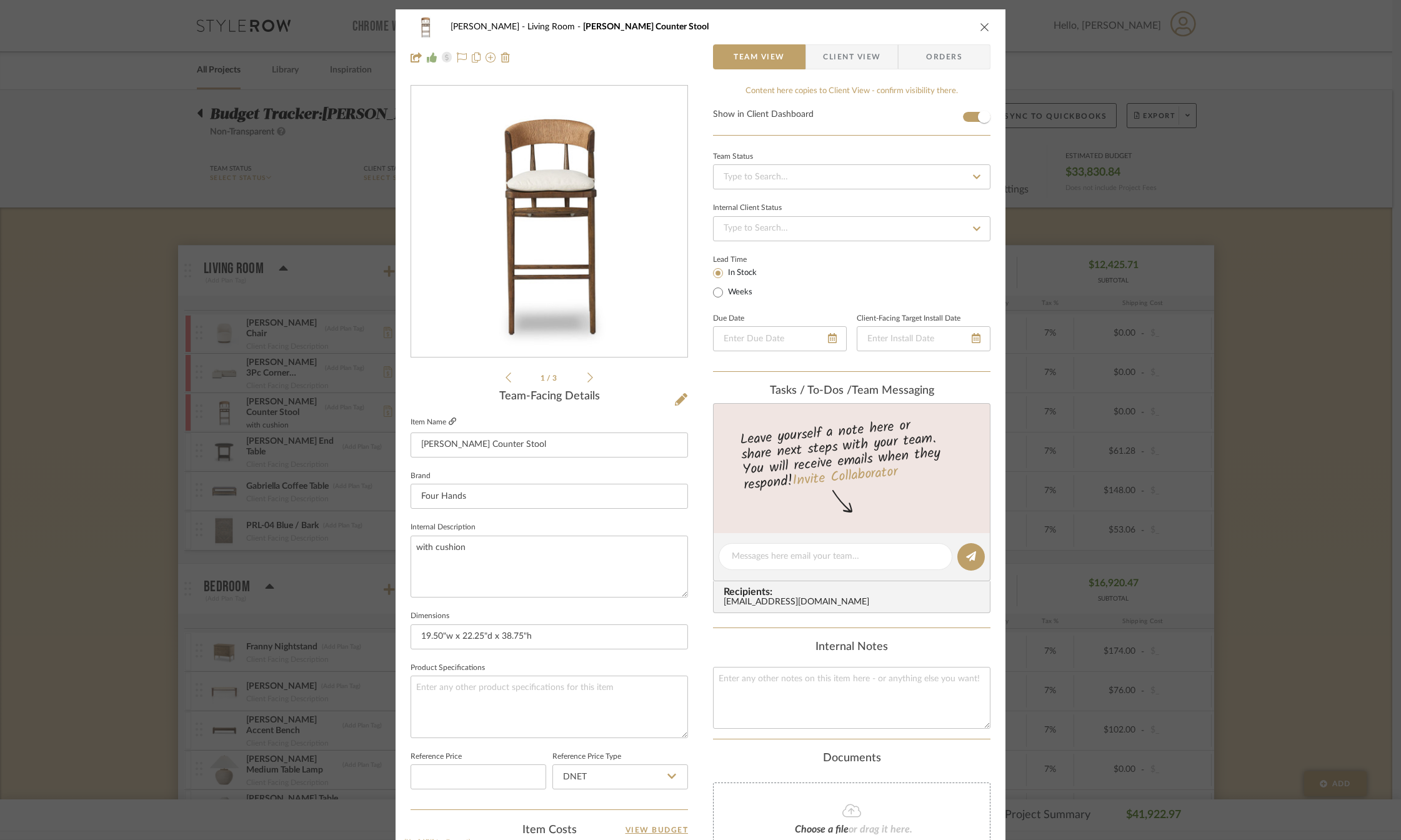
click at [448, 420] on icon at bounding box center [452, 421] width 7 height 7
click at [983, 24] on icon "close" at bounding box center [985, 26] width 10 height 10
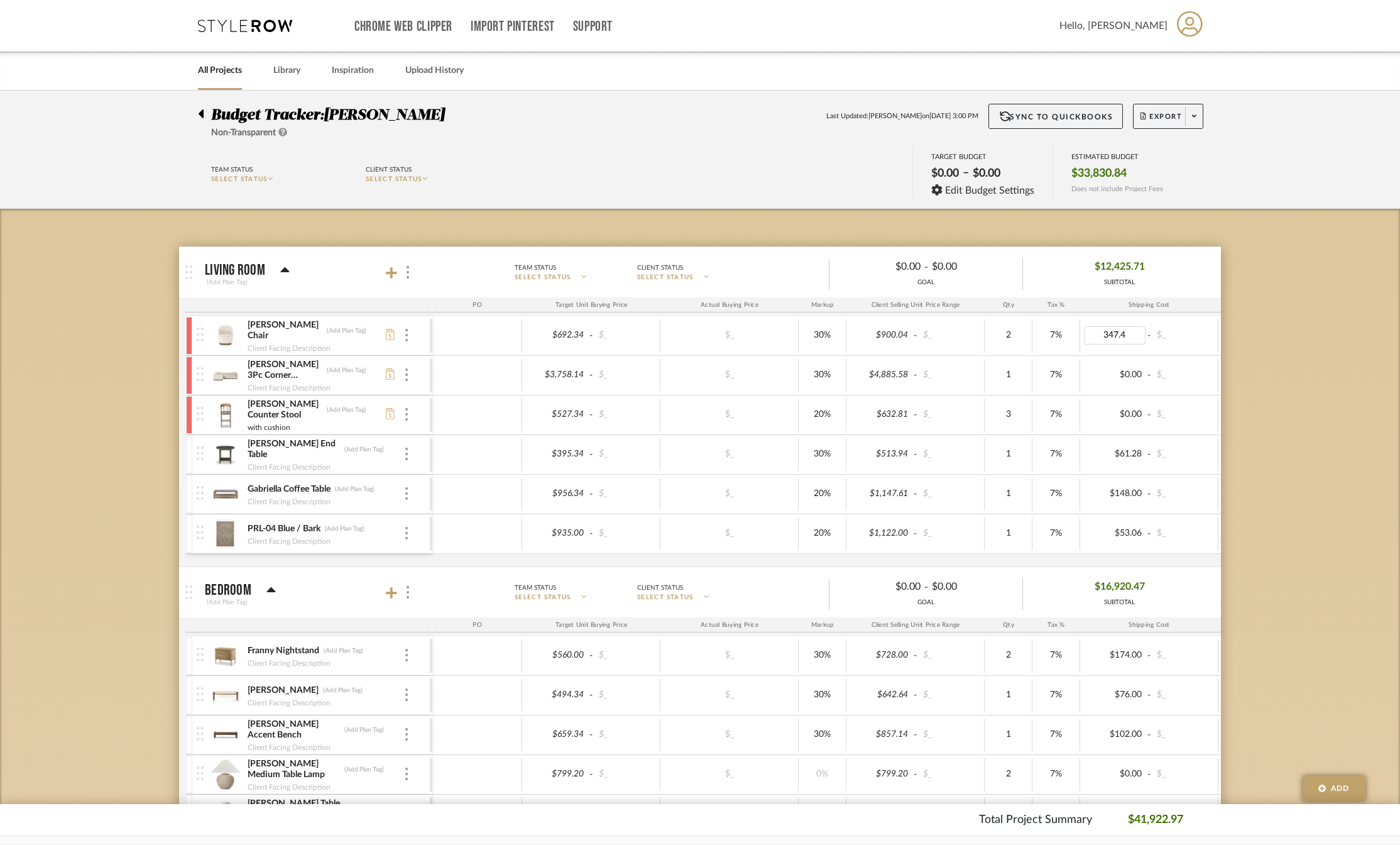
type input "347.45"
type input "245.51"
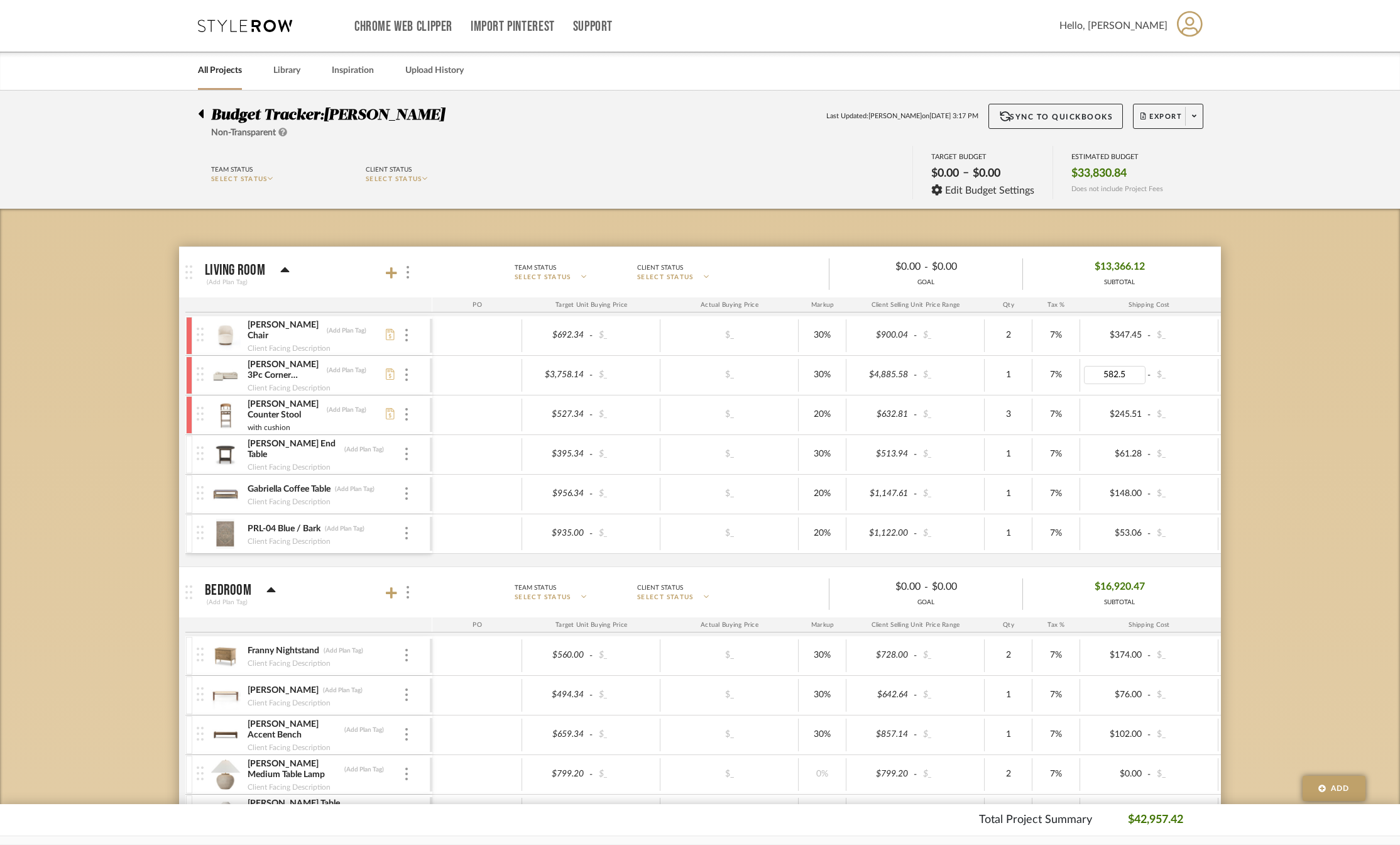
type input "582.51"
type input "214.61"
click at [1186, 123] on span at bounding box center [1194, 116] width 18 height 19
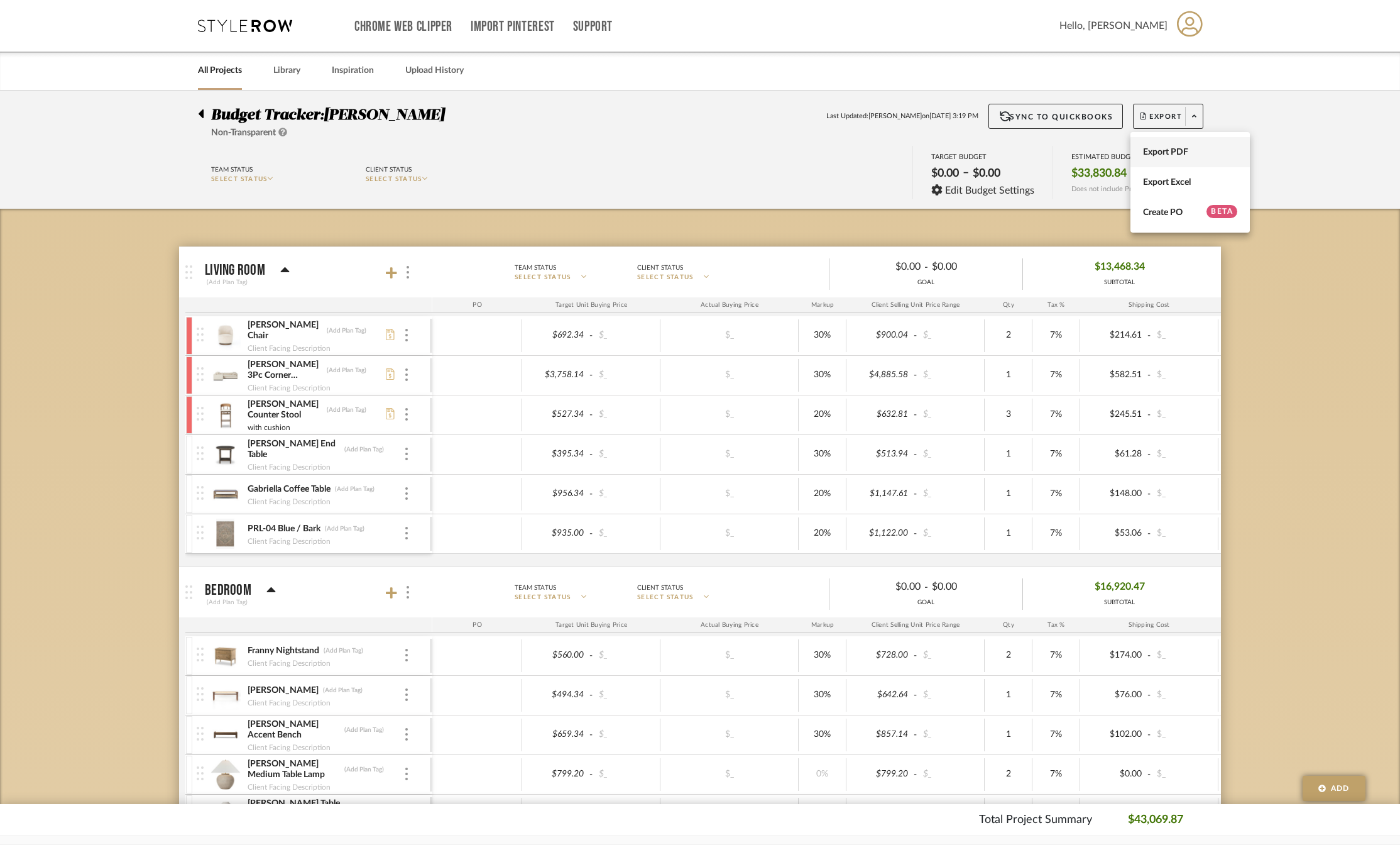
click at [1182, 153] on span "Export PDF" at bounding box center [1191, 153] width 94 height 10
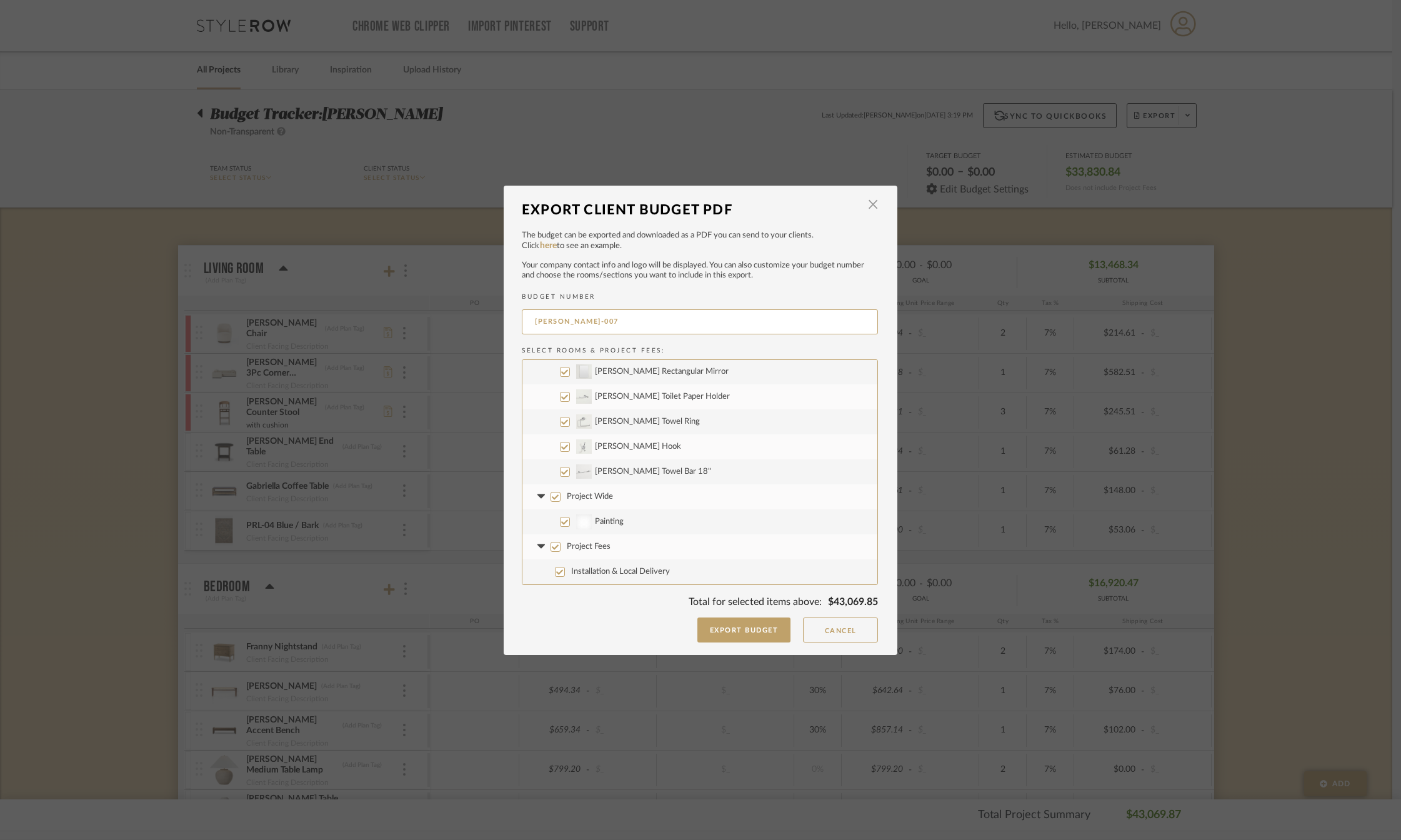
scroll to position [538, 0]
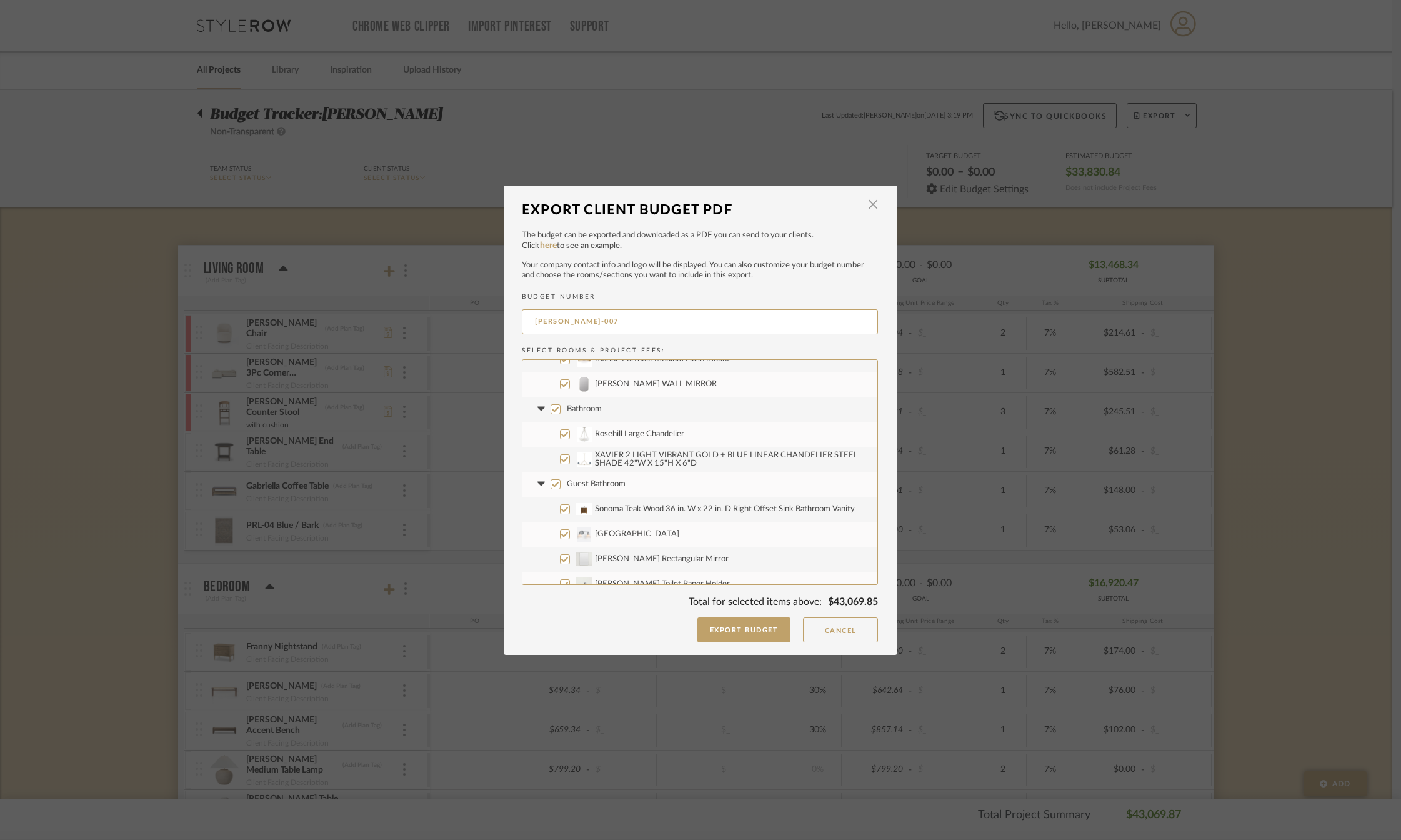
click at [550, 408] on input "Bathroom" at bounding box center [555, 409] width 10 height 10
checkbox input "false"
click at [551, 482] on input "Guest Bathroom" at bounding box center [555, 484] width 10 height 10
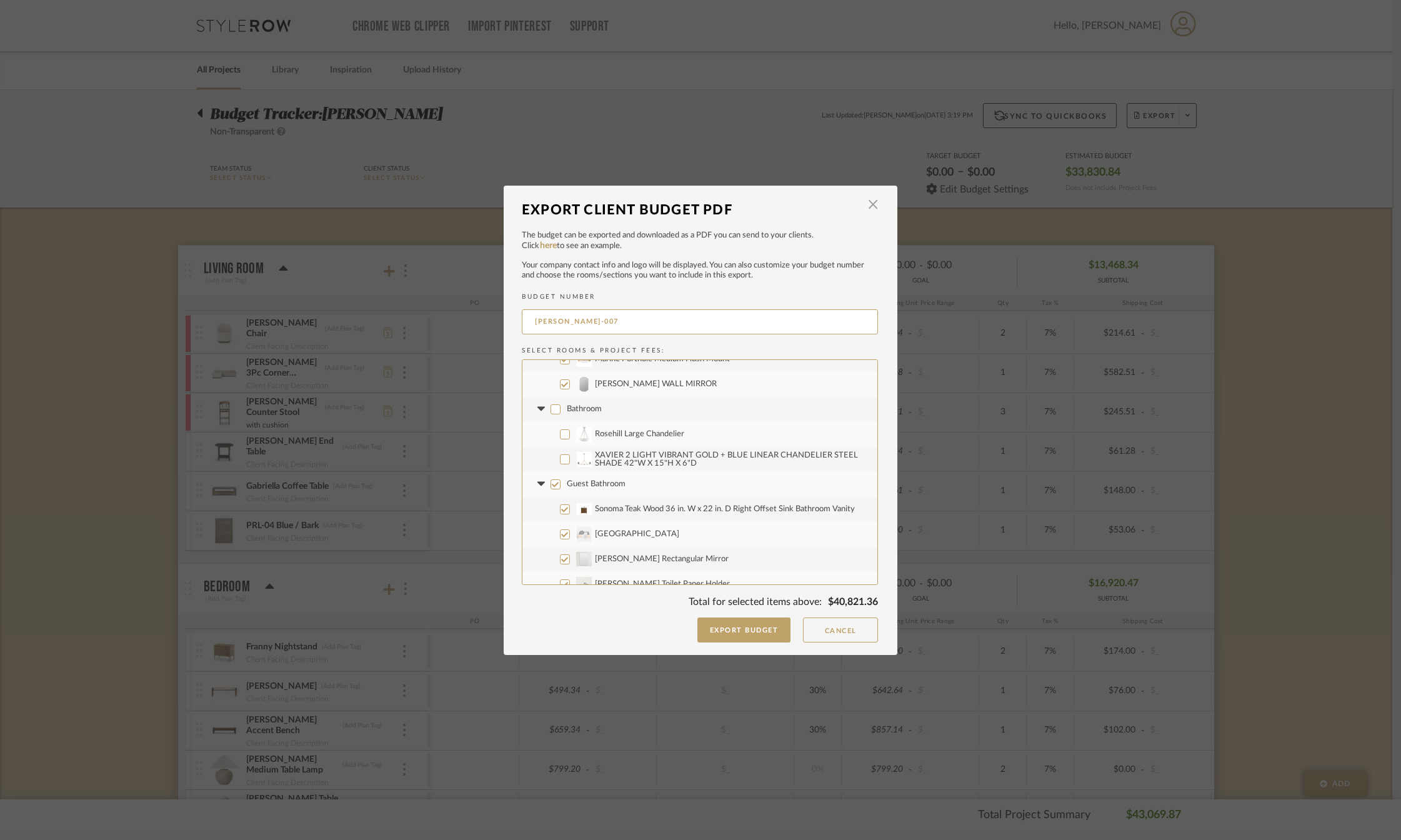
checkbox input "false"
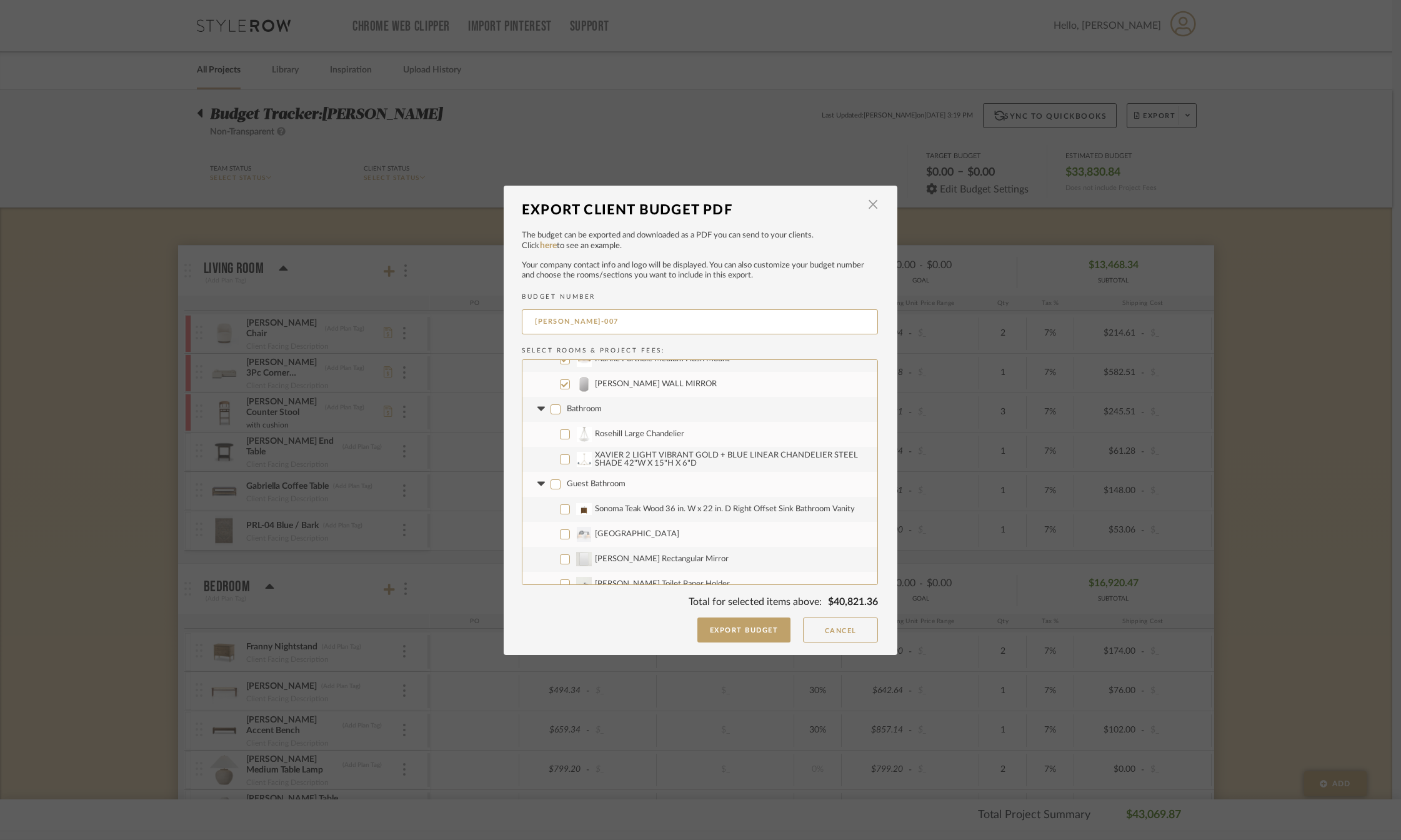
checkbox input "false"
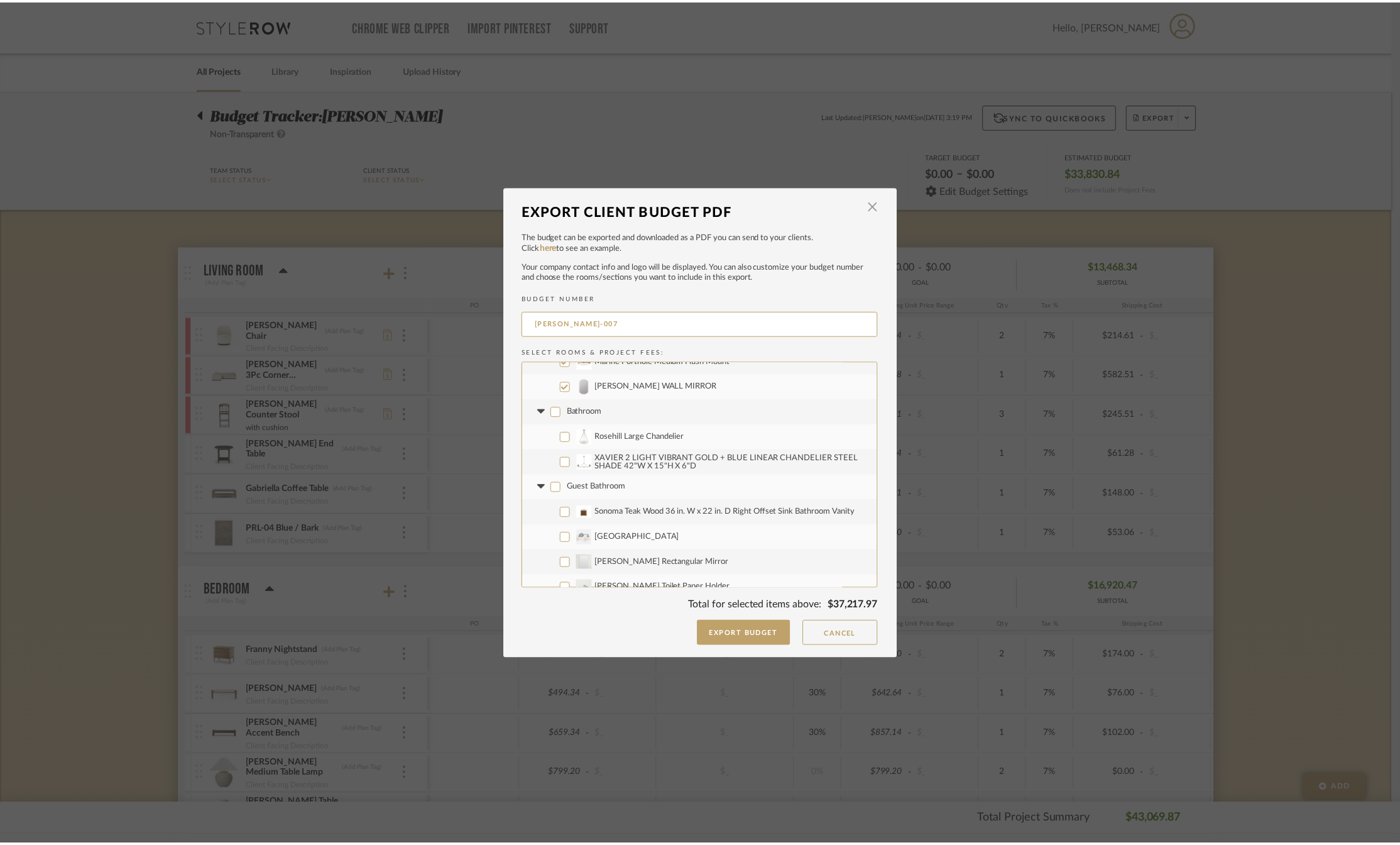
scroll to position [730, 0]
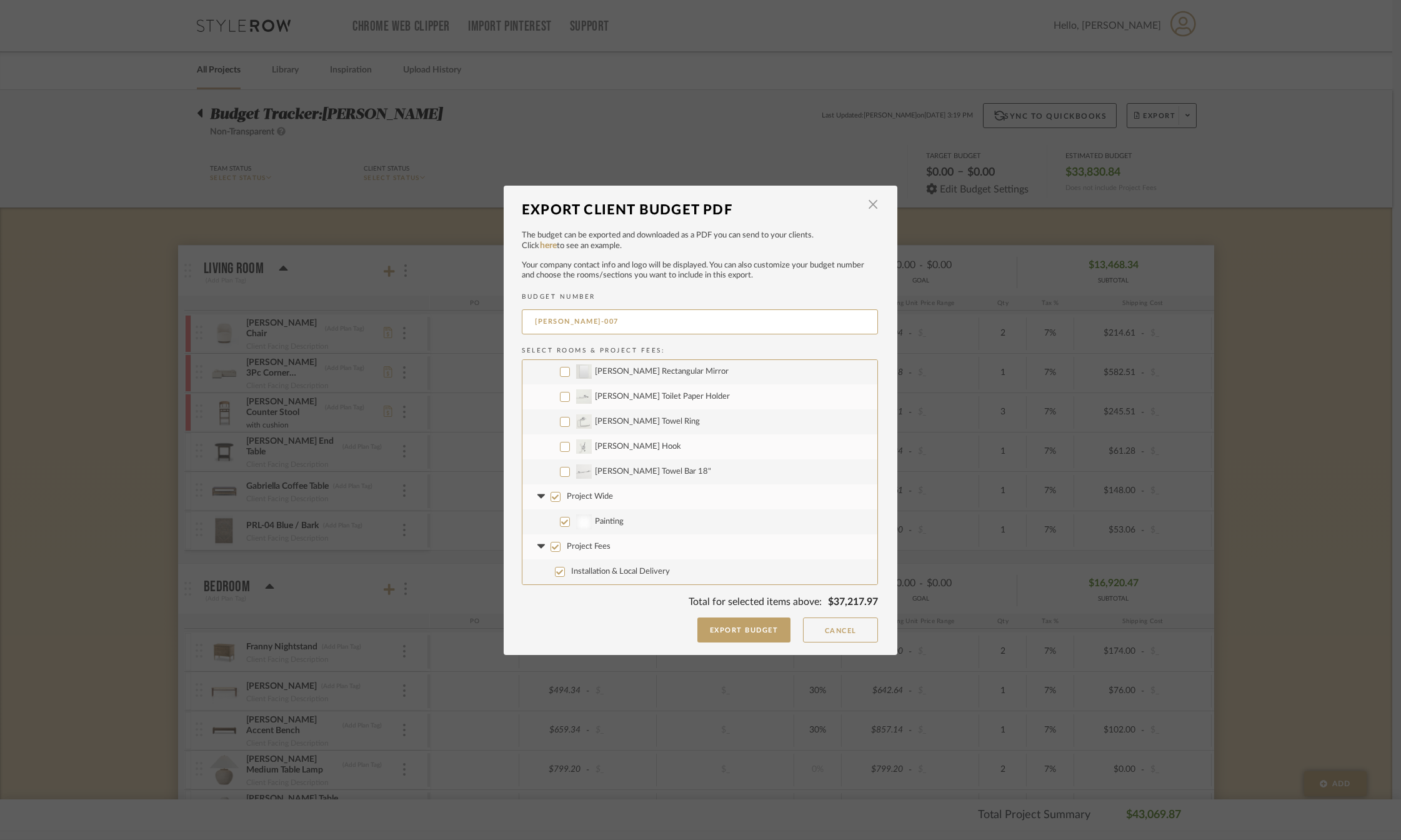
click at [563, 520] on input "Painting" at bounding box center [564, 521] width 10 height 10
checkbox input "false"
click at [839, 630] on button "Cancel" at bounding box center [840, 630] width 75 height 25
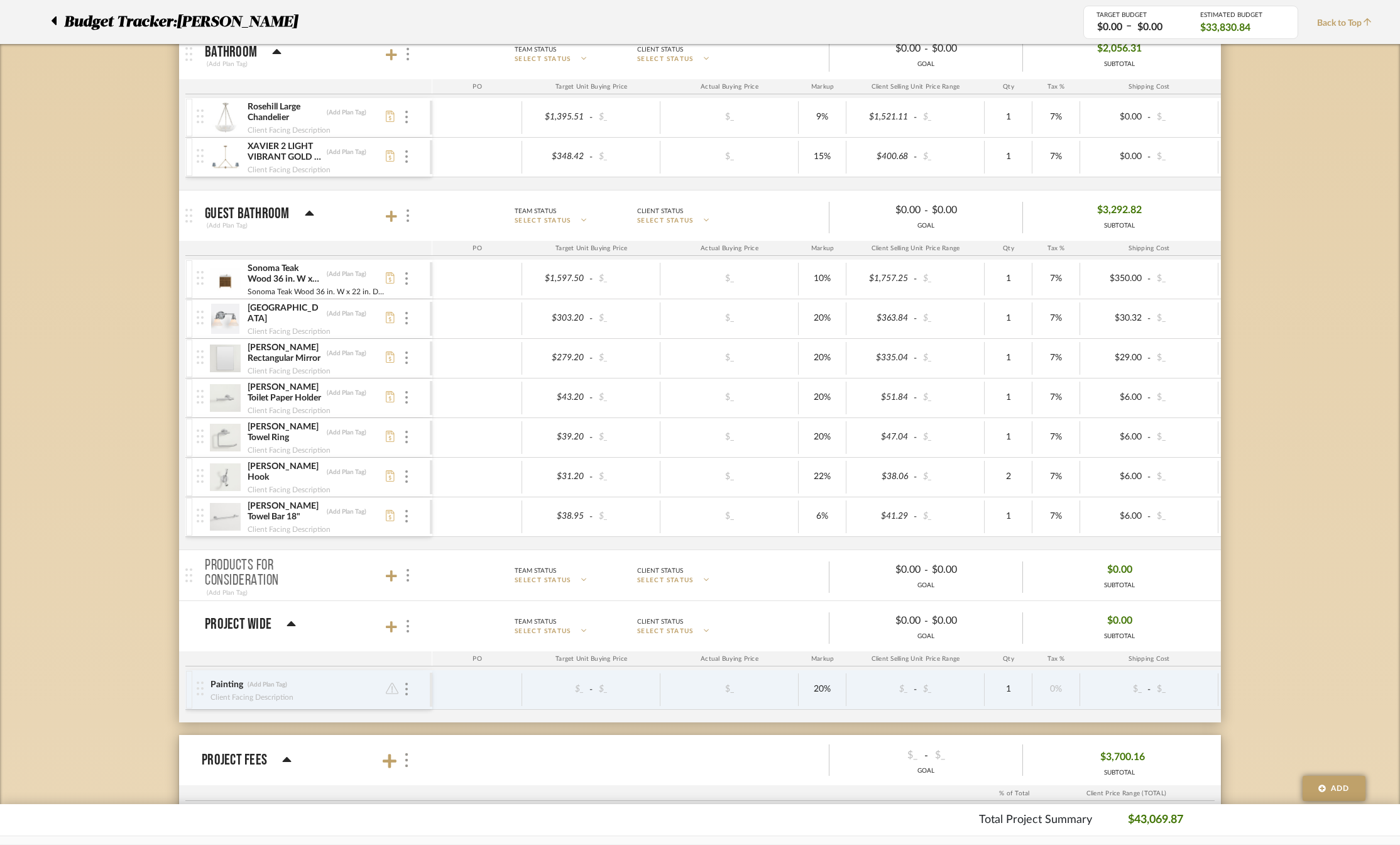
scroll to position [1508, 0]
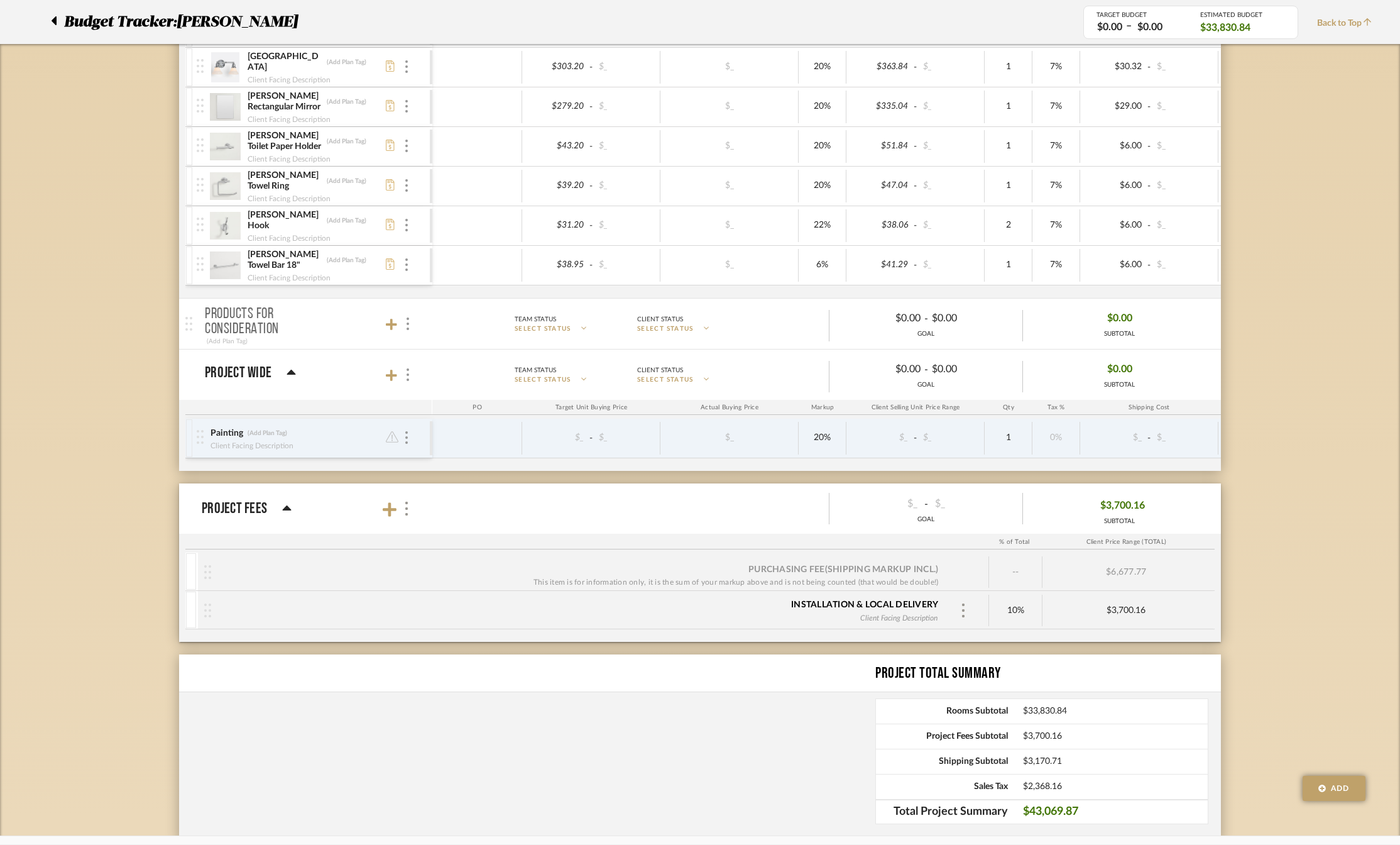
click at [459, 508] on mat-panel-description "Team Status SELECT STATUS Client Status SELECT STATUS $_ - $_ GOAL $3,700.16 SU…" at bounding box center [820, 508] width 793 height 41
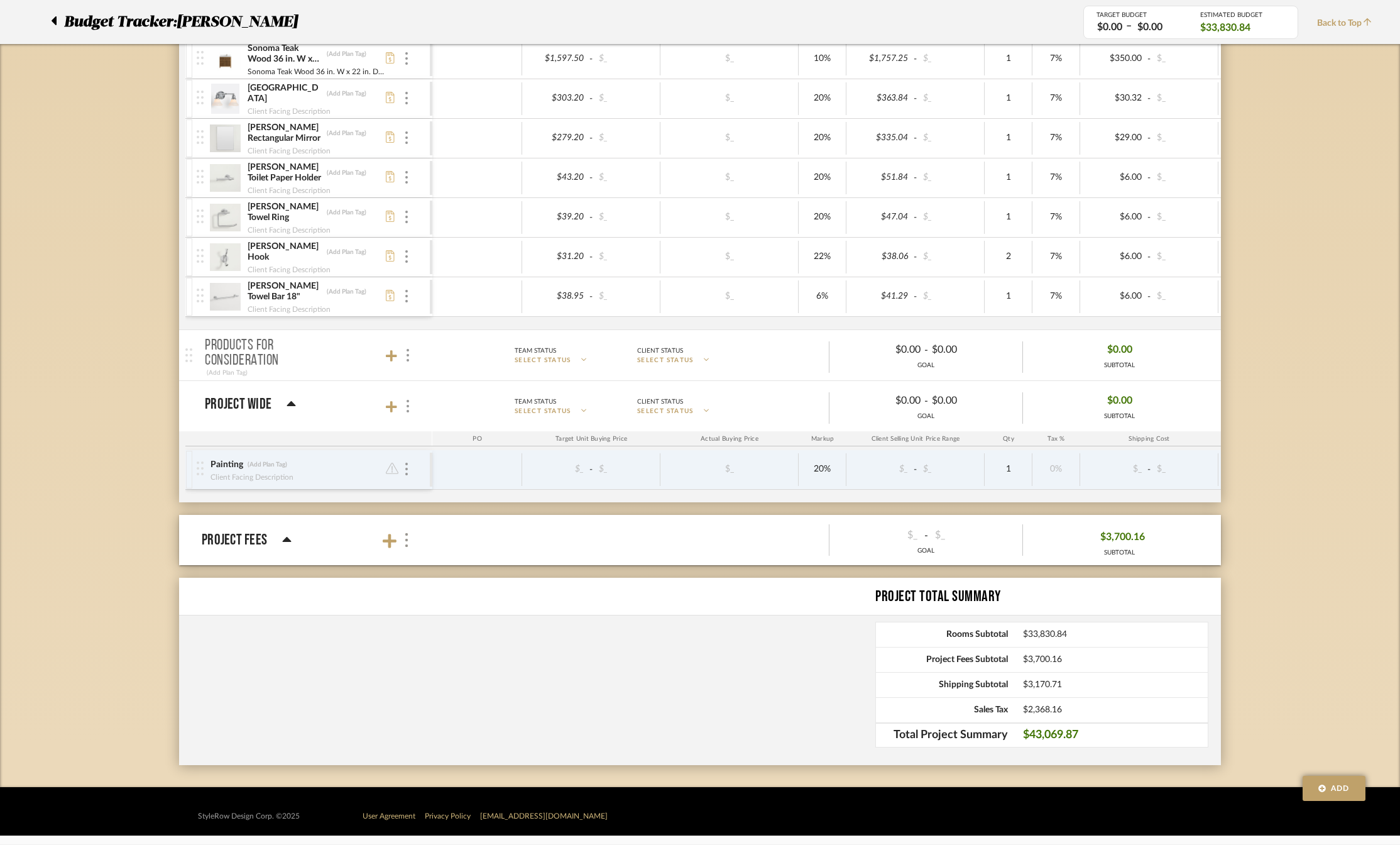
scroll to position [1476, 0]
click at [289, 541] on icon at bounding box center [287, 541] width 10 height 15
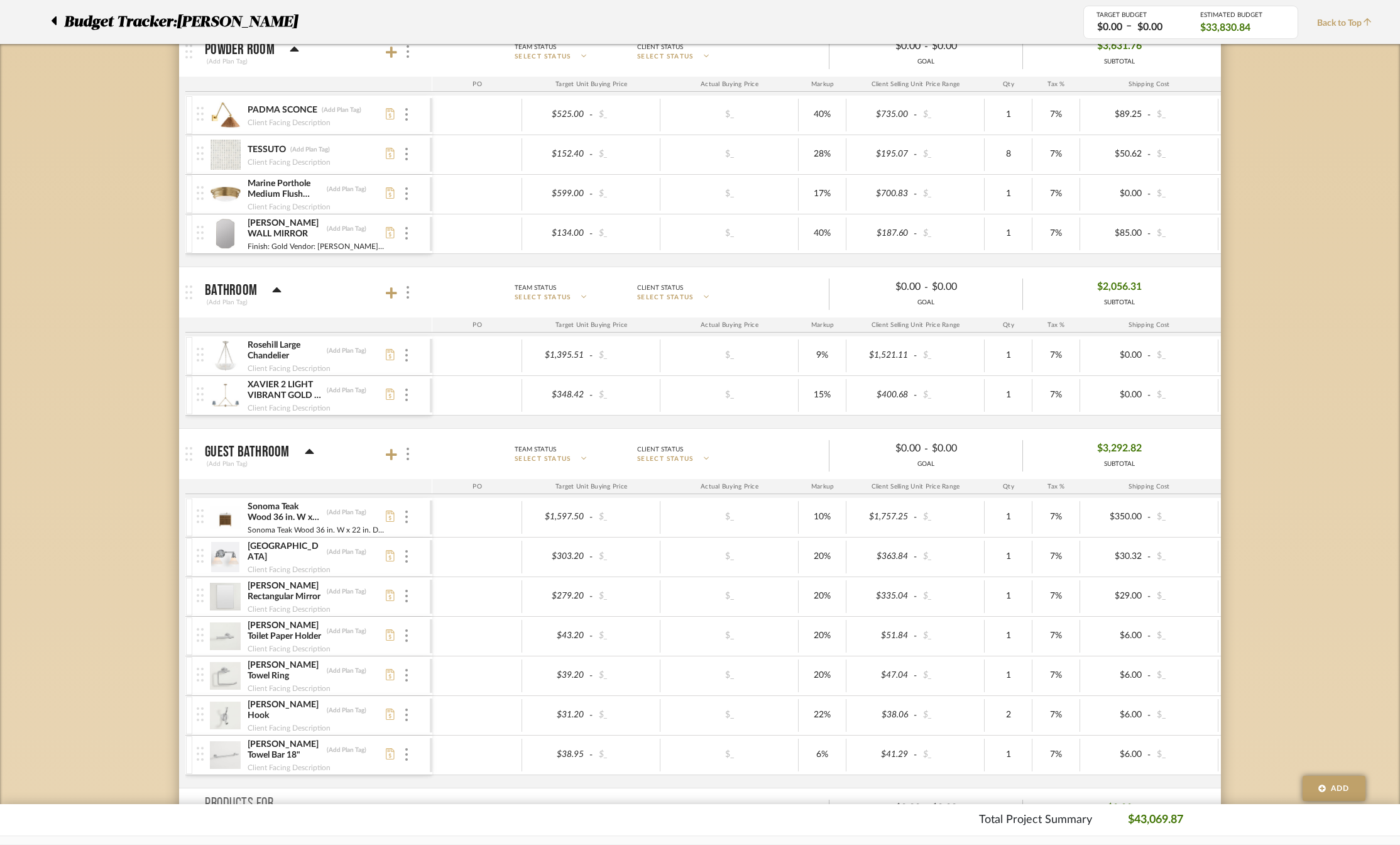
scroll to position [830, 0]
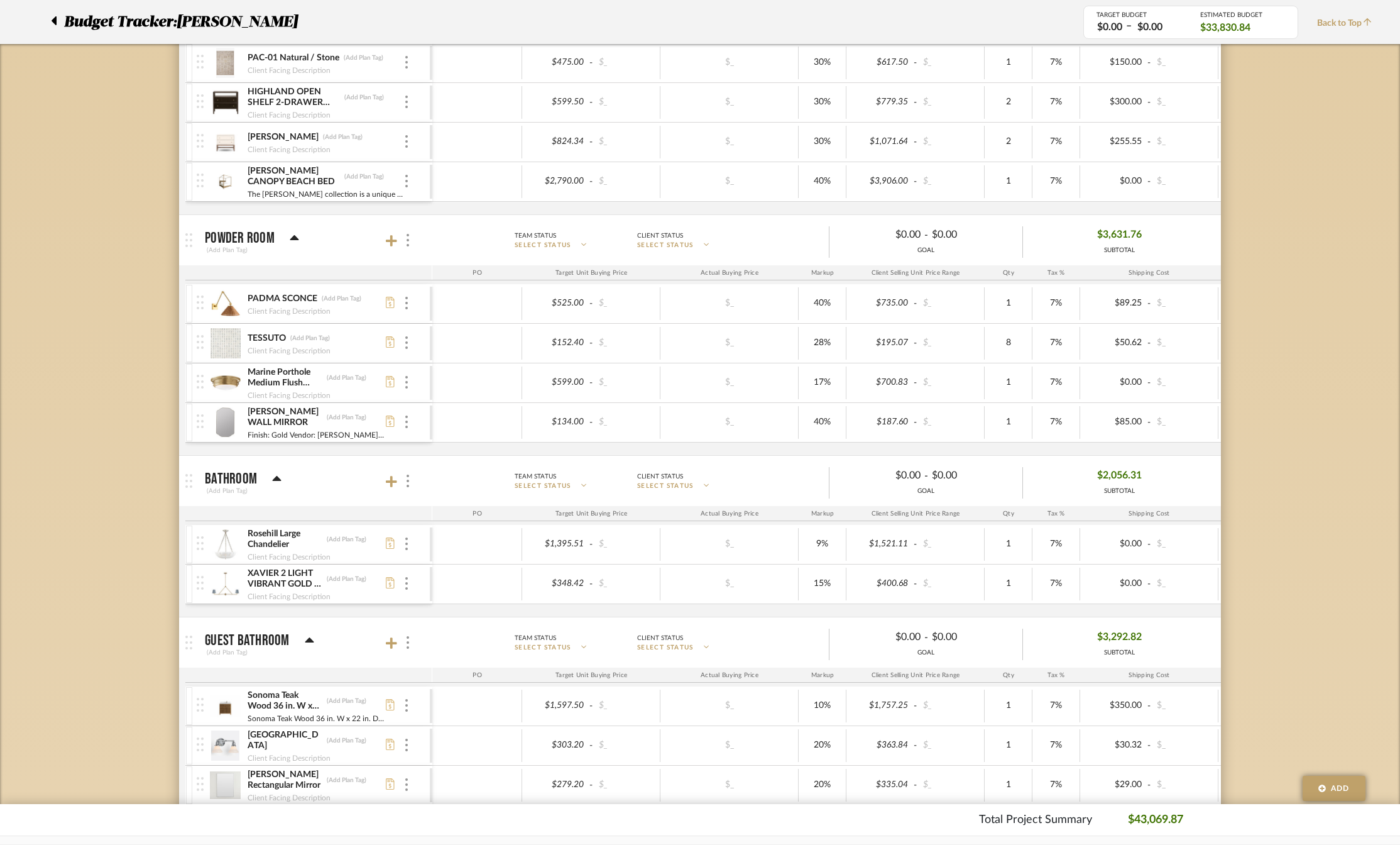
click at [293, 238] on icon at bounding box center [294, 237] width 9 height 5
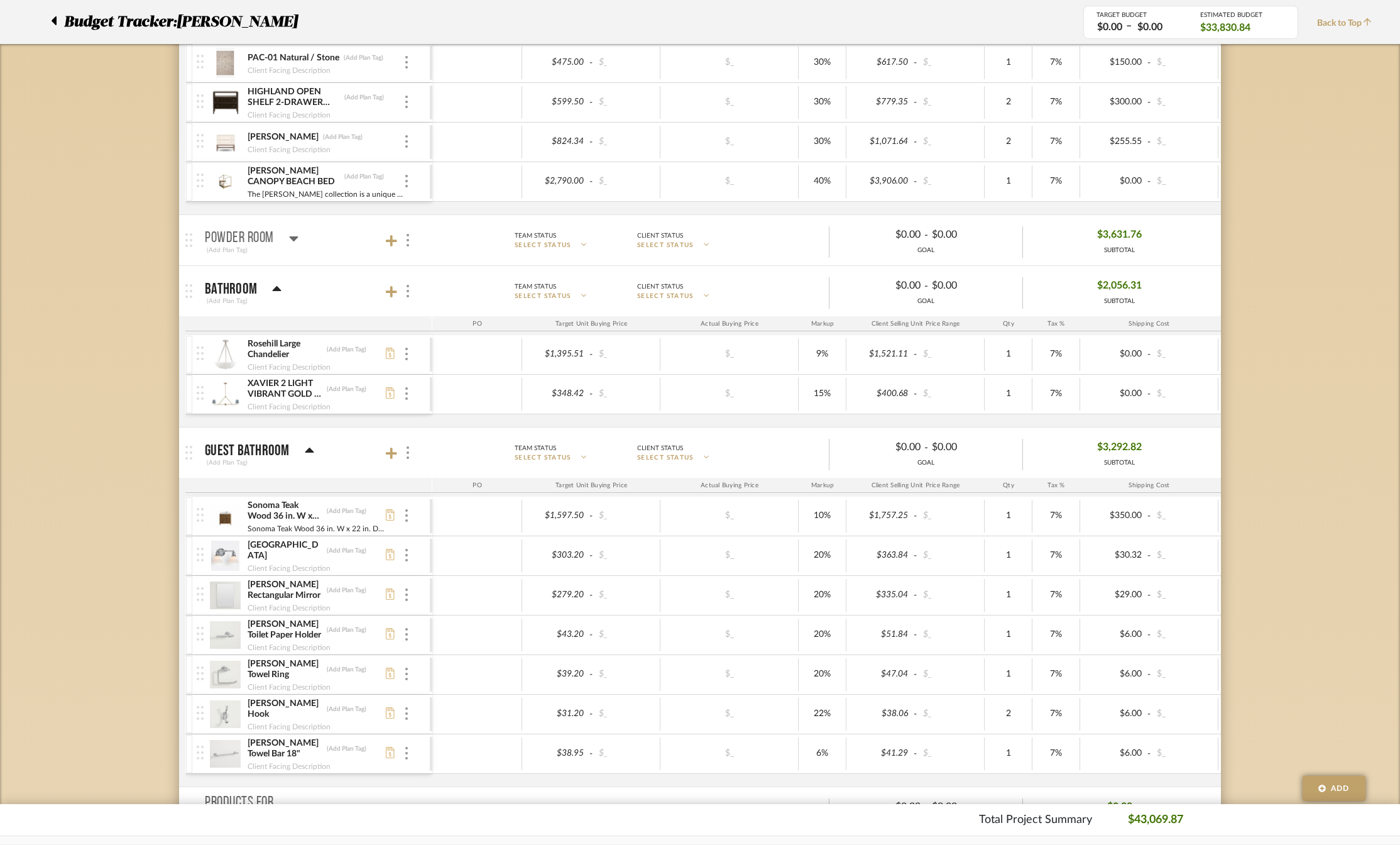
click at [272, 285] on icon at bounding box center [277, 289] width 10 height 15
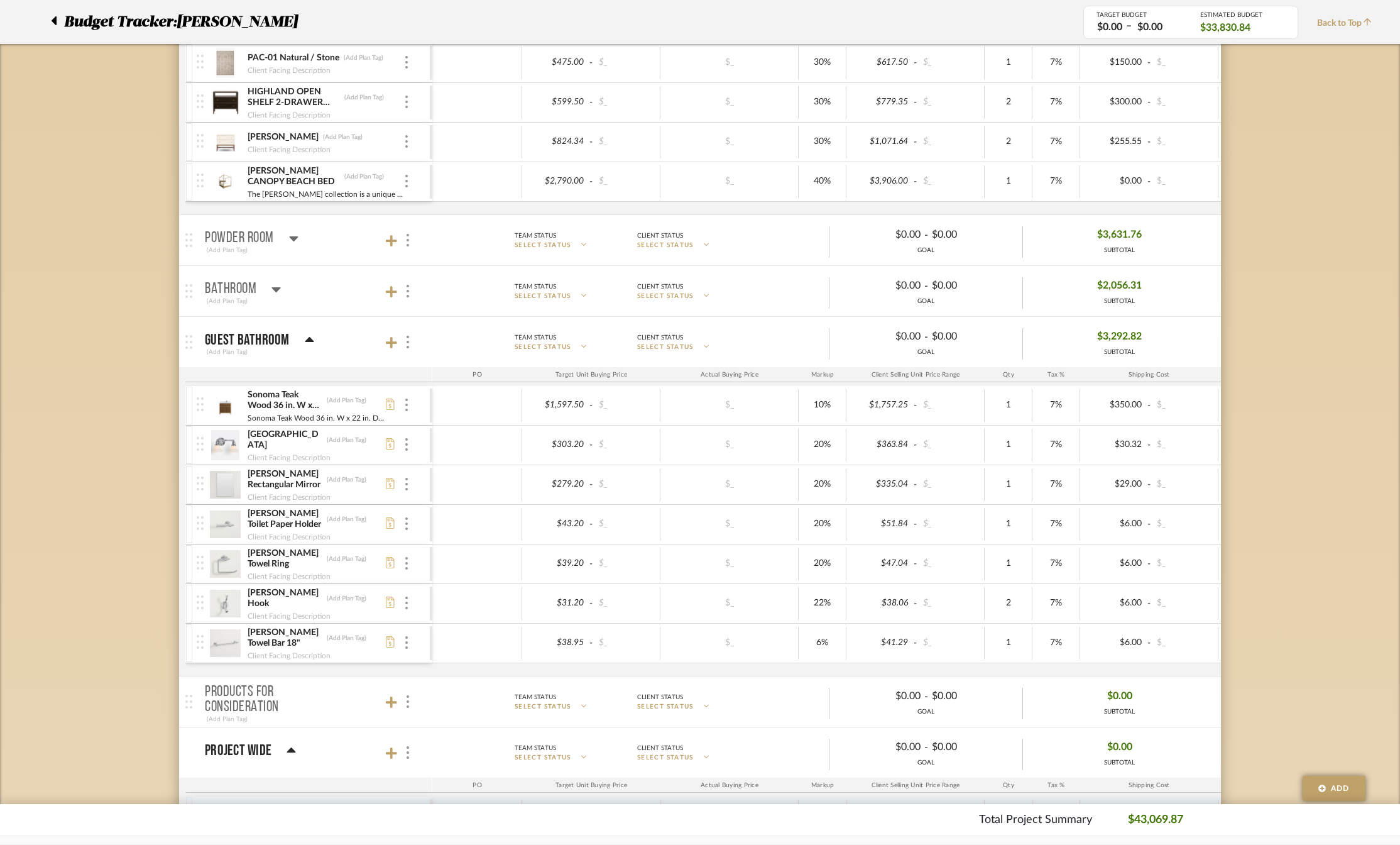
click at [307, 334] on icon at bounding box center [310, 340] width 10 height 15
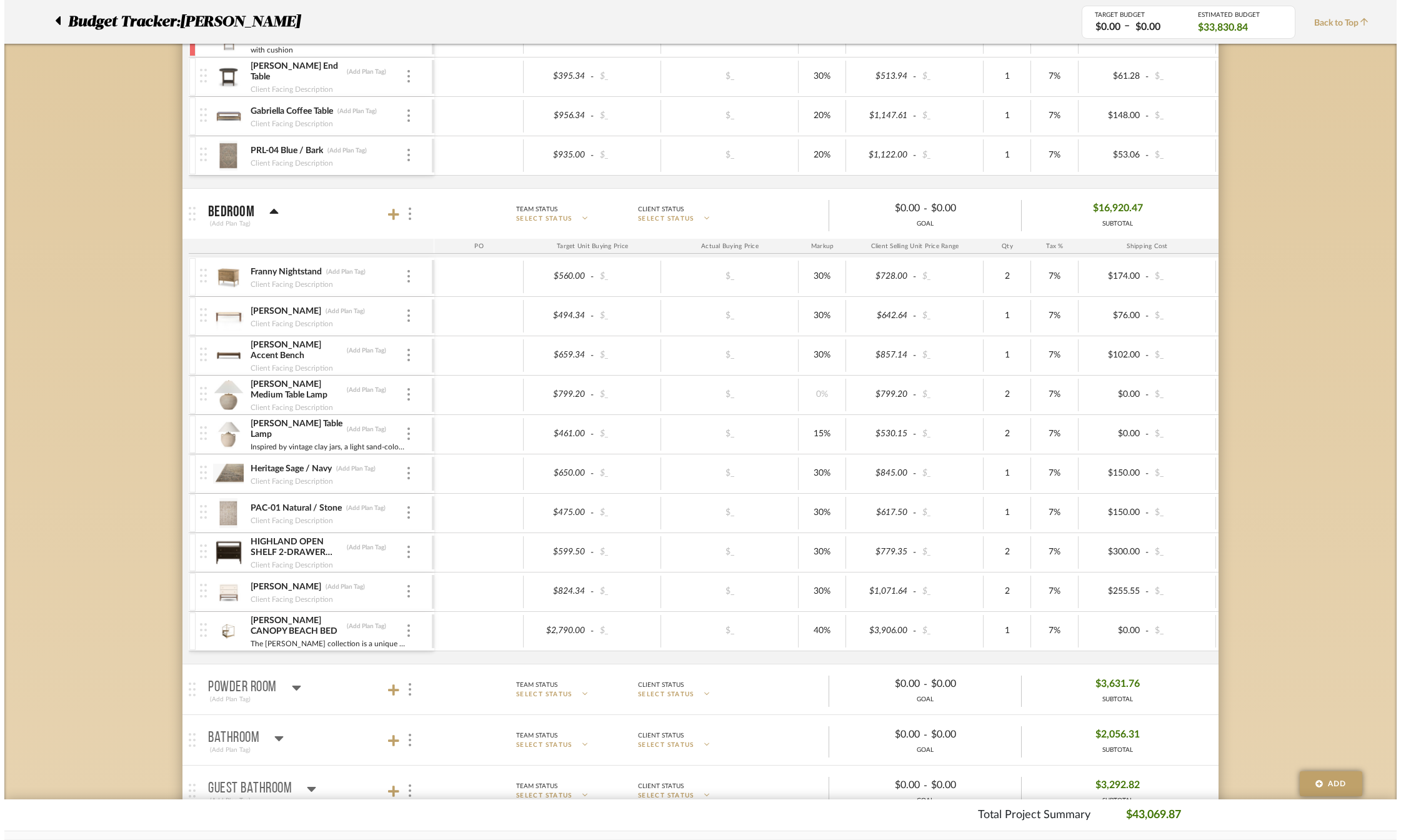
scroll to position [0, 0]
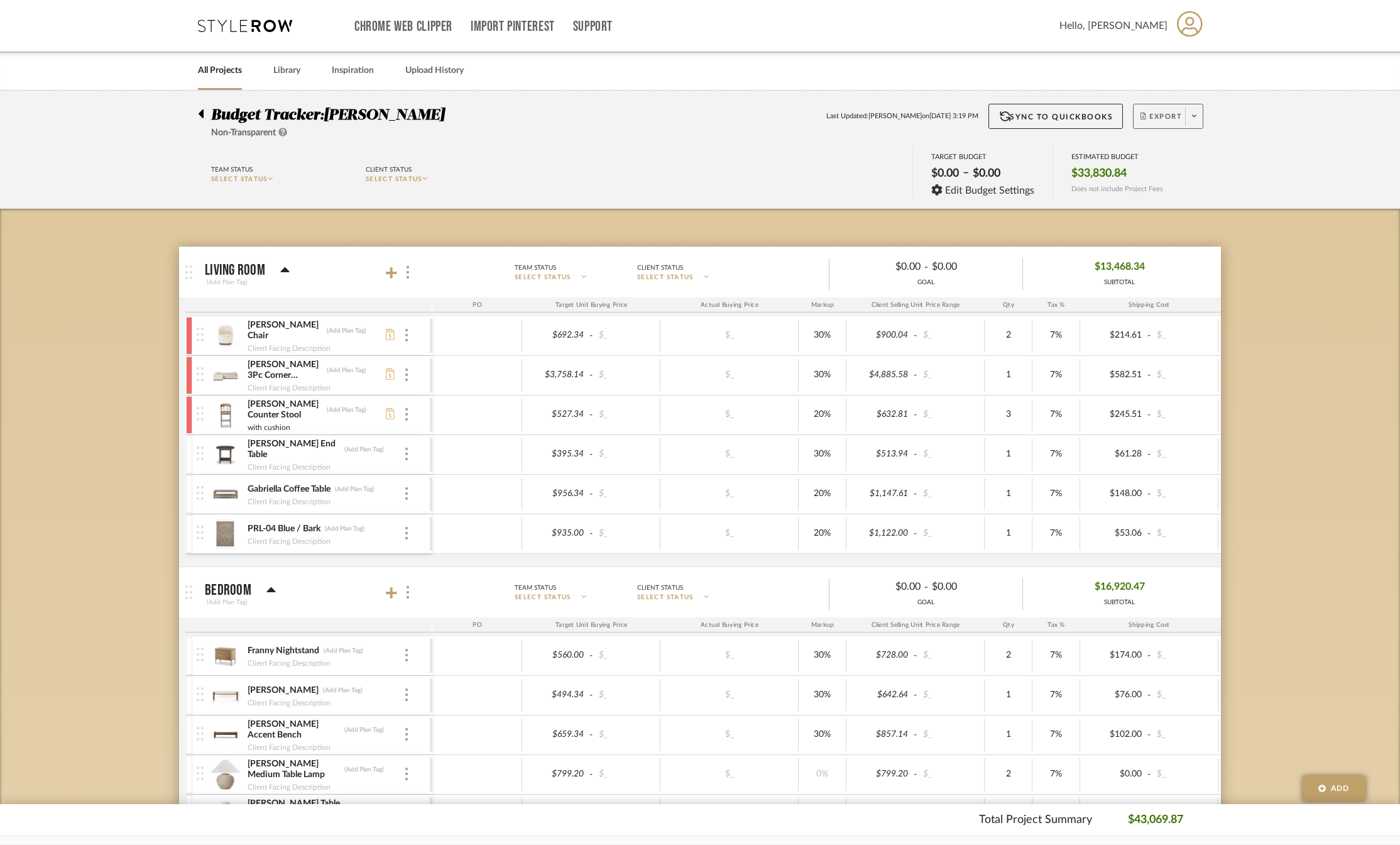
click at [1190, 117] on span at bounding box center [1194, 116] width 18 height 19
click at [1163, 153] on span "Export PDF" at bounding box center [1191, 153] width 94 height 10
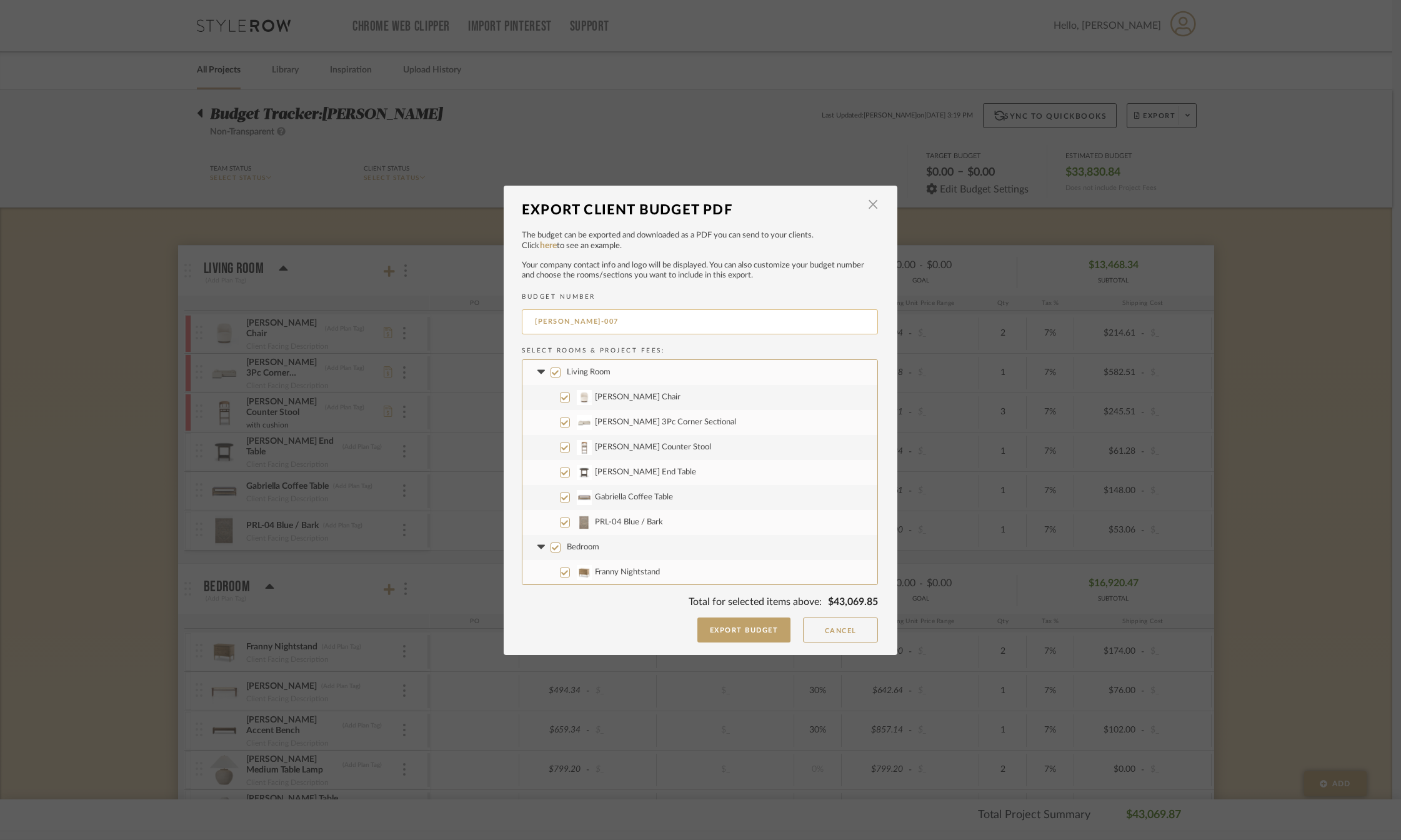
click at [608, 325] on input "[PERSON_NAME]-007" at bounding box center [700, 322] width 356 height 25
click at [562, 421] on input "[PERSON_NAME] Table Lamp" at bounding box center [564, 421] width 10 height 10
checkbox input "false"
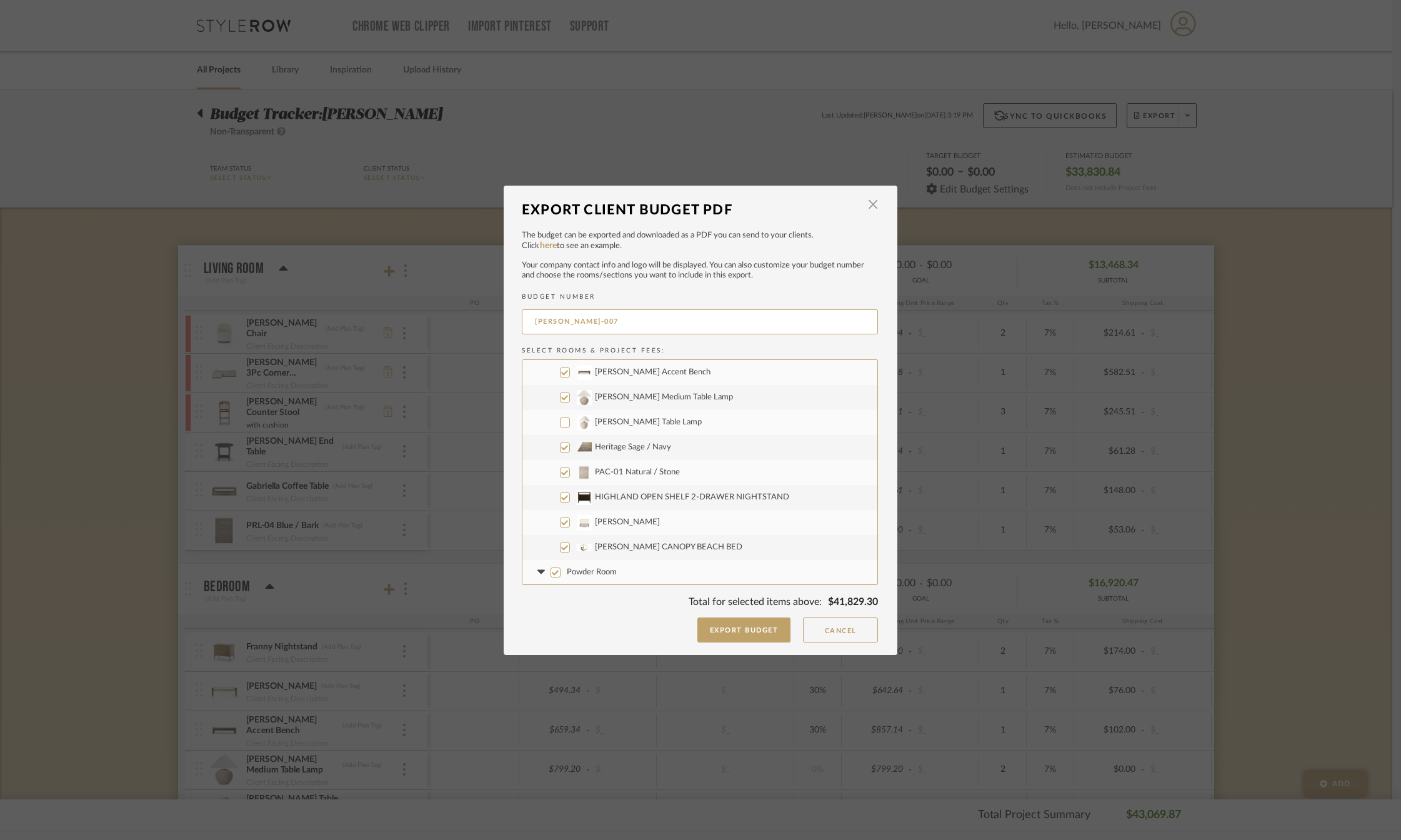
click at [560, 398] on input "[PERSON_NAME] Medium Table Lamp" at bounding box center [564, 397] width 10 height 10
checkbox input "false"
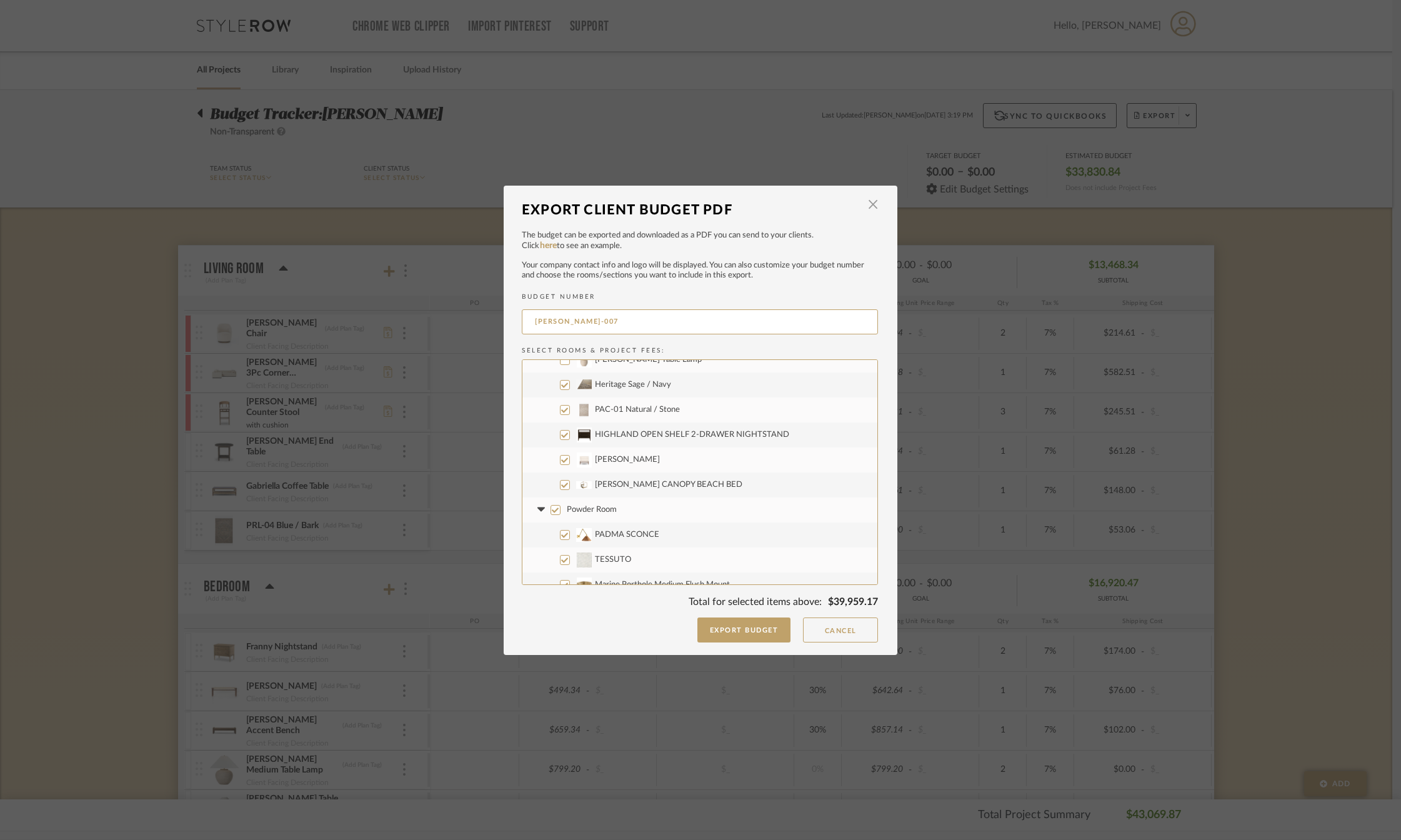
scroll to position [375, 0]
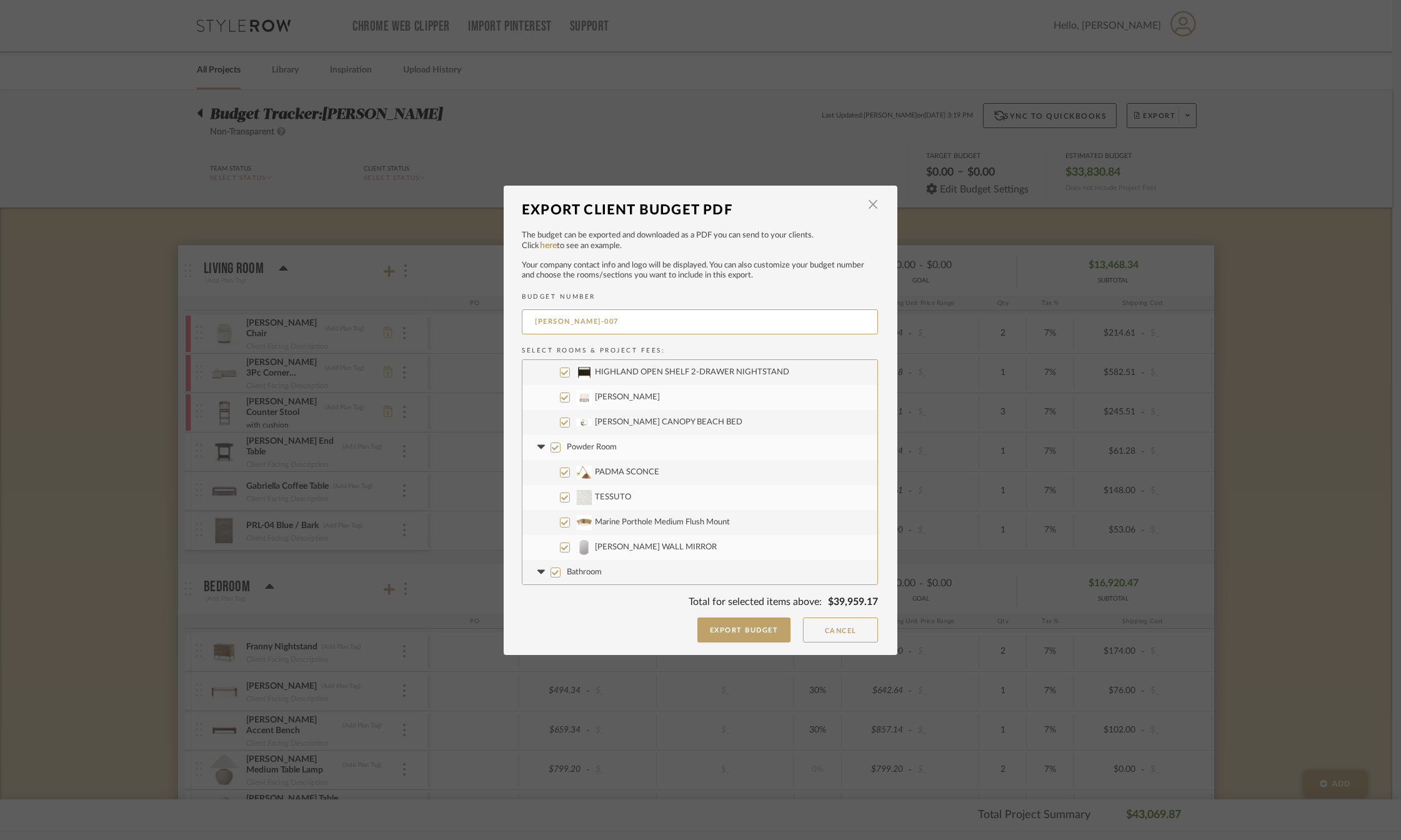
click at [550, 446] on input "Powder Room" at bounding box center [555, 447] width 10 height 10
checkbox input "false"
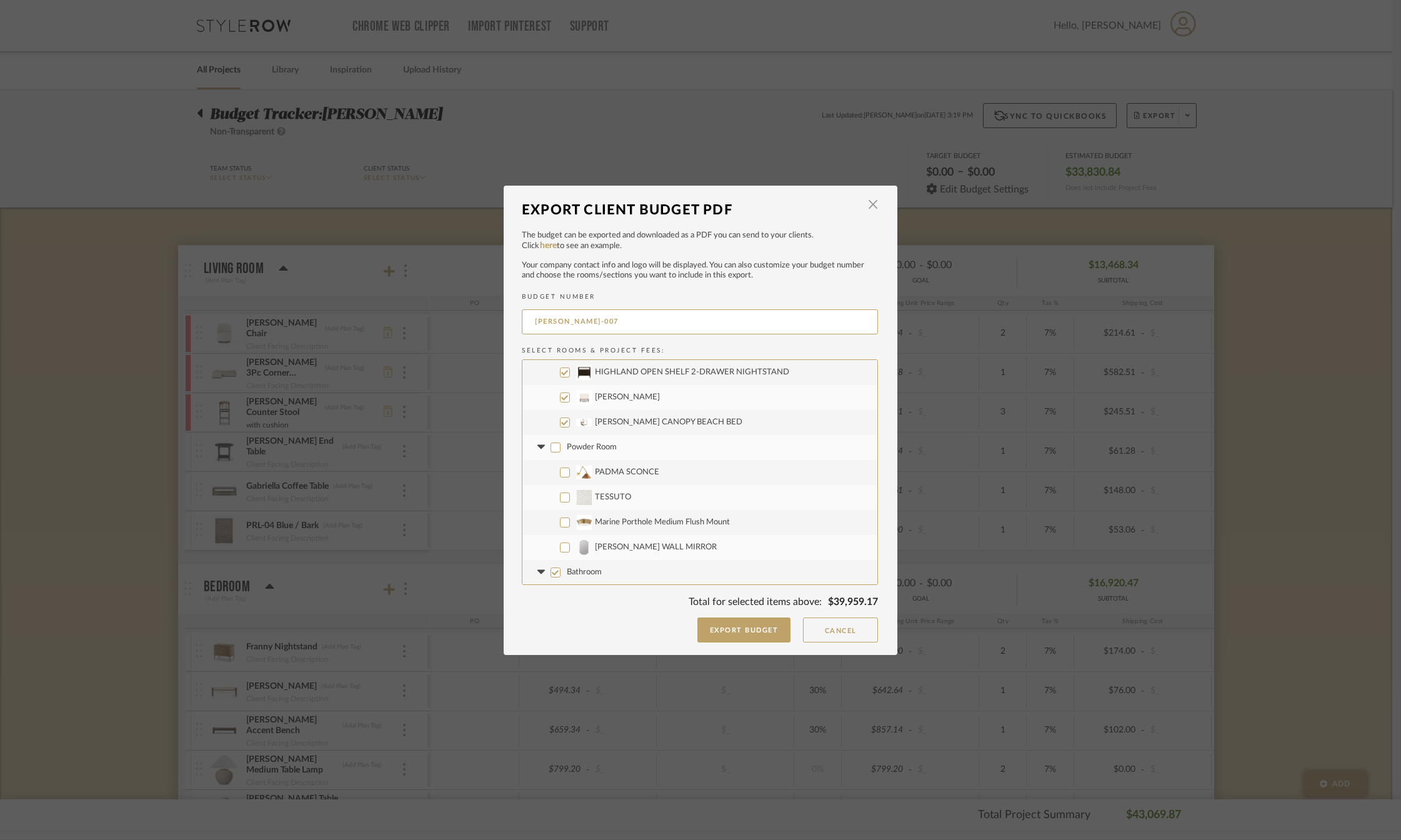
checkbox input "false"
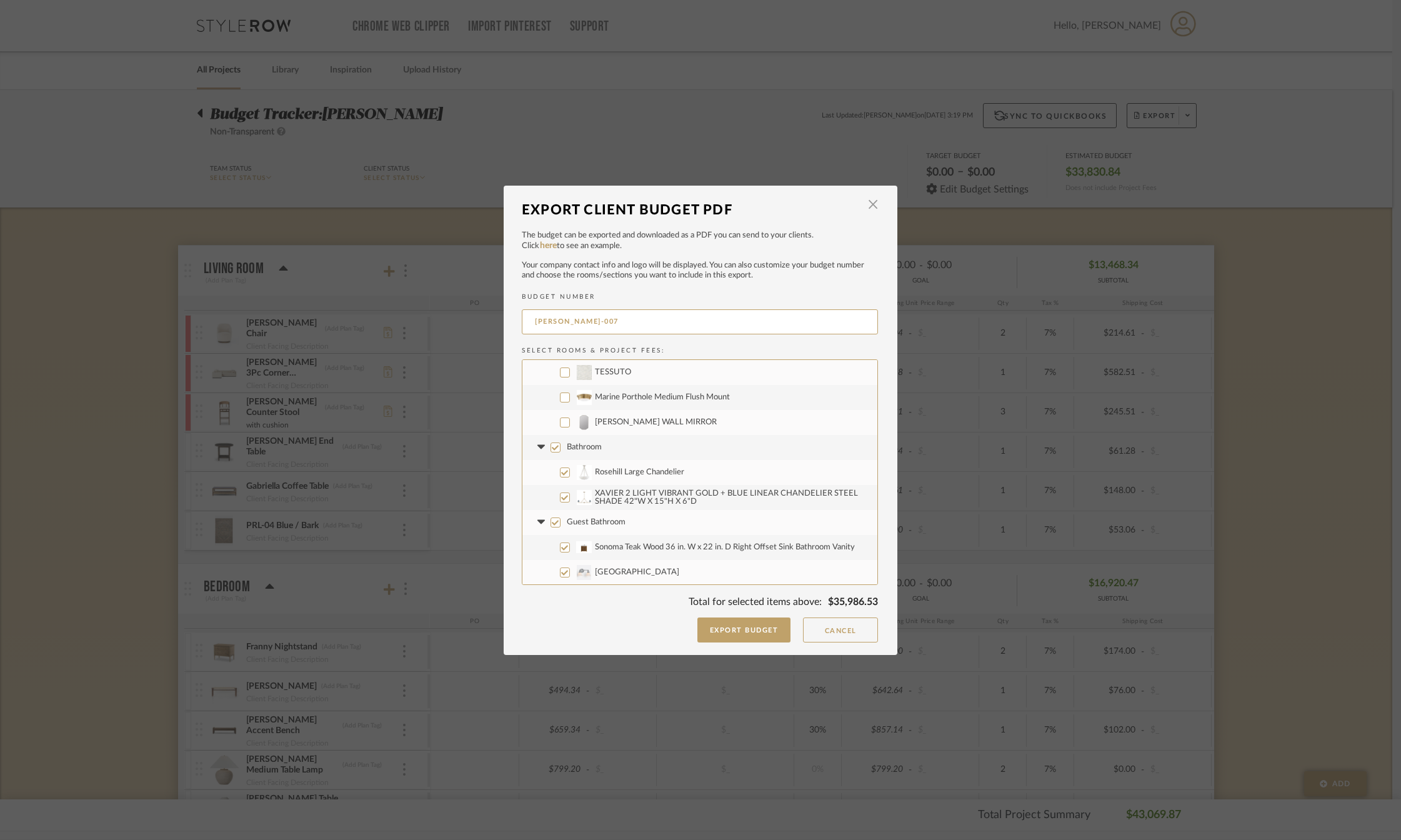
click at [553, 448] on input "Bathroom" at bounding box center [555, 447] width 10 height 10
checkbox input "false"
click at [550, 522] on input "Guest Bathroom" at bounding box center [555, 522] width 10 height 10
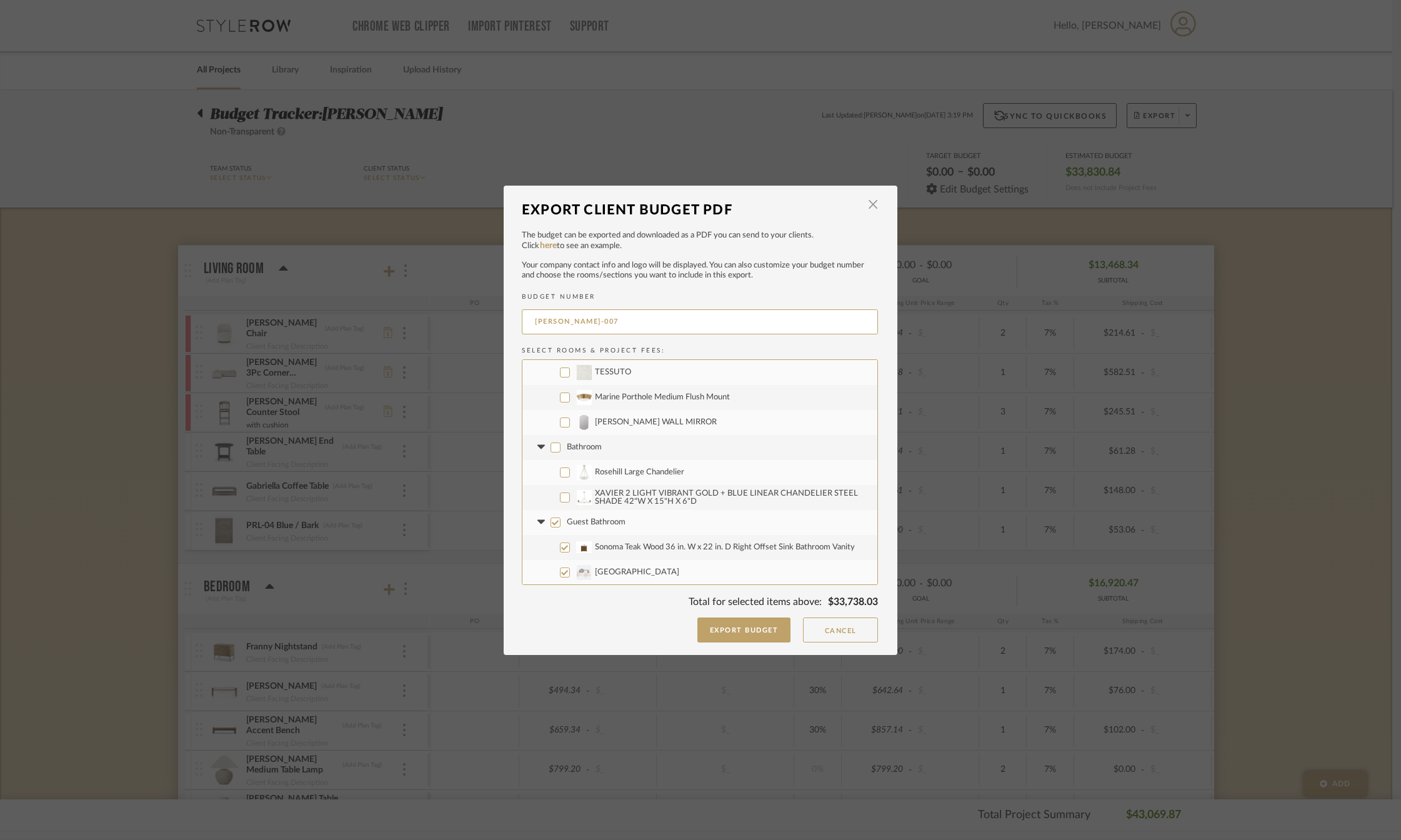
checkbox input "false"
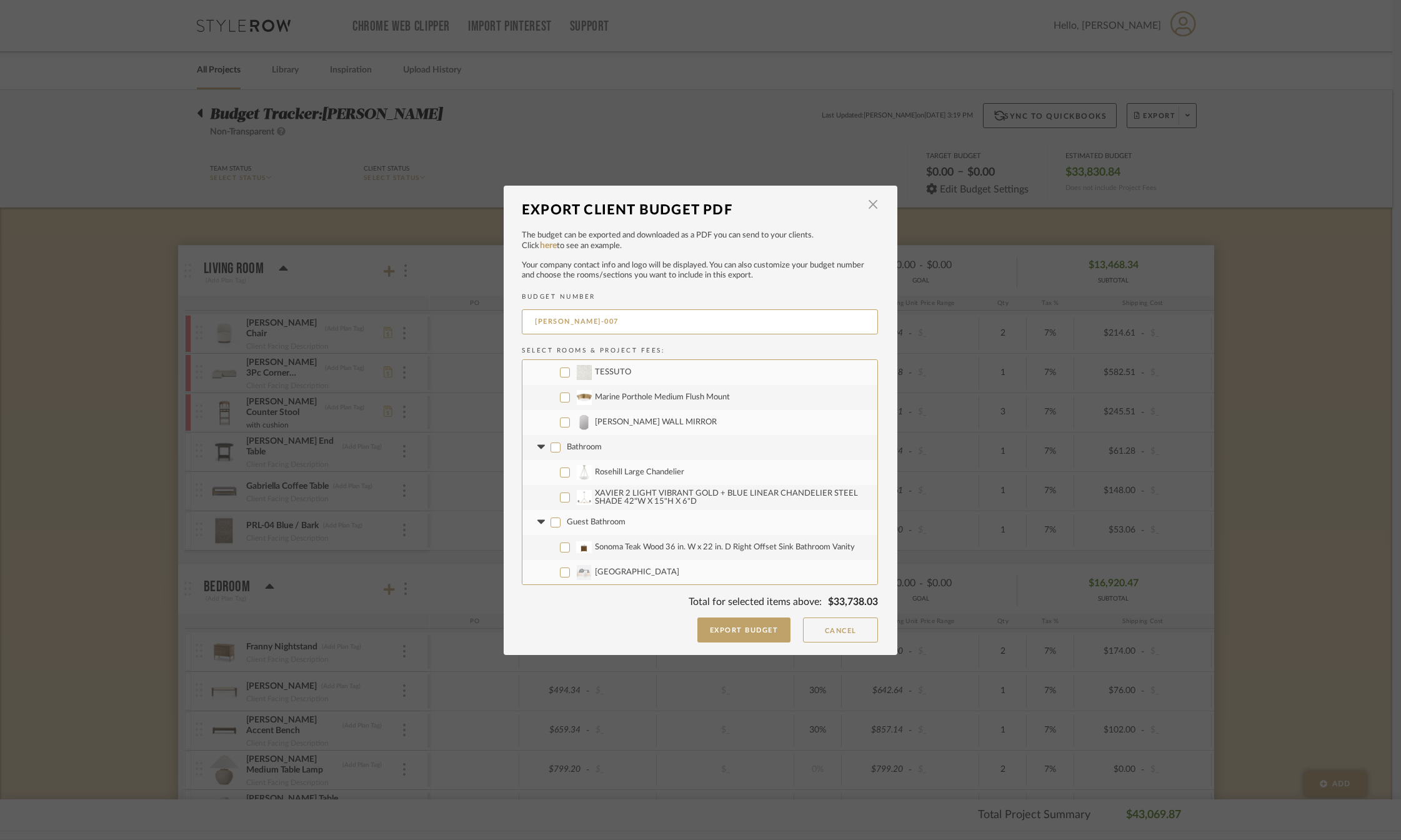
checkbox input "false"
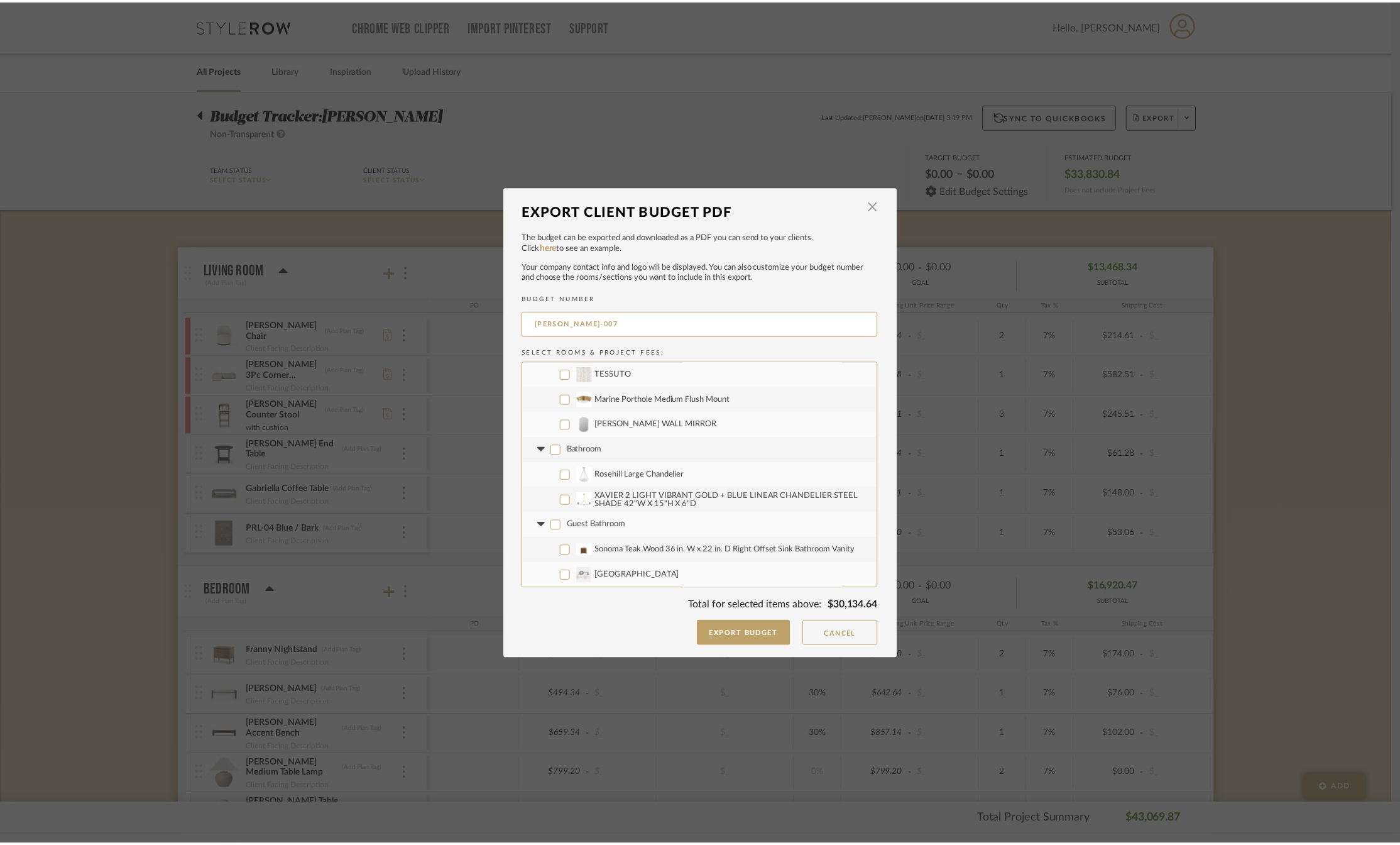
scroll to position [730, 0]
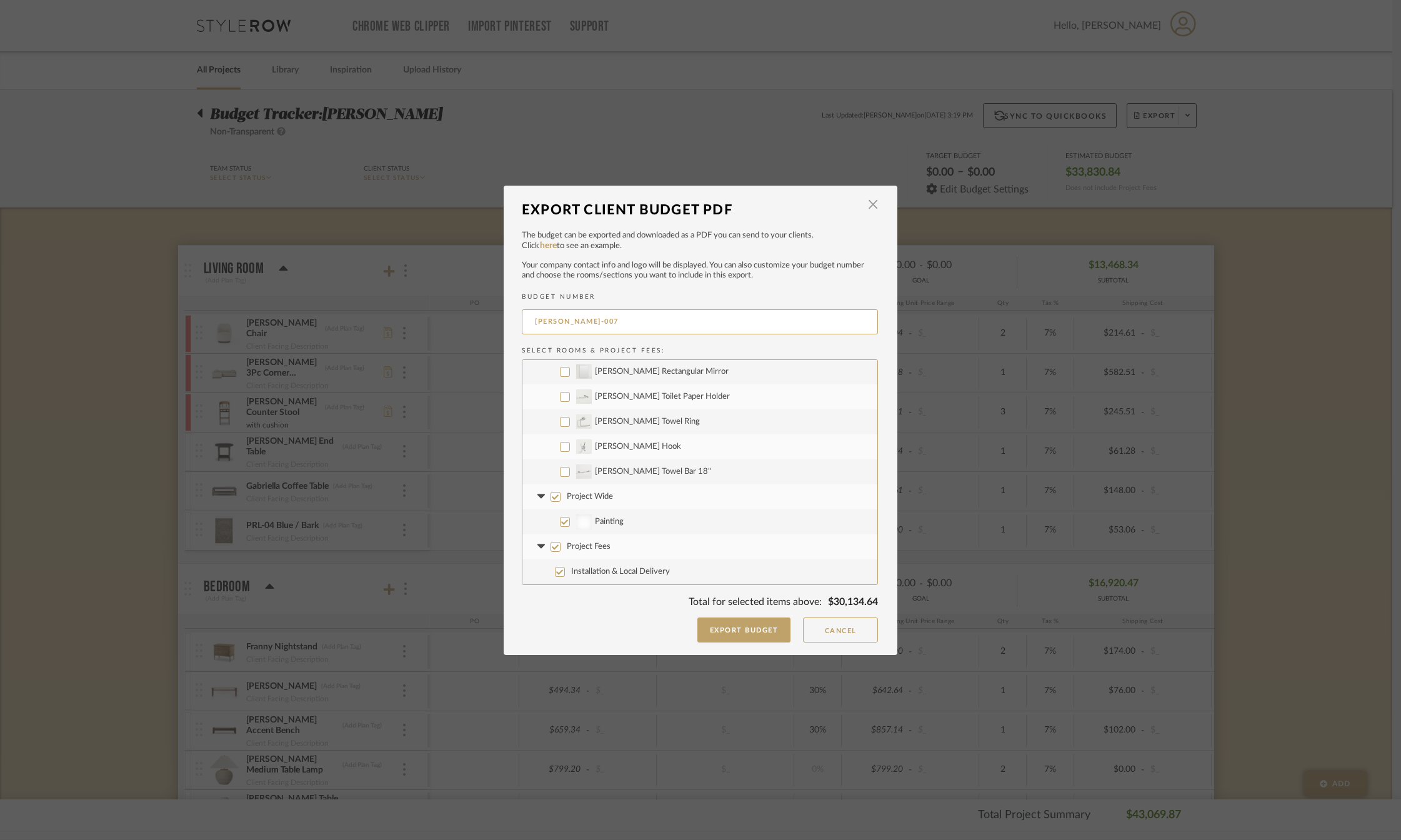
click at [553, 494] on input "Project Wide" at bounding box center [555, 496] width 10 height 10
checkbox input "false"
click at [730, 632] on button "Export Budget" at bounding box center [744, 630] width 94 height 25
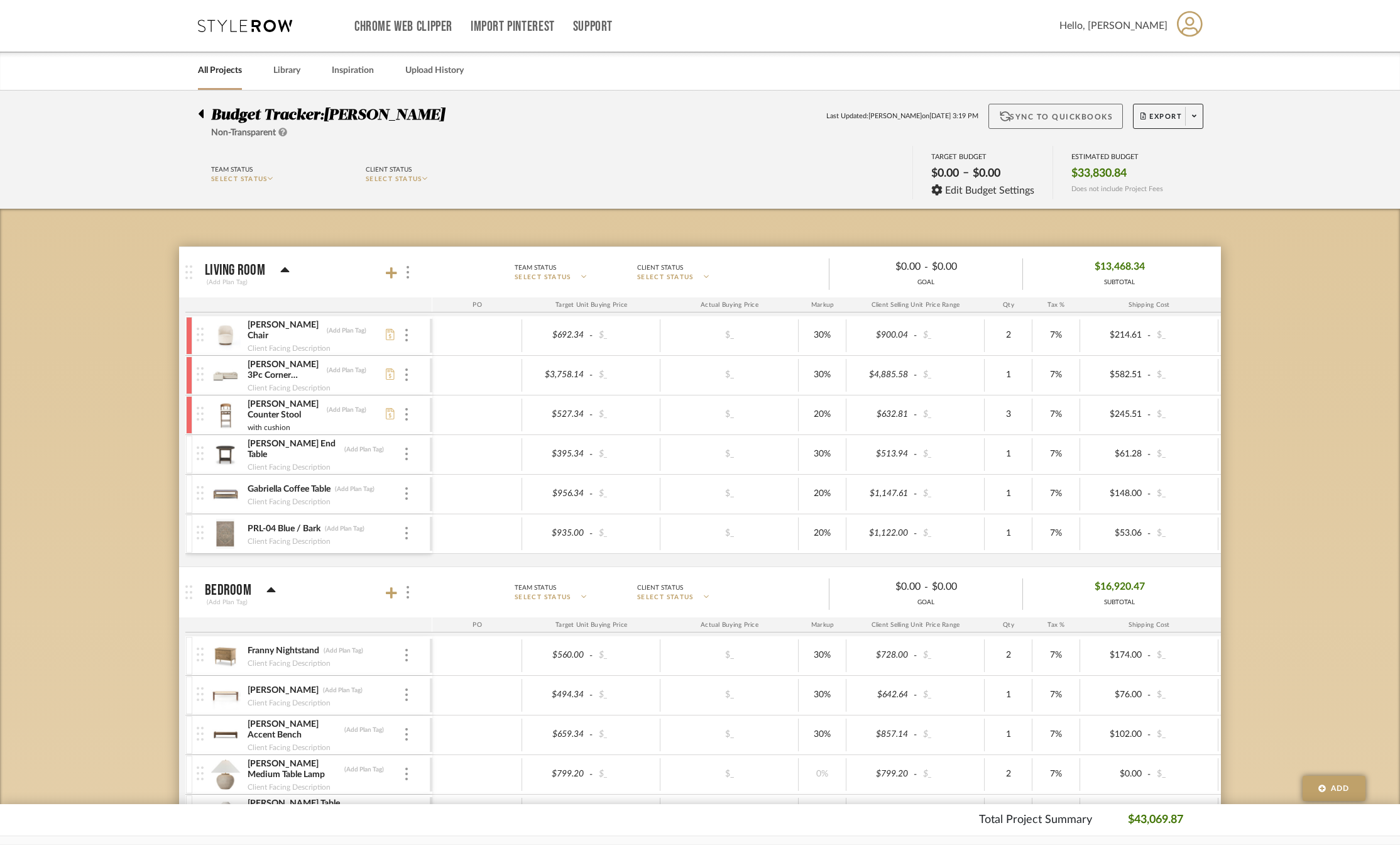
click at [1037, 120] on button "Sync to QuickBooks" at bounding box center [1056, 117] width 135 height 25
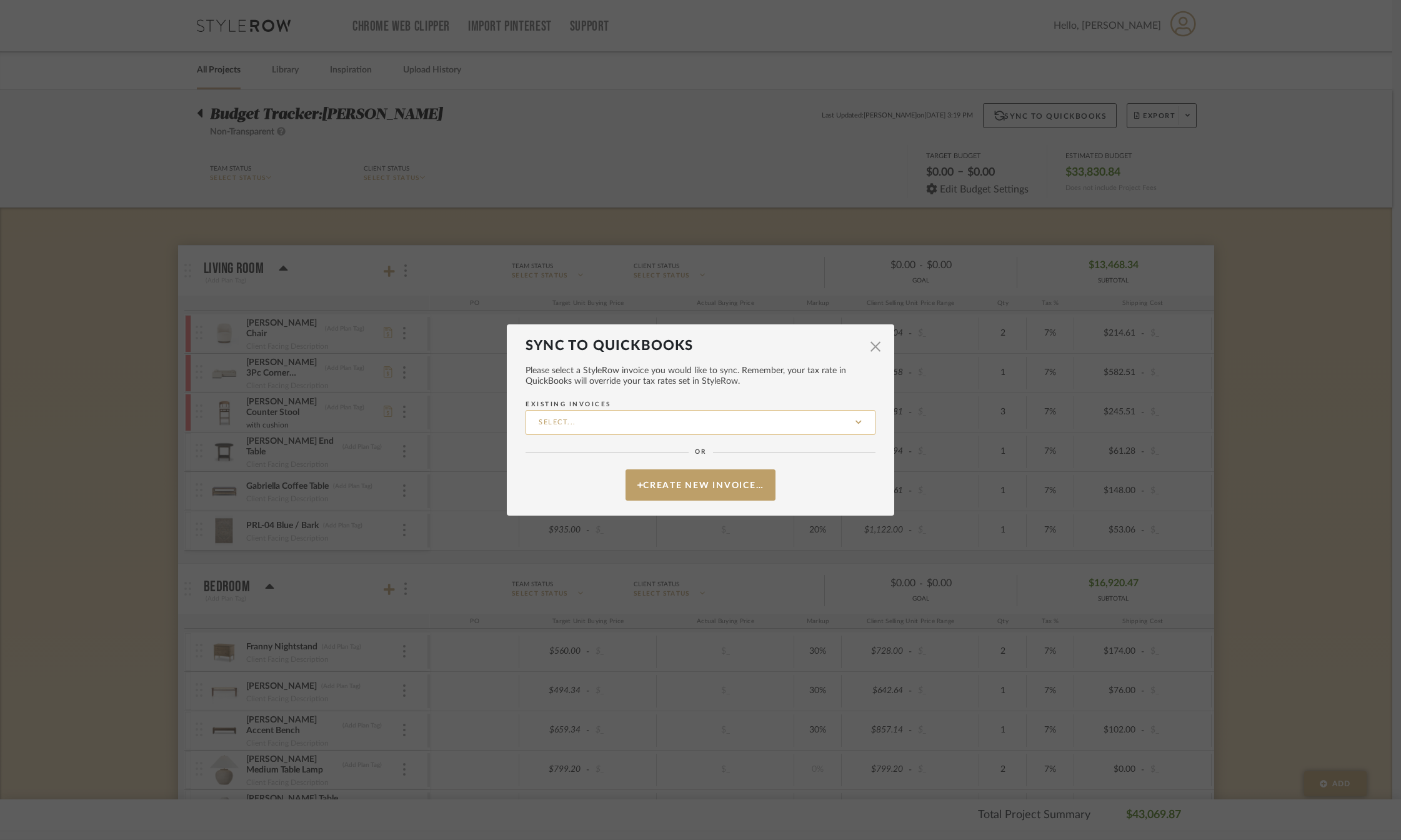
click at [666, 421] on input "Existing Invoices" at bounding box center [700, 422] width 350 height 25
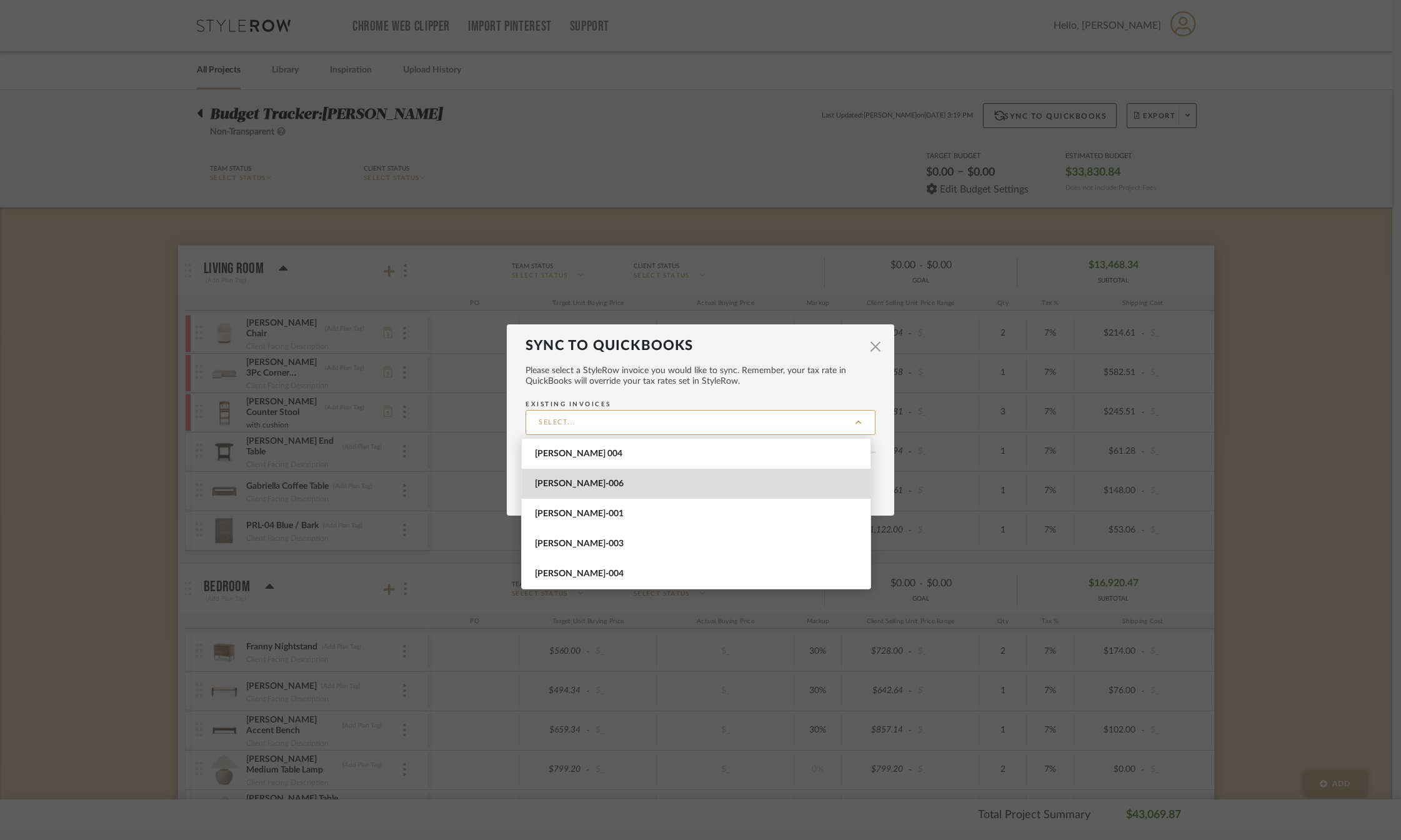
click at [623, 483] on span "[PERSON_NAME]-006" at bounding box center [698, 484] width 326 height 10
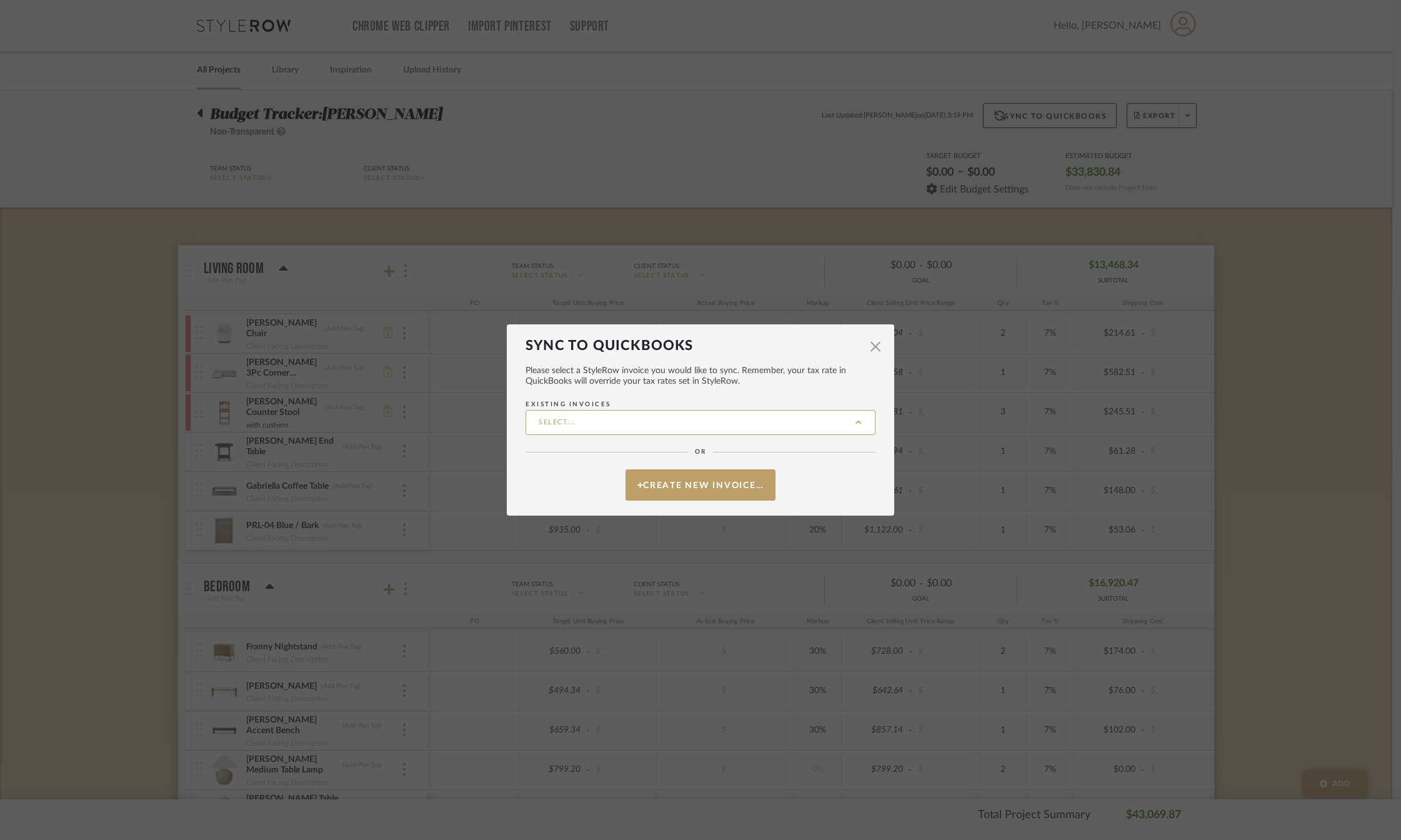
type input "[PERSON_NAME]-006"
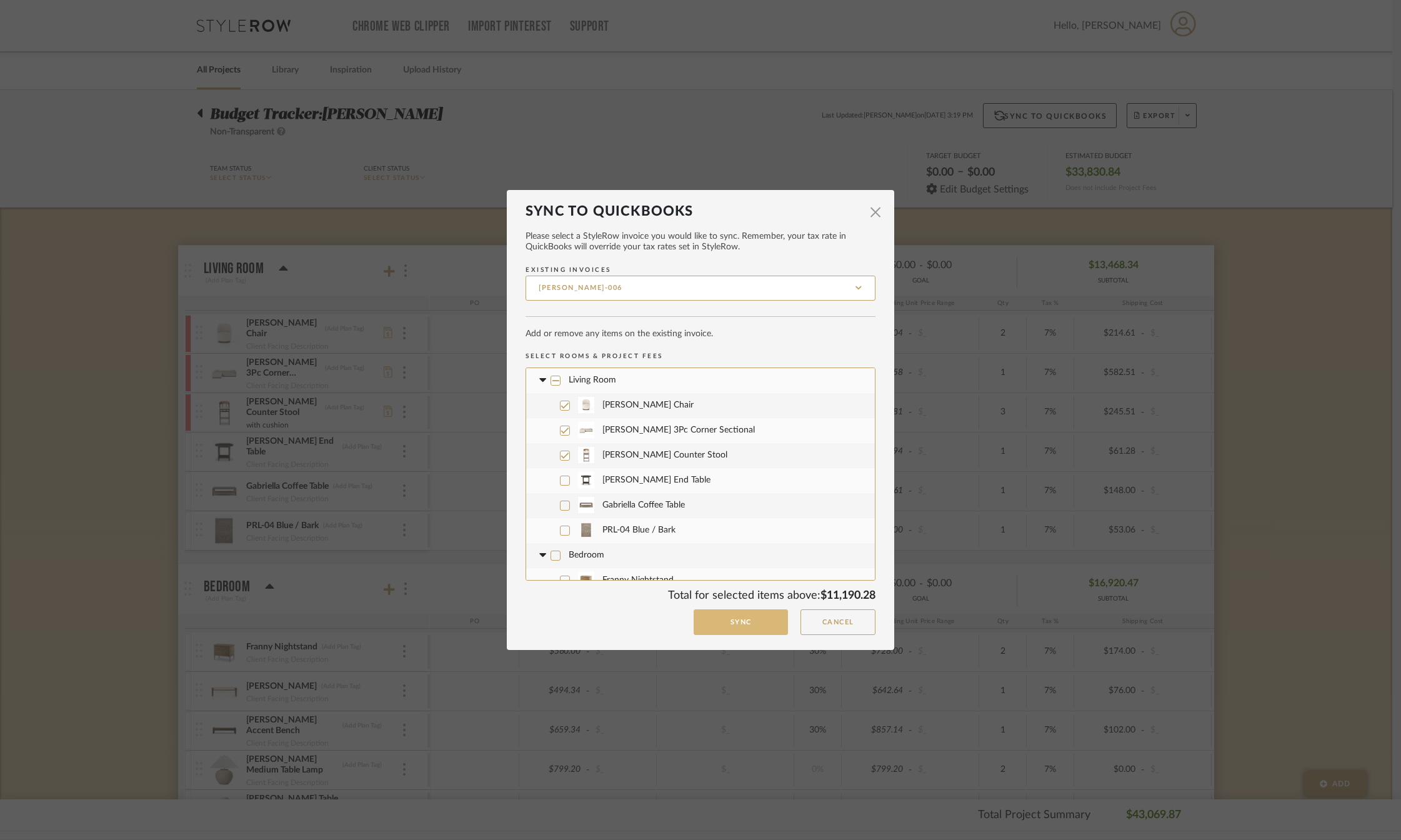
click at [756, 624] on button "Sync" at bounding box center [741, 621] width 94 height 25
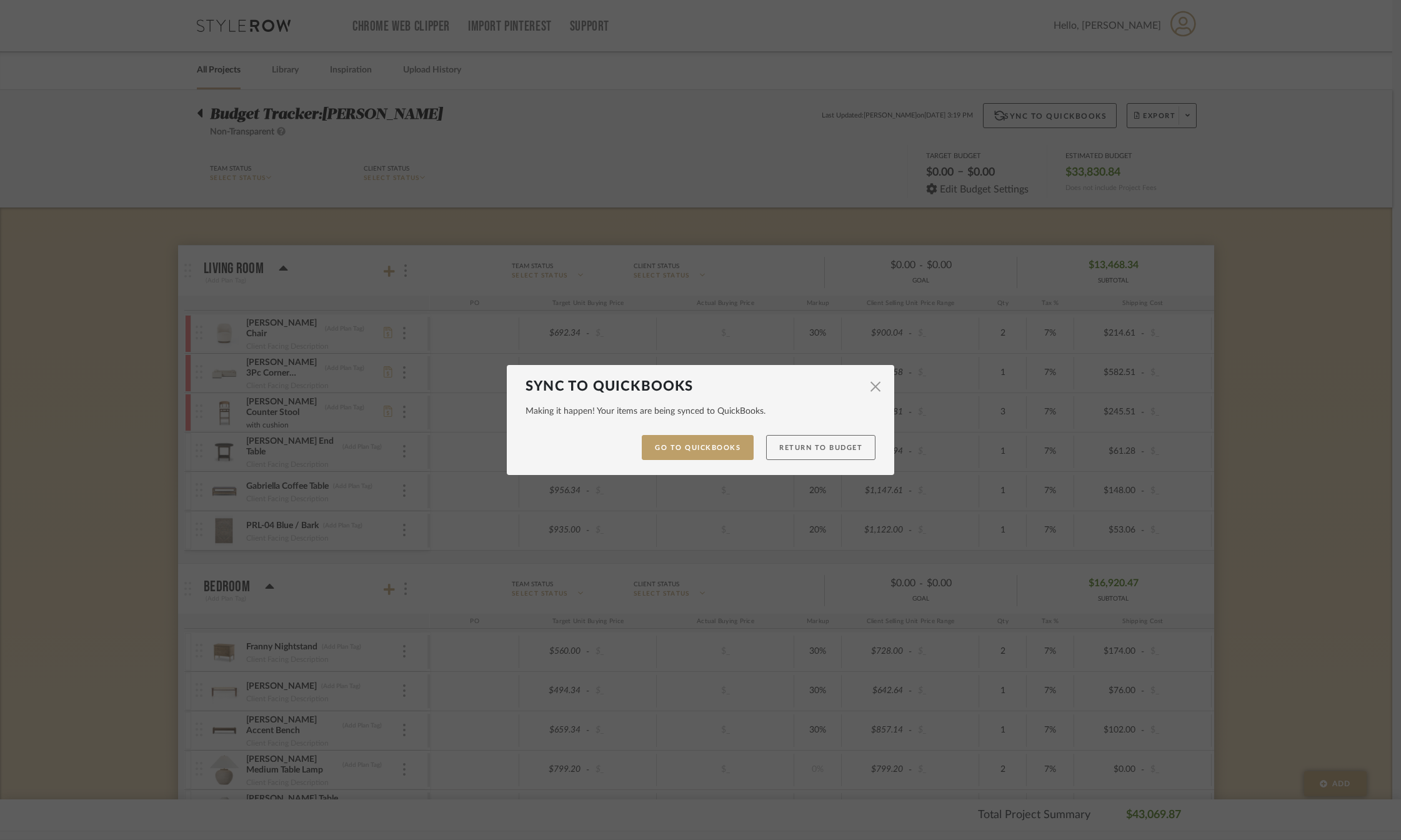
click at [854, 448] on button "Return to Budget" at bounding box center [820, 448] width 109 height 25
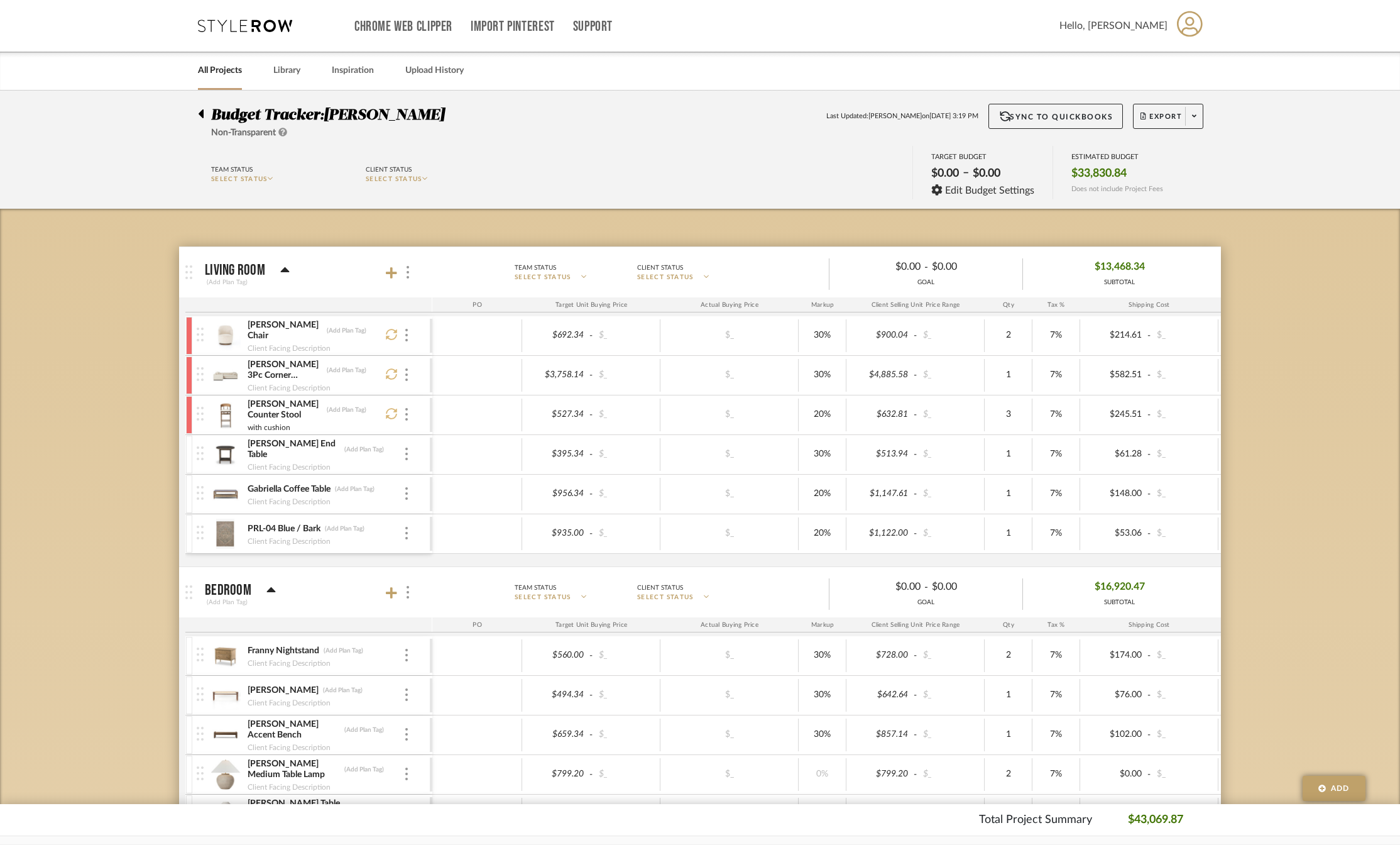
click at [201, 117] on icon at bounding box center [201, 114] width 5 height 9
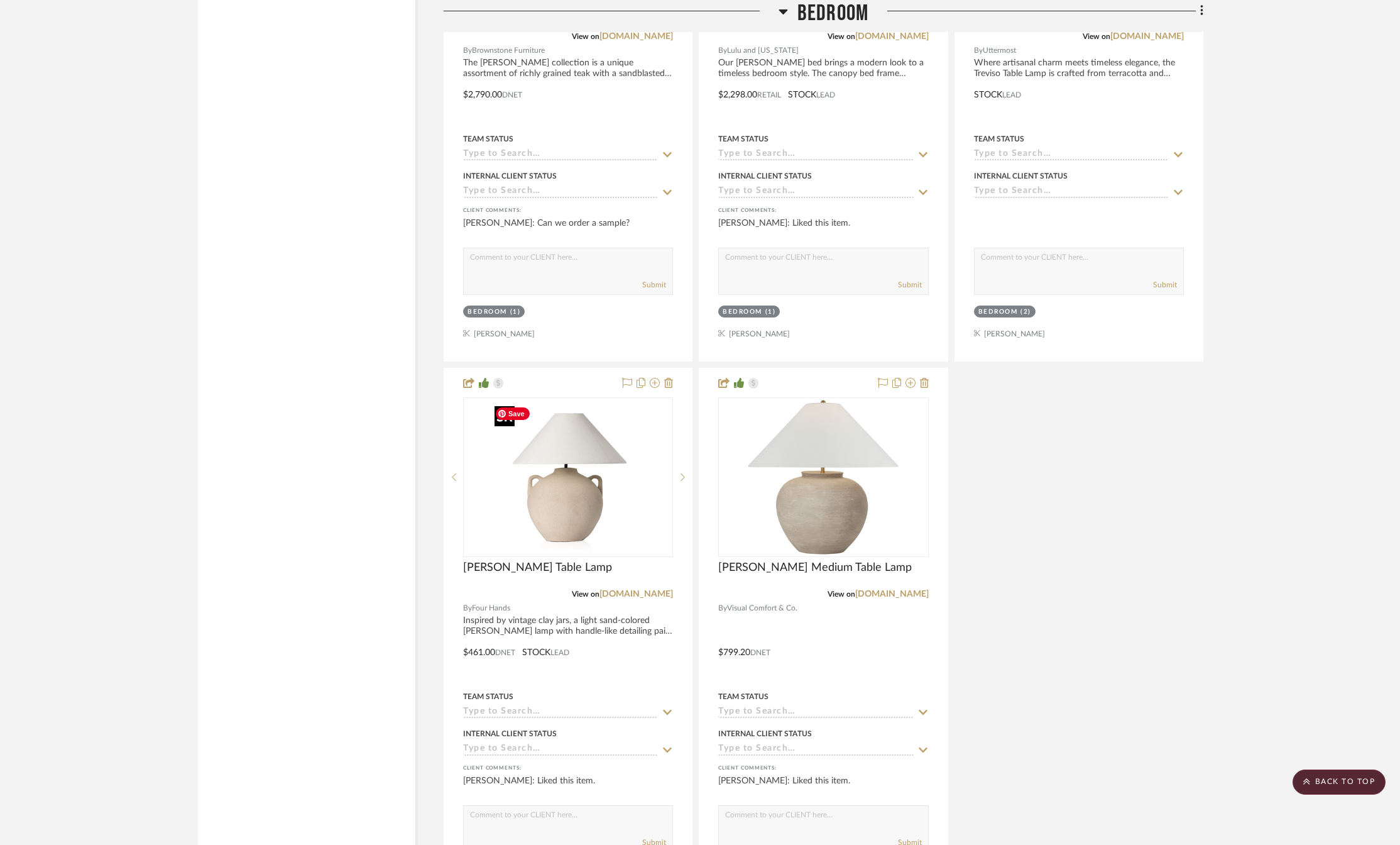
scroll to position [2703, 0]
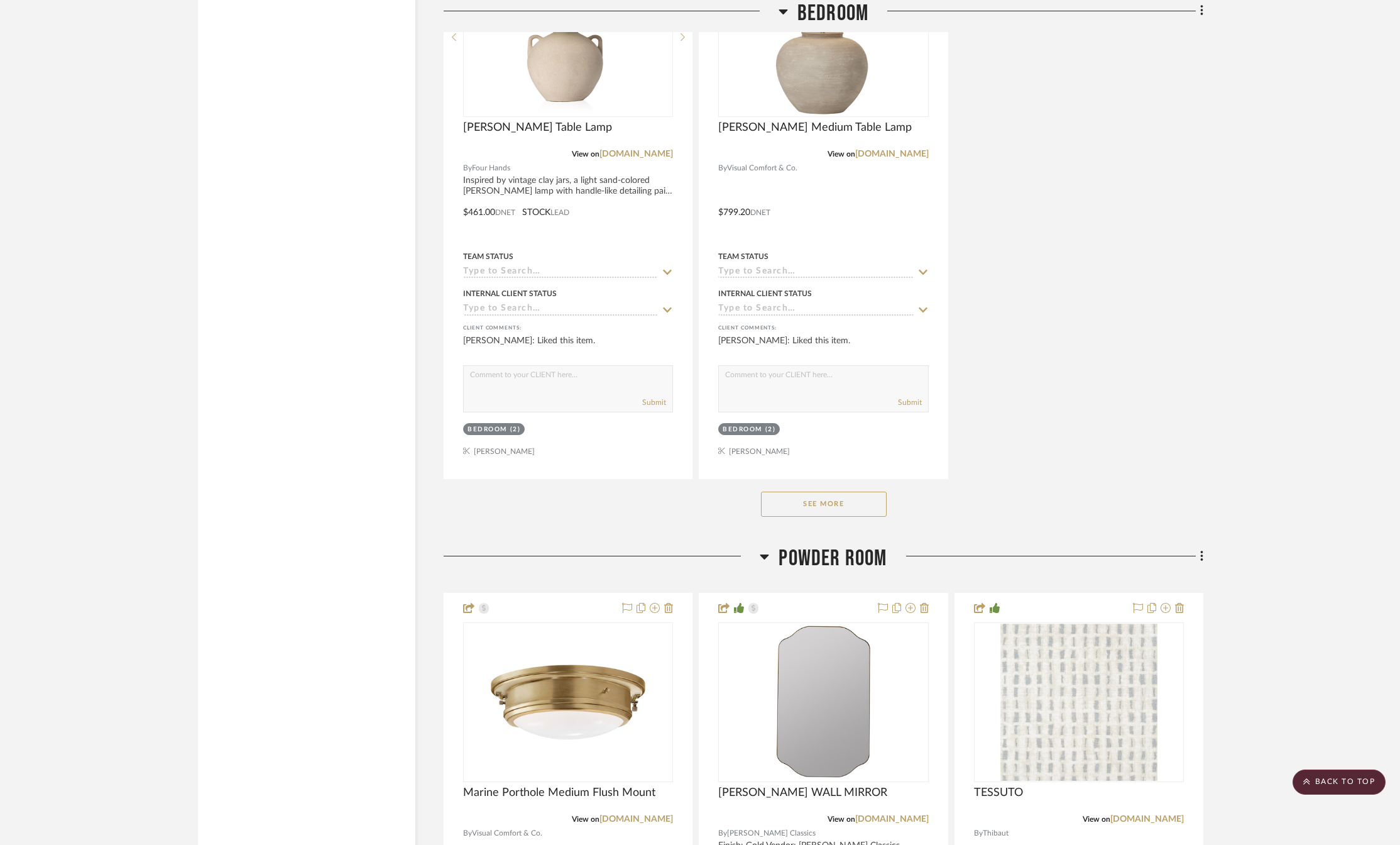
click at [853, 514] on button "See More" at bounding box center [824, 504] width 126 height 25
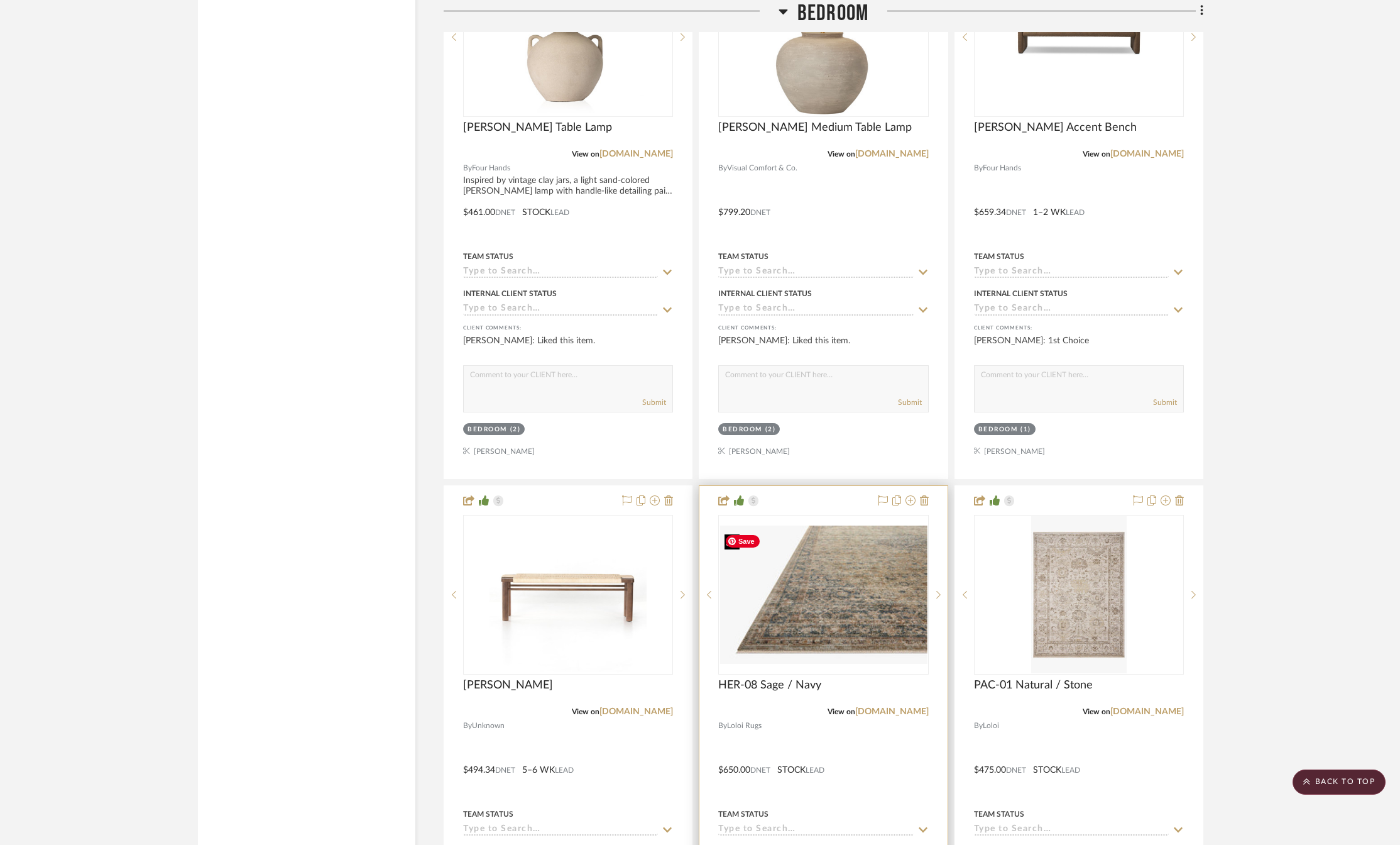
click at [836, 595] on img "0" at bounding box center [823, 594] width 207 height 138
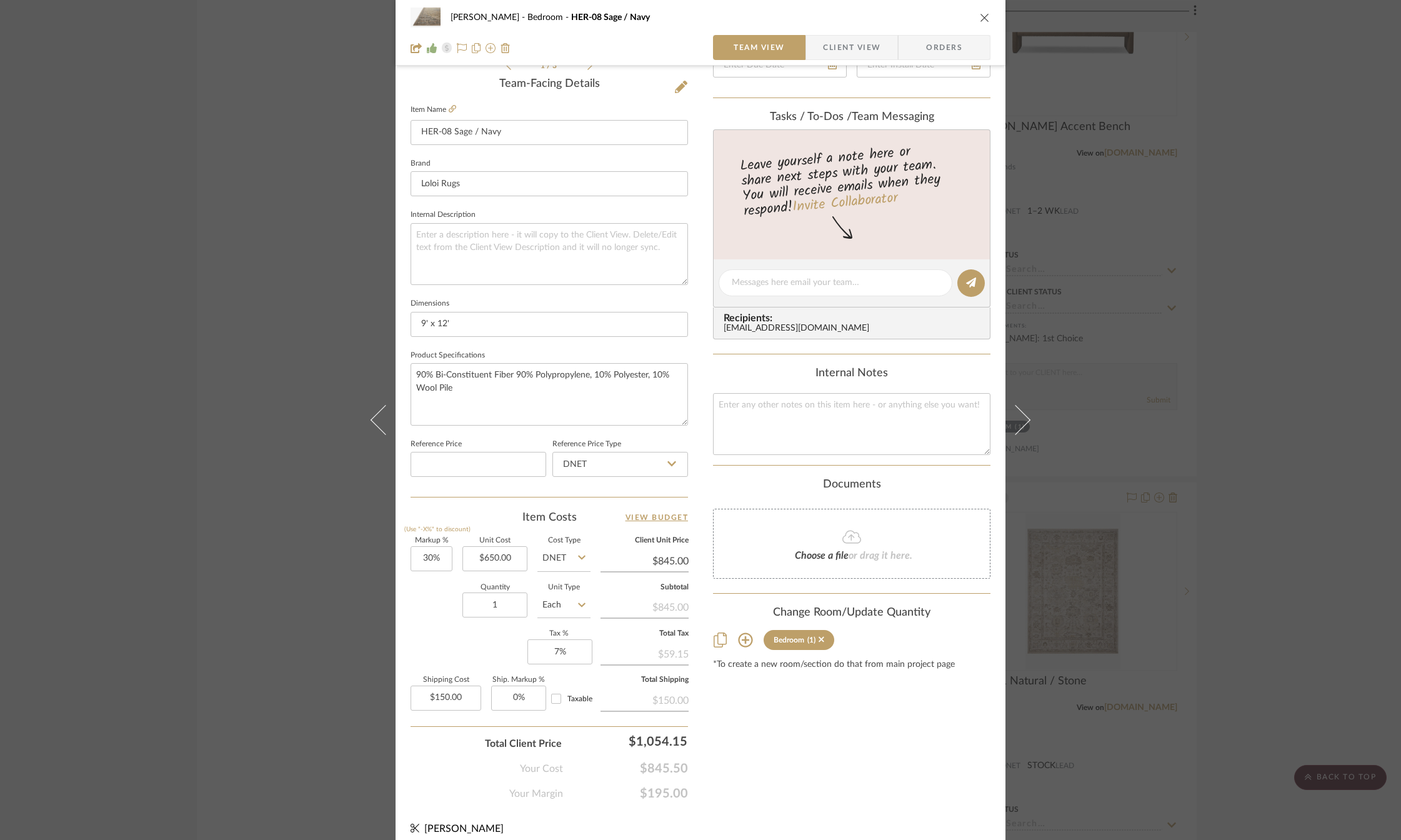
scroll to position [323, 0]
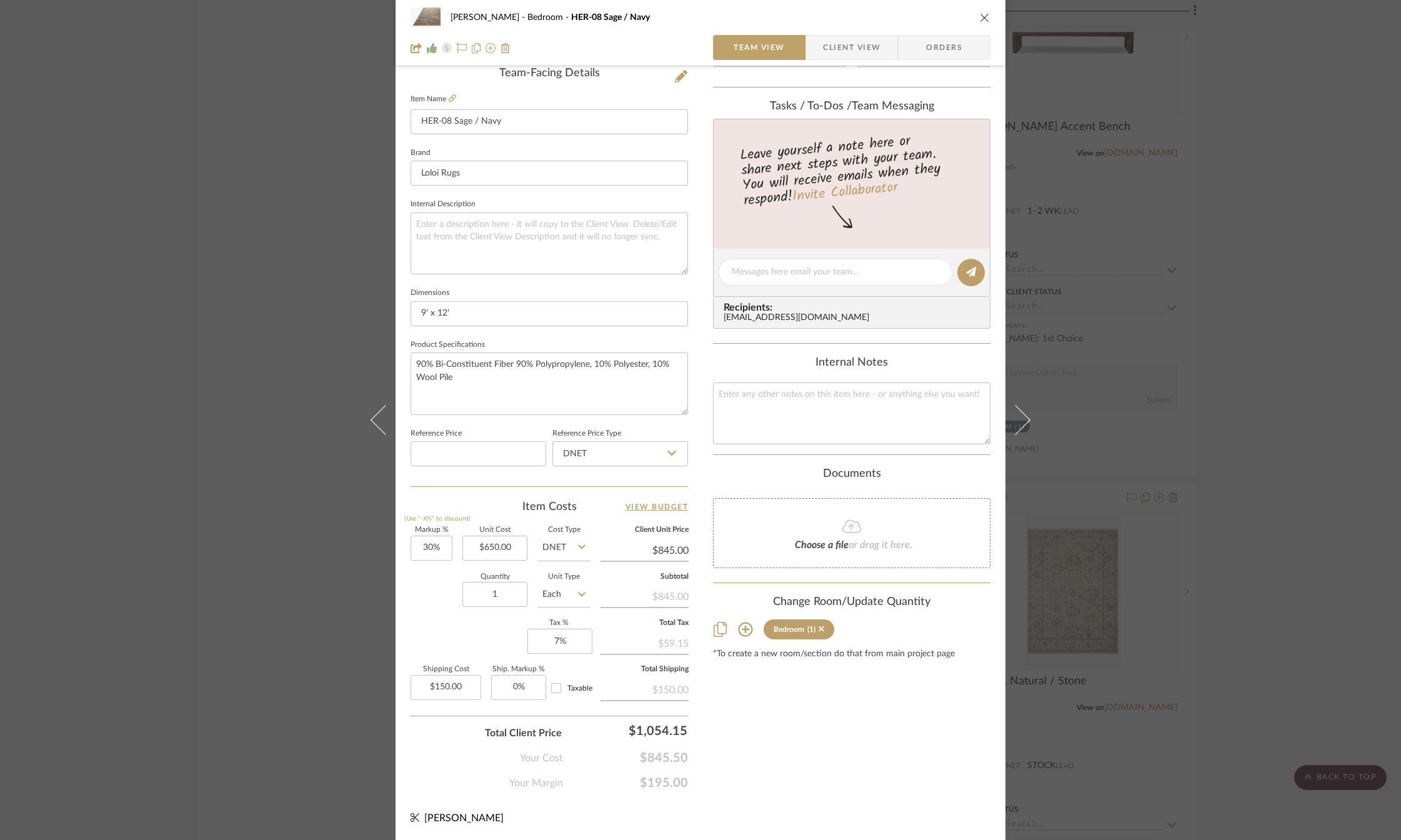
click at [764, 733] on div "Content here copies to Client View - confirm visibility there. Show in Client D…" at bounding box center [851, 276] width 277 height 1028
click at [974, 14] on div "[PERSON_NAME] Bedroom HER-08 Sage / Navy" at bounding box center [700, 18] width 580 height 25
click at [980, 16] on icon "close" at bounding box center [985, 17] width 10 height 10
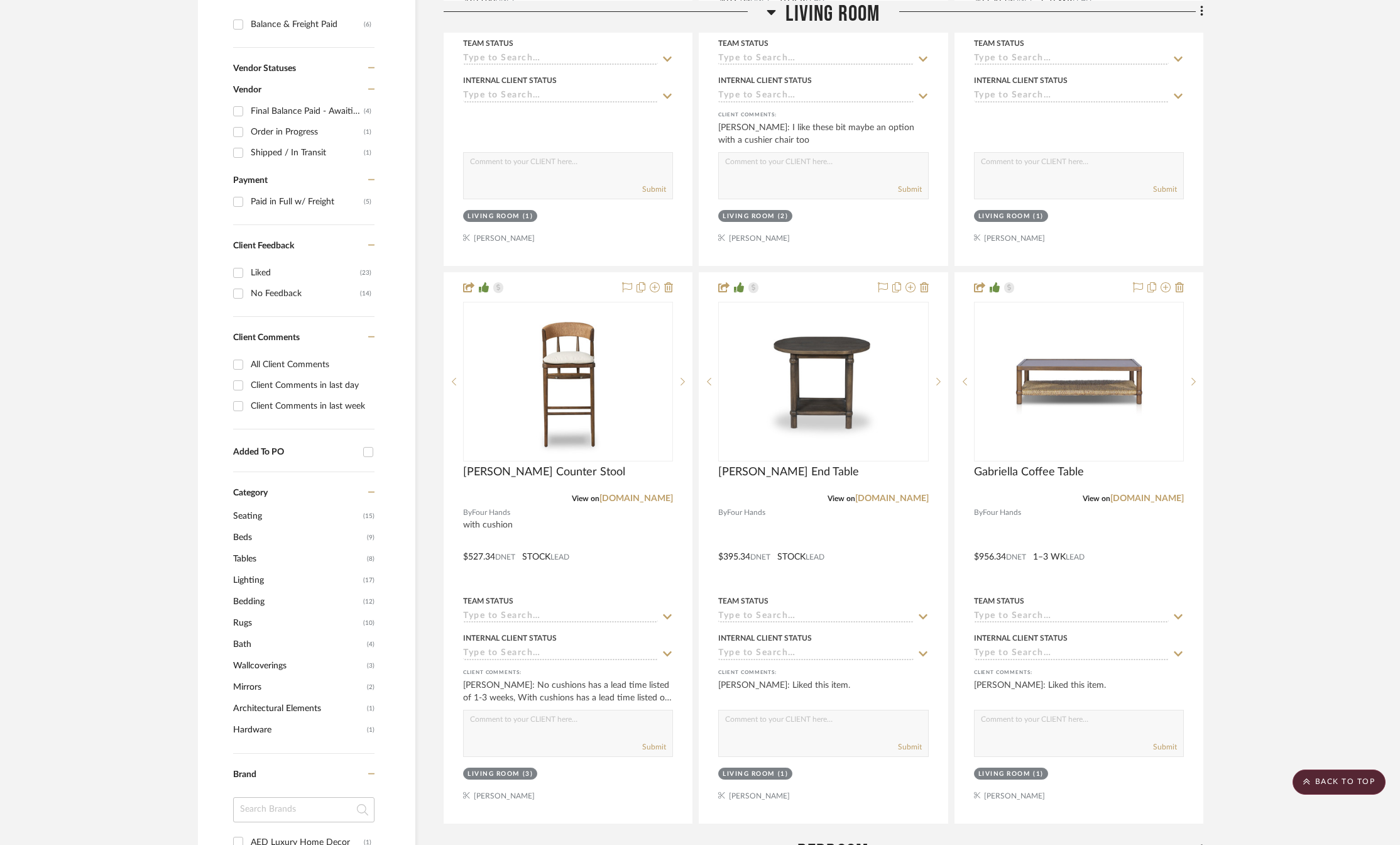
scroll to position [1069, 0]
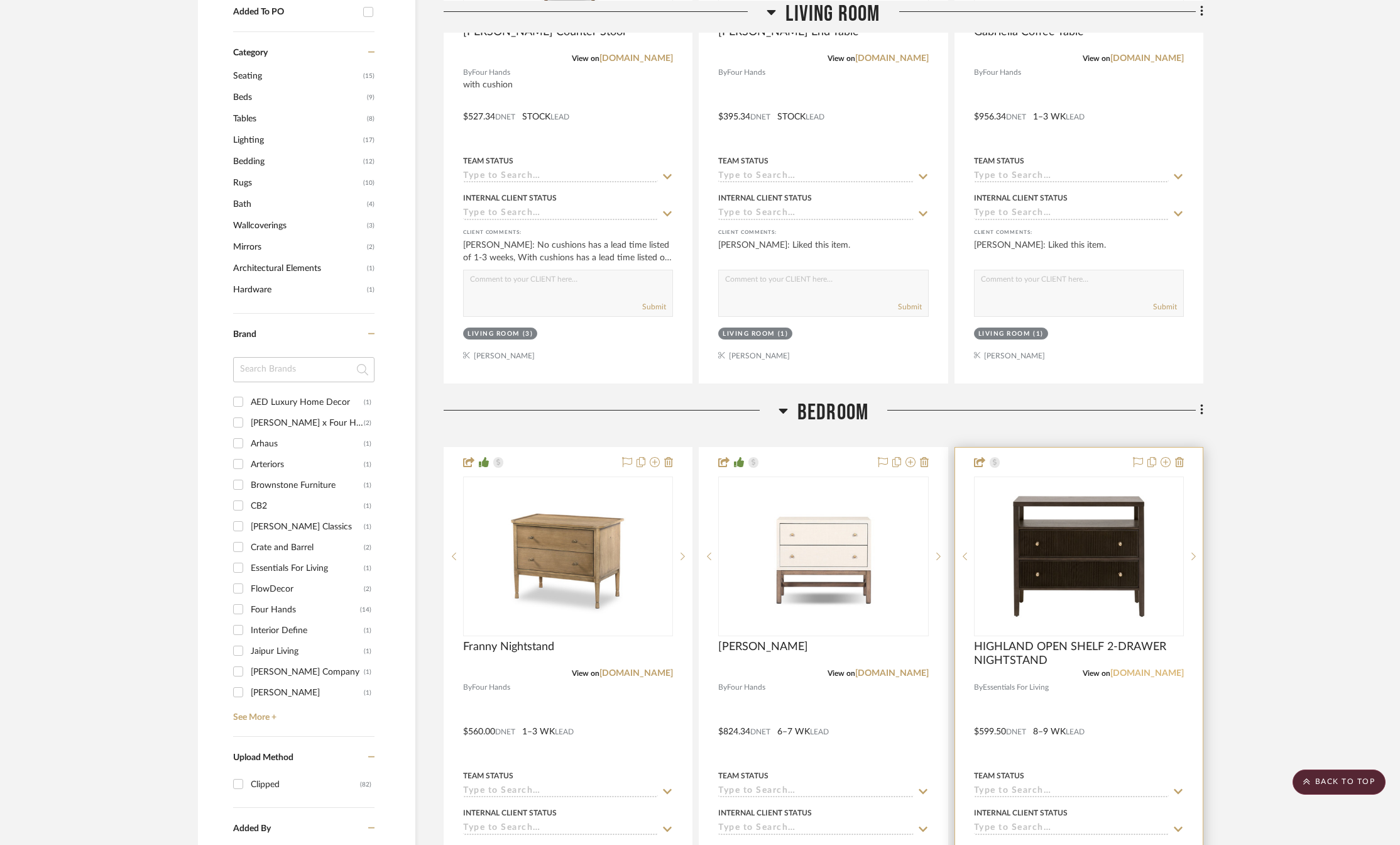
click at [1116, 670] on link "[DOMAIN_NAME]" at bounding box center [1147, 673] width 73 height 9
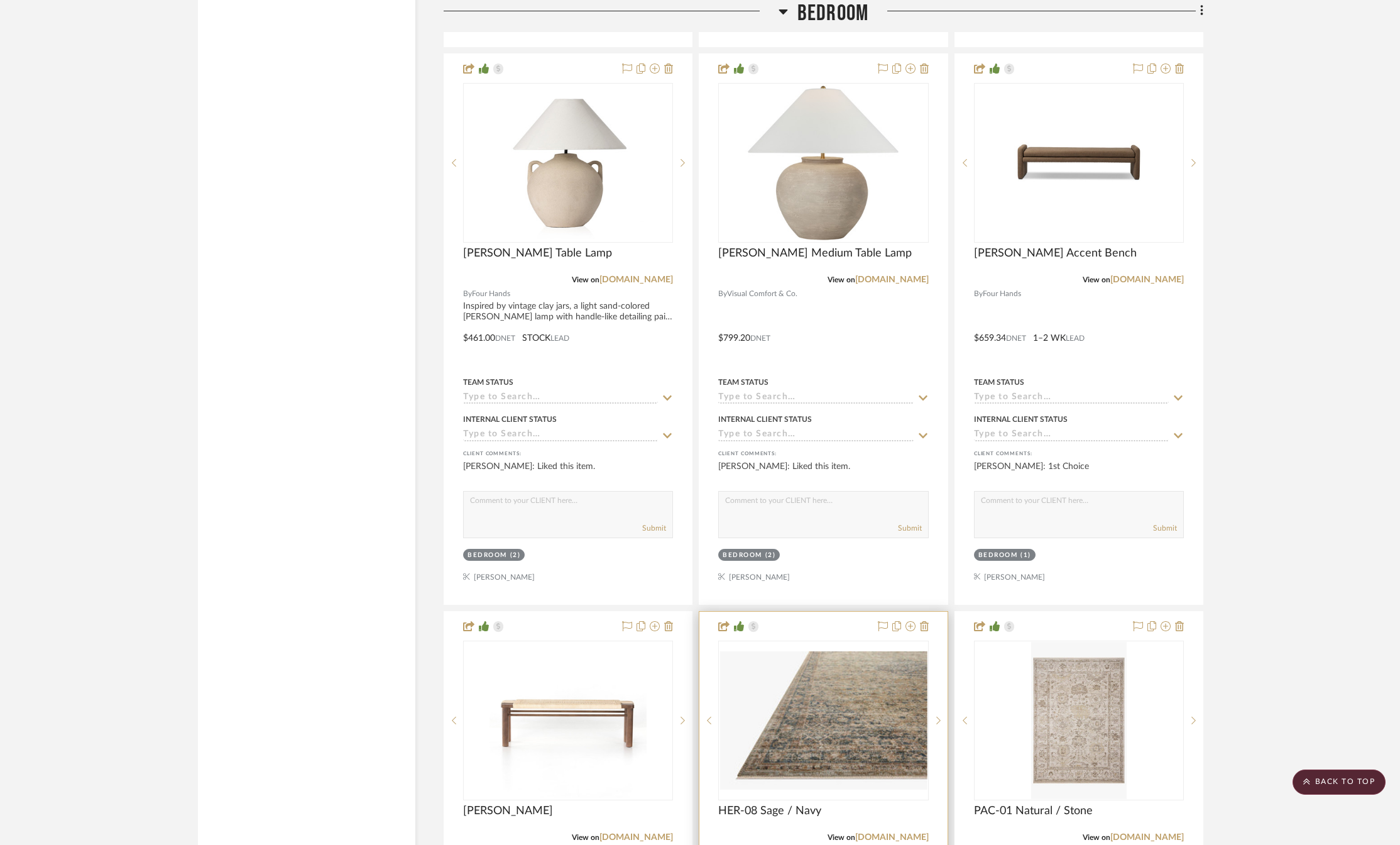
scroll to position [2828, 0]
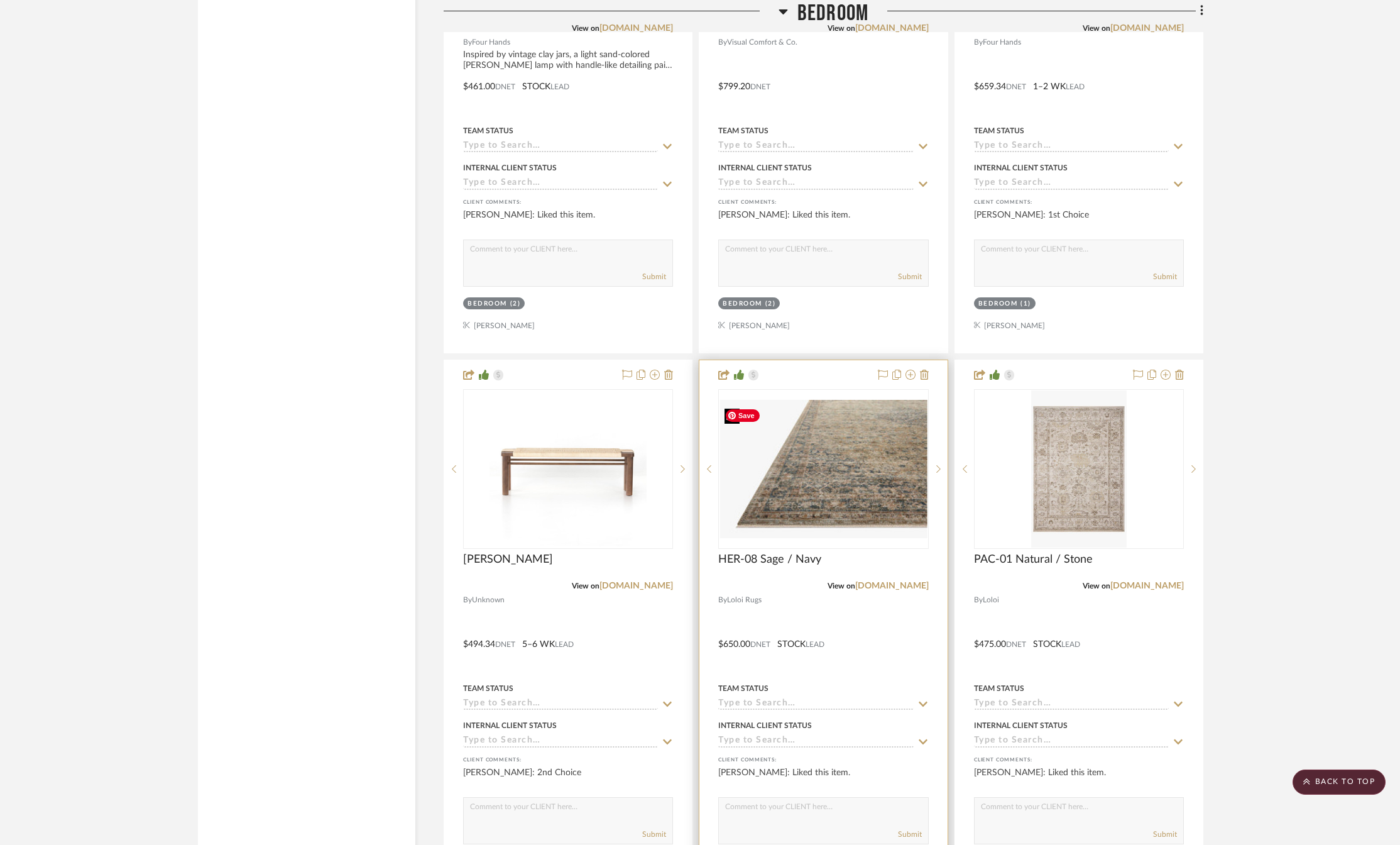
click at [821, 476] on img "0" at bounding box center [823, 469] width 207 height 138
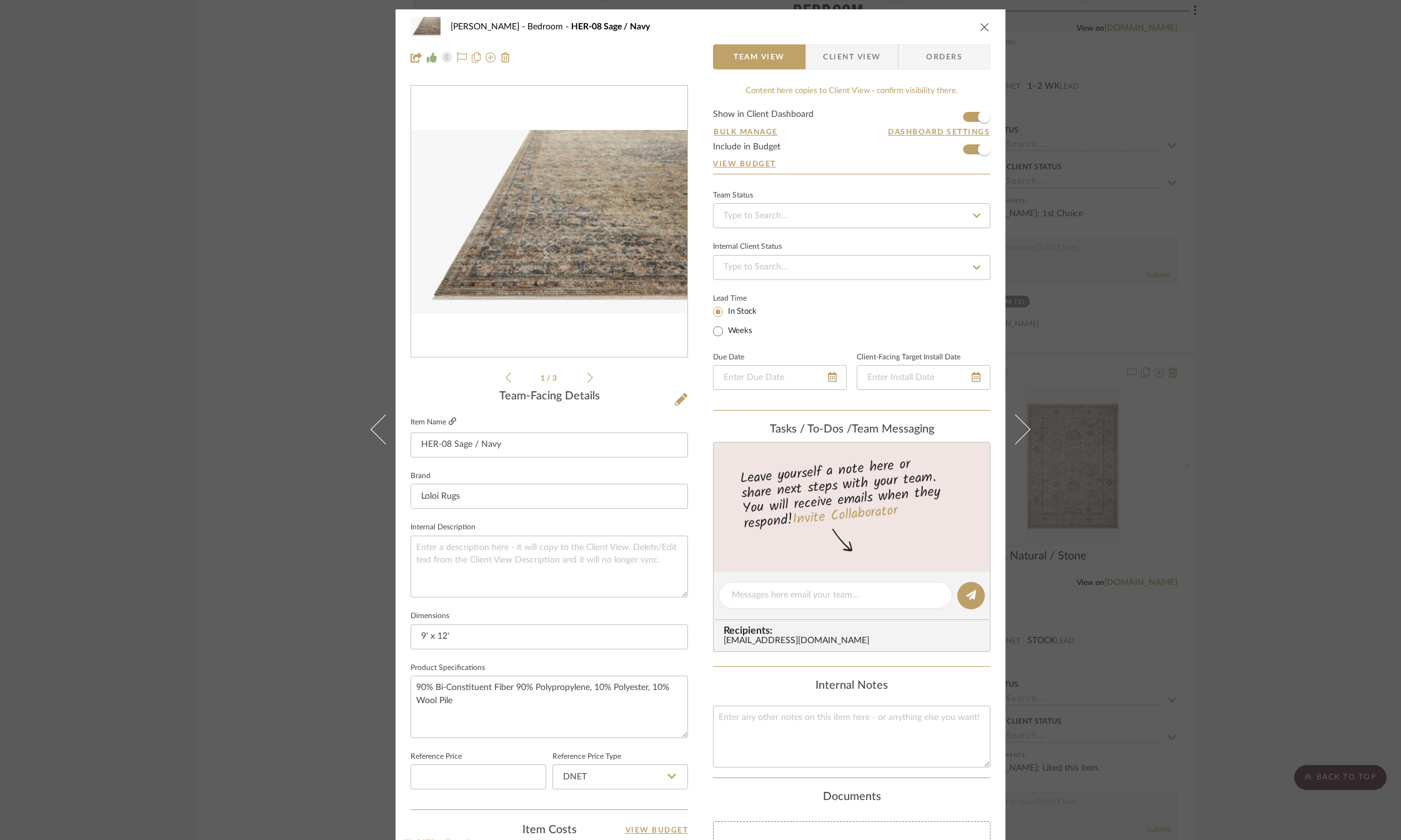
click at [448, 421] on icon at bounding box center [452, 421] width 7 height 7
